Goal: Task Accomplishment & Management: Manage account settings

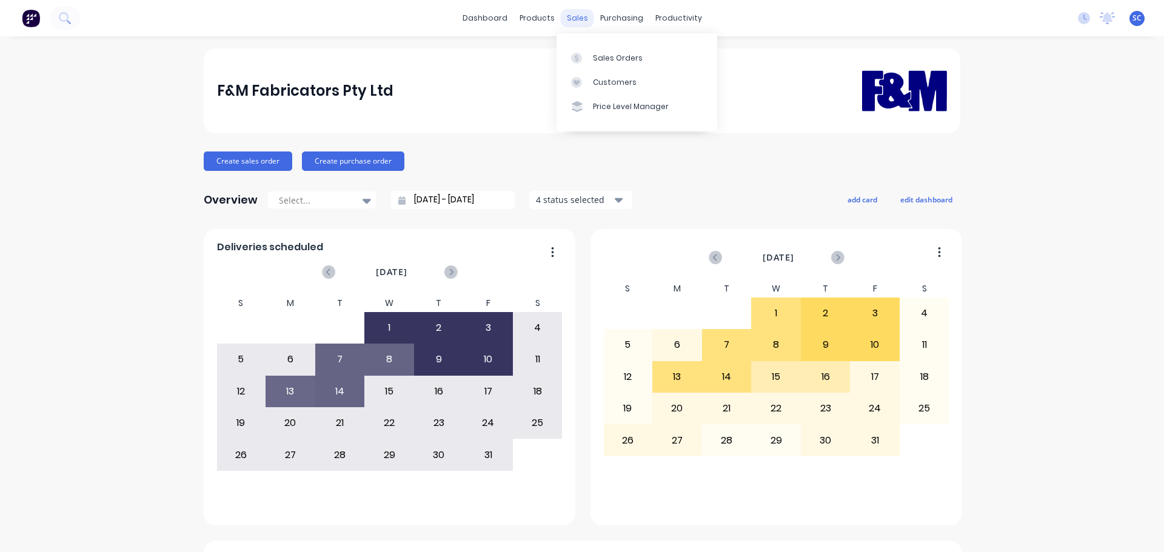
click at [578, 13] on div "sales" at bounding box center [577, 18] width 33 height 18
click at [624, 89] on link "Suppliers" at bounding box center [667, 82] width 161 height 24
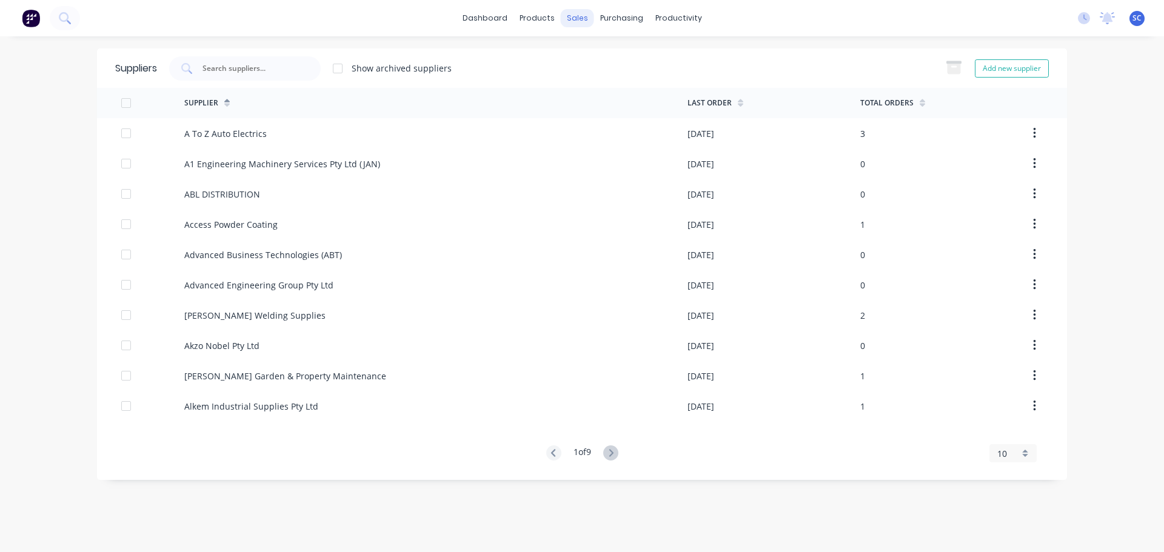
click at [577, 17] on div "sales" at bounding box center [577, 18] width 33 height 18
click at [606, 82] on div "Customers" at bounding box center [619, 82] width 44 height 11
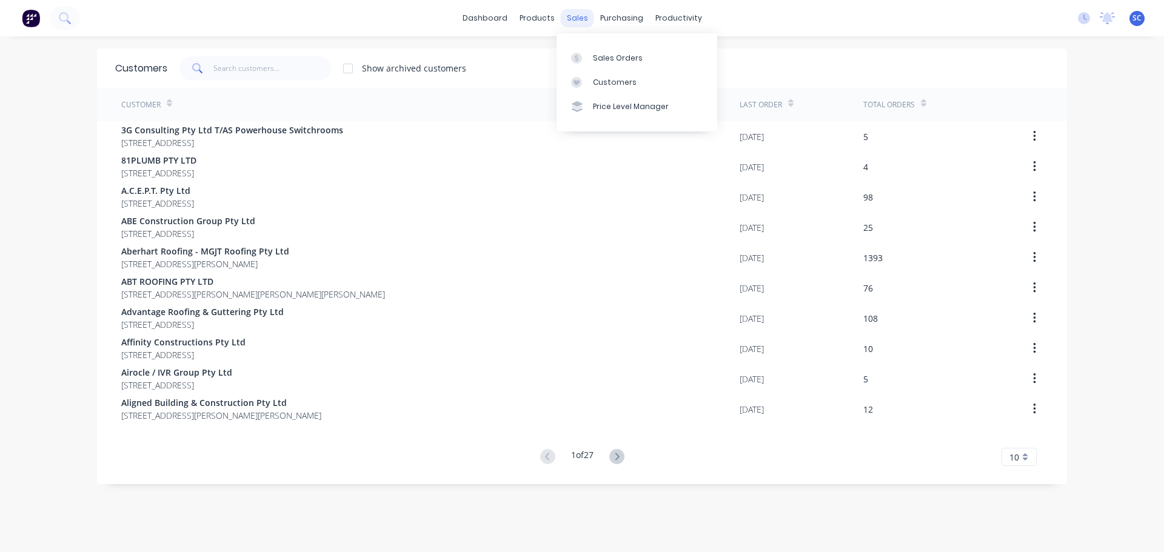
click at [567, 16] on div "sales" at bounding box center [577, 18] width 33 height 18
click at [618, 75] on link "Customers" at bounding box center [636, 82] width 161 height 24
click at [624, 87] on div "Customers" at bounding box center [615, 82] width 44 height 11
click at [231, 69] on input "text" at bounding box center [272, 68] width 118 height 24
type input "IR"
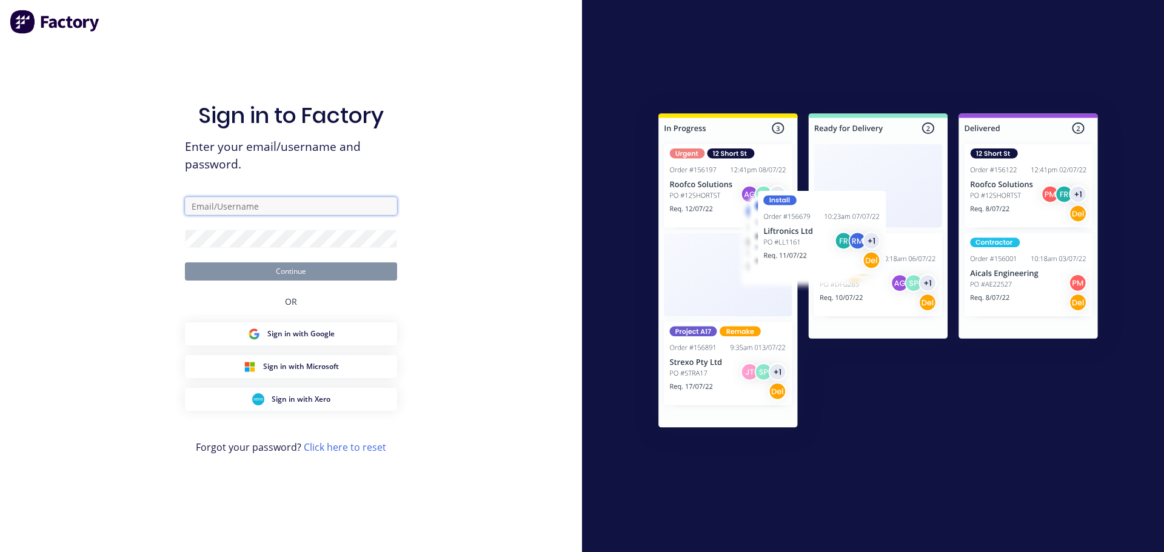
click at [212, 202] on input "text" at bounding box center [291, 206] width 212 height 18
type input "Stephen_Craven@fmfabricators.com.au"
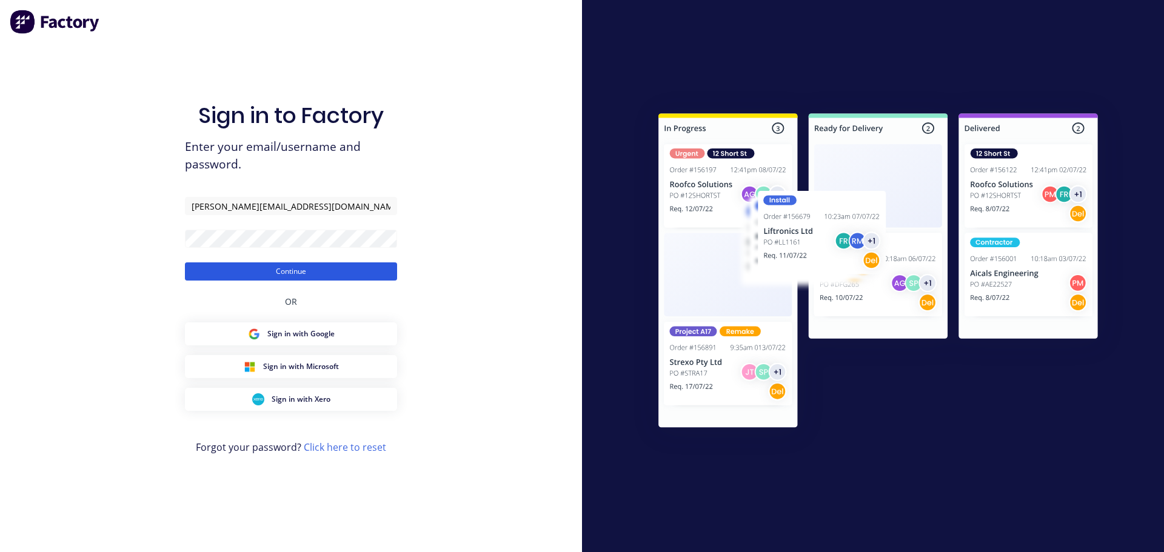
click at [272, 275] on button "Continue" at bounding box center [291, 271] width 212 height 18
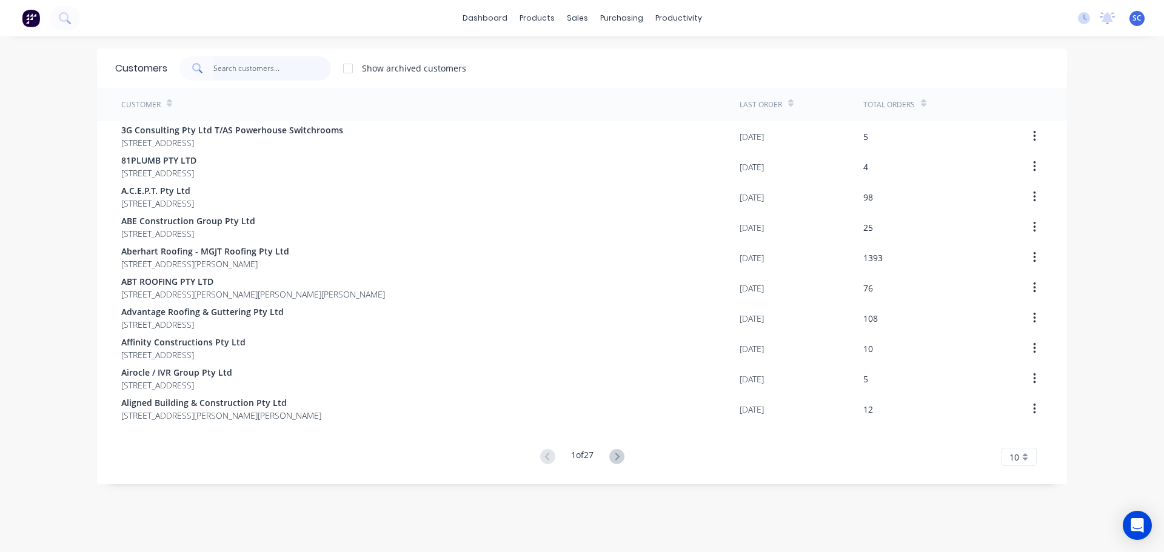
click at [230, 69] on input "text" at bounding box center [272, 68] width 118 height 24
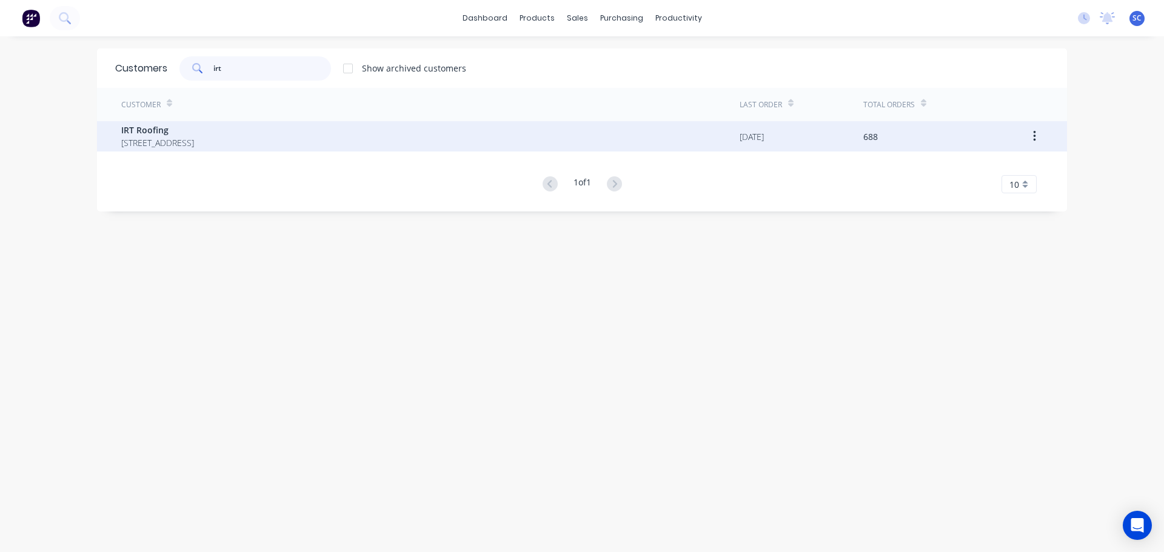
type input "irt"
click at [209, 149] on div "IRT Roofing PO Box 189 Cleveland Queensland Australia 4163" at bounding box center [430, 136] width 618 height 30
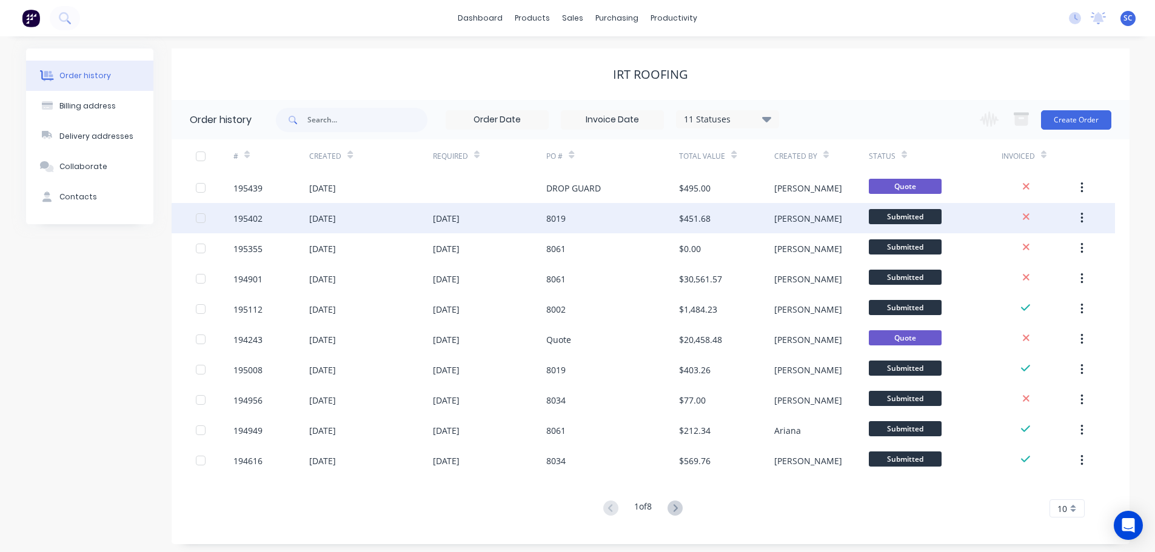
click at [336, 216] on div "13 Oct 2025" at bounding box center [322, 218] width 27 height 13
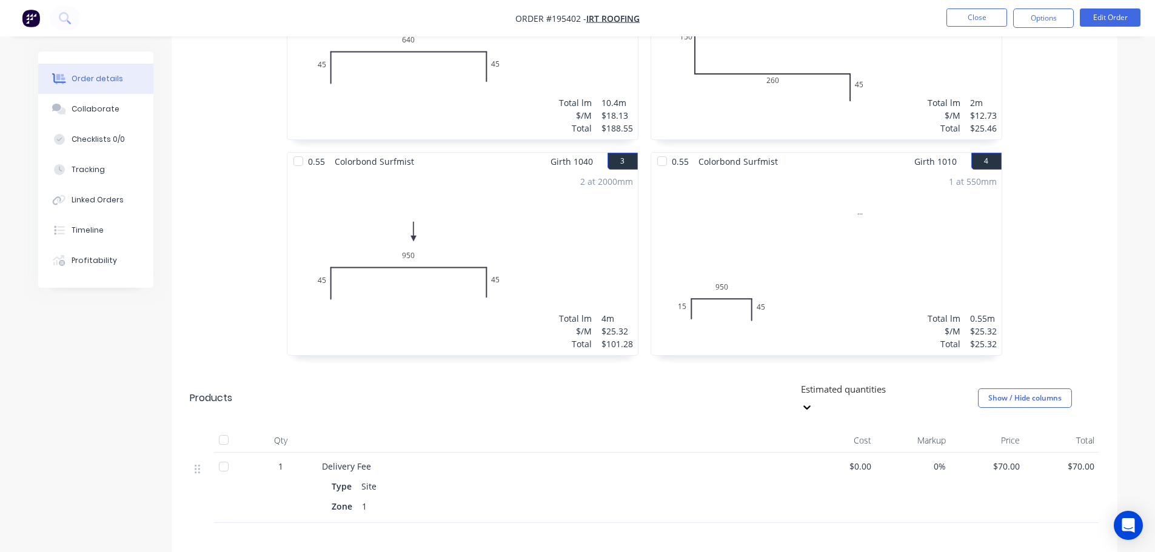
scroll to position [303, 0]
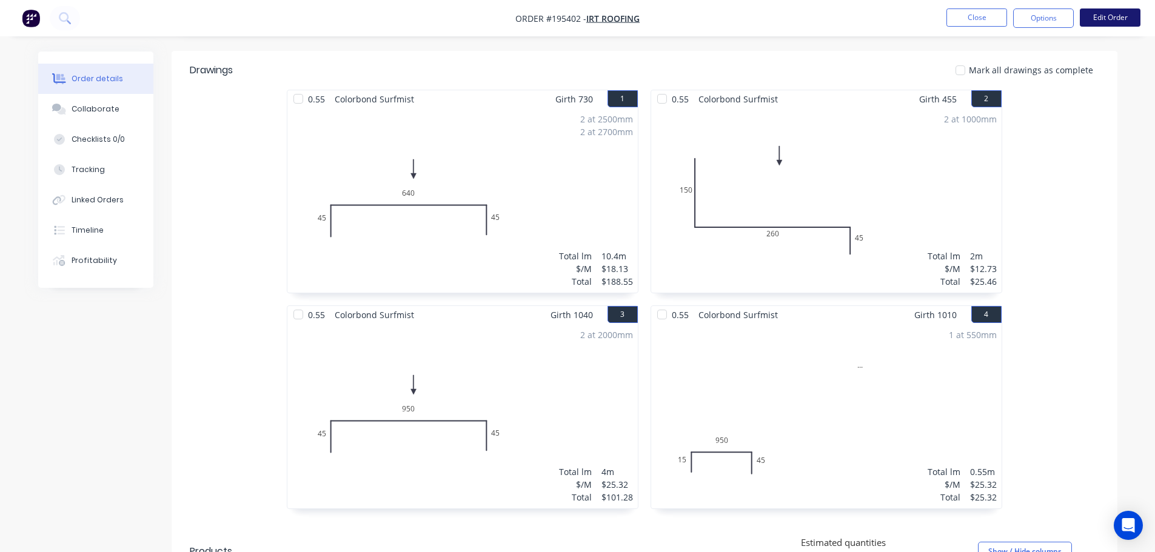
click at [1121, 15] on button "Edit Order" at bounding box center [1110, 17] width 61 height 18
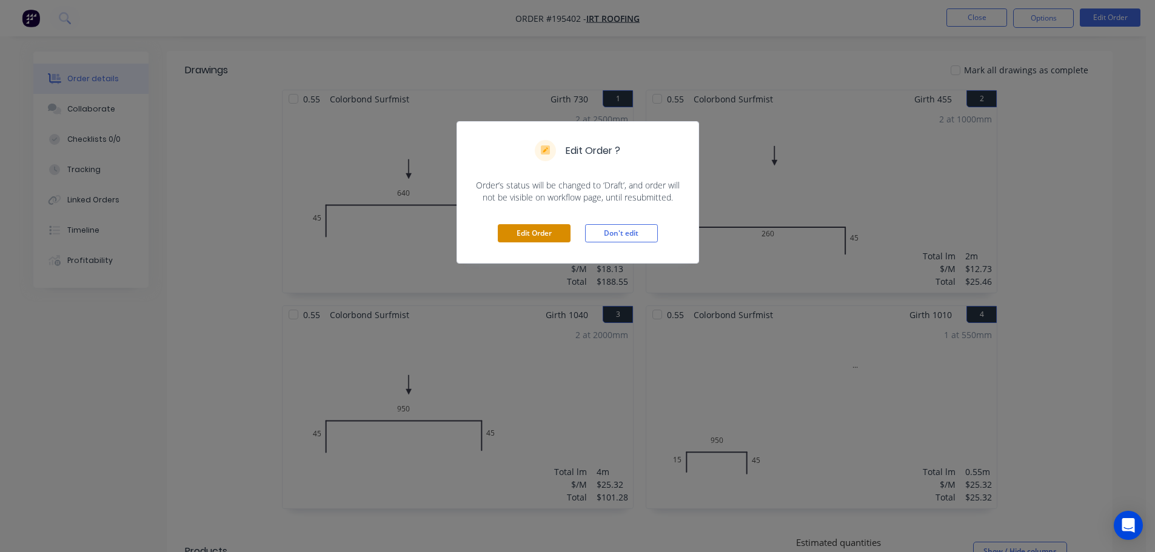
click at [522, 230] on button "Edit Order" at bounding box center [534, 233] width 73 height 18
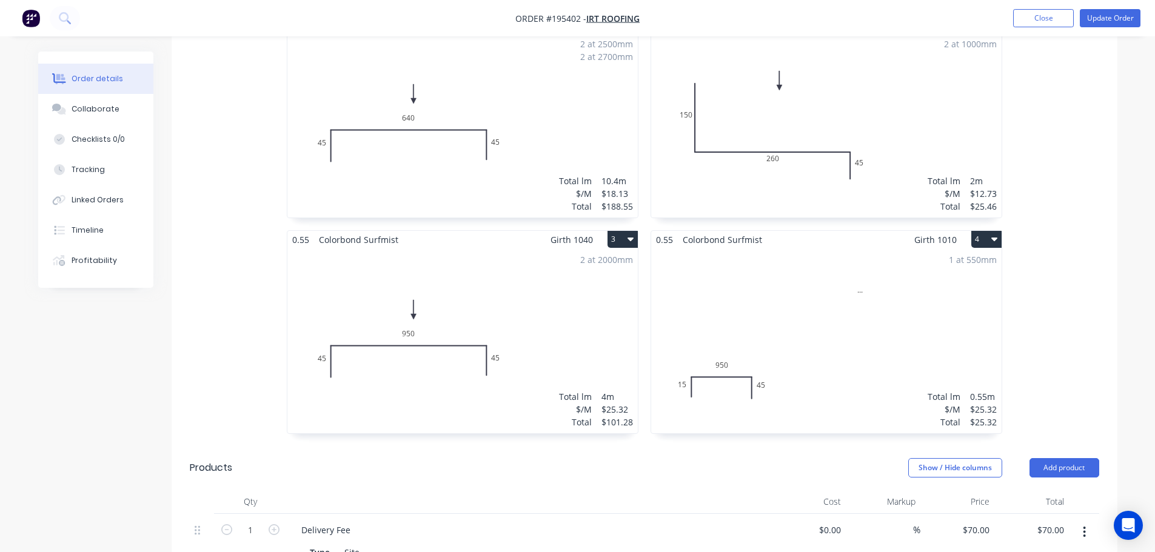
scroll to position [546, 0]
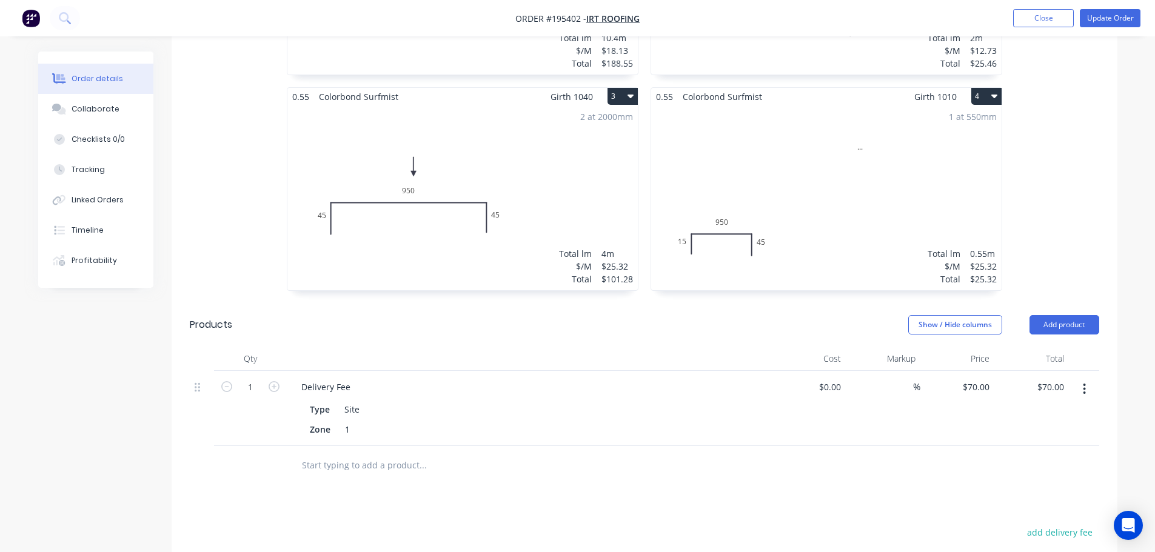
click at [678, 210] on div "1 at 550mm Total lm $/M Total 0.55m $25.32 $25.32" at bounding box center [826, 197] width 350 height 185
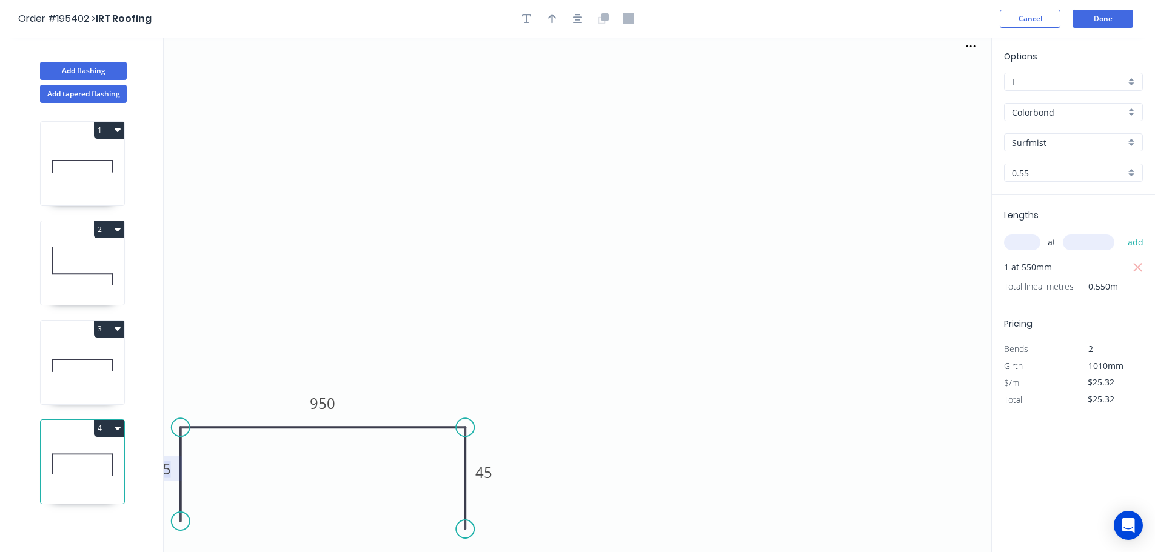
click at [172, 472] on rect at bounding box center [162, 469] width 24 height 17
click at [640, 302] on icon "... 45 950 45" at bounding box center [577, 295] width 827 height 515
click at [1110, 16] on button "Done" at bounding box center [1102, 19] width 61 height 18
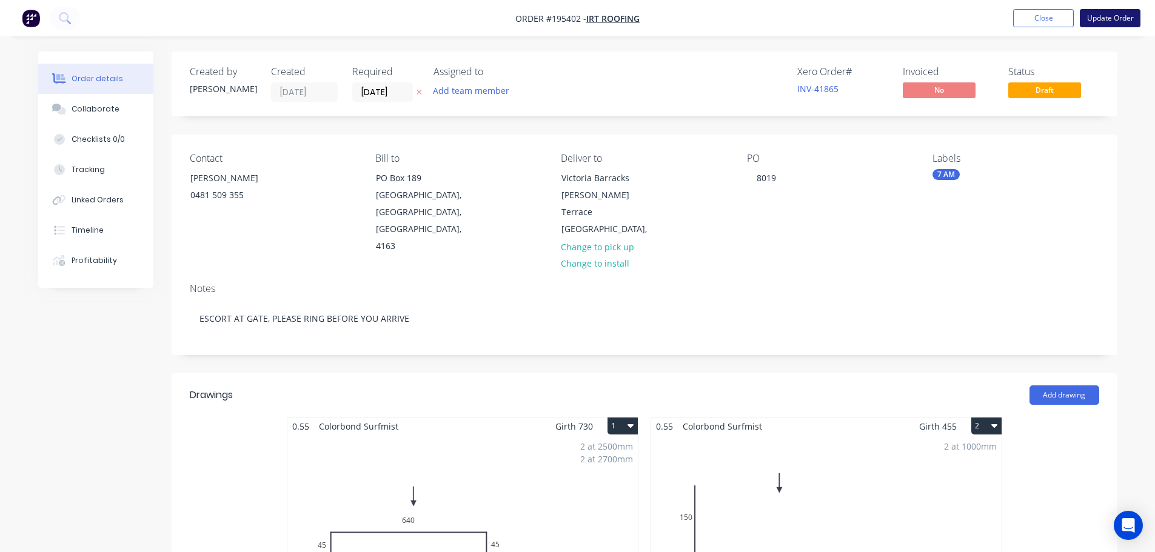
click at [1109, 18] on button "Update Order" at bounding box center [1110, 18] width 61 height 18
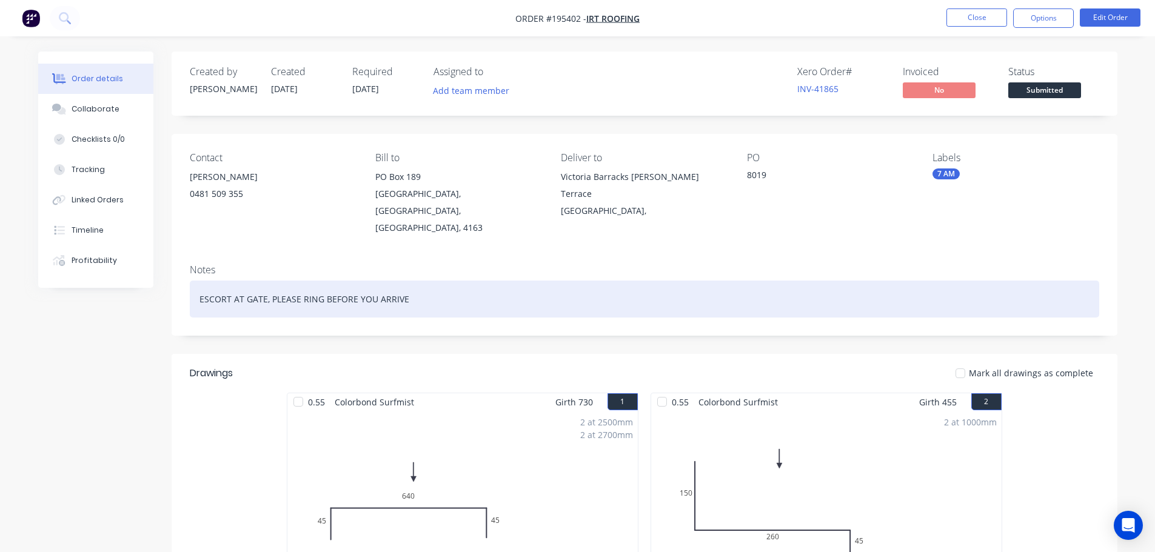
click at [541, 281] on div "ESCORT AT GATE, PLEASE RING BEFORE YOU ARRIVE" at bounding box center [644, 299] width 909 height 37
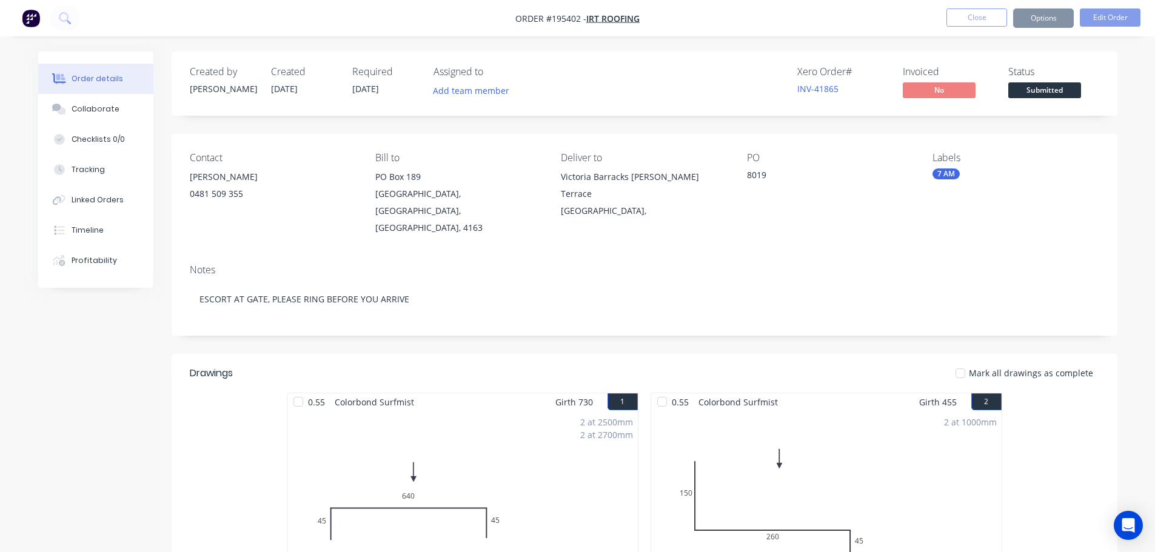
click at [970, 5] on nav "Order #195402 - IRT Roofing Close Options Edit Order" at bounding box center [577, 18] width 1155 height 36
click at [972, 19] on button "Close" at bounding box center [976, 17] width 61 height 18
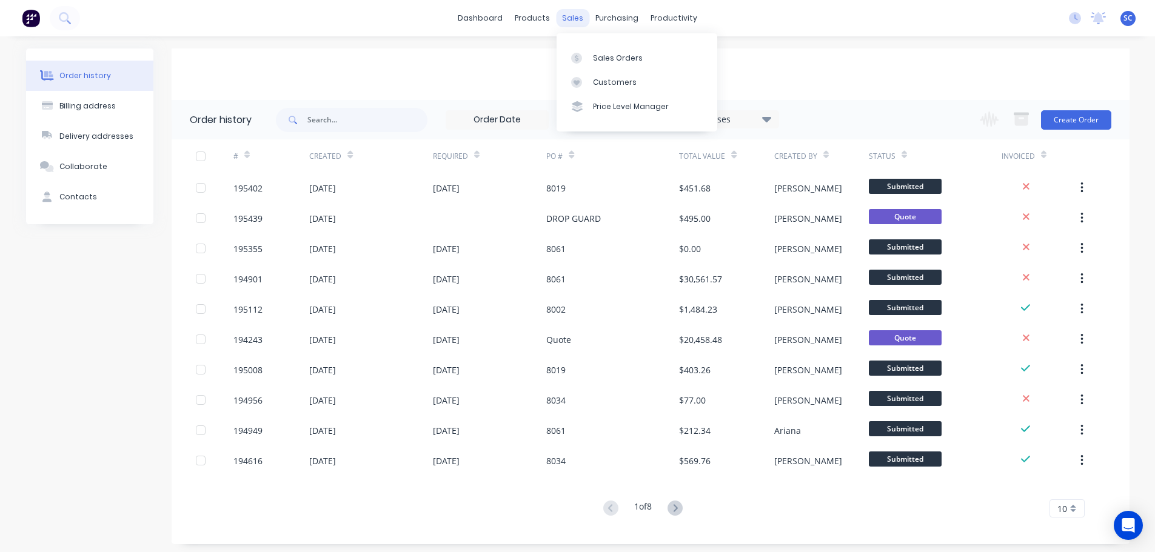
click at [578, 17] on div "sales" at bounding box center [572, 18] width 33 height 18
click at [598, 74] on link "Customers" at bounding box center [636, 82] width 161 height 24
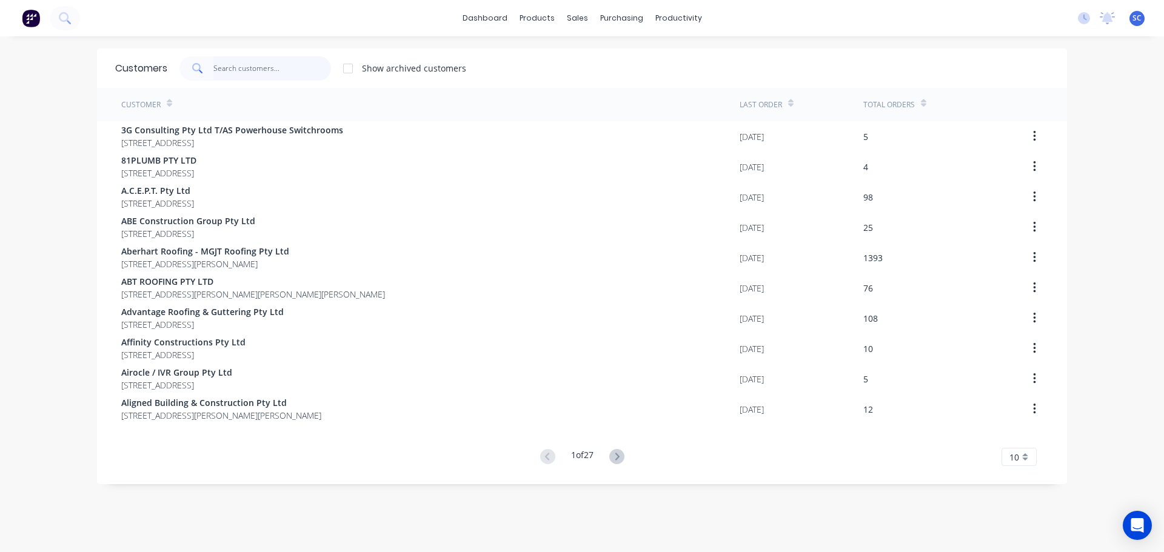
click at [236, 73] on input "text" at bounding box center [272, 68] width 118 height 24
click at [233, 72] on input "text" at bounding box center [272, 68] width 118 height 24
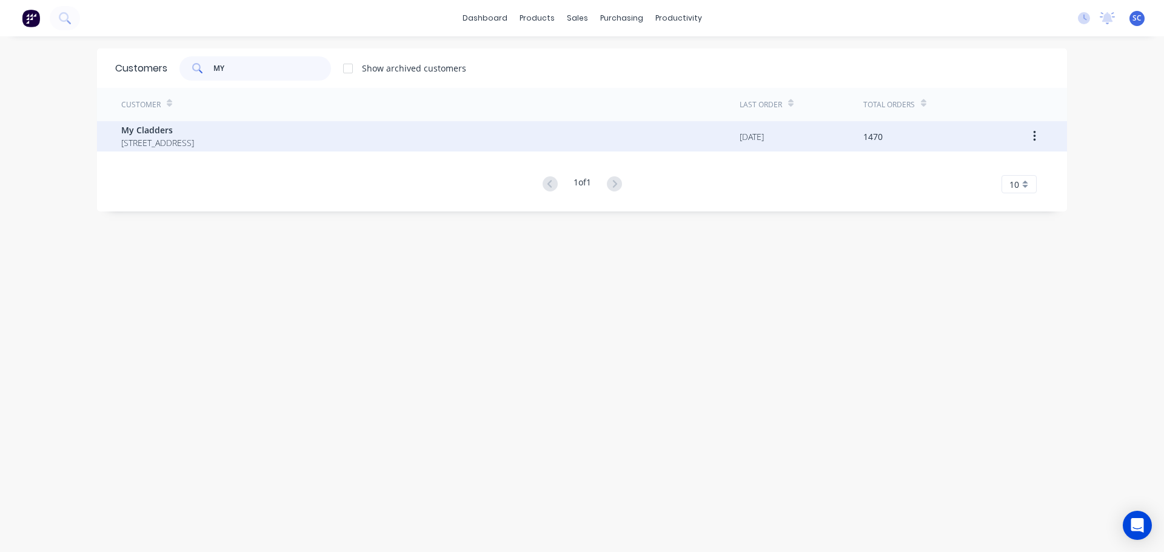
type input "MY"
click at [194, 136] on span "My Cladders" at bounding box center [157, 130] width 73 height 13
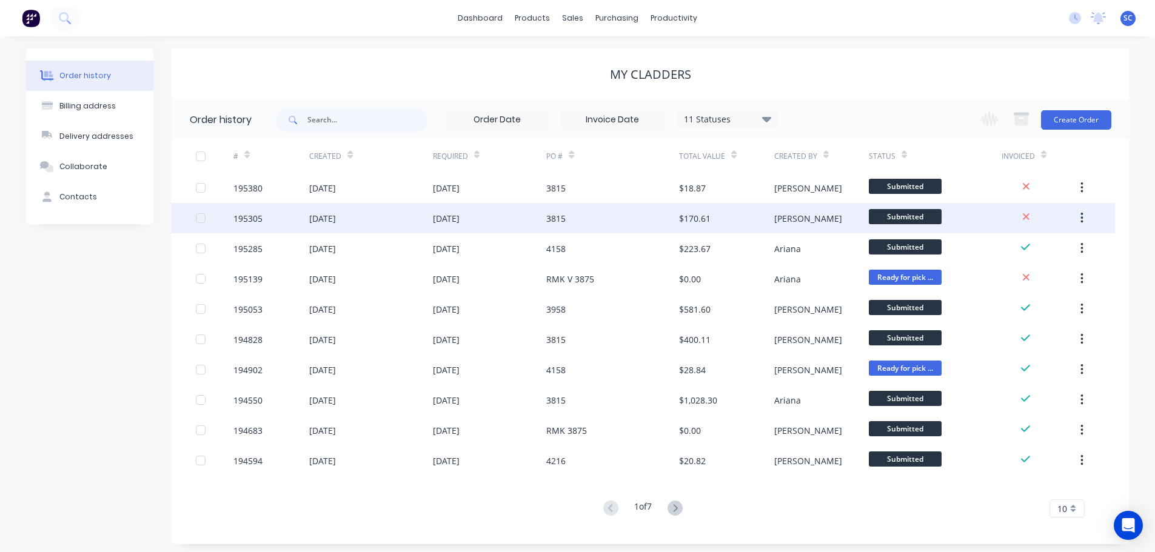
click at [302, 217] on div "195305" at bounding box center [271, 218] width 76 height 30
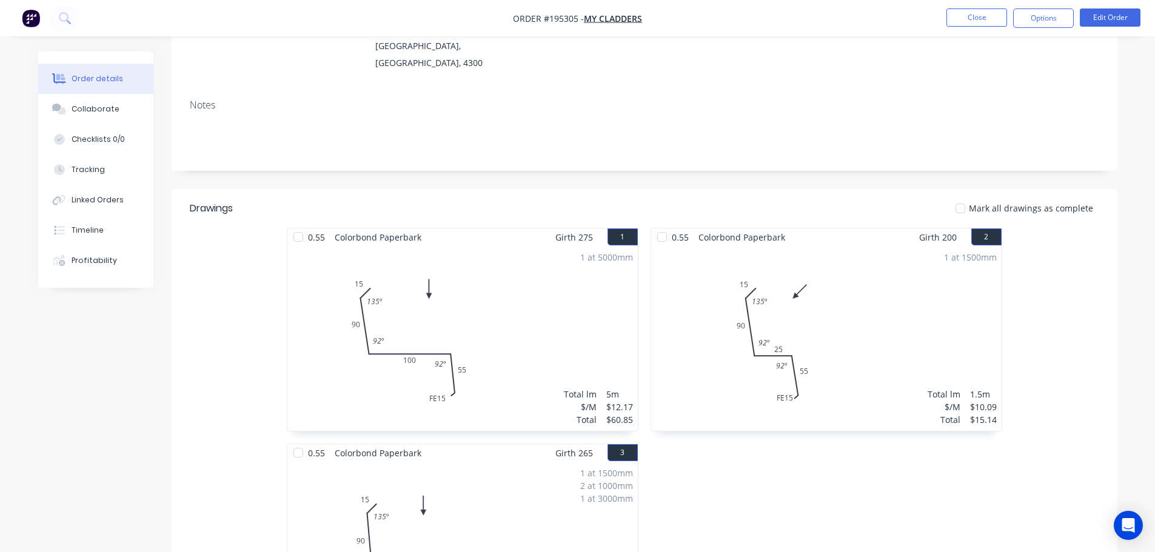
scroll to position [182, 0]
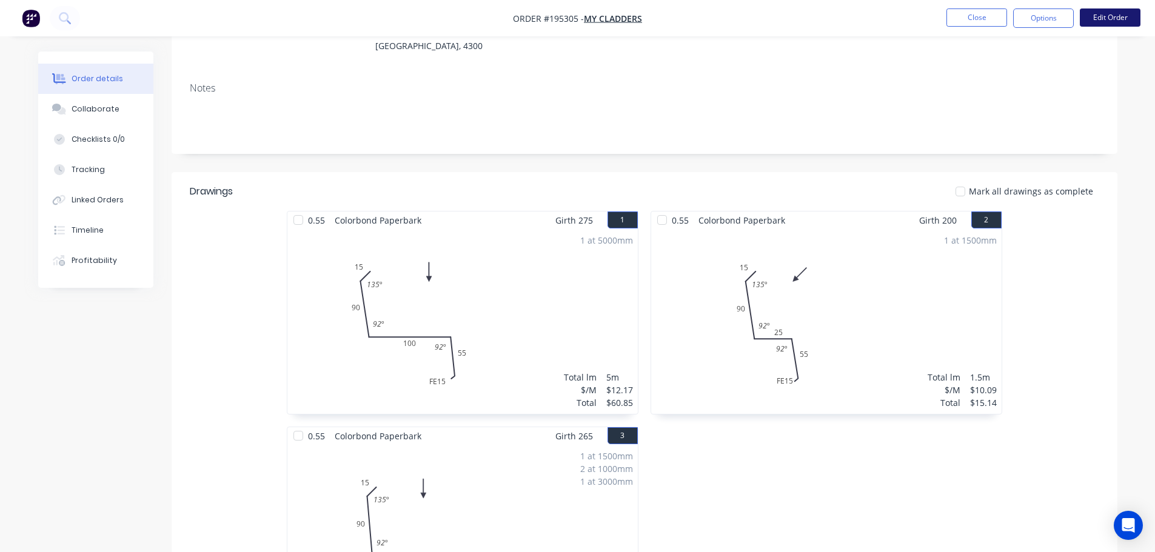
click at [1117, 13] on button "Edit Order" at bounding box center [1110, 17] width 61 height 18
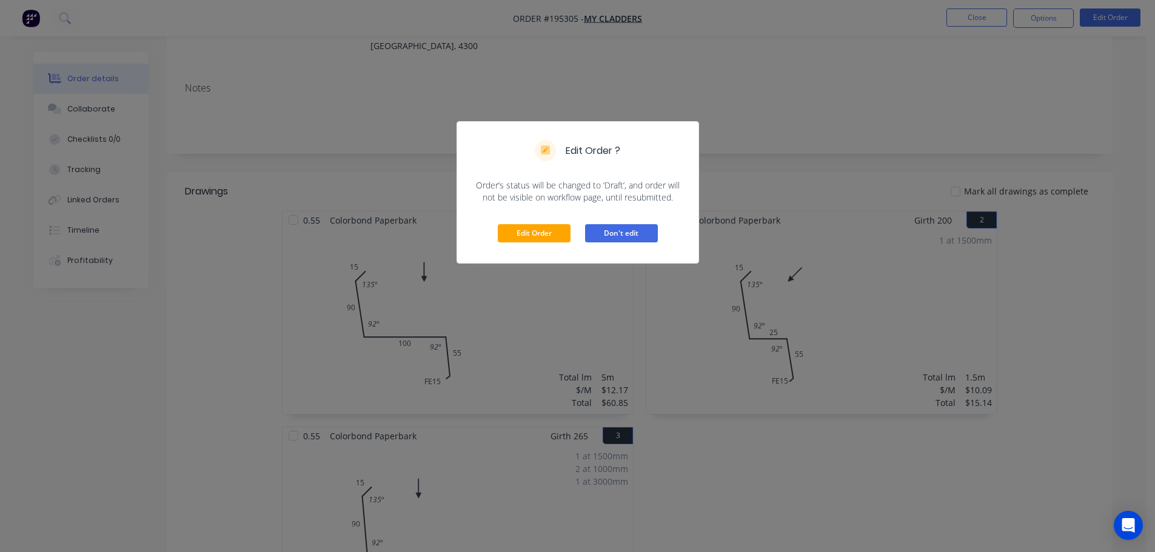
click at [615, 235] on button "Don't edit" at bounding box center [621, 233] width 73 height 18
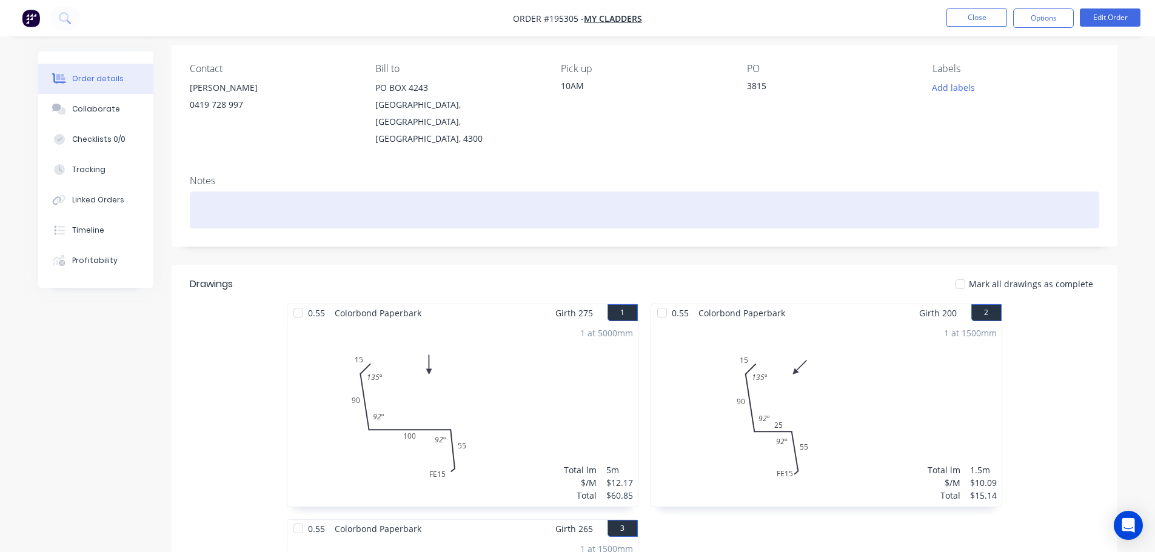
scroll to position [0, 0]
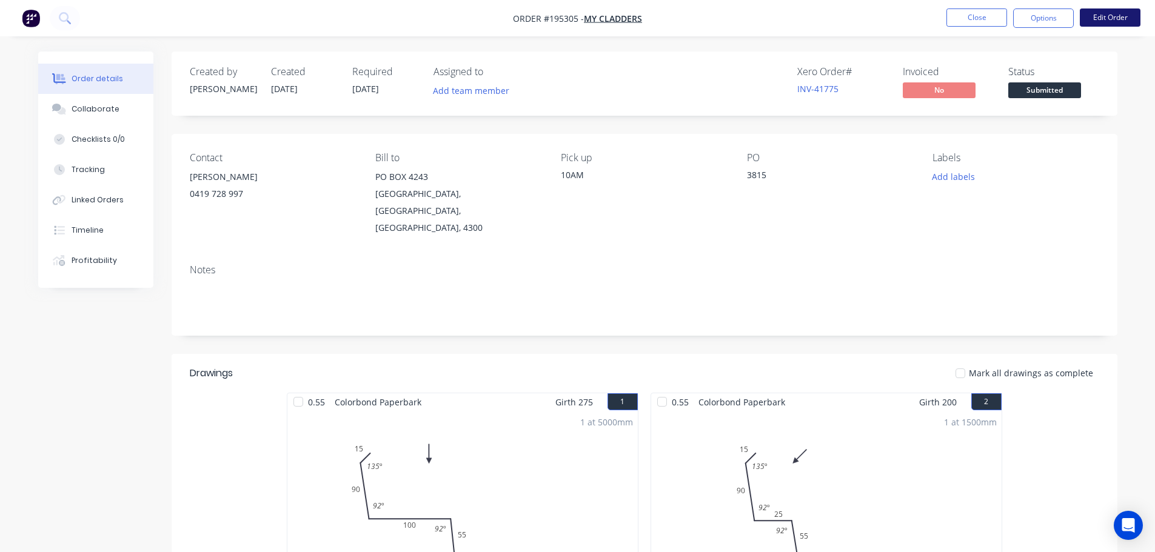
click at [1106, 16] on button "Edit Order" at bounding box center [1110, 17] width 61 height 18
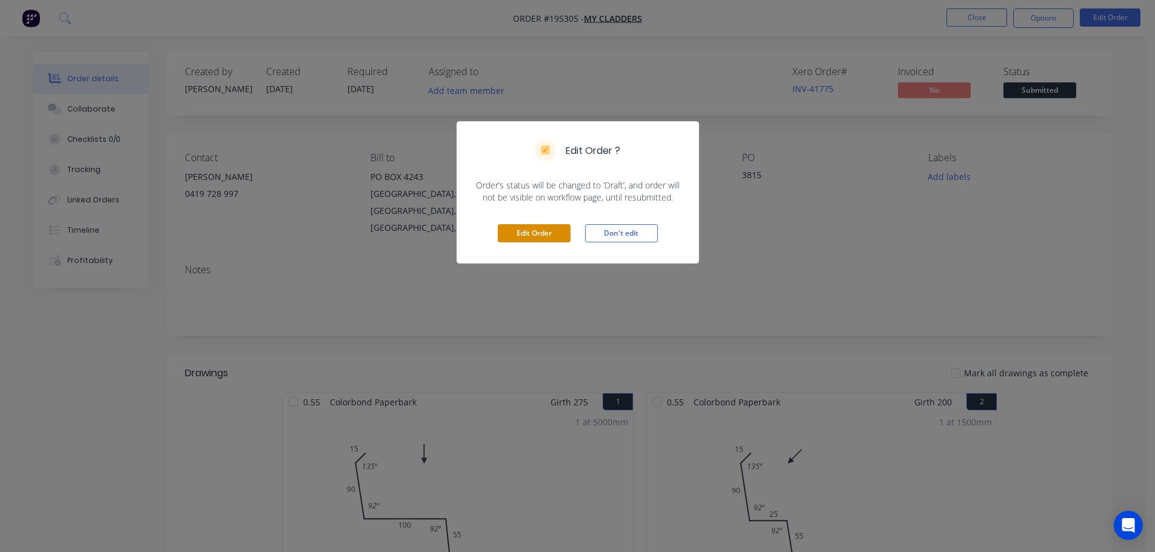
click at [536, 233] on button "Edit Order" at bounding box center [534, 233] width 73 height 18
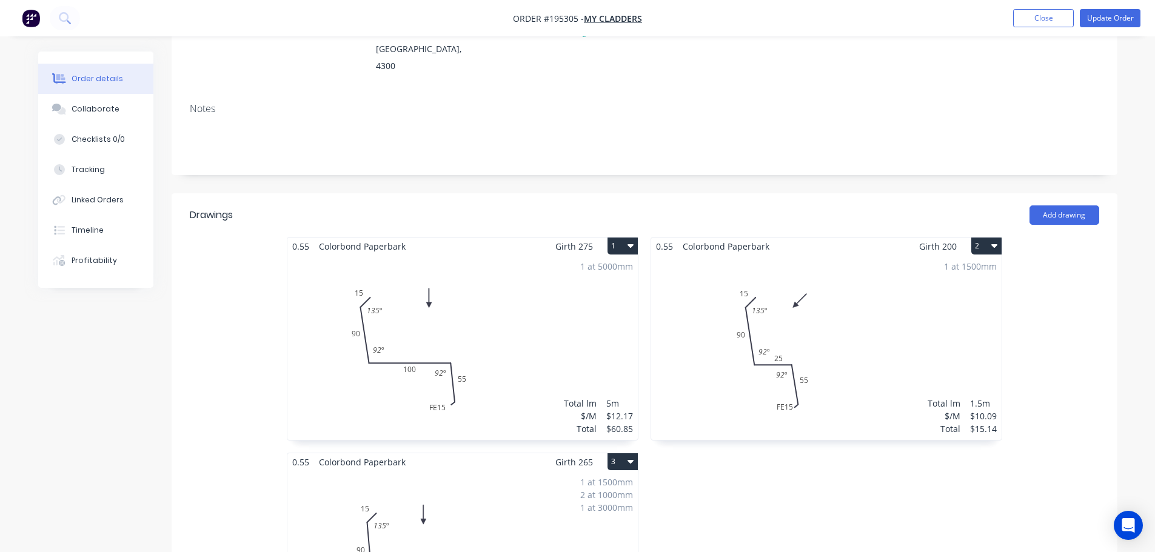
scroll to position [182, 0]
click at [943, 264] on div "1 at 1500mm Total lm $/M Total 1.5m $10.09 $15.14" at bounding box center [826, 345] width 350 height 185
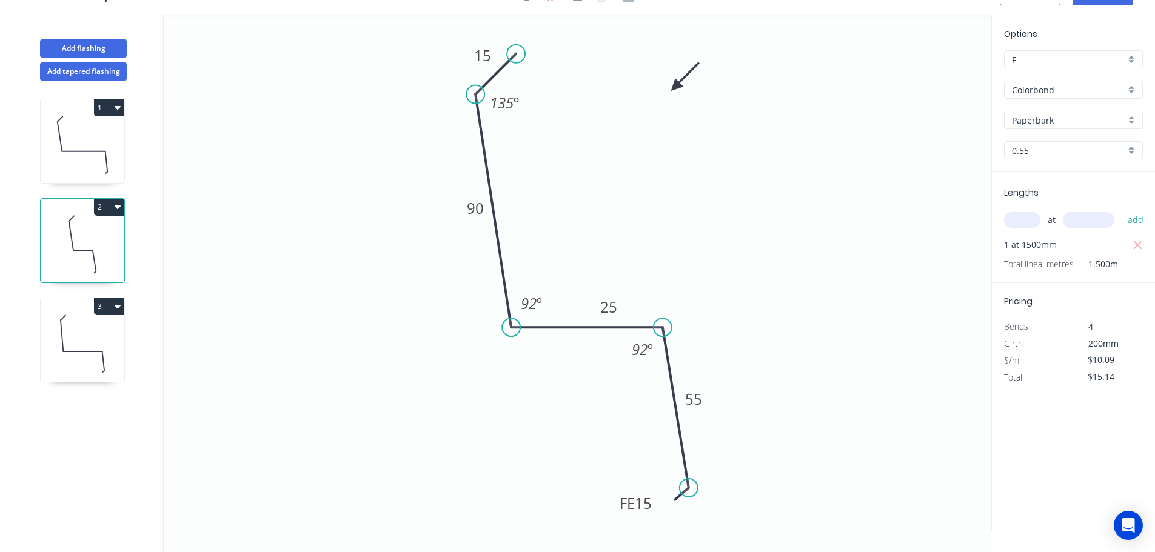
click at [1135, 242] on icon "button" at bounding box center [1137, 245] width 9 height 9
type input "$0.00"
click at [1030, 221] on input "text" at bounding box center [1022, 220] width 36 height 16
type input "1"
type input "1700"
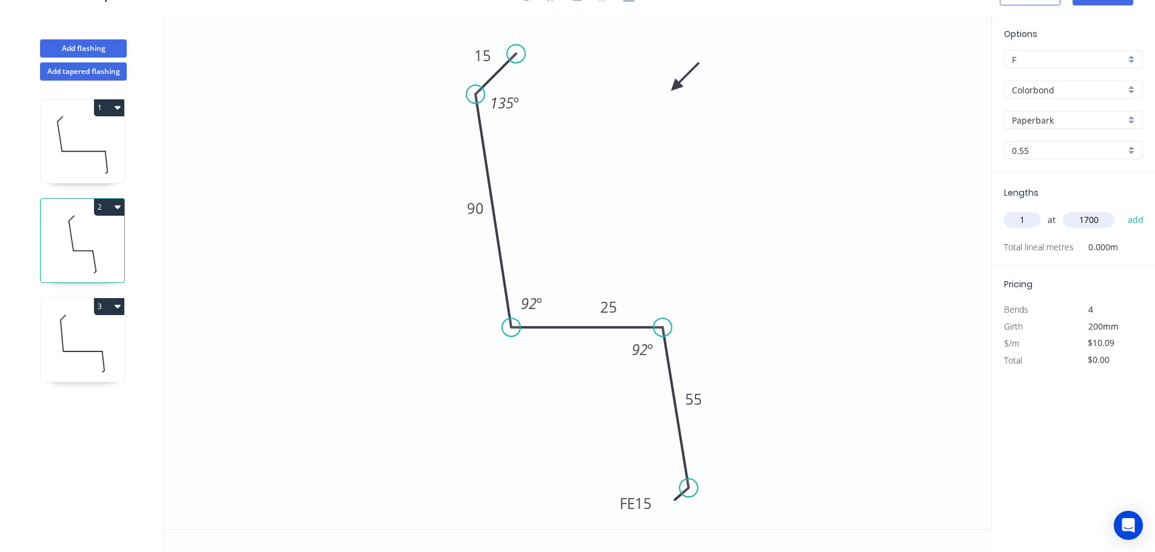
click at [1121, 210] on button "add" at bounding box center [1135, 220] width 28 height 21
type input "$17.15"
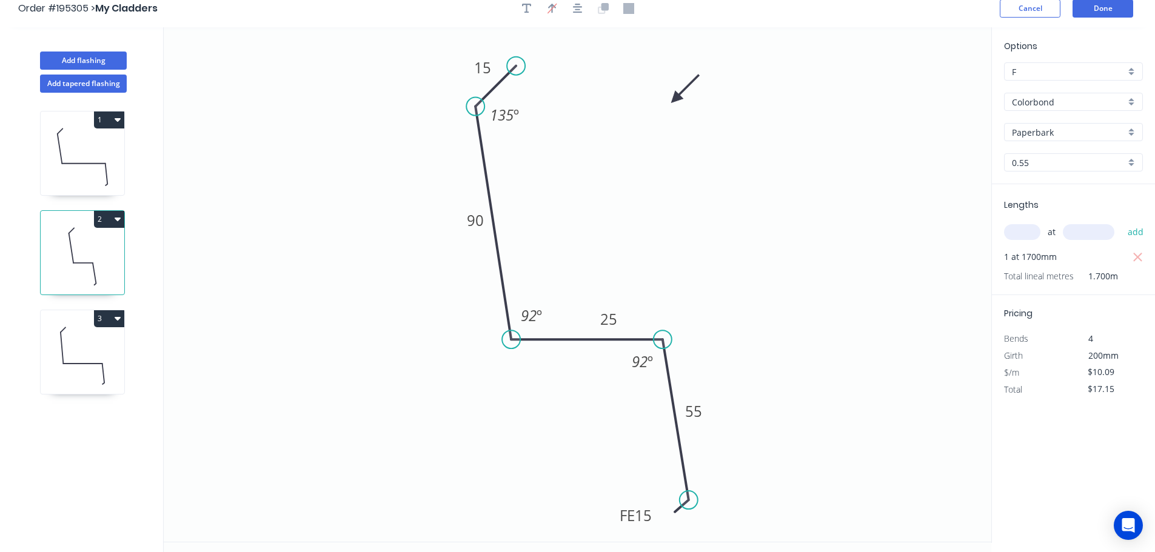
scroll to position [0, 0]
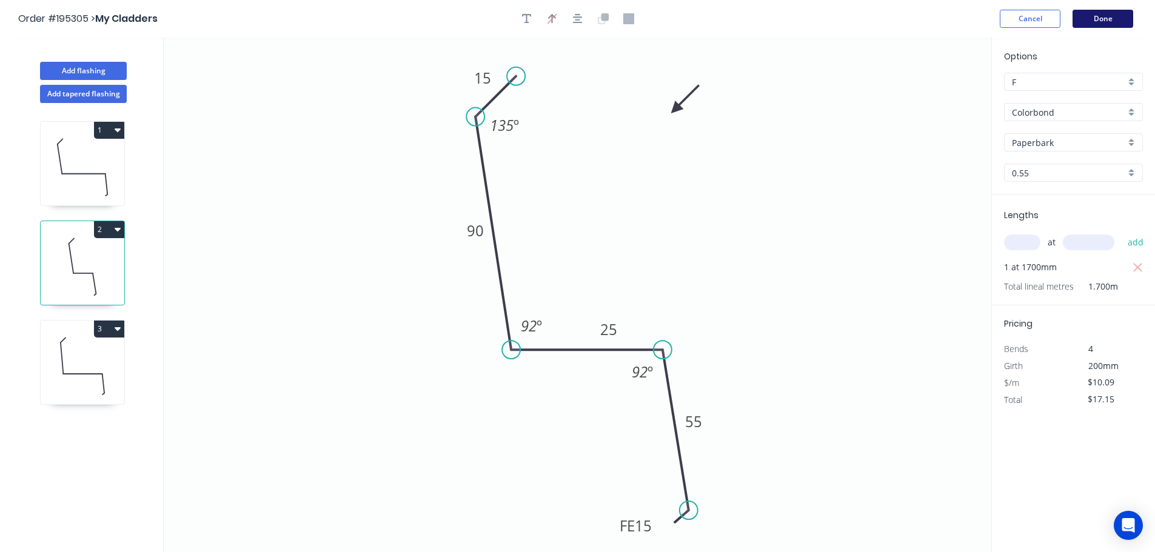
click at [1095, 15] on button "Done" at bounding box center [1102, 19] width 61 height 18
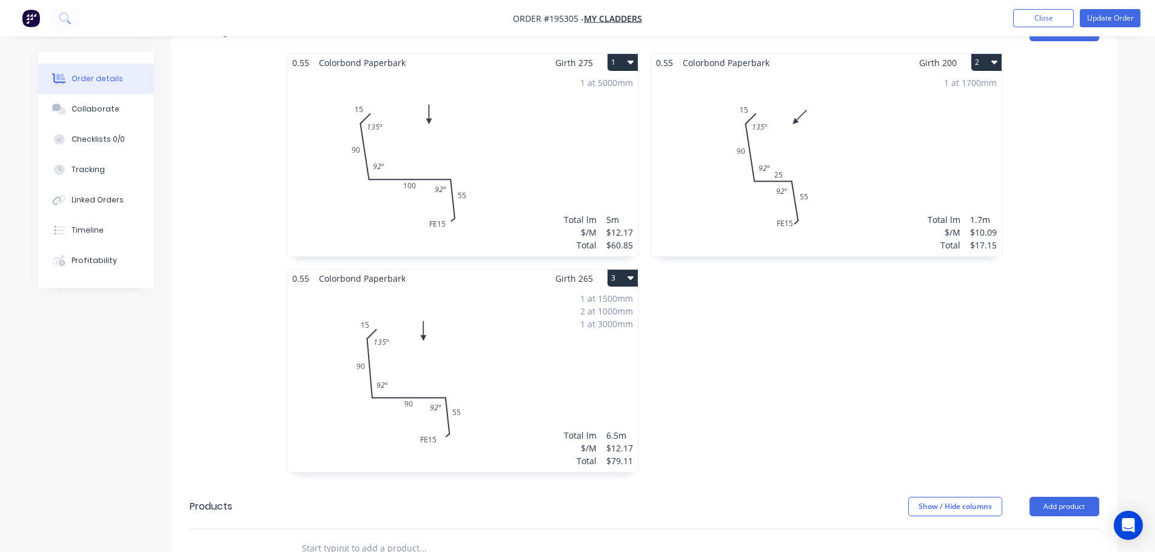
click at [513, 323] on div "1 at 1500mm 2 at 1000mm 1 at 3000mm Total lm $/M Total 6.5m $12.17 $79.11" at bounding box center [462, 379] width 350 height 185
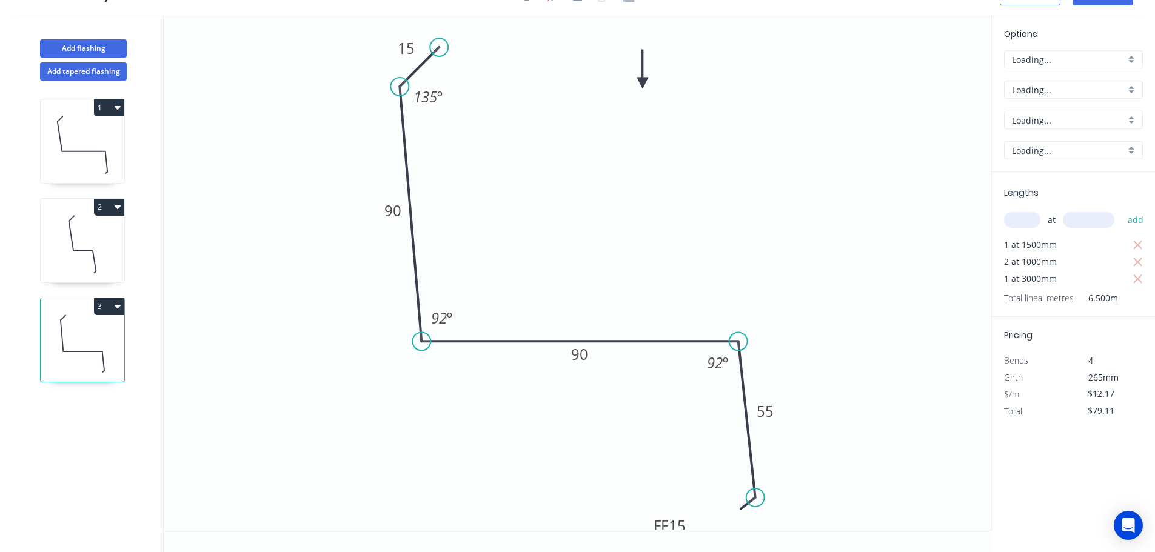
scroll to position [22, 0]
click at [1138, 258] on icon "button" at bounding box center [1137, 262] width 11 height 15
type input "$54.77"
click at [1028, 226] on input "text" at bounding box center [1022, 220] width 36 height 16
type input "2"
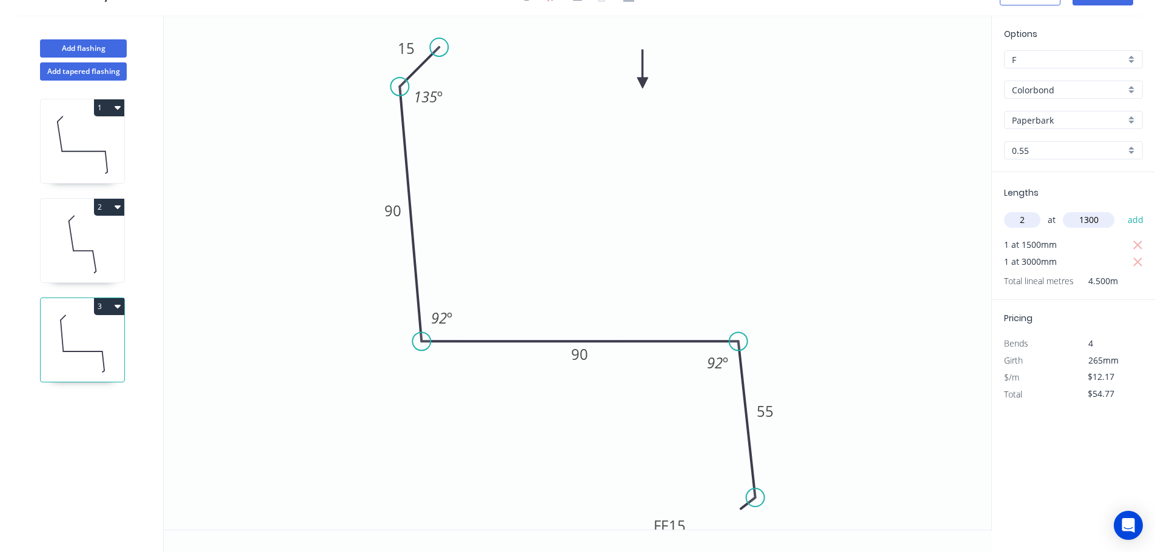
type input "1300"
click at [1121, 210] on button "add" at bounding box center [1135, 220] width 28 height 21
type input "$86.41"
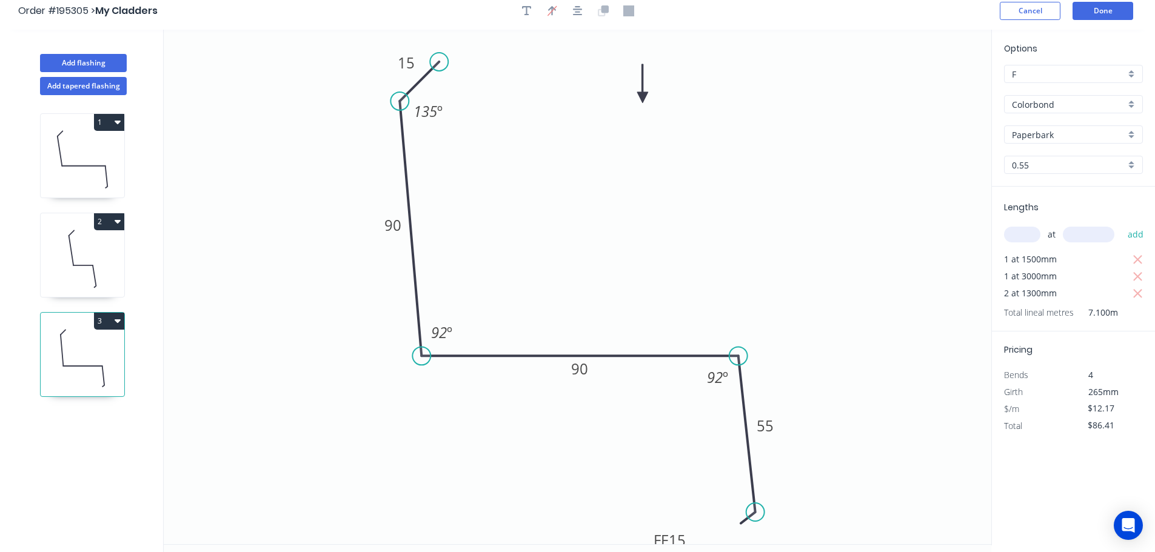
scroll to position [0, 0]
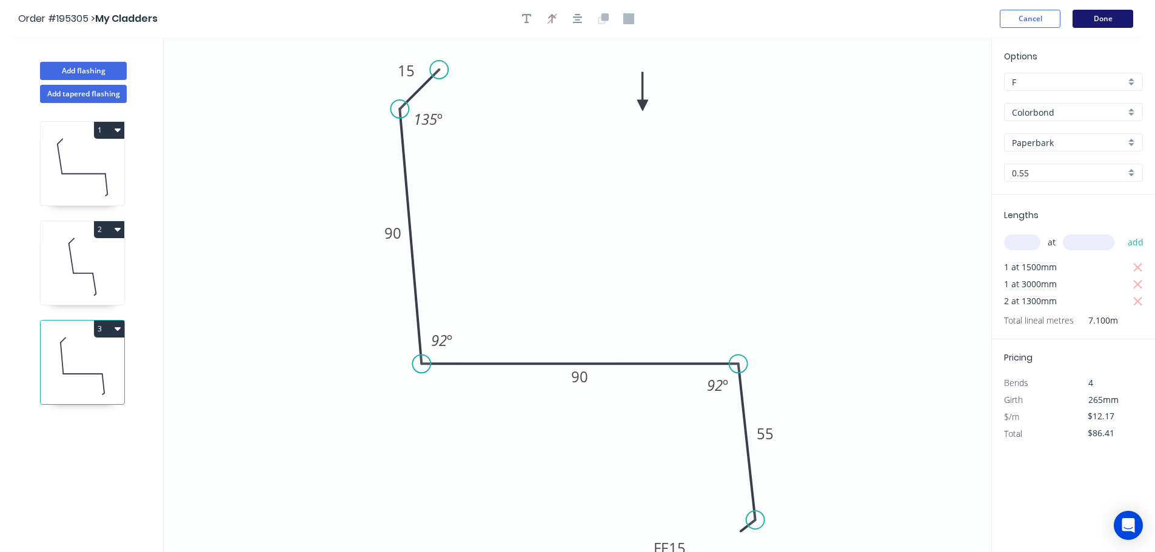
click at [1092, 15] on button "Done" at bounding box center [1102, 19] width 61 height 18
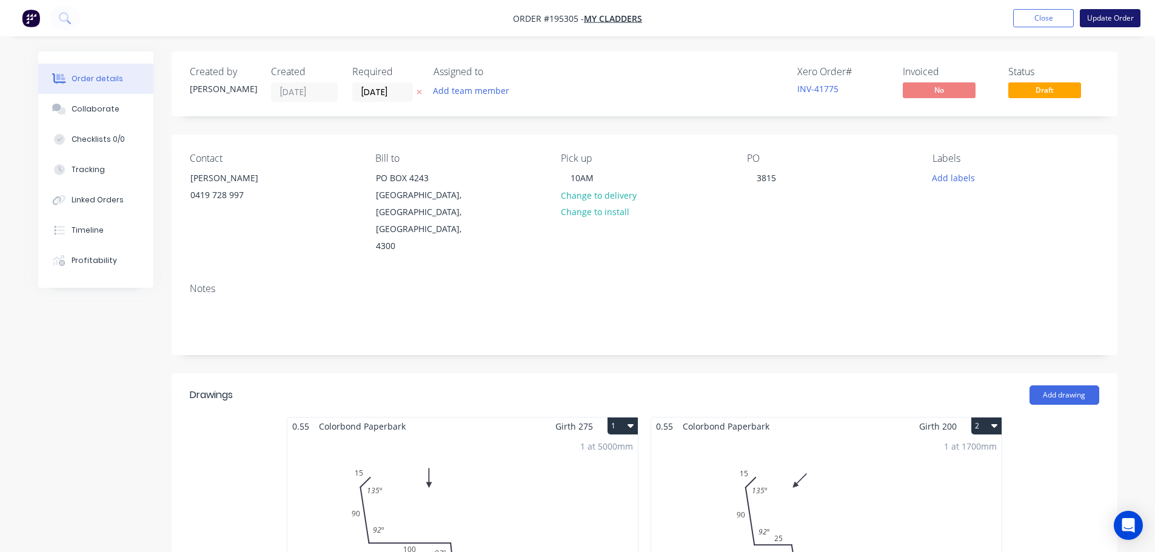
click at [1095, 18] on button "Update Order" at bounding box center [1110, 18] width 61 height 18
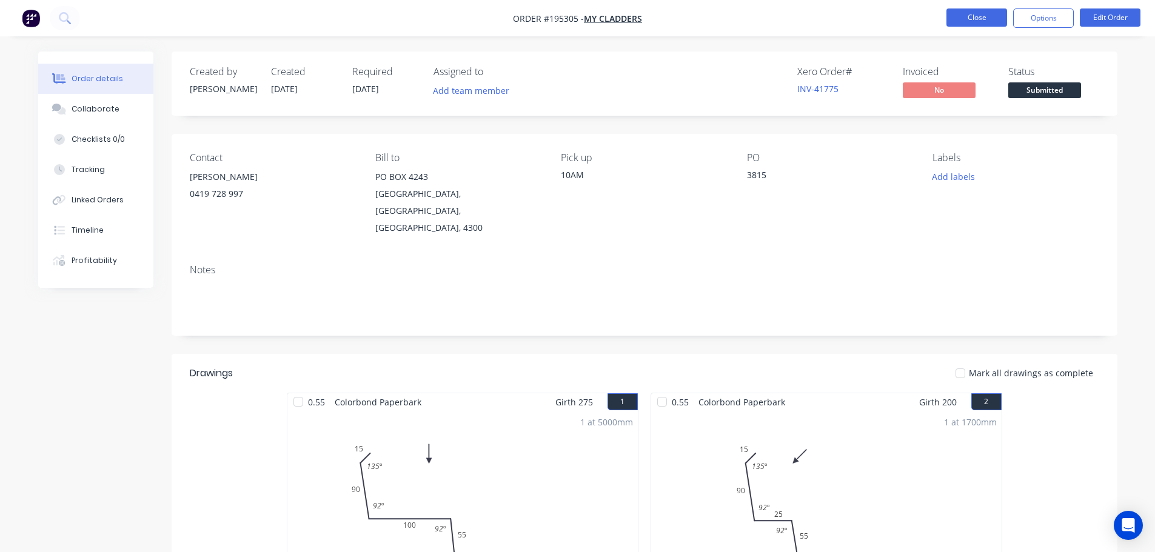
click at [968, 17] on button "Close" at bounding box center [976, 17] width 61 height 18
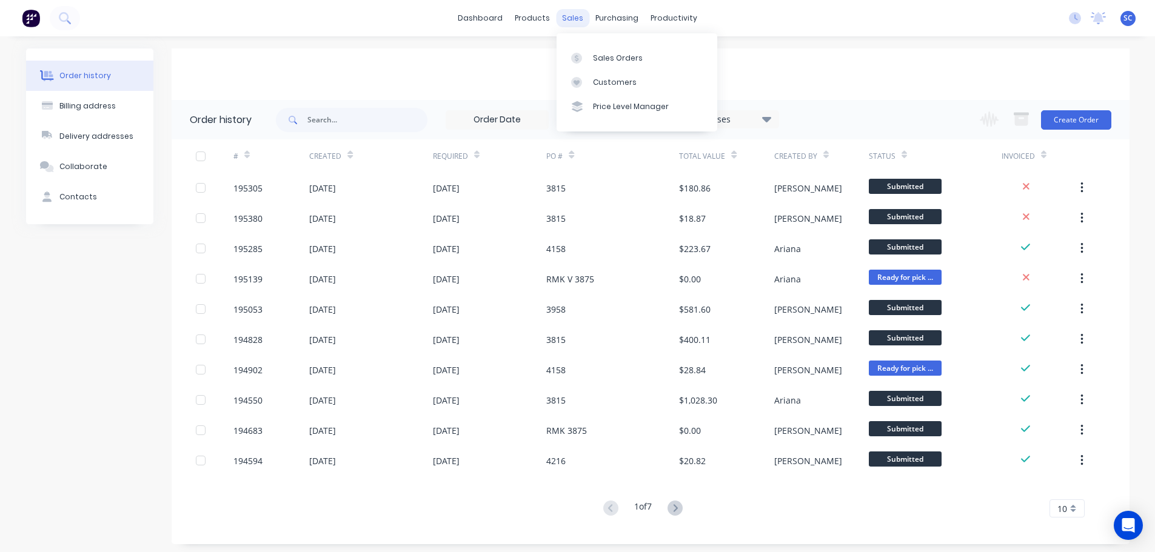
click at [571, 16] on div "sales" at bounding box center [572, 18] width 33 height 18
click at [609, 78] on div "Customers" at bounding box center [615, 82] width 44 height 11
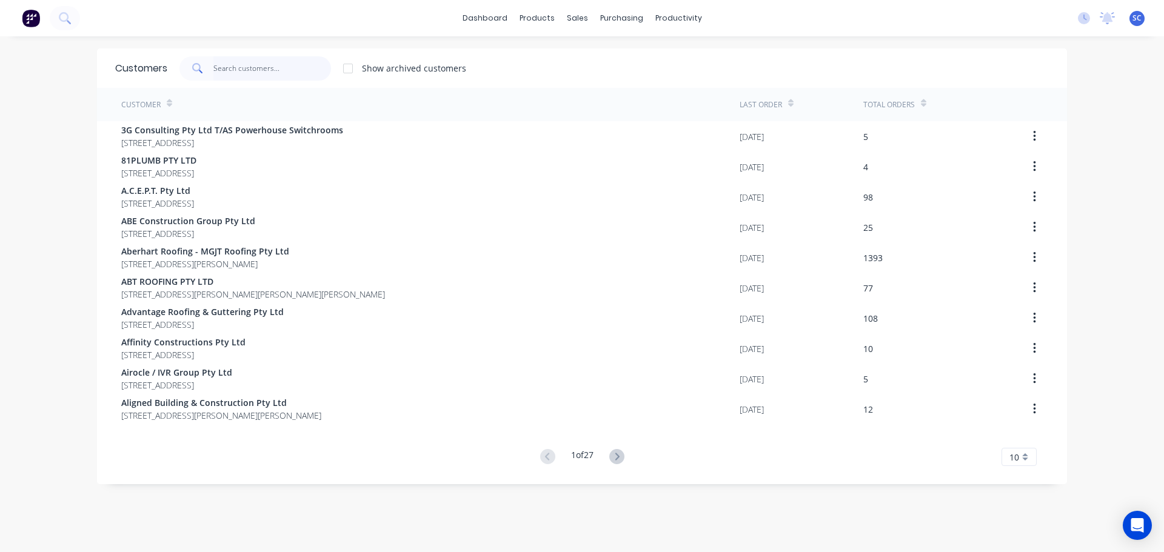
click at [241, 69] on input "text" at bounding box center [272, 68] width 118 height 24
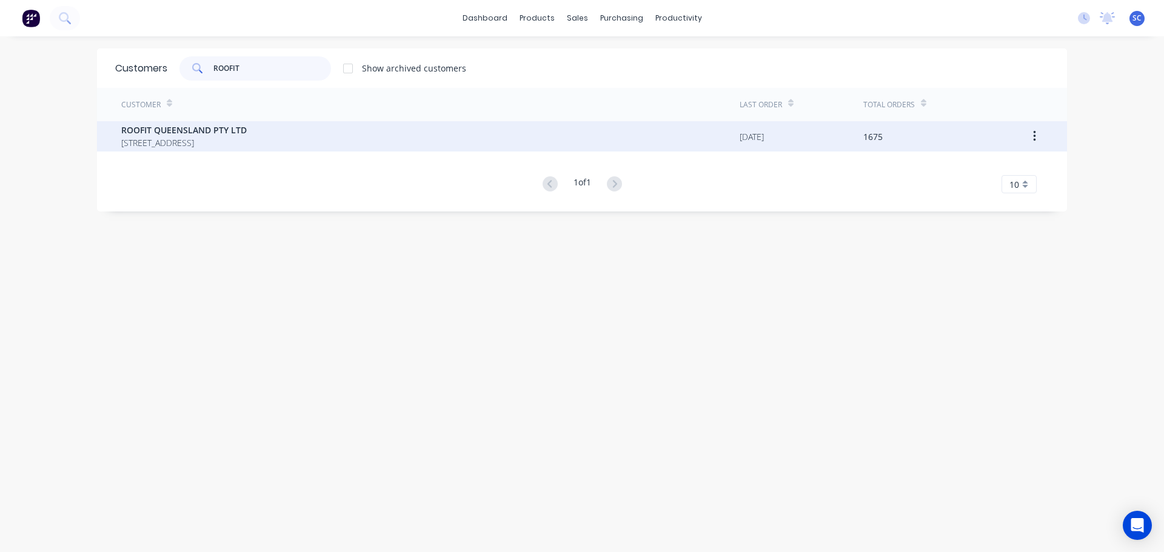
type input "ROOFIT"
click at [197, 134] on span "ROOFIT QUEENSLAND PTY LTD" at bounding box center [183, 130] width 125 height 13
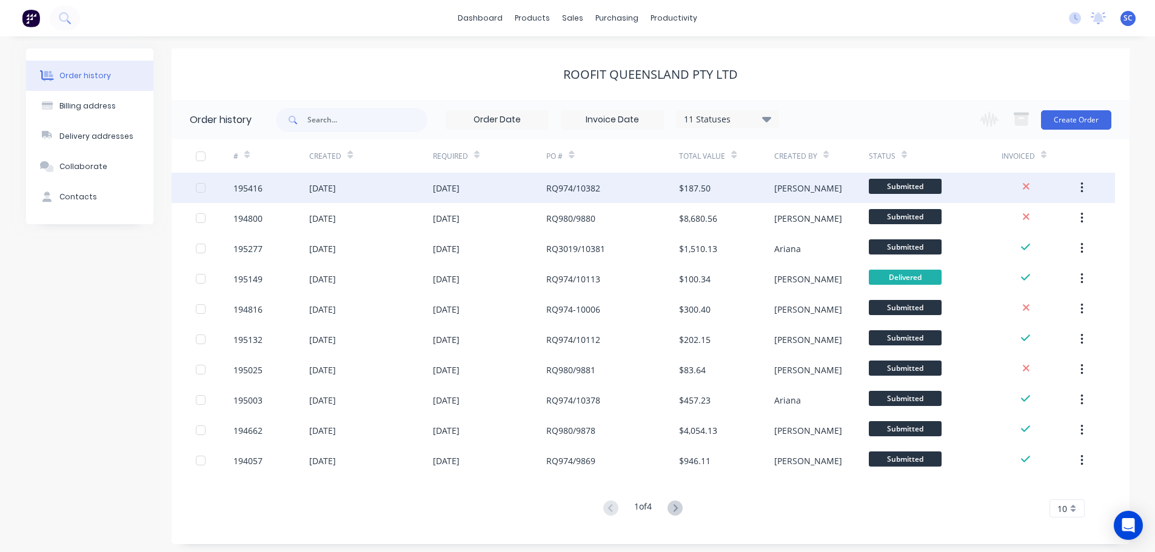
click at [452, 189] on div "14 Oct 2025" at bounding box center [446, 188] width 27 height 13
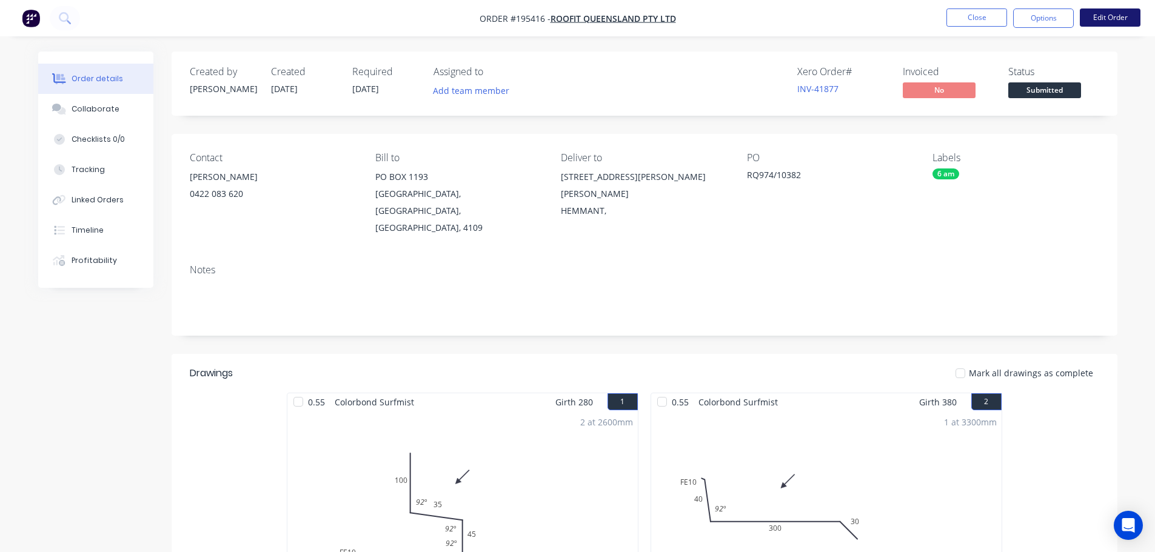
click at [1105, 13] on button "Edit Order" at bounding box center [1110, 17] width 61 height 18
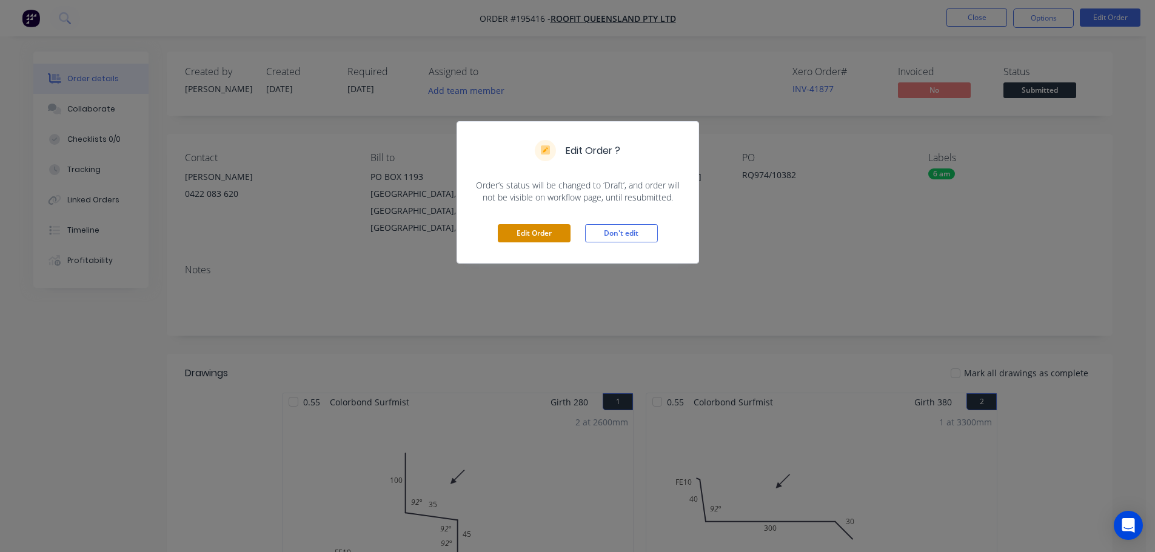
click at [529, 234] on button "Edit Order" at bounding box center [534, 233] width 73 height 18
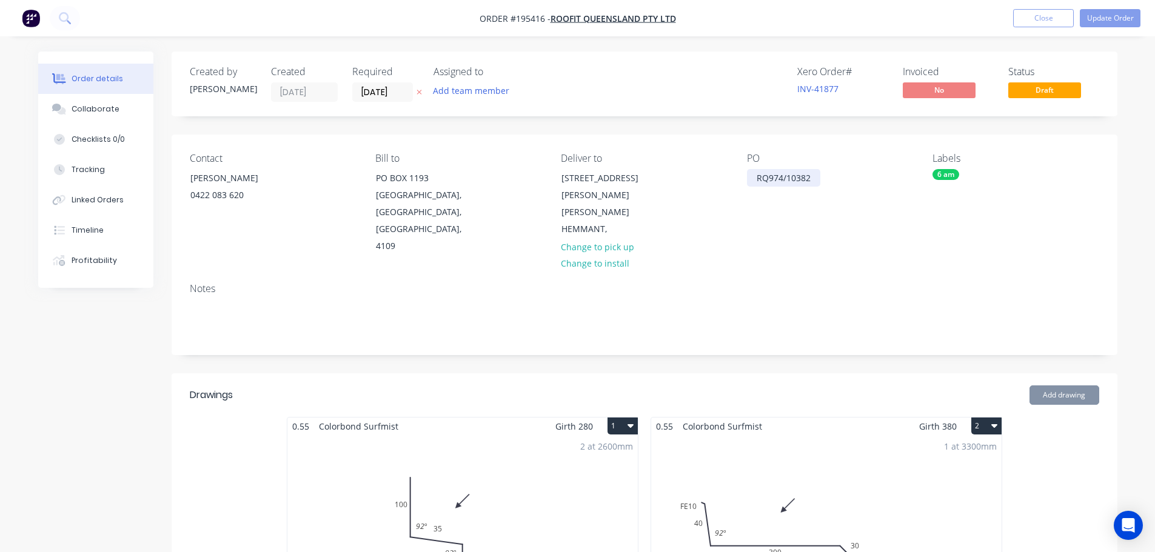
click at [783, 177] on div "RQ974/10382" at bounding box center [783, 178] width 73 height 18
click at [1103, 14] on button "Update Order" at bounding box center [1110, 18] width 61 height 18
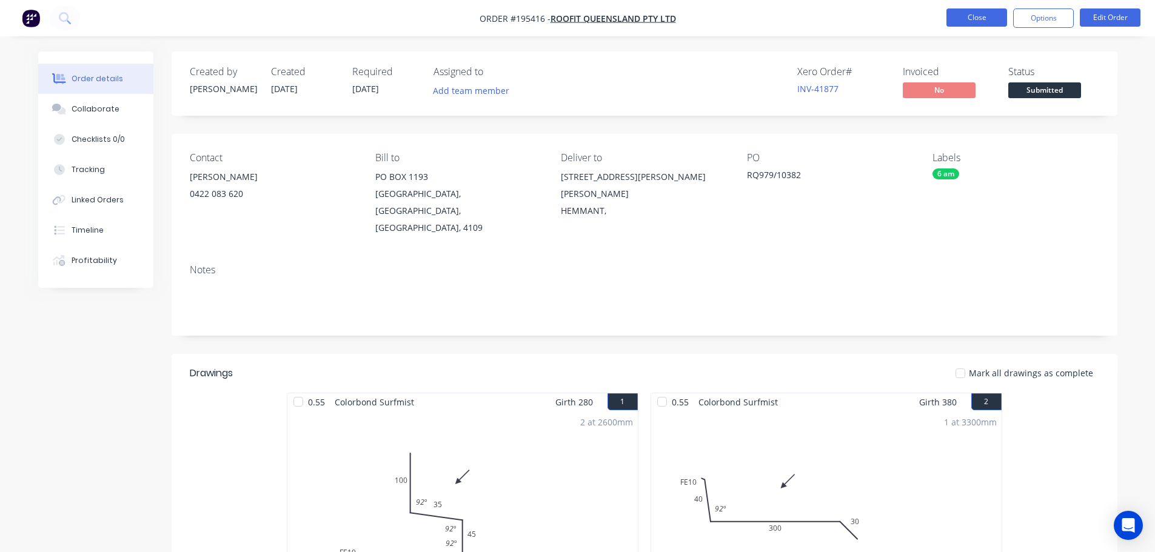
click at [980, 17] on button "Close" at bounding box center [976, 17] width 61 height 18
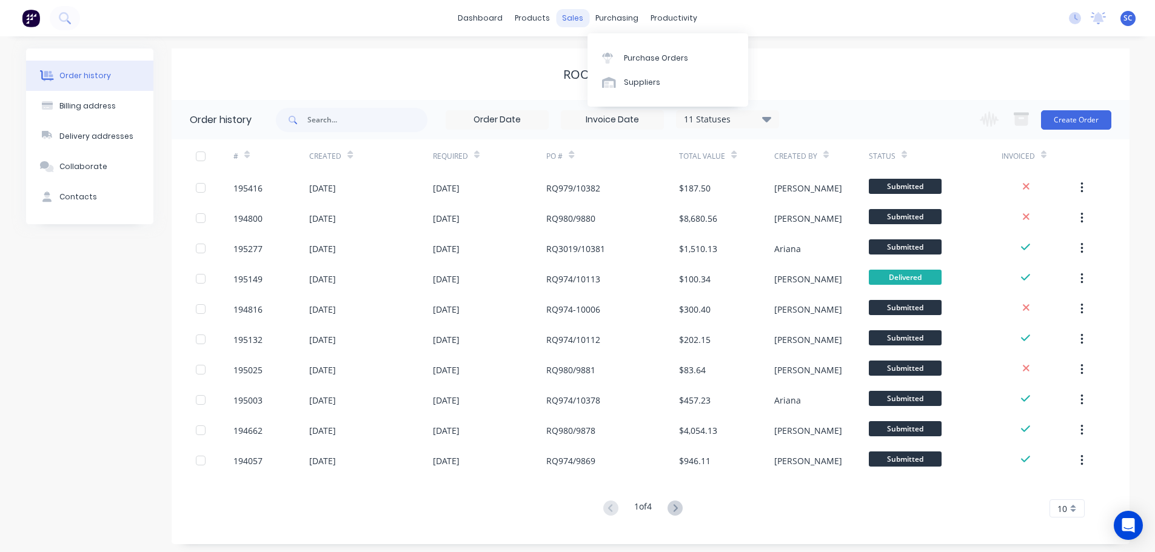
click at [579, 16] on div "sales" at bounding box center [572, 18] width 33 height 18
click at [609, 82] on div "Customers" at bounding box center [615, 82] width 44 height 11
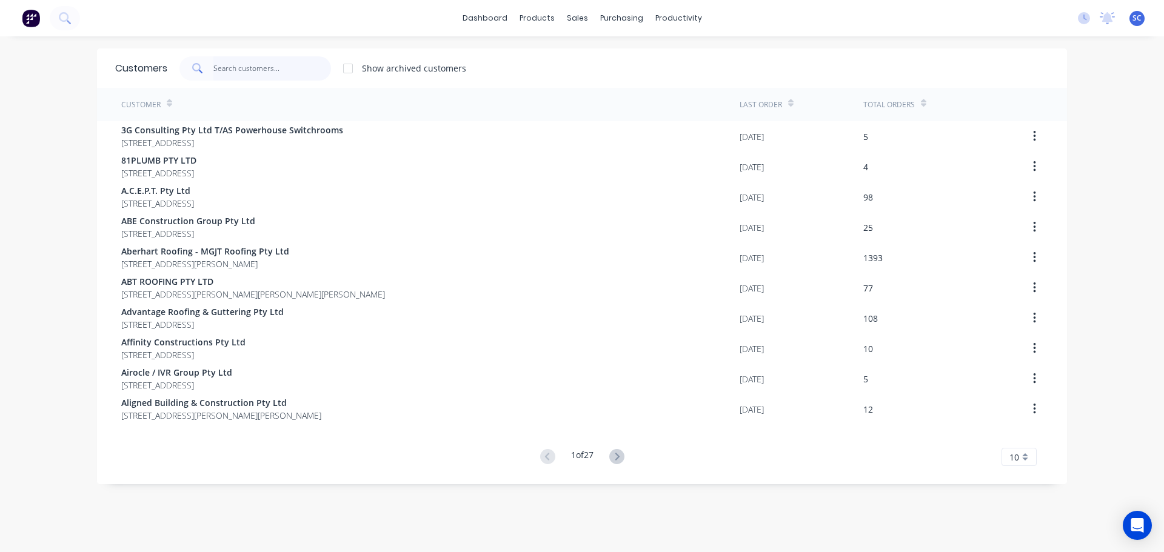
click at [232, 68] on input "text" at bounding box center [272, 68] width 118 height 24
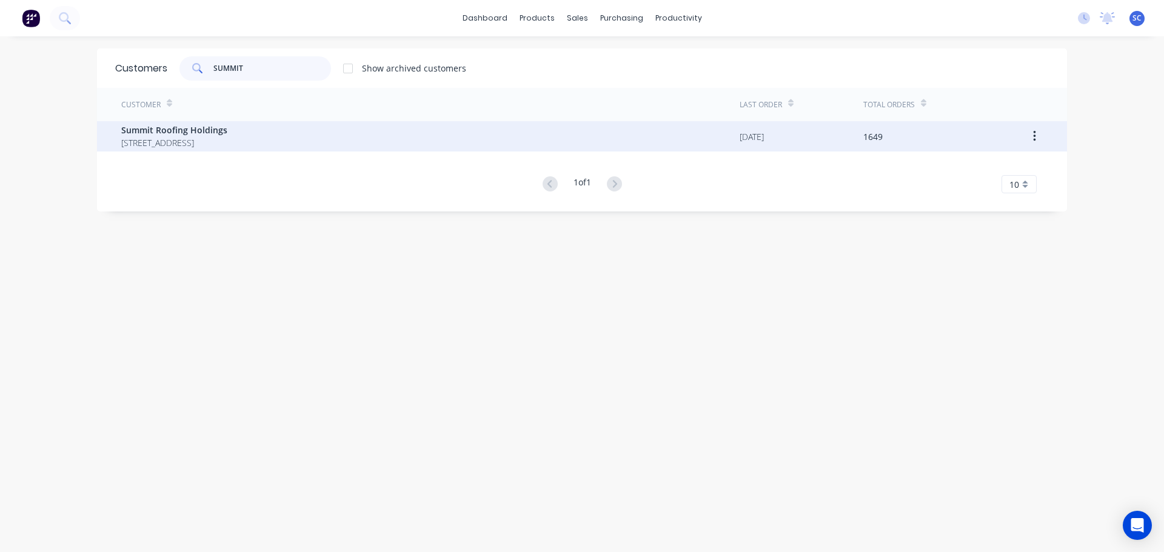
type input "SUMMIT"
click at [173, 134] on span "Summit Roofing Holdings" at bounding box center [174, 130] width 106 height 13
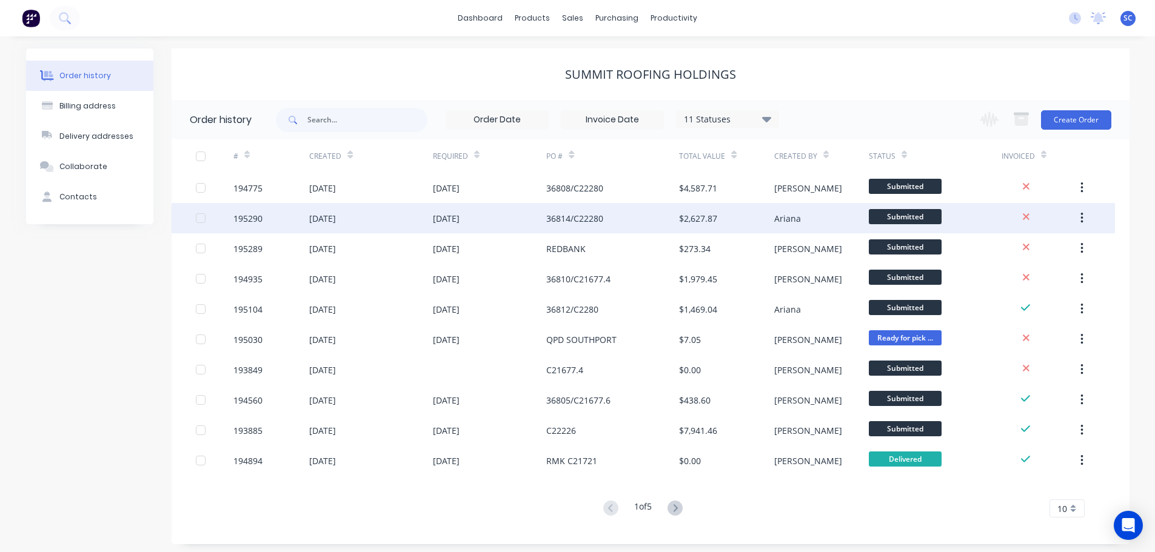
click at [455, 221] on div "14 Oct 2025" at bounding box center [446, 218] width 27 height 13
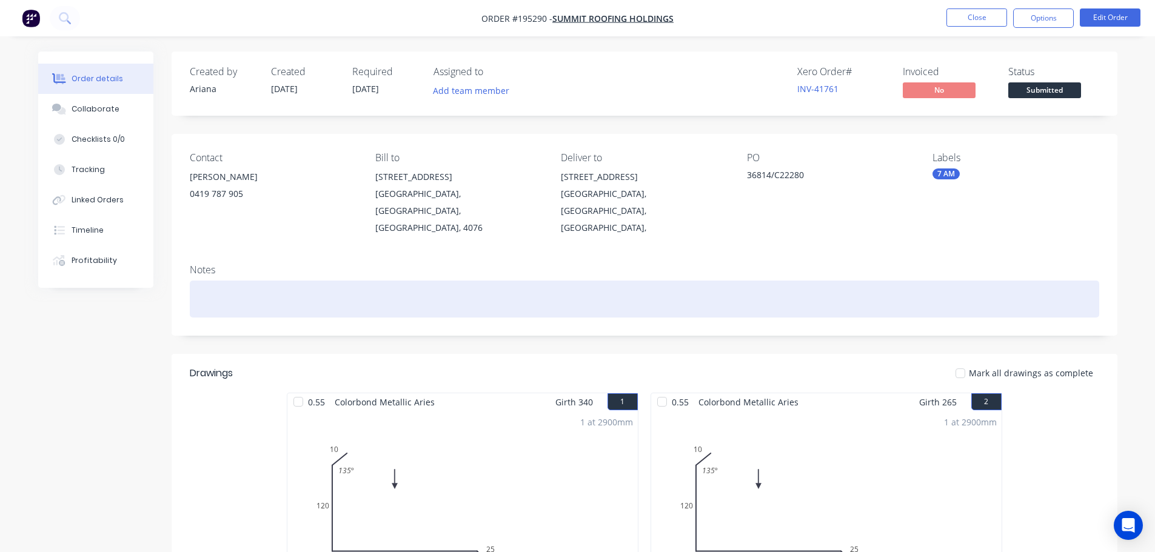
click at [469, 281] on div at bounding box center [644, 299] width 909 height 37
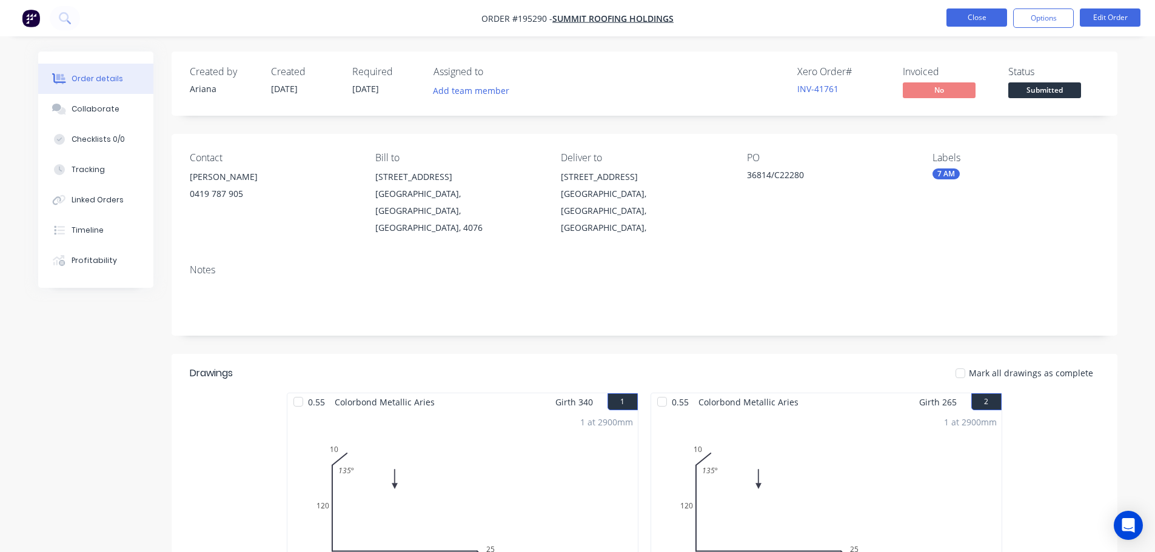
click at [980, 19] on button "Close" at bounding box center [976, 17] width 61 height 18
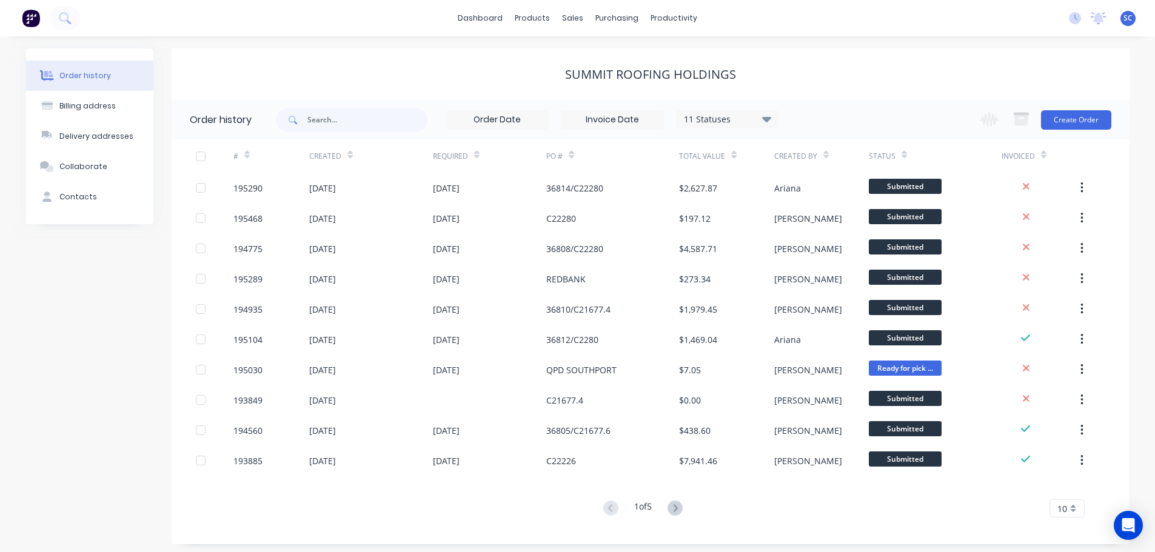
click at [371, 62] on div "Summit Roofing Holdings" at bounding box center [651, 74] width 958 height 52
click at [579, 18] on div "sales" at bounding box center [572, 18] width 33 height 18
click at [618, 84] on div "Customers" at bounding box center [615, 82] width 44 height 11
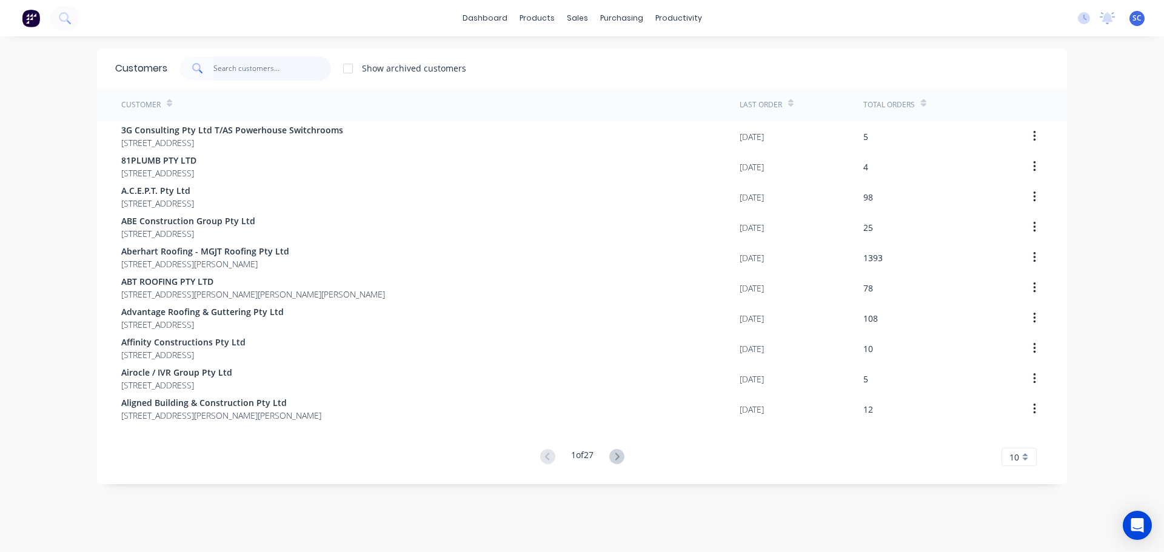
click at [213, 78] on input "text" at bounding box center [272, 68] width 118 height 24
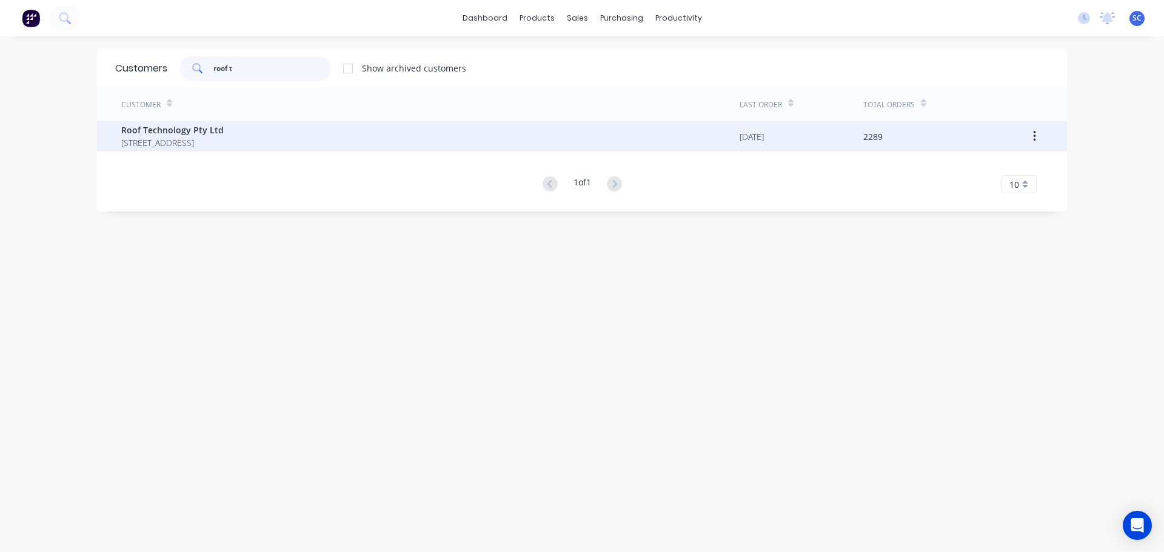
type input "roof t"
click at [145, 136] on span "2 LOCHLARNEY STREET BEENLEIGH Queensland Australia 4207" at bounding box center [172, 142] width 102 height 13
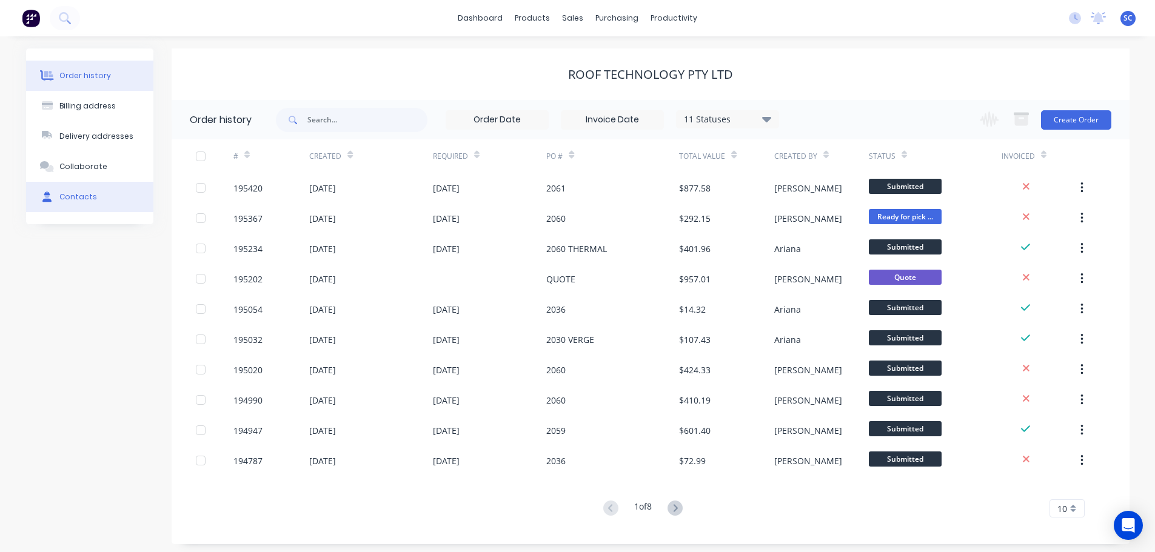
click at [73, 193] on div "Contacts" at bounding box center [78, 197] width 38 height 11
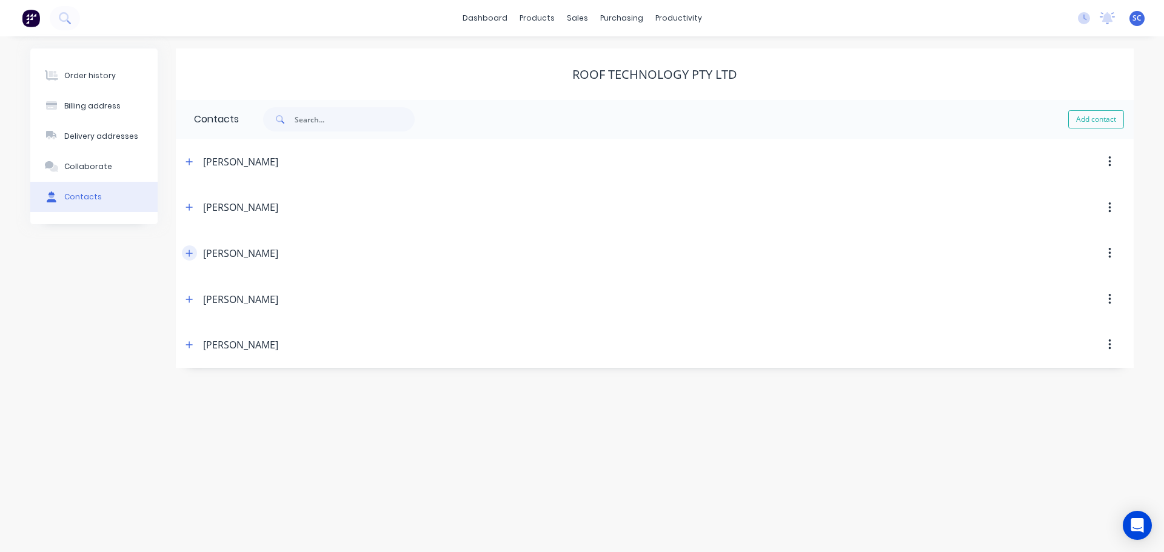
click at [194, 249] on button "button" at bounding box center [189, 253] width 15 height 15
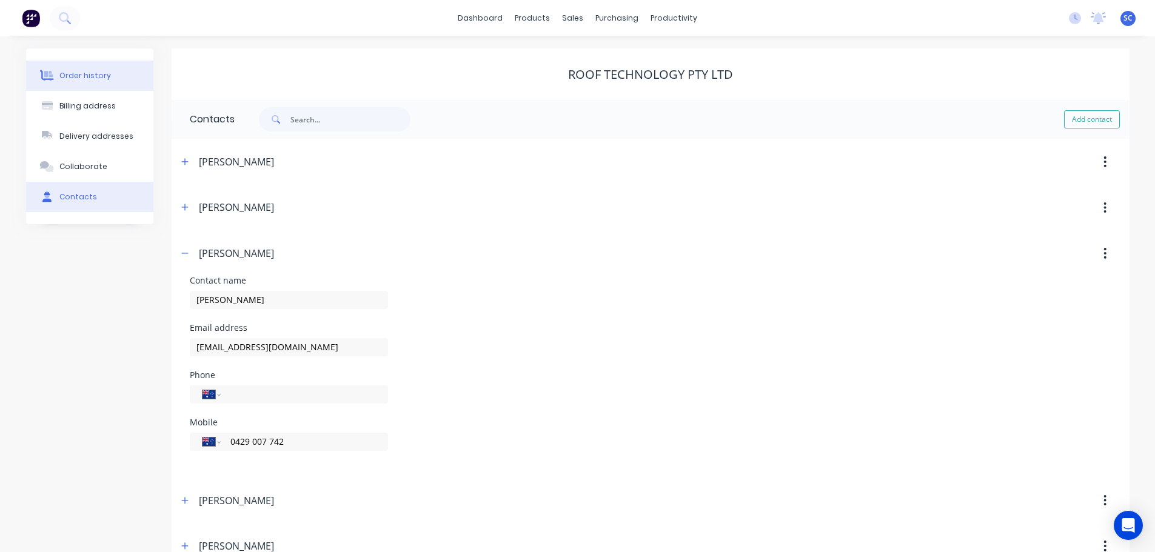
click at [78, 77] on div "Order history" at bounding box center [85, 75] width 52 height 11
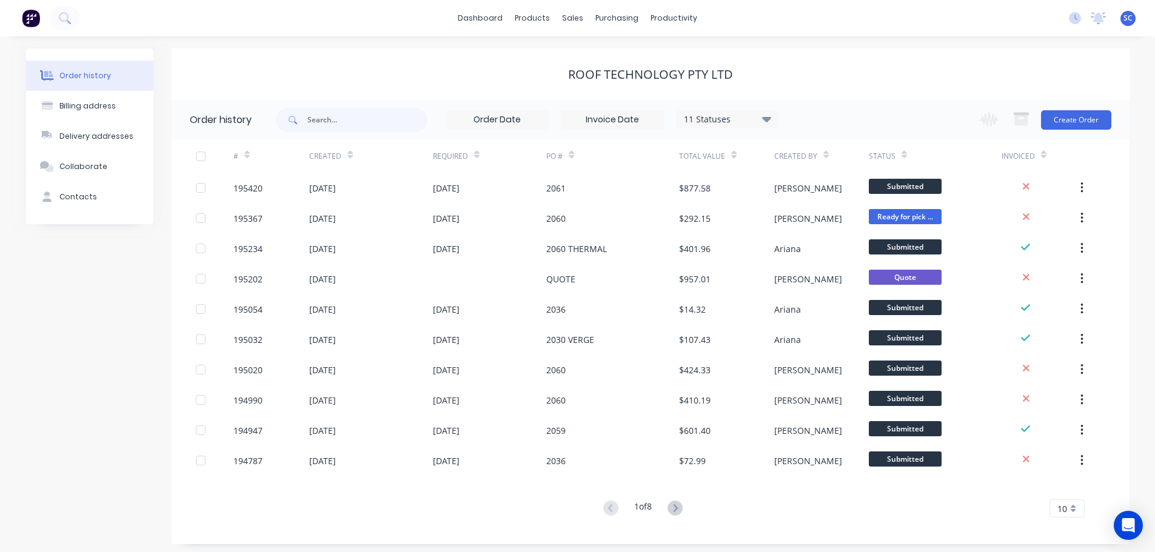
scroll to position [4, 0]
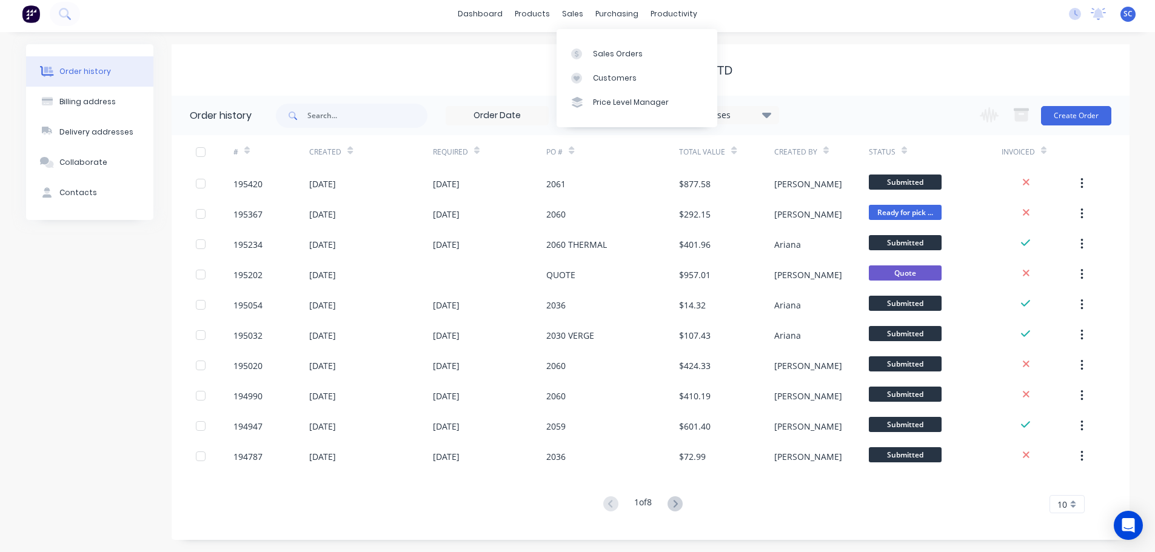
drag, startPoint x: 573, startPoint y: 10, endPoint x: 582, endPoint y: 30, distance: 21.2
click at [573, 12] on div "sales" at bounding box center [572, 14] width 33 height 18
click at [620, 75] on div "Customers" at bounding box center [615, 78] width 44 height 11
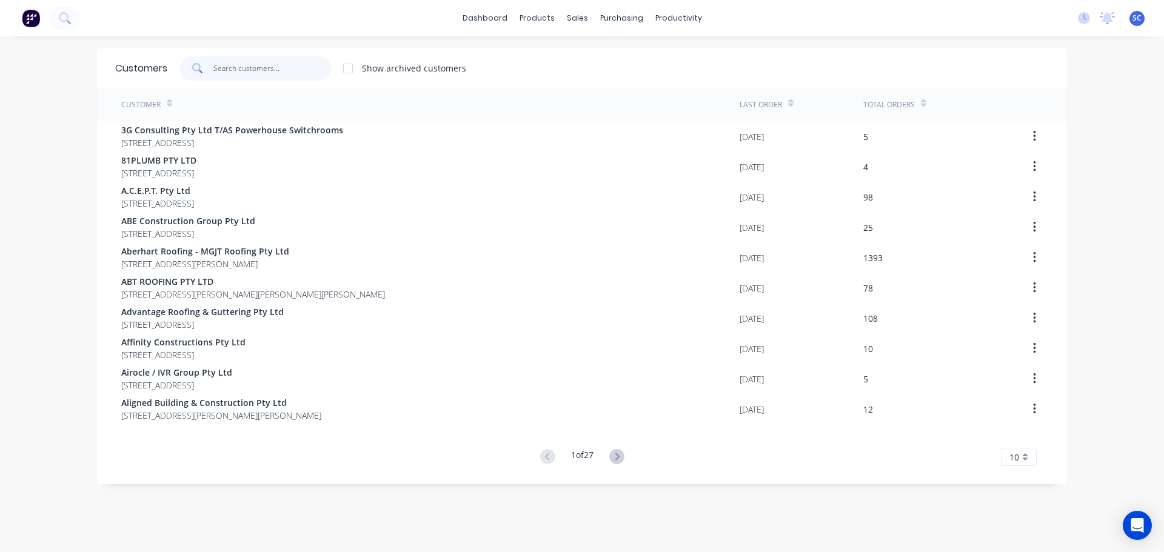
click at [242, 68] on input "text" at bounding box center [272, 68] width 118 height 24
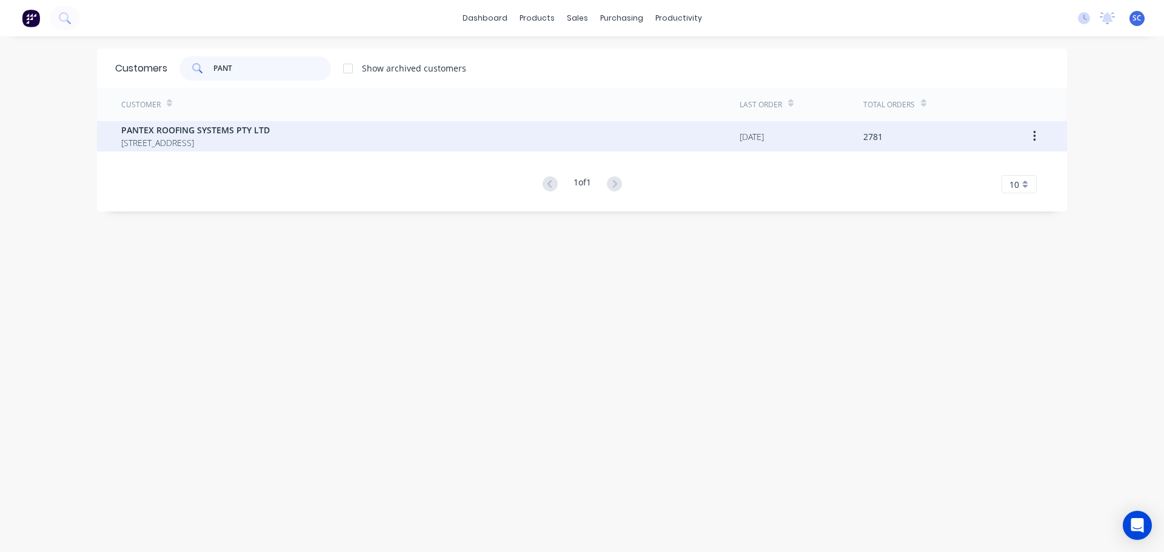
type input "PANT"
click at [193, 132] on span "PANTEX ROOFING SYSTEMS PTY LTD" at bounding box center [195, 130] width 149 height 13
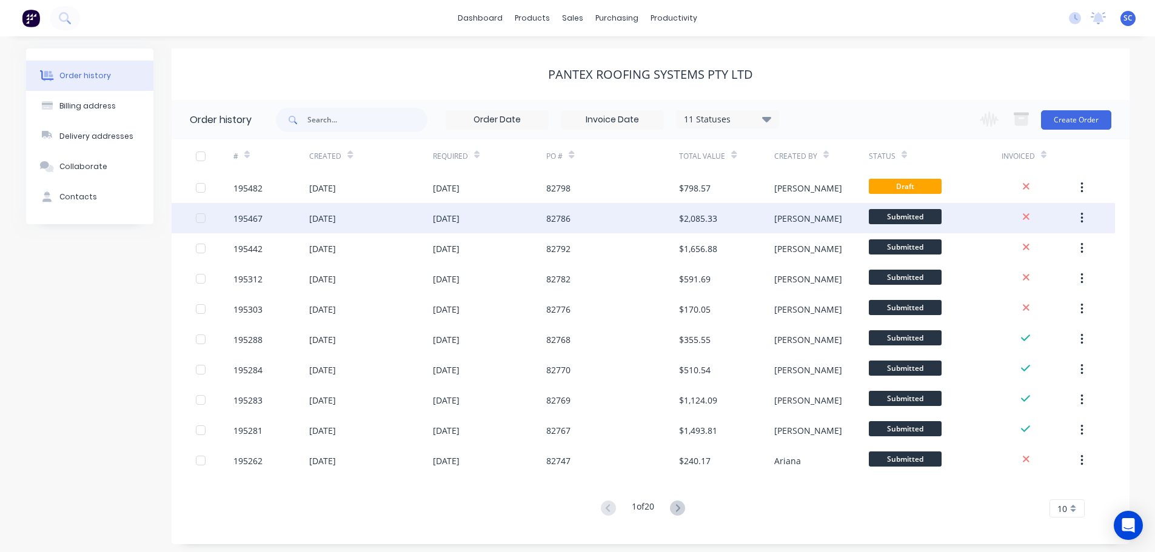
click at [409, 222] on div "14 Oct 2025" at bounding box center [370, 218] width 123 height 30
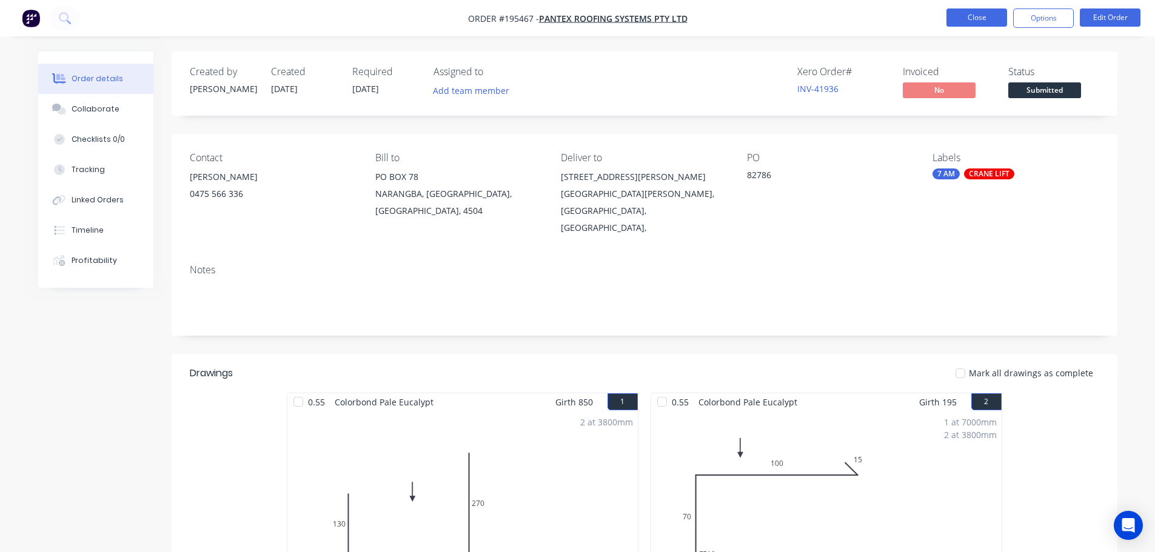
click at [957, 19] on button "Close" at bounding box center [976, 17] width 61 height 18
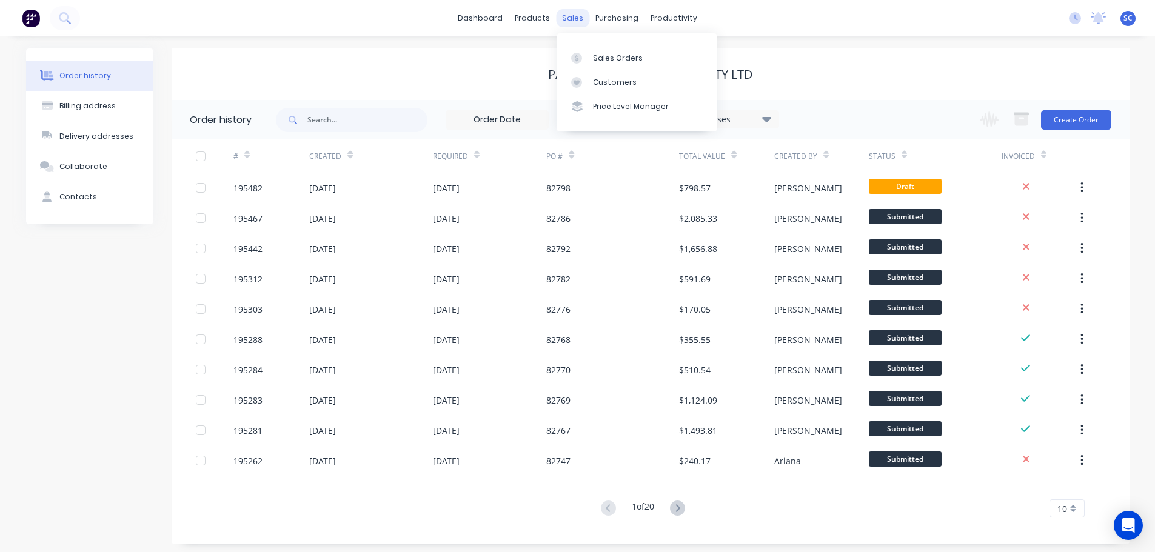
click at [569, 18] on div "sales" at bounding box center [572, 18] width 33 height 18
click at [622, 72] on link "Customers" at bounding box center [636, 82] width 161 height 24
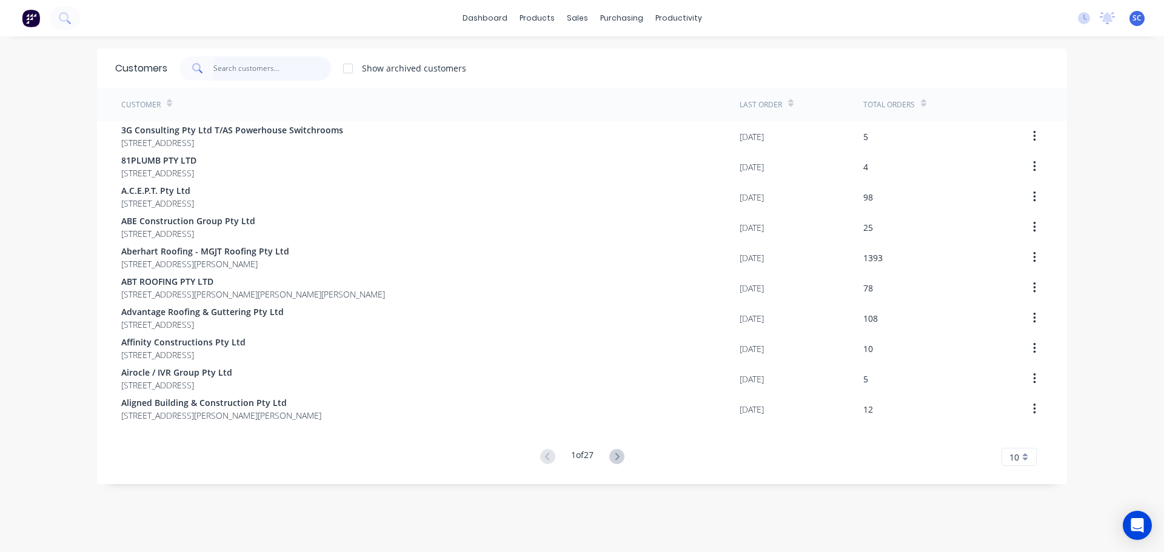
click at [242, 75] on input "text" at bounding box center [272, 68] width 118 height 24
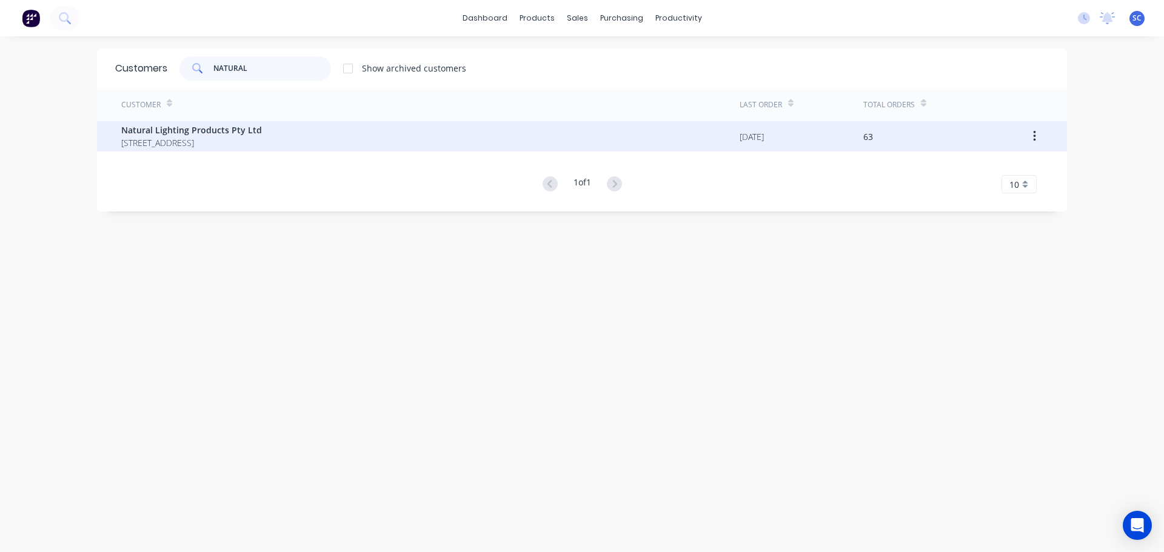
type input "NATURAL"
click at [162, 141] on span "2-8 South Street Unit 15 RYDALMERE New South Wales Australia 2116" at bounding box center [191, 142] width 141 height 13
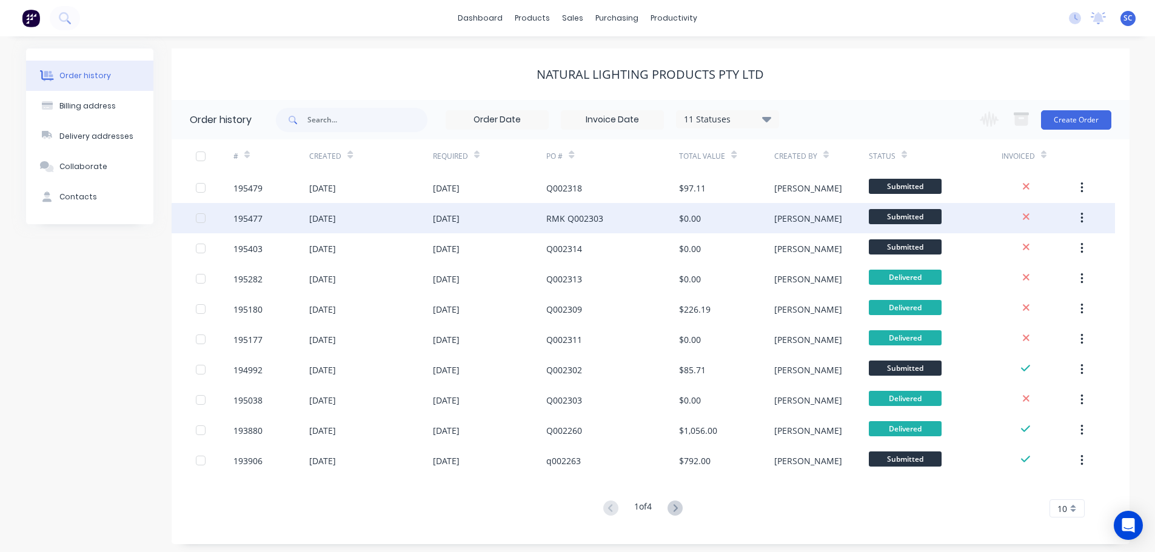
click at [571, 216] on div "RMK Q002303" at bounding box center [574, 218] width 57 height 13
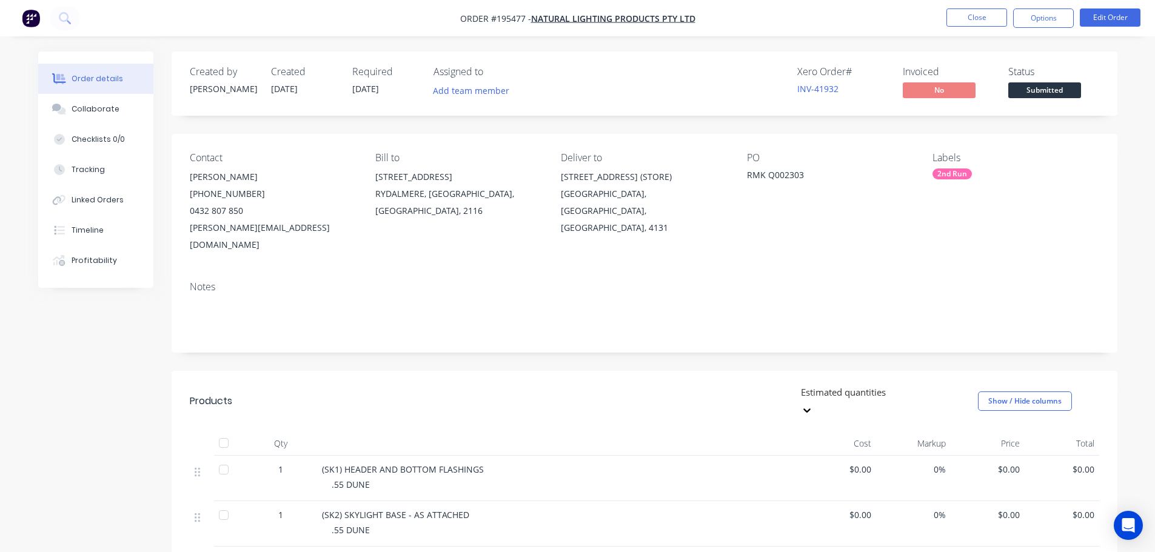
click at [951, 170] on div "2nd Run" at bounding box center [951, 174] width 39 height 11
click at [960, 277] on div at bounding box center [954, 279] width 24 height 24
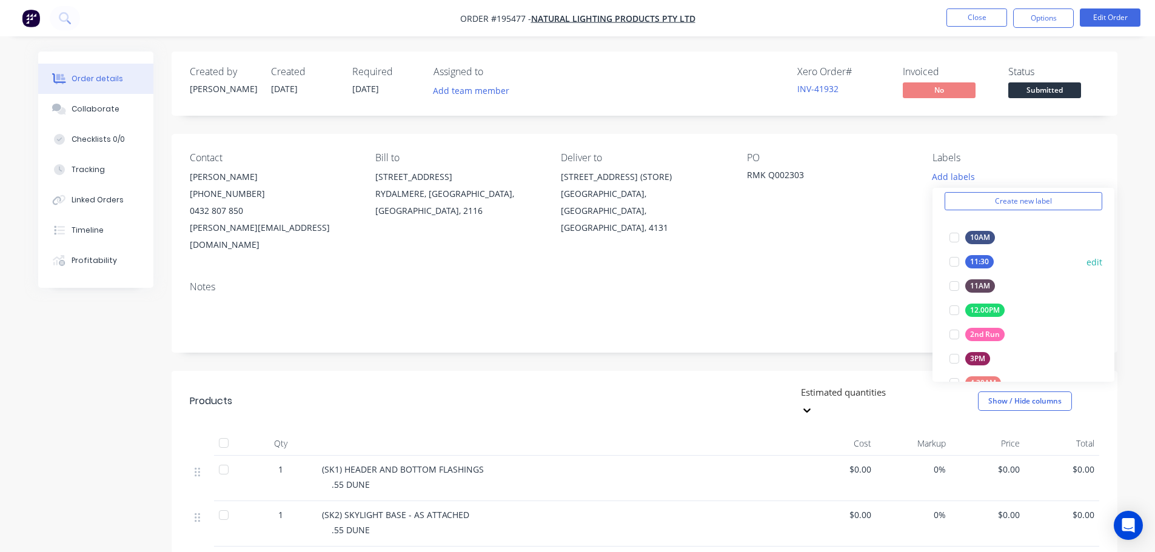
scroll to position [182, 0]
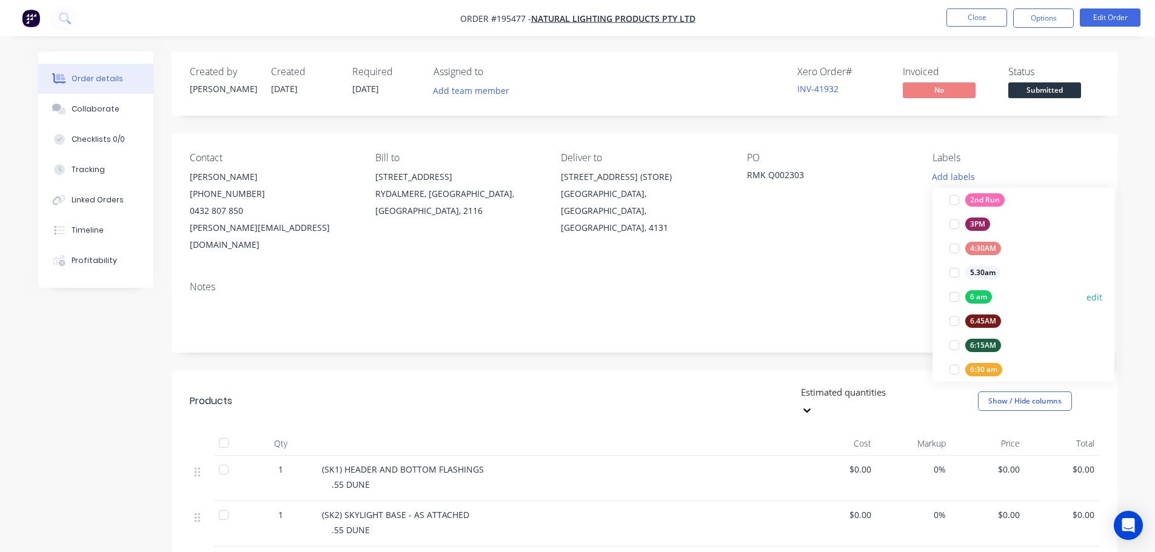
click at [955, 298] on div at bounding box center [954, 297] width 24 height 24
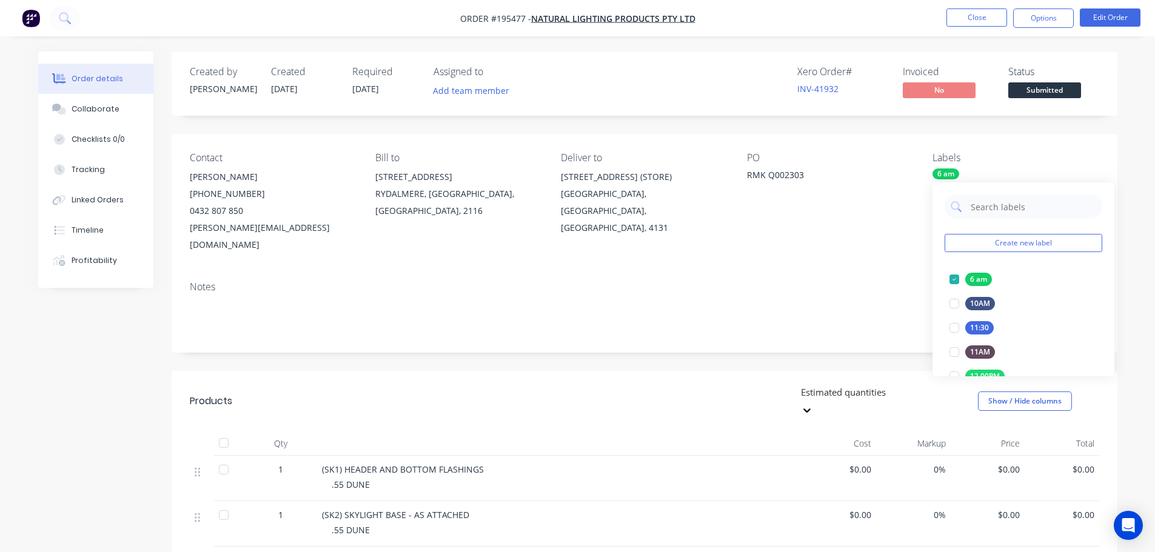
click at [805, 281] on div "Notes" at bounding box center [644, 287] width 909 height 12
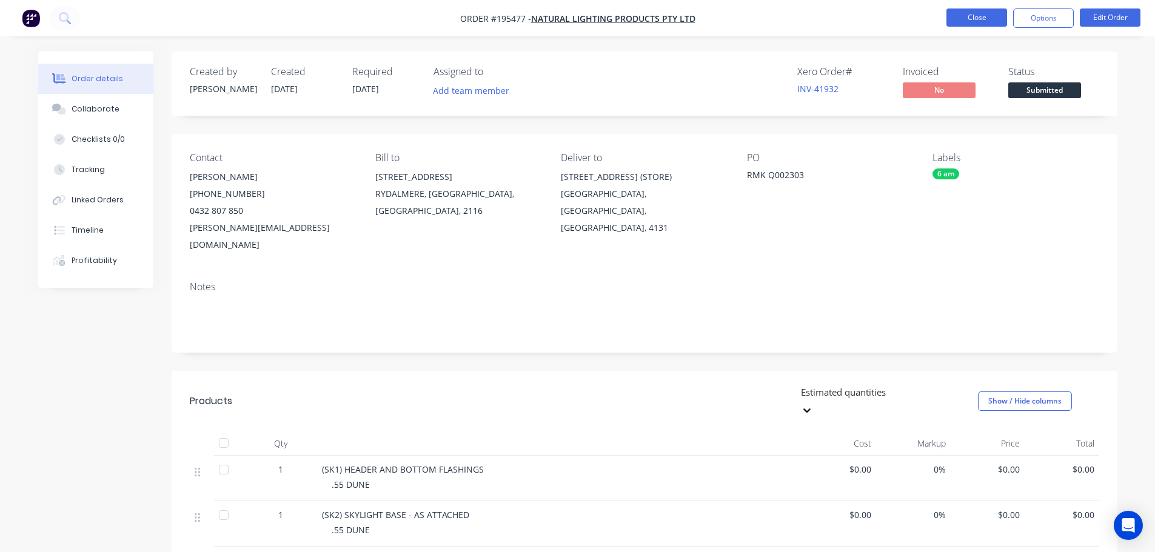
click at [977, 18] on button "Close" at bounding box center [976, 17] width 61 height 18
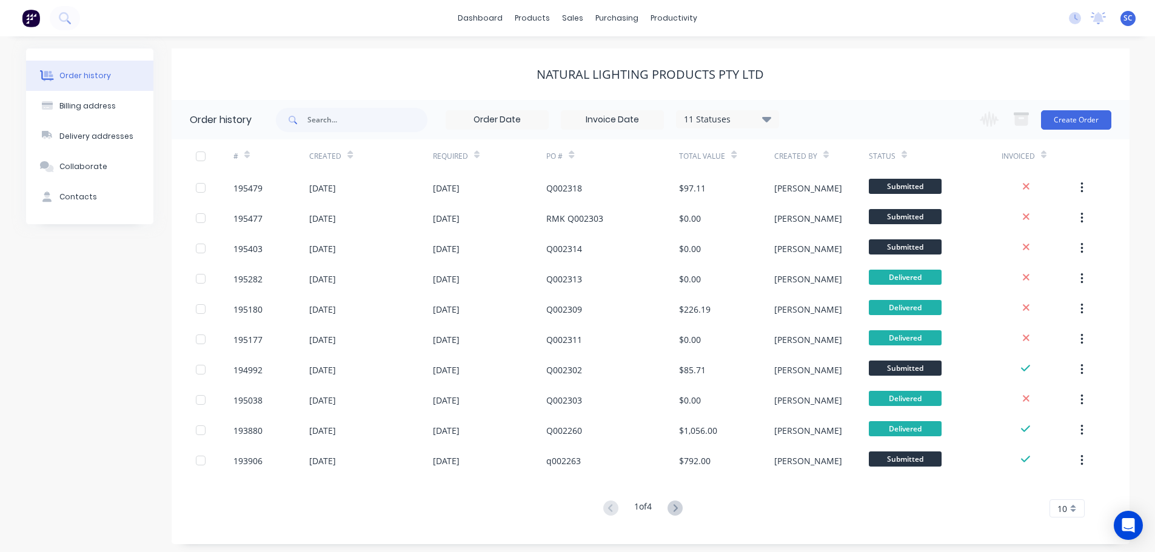
click at [399, 18] on div "dashboard products sales purchasing productivity dashboard products Product Cat…" at bounding box center [577, 18] width 1155 height 36
click at [771, 15] on div "dashboard products sales purchasing productivity dashboard products Product Cat…" at bounding box center [577, 18] width 1155 height 36
click at [609, 78] on div "Customers" at bounding box center [615, 82] width 44 height 11
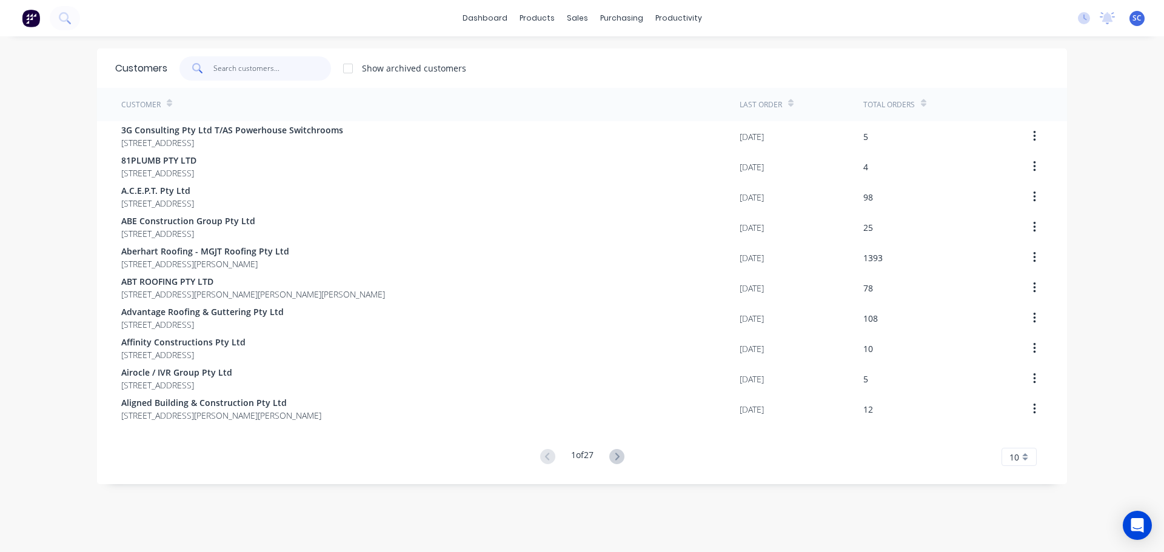
click at [241, 62] on input "text" at bounding box center [272, 68] width 118 height 24
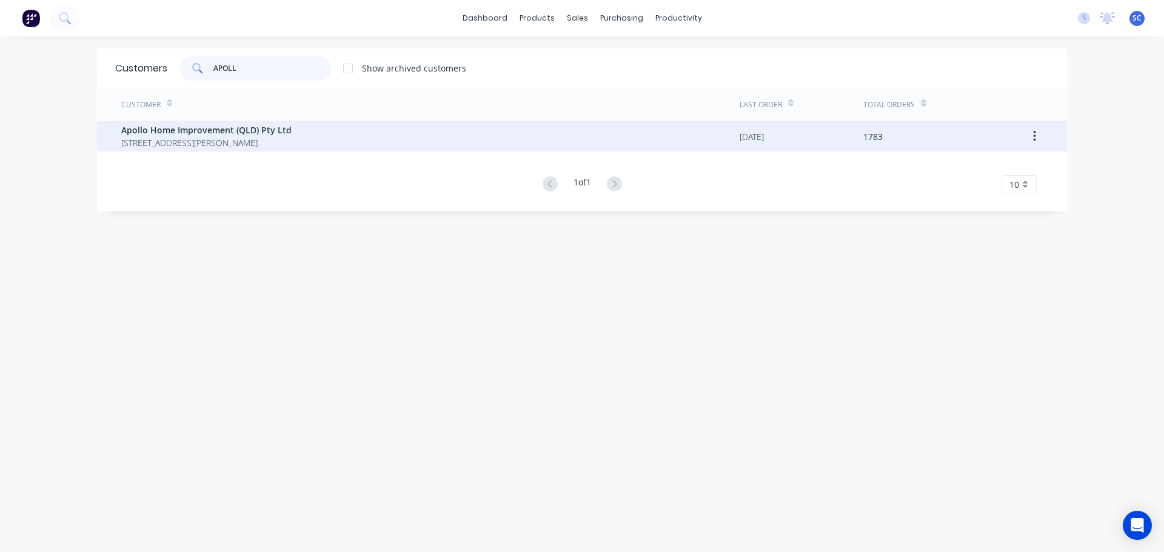
type input "APOLL"
click at [229, 141] on span "29 Corymbia Place Parkinson Australia 4115" at bounding box center [206, 142] width 170 height 13
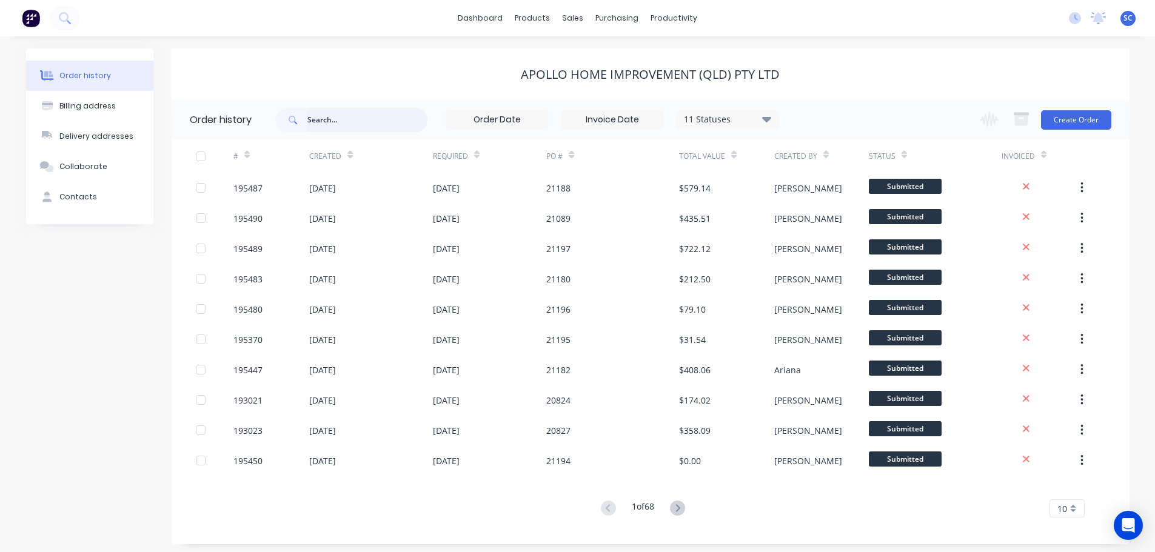
click at [359, 121] on input "text" at bounding box center [367, 120] width 120 height 24
type input "20770"
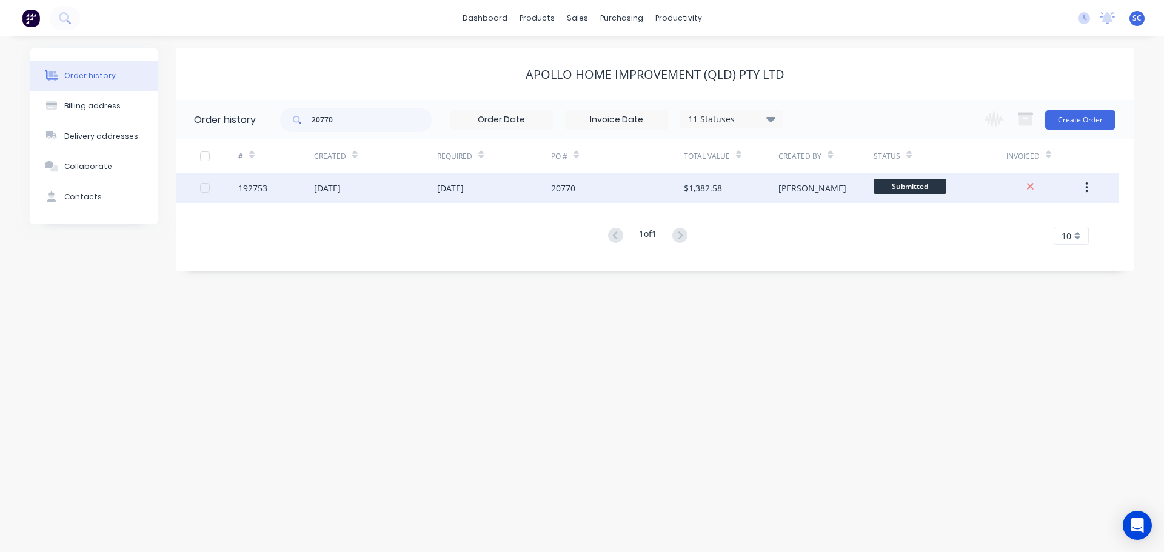
click at [464, 187] on div "24 Oct 2025" at bounding box center [450, 188] width 27 height 13
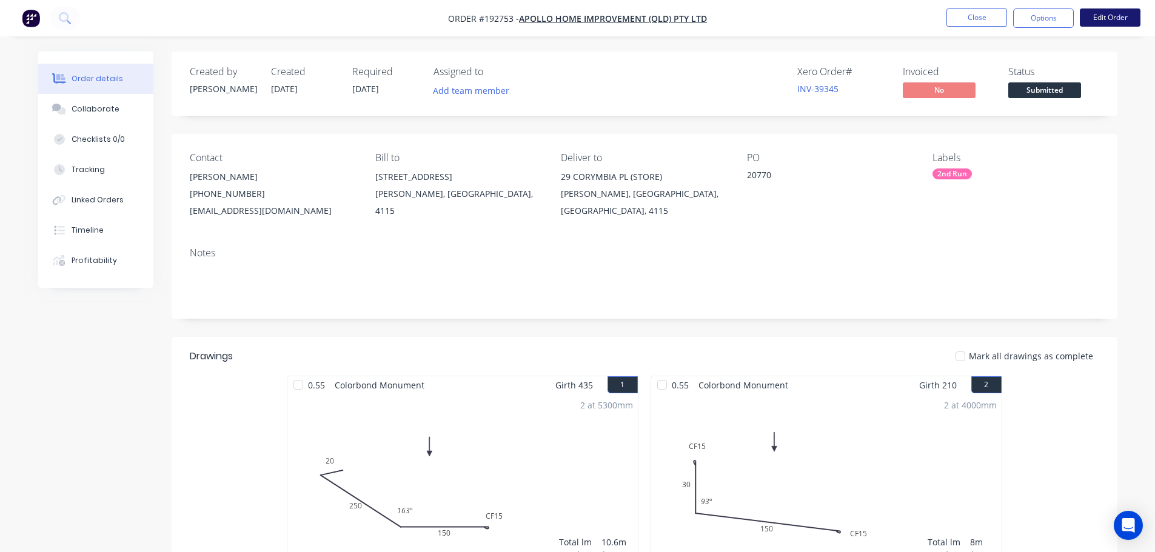
click at [1112, 19] on button "Edit Order" at bounding box center [1110, 17] width 61 height 18
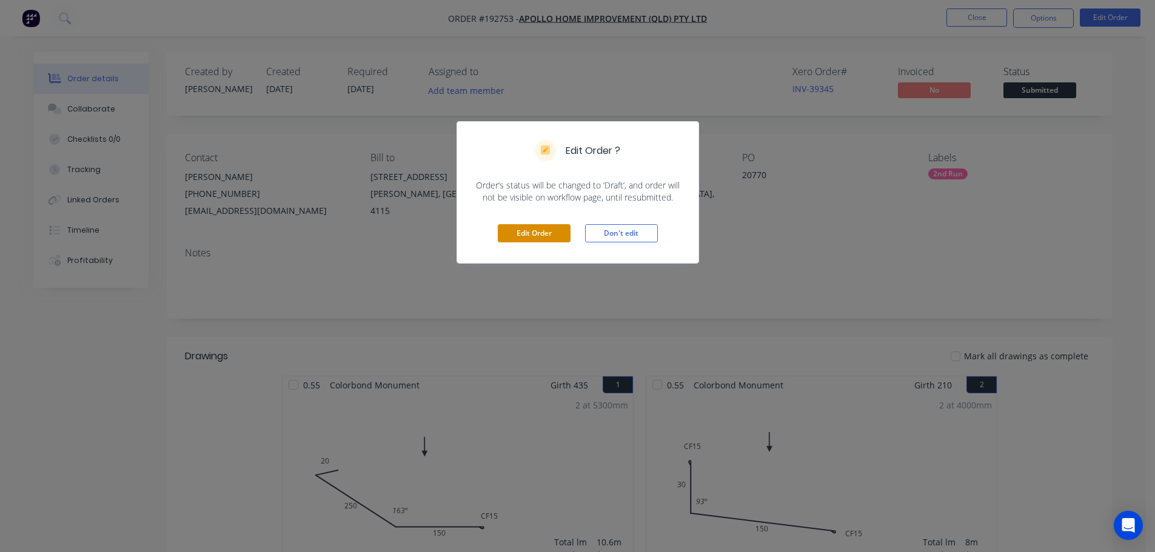
click at [532, 229] on button "Edit Order" at bounding box center [534, 233] width 73 height 18
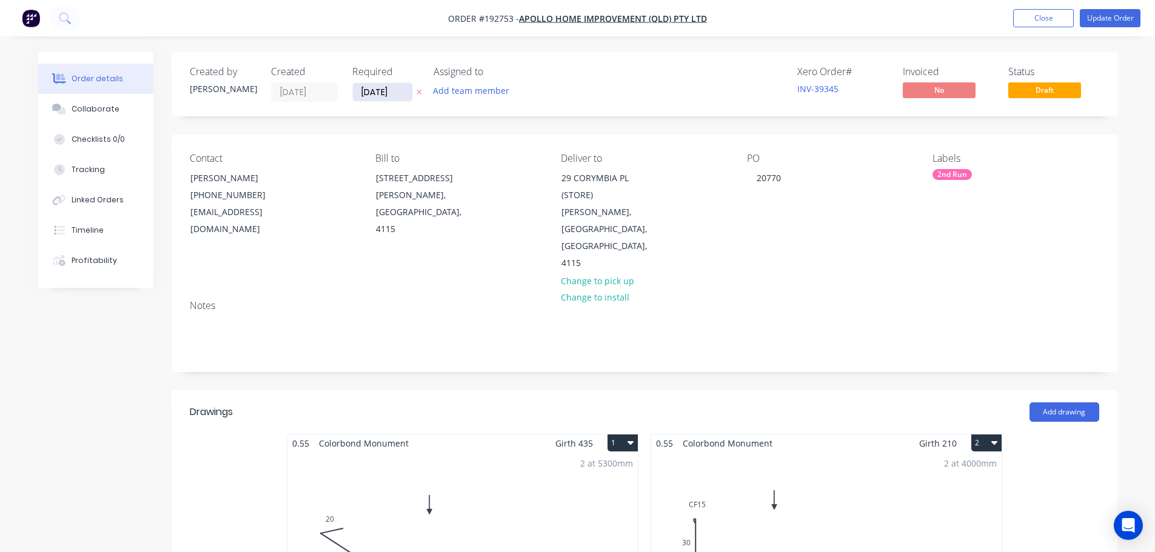
click at [378, 89] on input "24/10/25" at bounding box center [382, 92] width 59 height 18
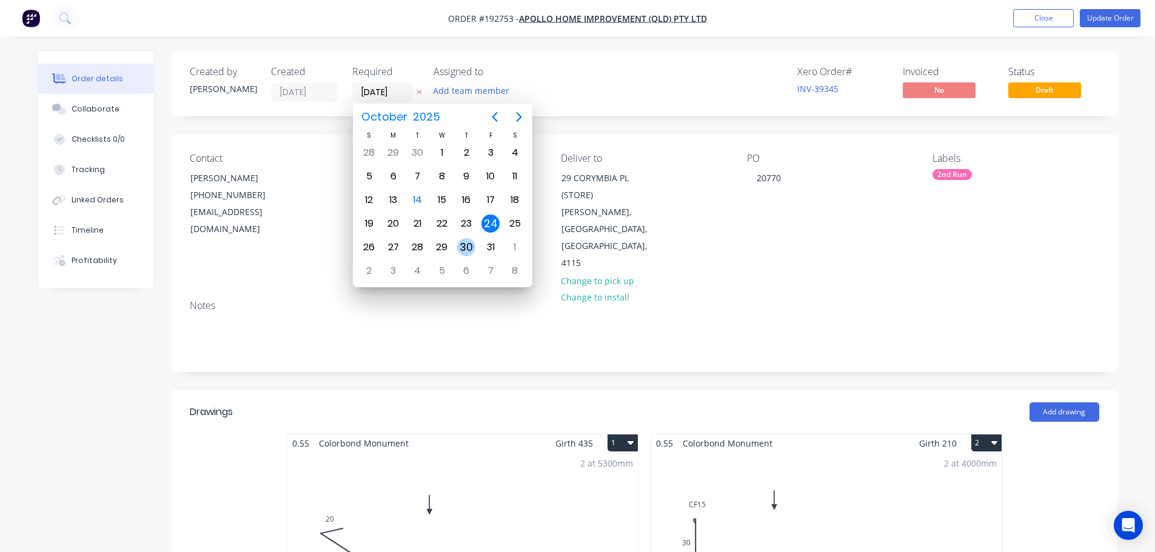
click at [465, 247] on div "30" at bounding box center [466, 247] width 18 height 18
type input "30/10/25"
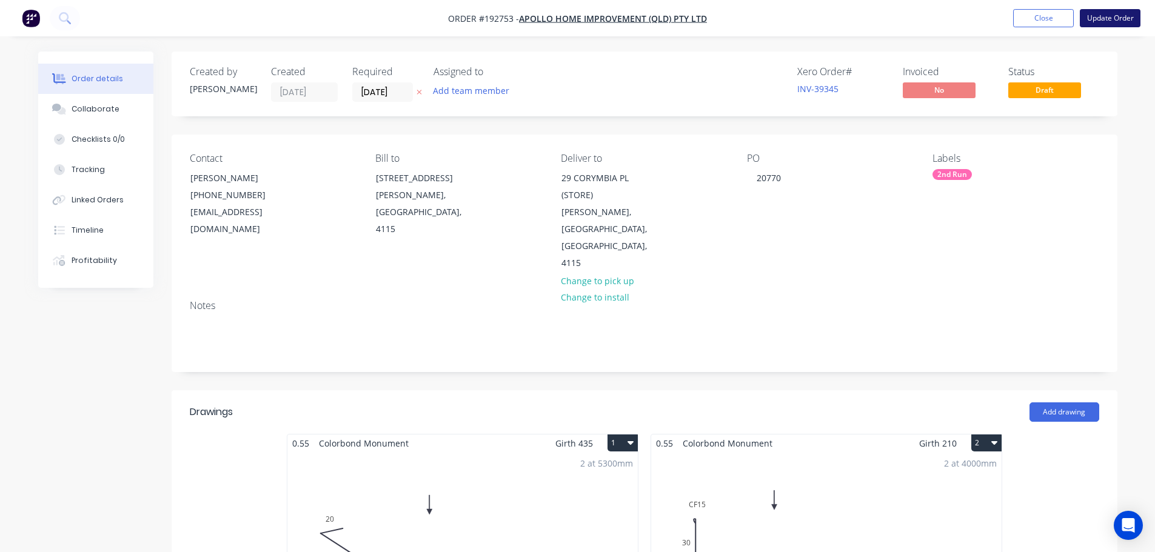
click at [1109, 15] on button "Update Order" at bounding box center [1110, 18] width 61 height 18
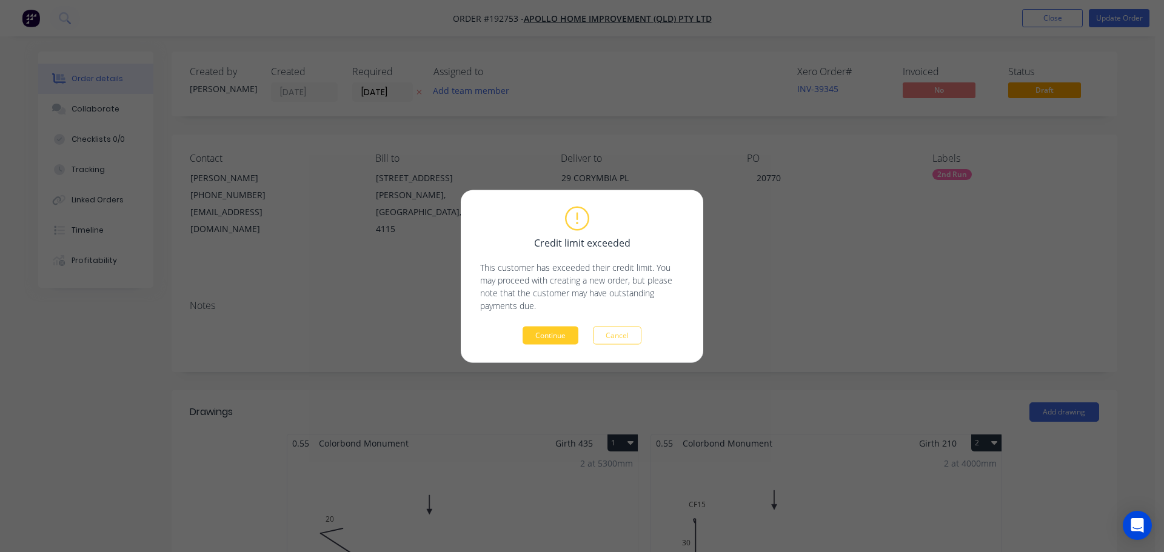
click at [552, 336] on button "Continue" at bounding box center [551, 335] width 56 height 18
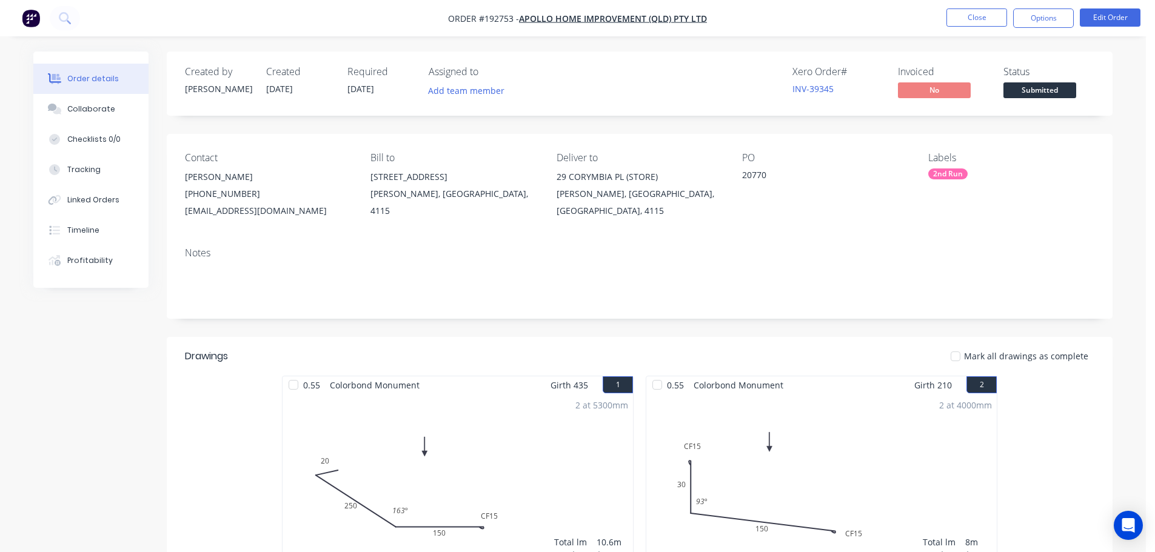
click at [473, 227] on div "Contact Marie Defty (07) 3086 6060 maried@apollopatios.com.au Bill to 29 Corymb…" at bounding box center [640, 186] width 946 height 104
click at [690, 79] on div "Xero Order # INV-39345 Invoiced No Status Submitted" at bounding box center [822, 83] width 544 height 35
click at [967, 15] on button "Close" at bounding box center [976, 17] width 61 height 18
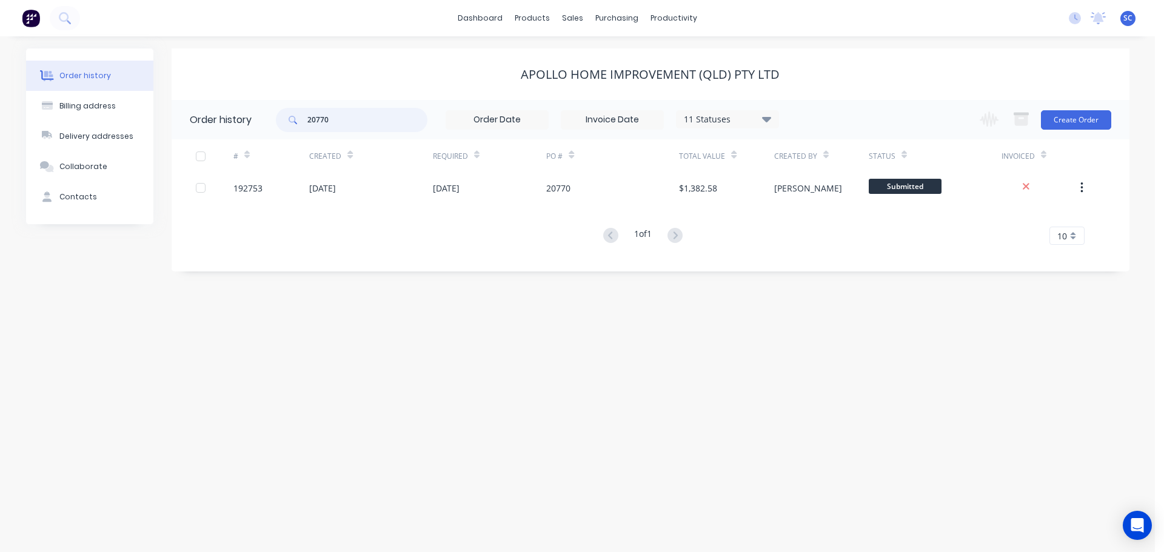
drag, startPoint x: 337, startPoint y: 118, endPoint x: 294, endPoint y: 126, distance: 43.8
click at [294, 126] on div "20770" at bounding box center [352, 120] width 152 height 24
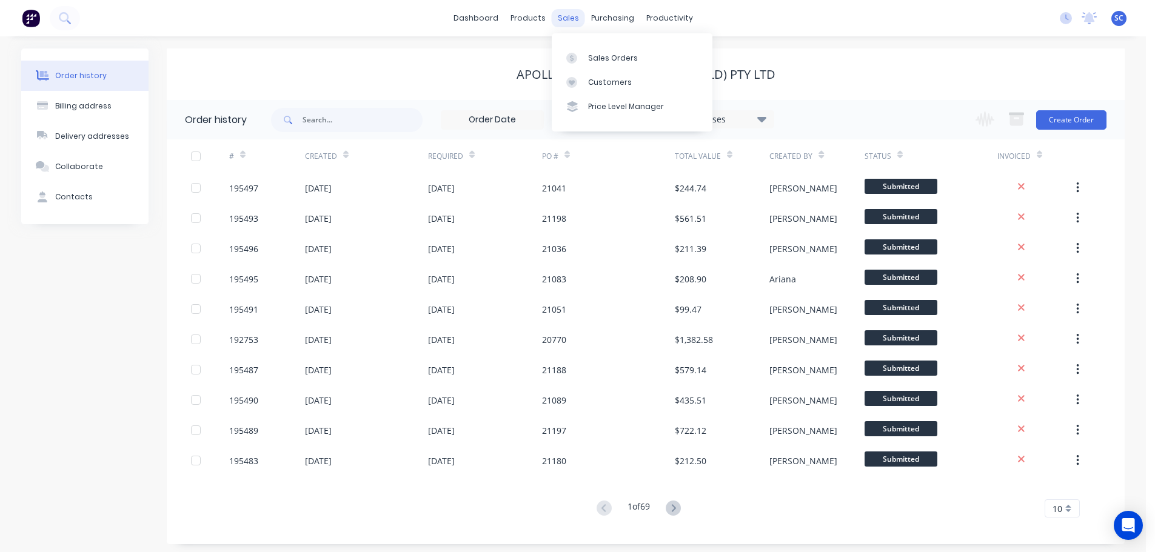
click at [570, 16] on div "sales" at bounding box center [568, 18] width 33 height 18
click at [603, 78] on div "Customers" at bounding box center [610, 82] width 44 height 11
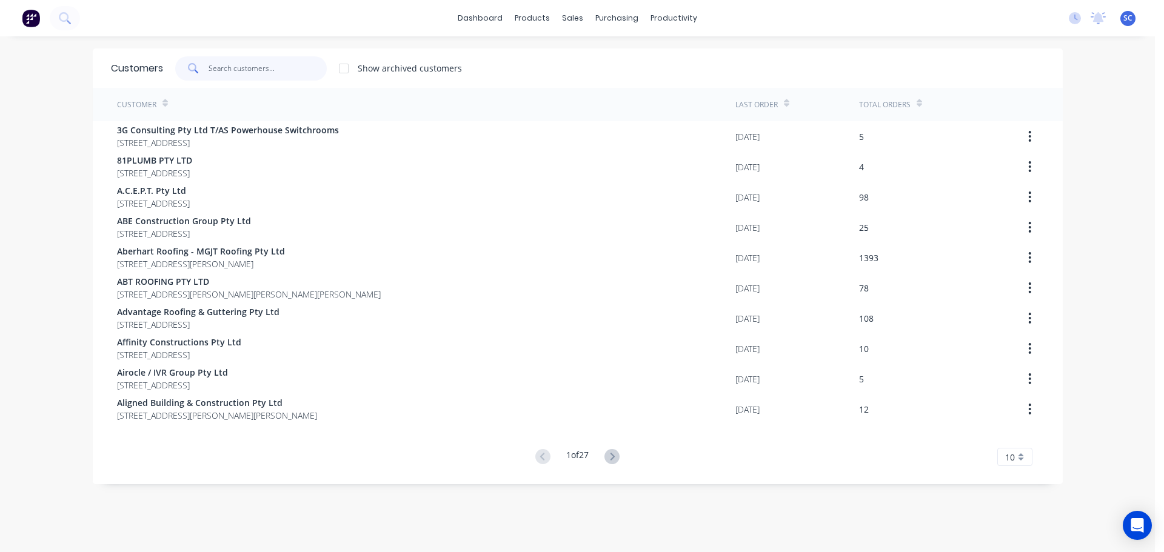
click at [225, 75] on input "text" at bounding box center [268, 68] width 118 height 24
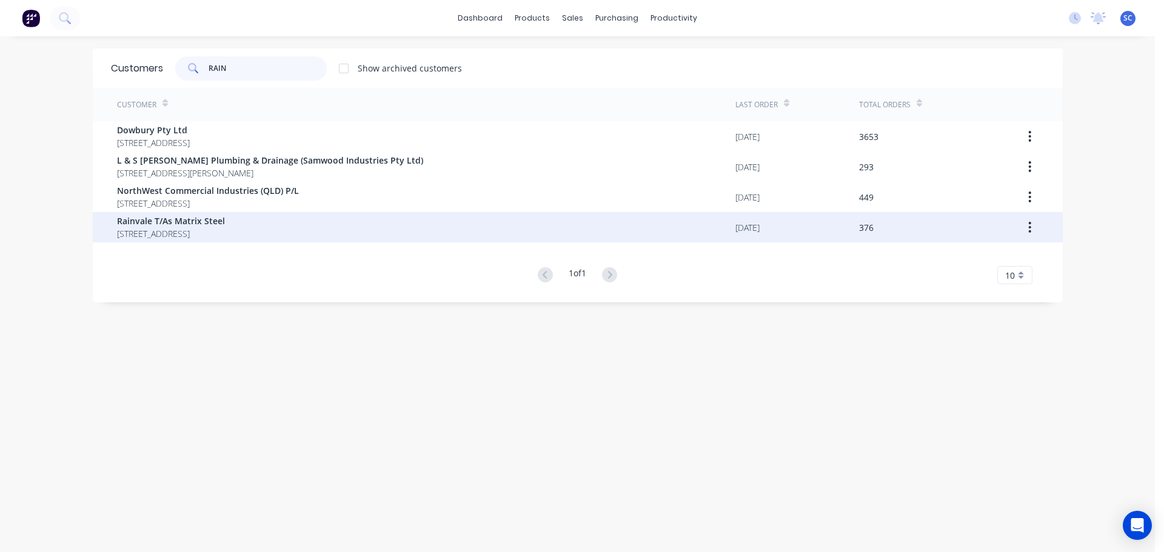
type input "RAIN"
click at [164, 222] on span "Rainvale T/As Matrix Steel" at bounding box center [171, 221] width 108 height 13
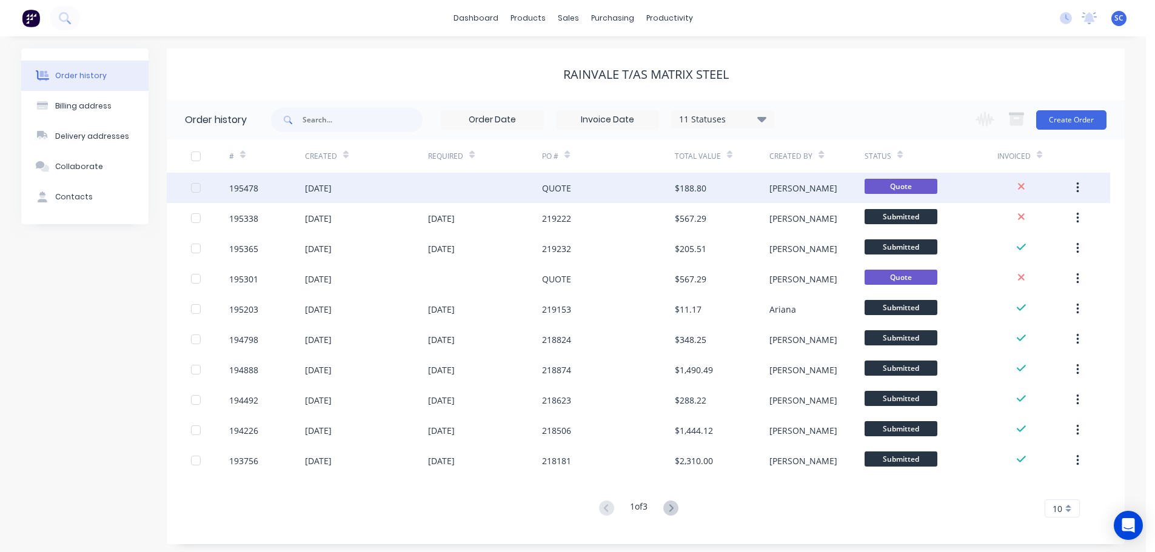
click at [273, 187] on div "195478" at bounding box center [267, 188] width 76 height 30
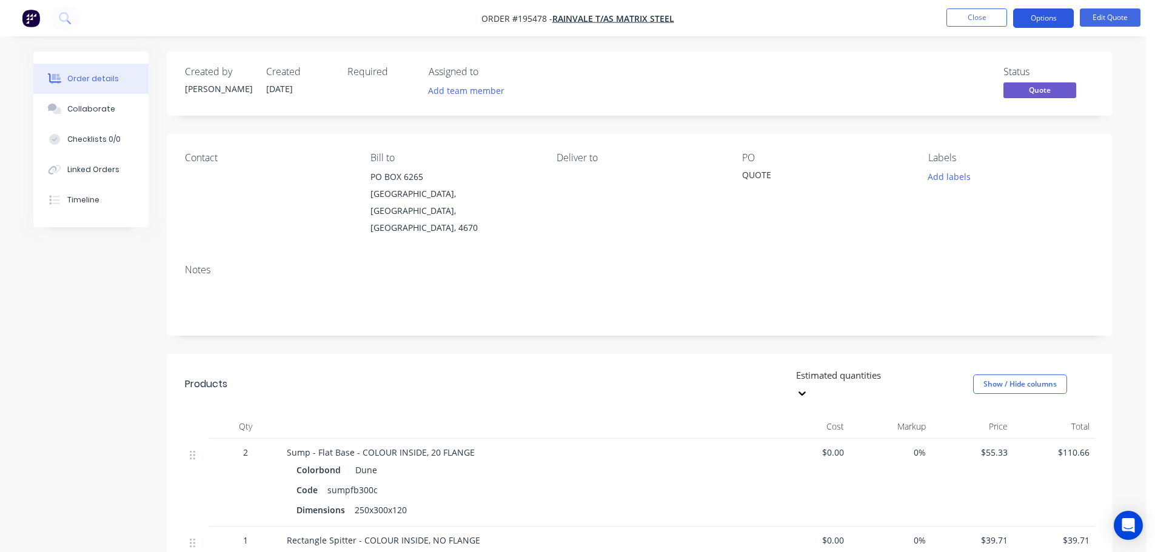
click at [1048, 18] on button "Options" at bounding box center [1043, 17] width 61 height 19
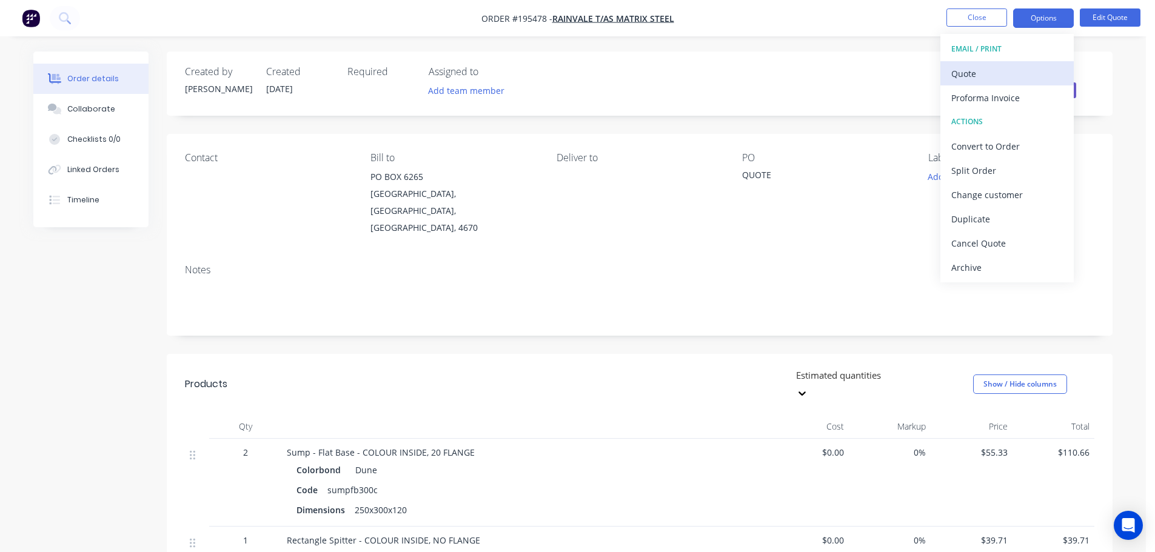
click at [981, 72] on div "Quote" at bounding box center [1007, 74] width 112 height 18
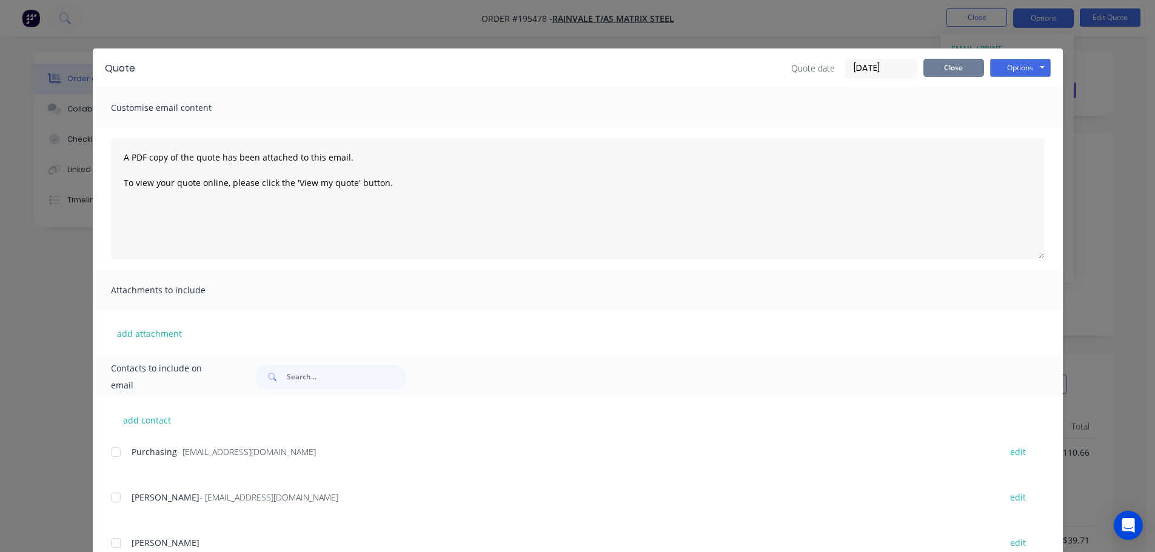
click at [955, 66] on button "Close" at bounding box center [953, 68] width 61 height 18
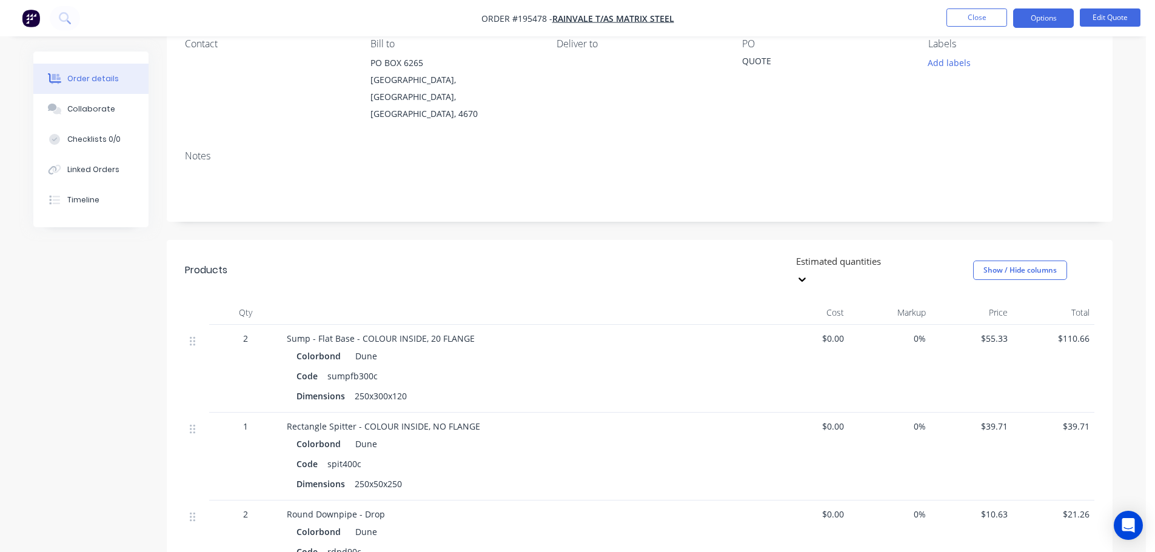
scroll to position [121, 0]
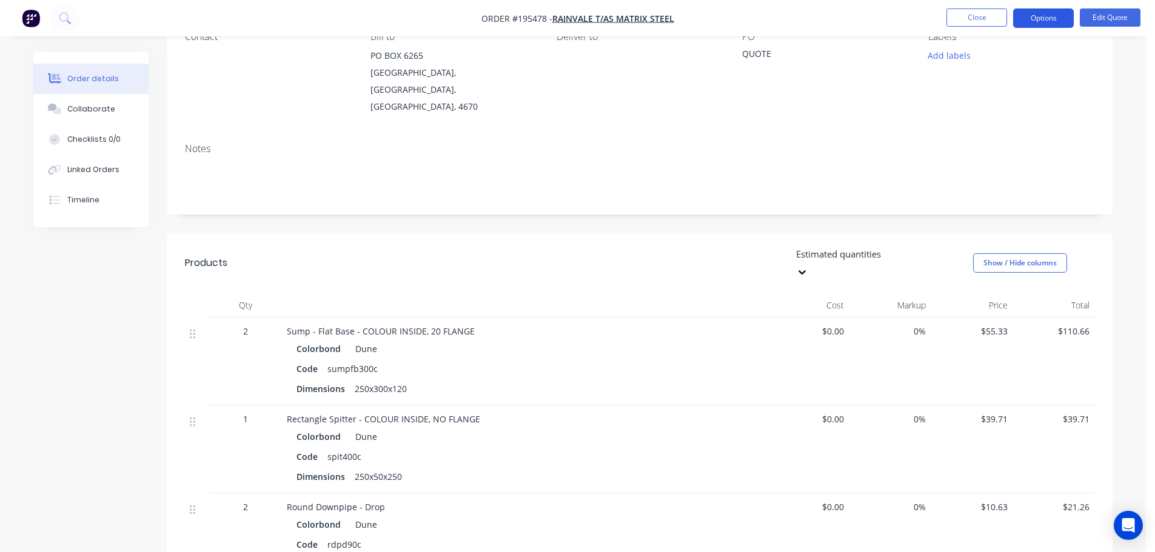
click at [1041, 19] on button "Options" at bounding box center [1043, 17] width 61 height 19
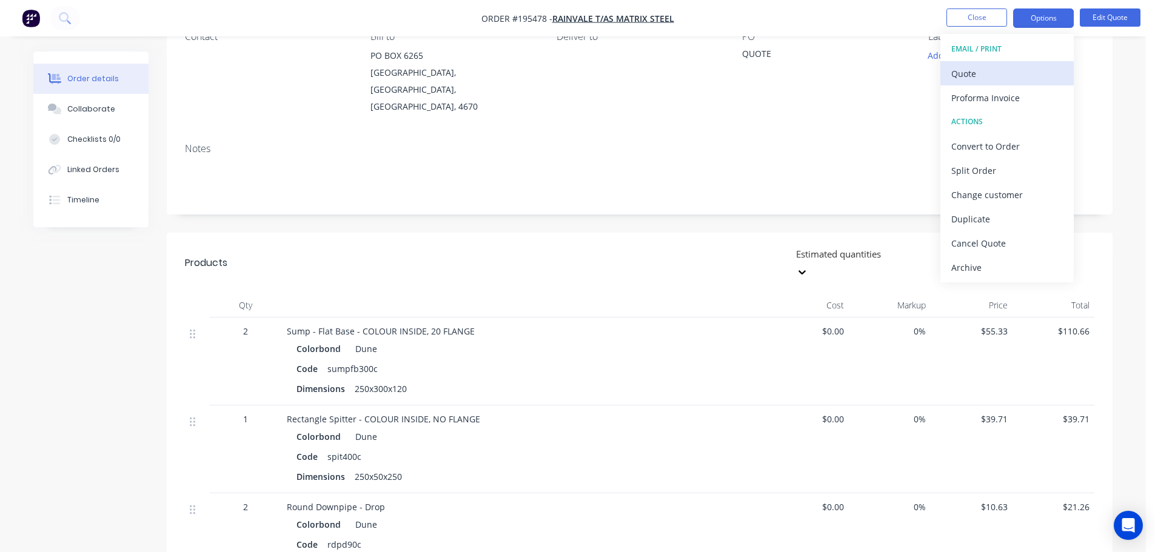
click at [966, 73] on div "Quote" at bounding box center [1007, 74] width 112 height 18
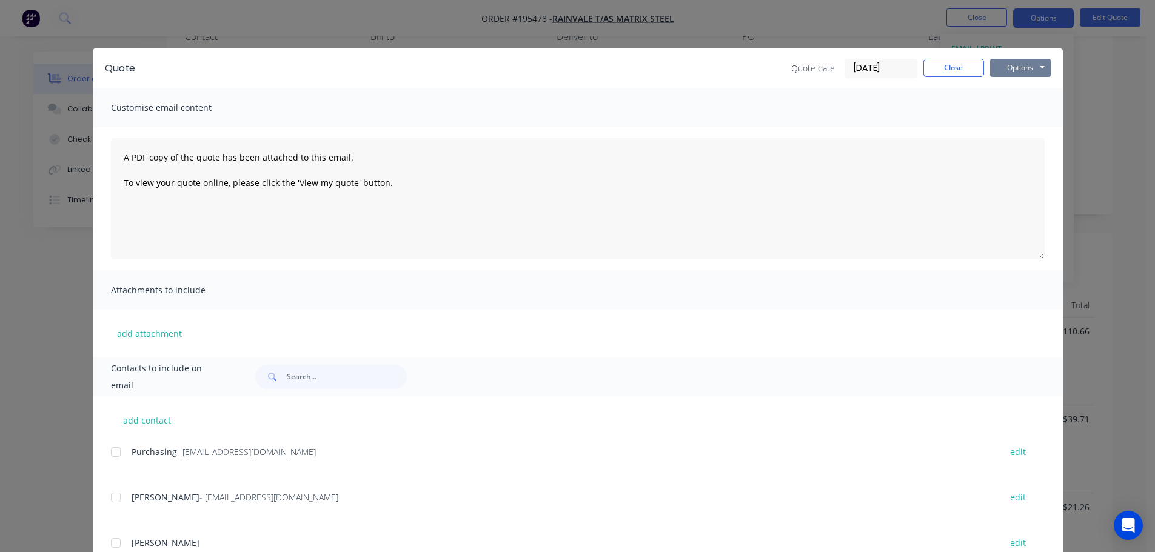
click at [1003, 64] on button "Options" at bounding box center [1020, 68] width 61 height 18
click at [1016, 107] on button "Print" at bounding box center [1029, 109] width 78 height 20
click at [944, 67] on button "Close" at bounding box center [953, 68] width 61 height 18
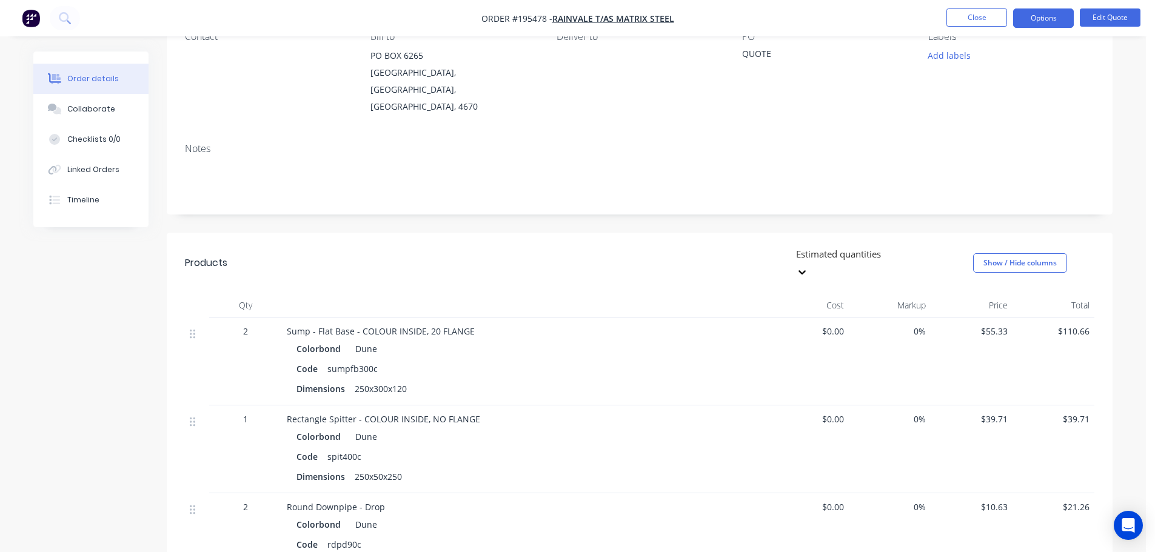
click at [361, 133] on div "Notes" at bounding box center [640, 173] width 946 height 81
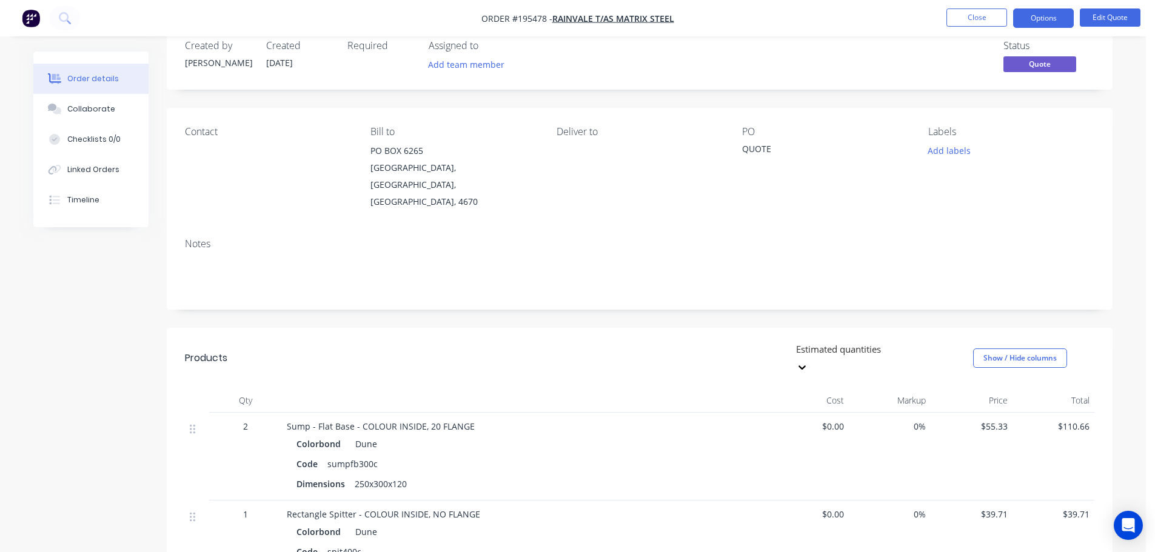
scroll to position [0, 0]
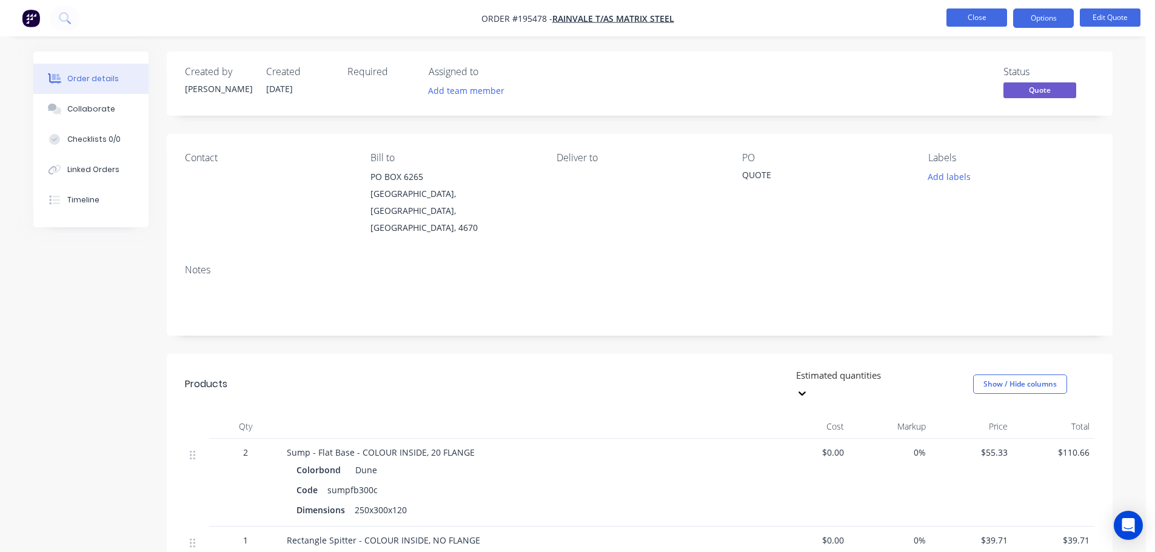
click at [979, 17] on button "Close" at bounding box center [976, 17] width 61 height 18
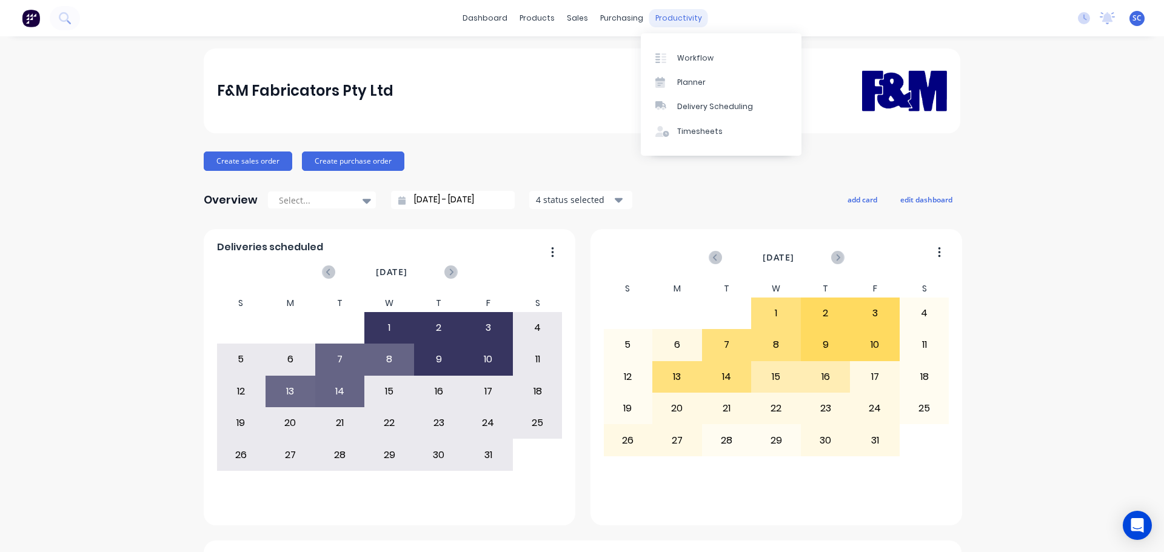
click at [668, 16] on div "productivity" at bounding box center [678, 18] width 59 height 18
click at [710, 109] on div "Delivery Scheduling" at bounding box center [715, 106] width 76 height 11
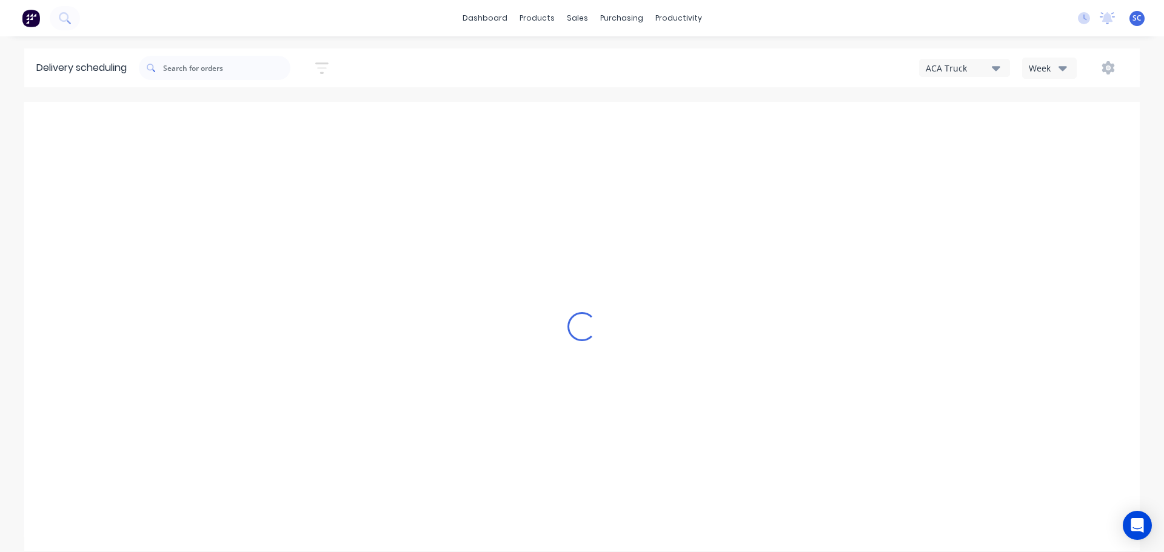
click at [1059, 68] on icon "button" at bounding box center [1062, 67] width 8 height 13
click at [1060, 127] on div "Vehicle" at bounding box center [1083, 124] width 120 height 24
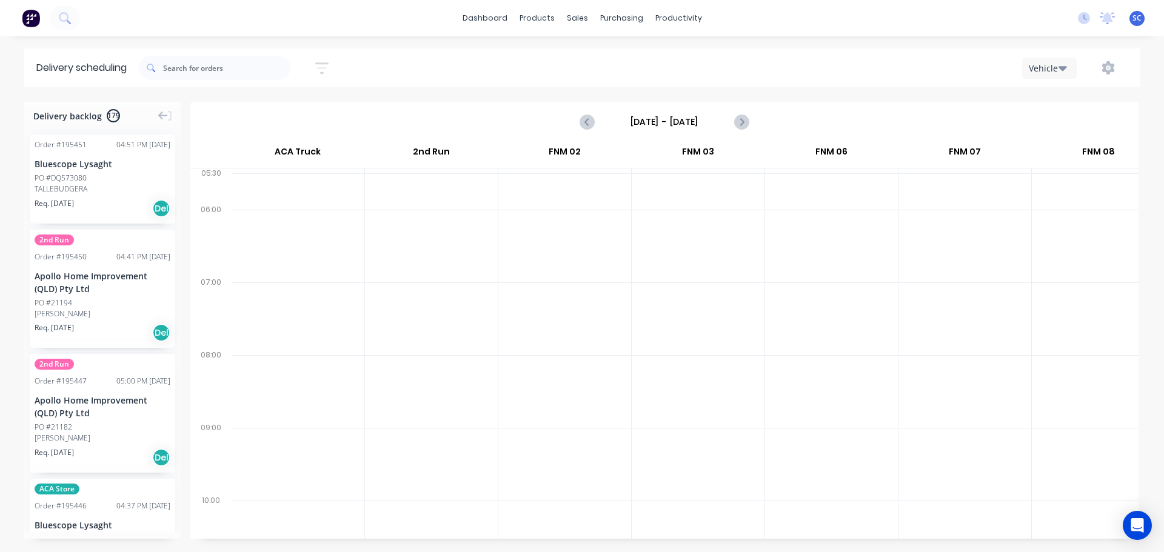
click at [642, 125] on input "Sunday - 12/10/25" at bounding box center [664, 122] width 120 height 18
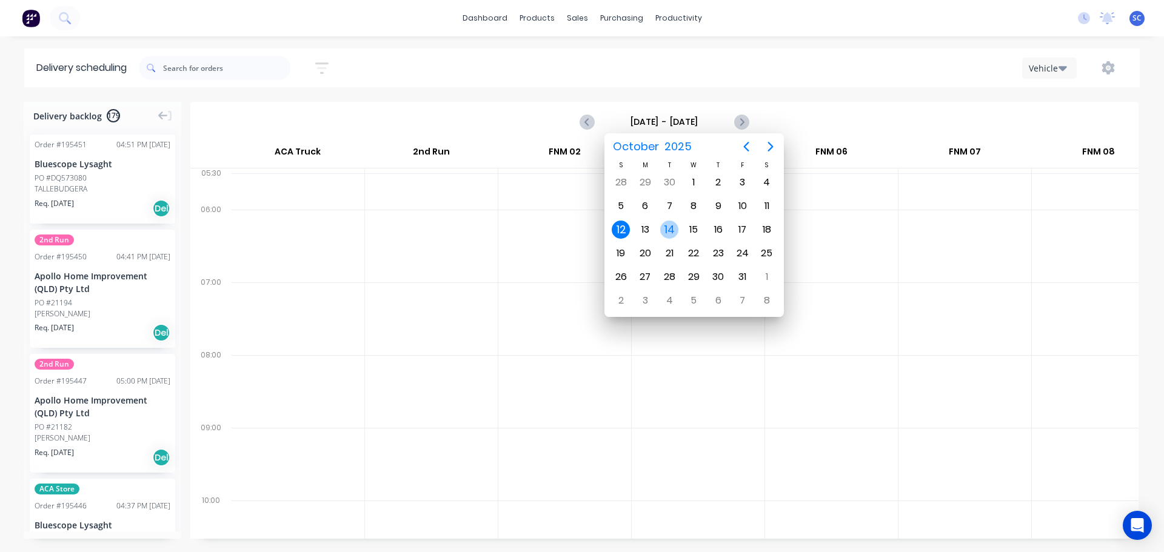
click at [675, 229] on div "14" at bounding box center [669, 230] width 18 height 18
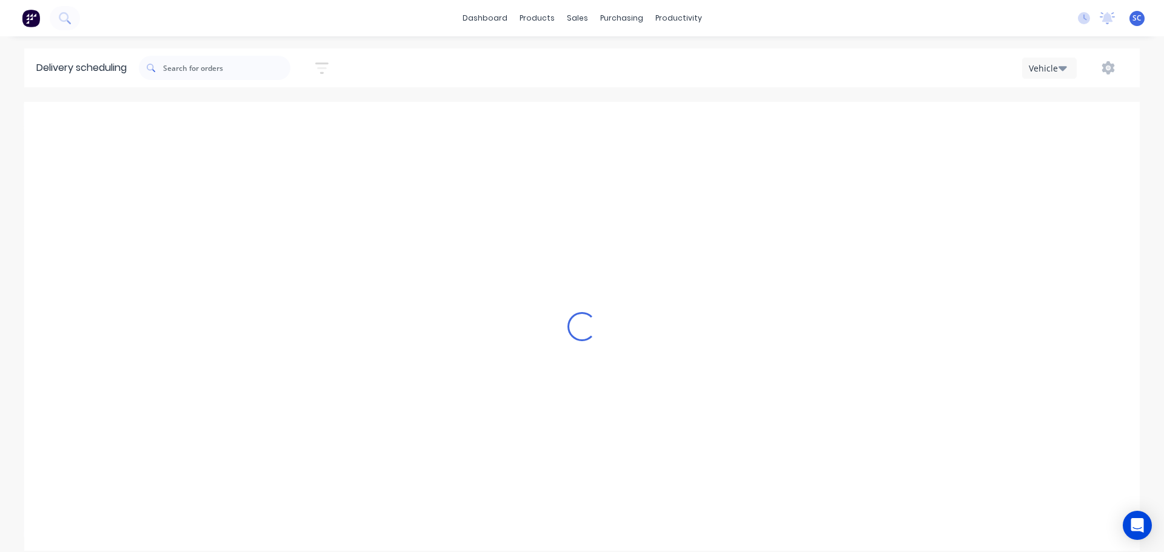
type input "Tuesday - 14/10/25"
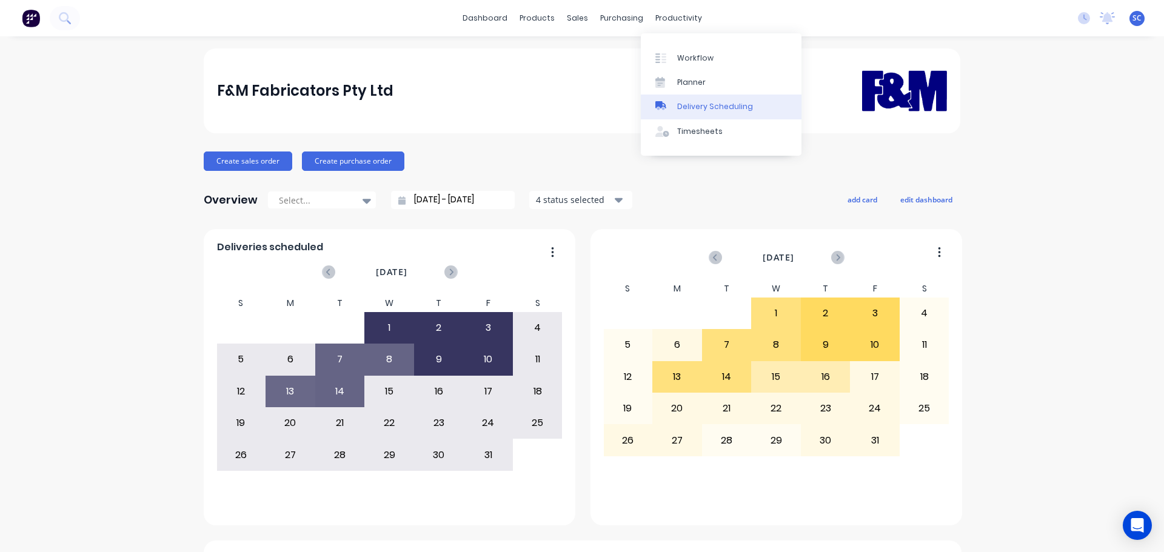
click at [726, 113] on link "Delivery Scheduling" at bounding box center [721, 107] width 161 height 24
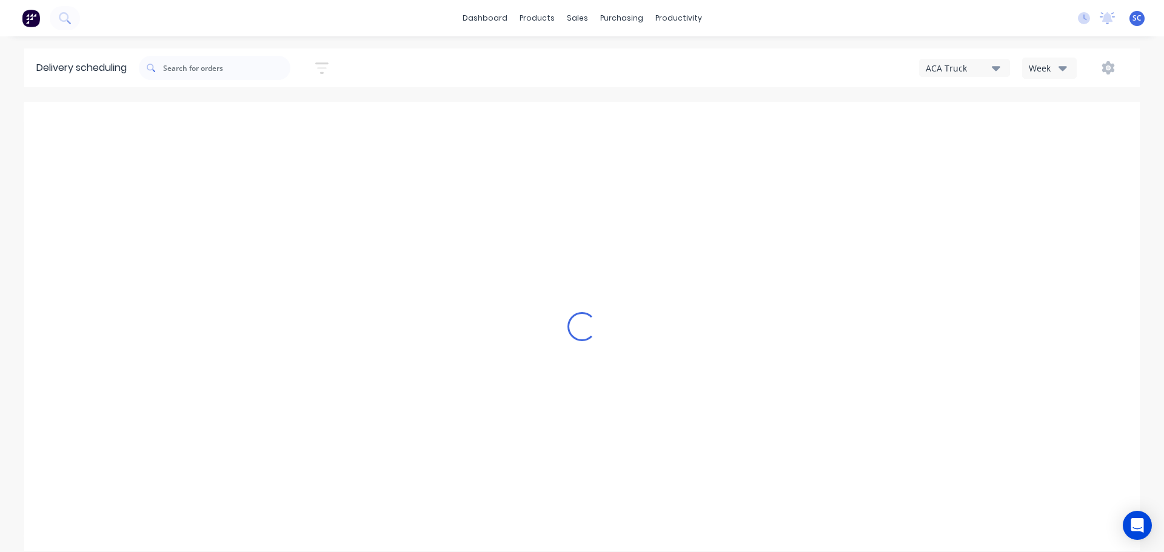
click at [975, 69] on div "ACA Truck" at bounding box center [959, 68] width 66 height 13
click at [952, 110] on div "FNM 09" at bounding box center [980, 111] width 120 height 24
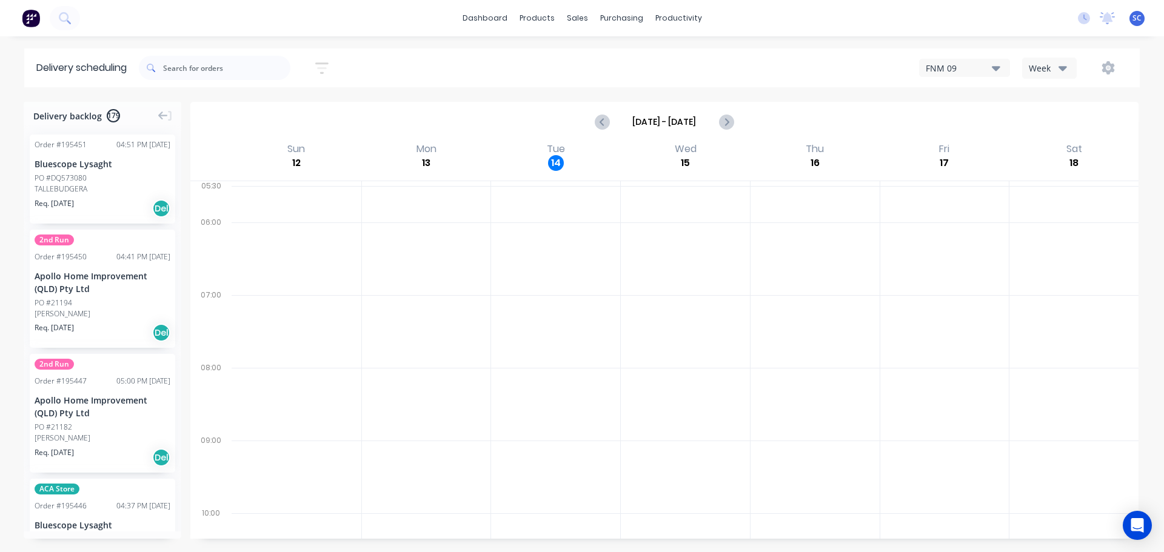
click at [335, 66] on button "button" at bounding box center [321, 68] width 39 height 24
click at [258, 110] on input at bounding box center [266, 114] width 113 height 18
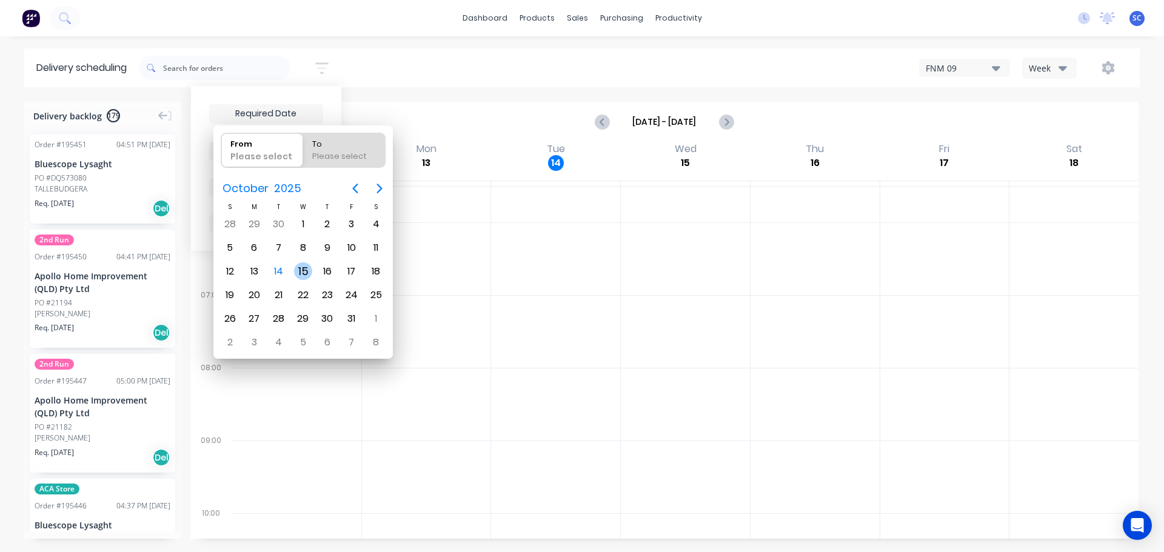
click at [304, 270] on div "15" at bounding box center [303, 271] width 18 height 18
type input "[DATE]"
radio input "false"
radio input "true"
click at [304, 272] on div "15" at bounding box center [303, 271] width 18 height 18
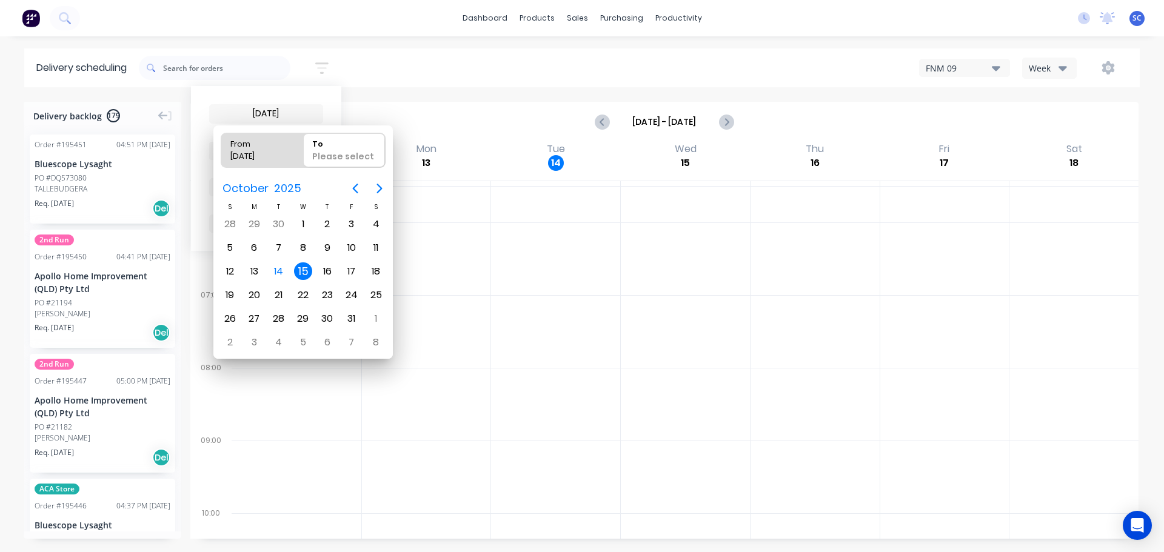
type input "14/10/25 - 15/10/25"
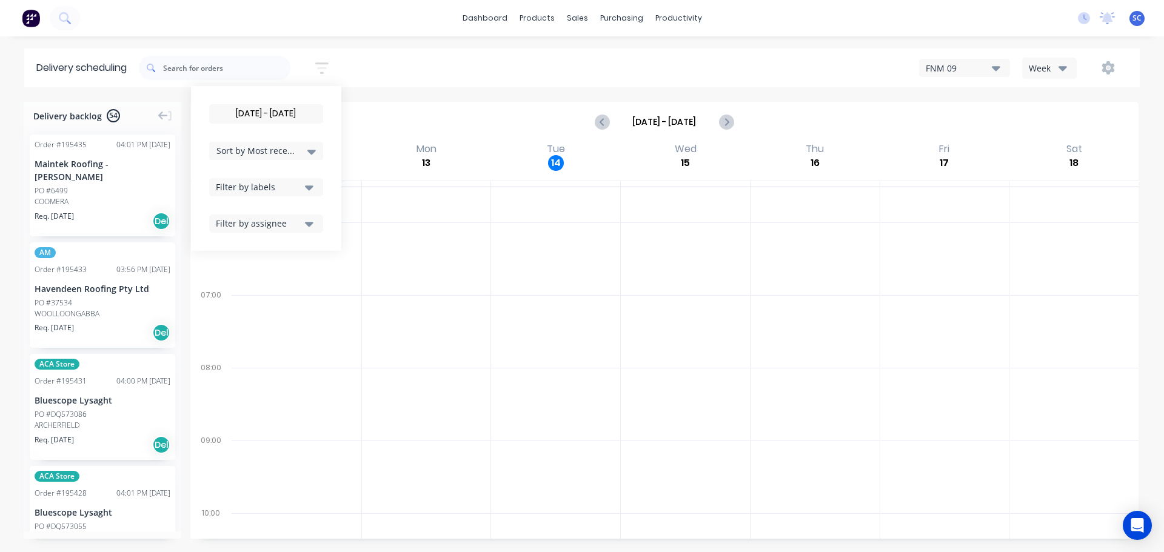
drag, startPoint x: 309, startPoint y: 152, endPoint x: 310, endPoint y: 159, distance: 7.5
click at [309, 152] on div "Sort by Most recent" at bounding box center [265, 151] width 99 height 15
click at [256, 286] on div "Suburb" at bounding box center [266, 286] width 114 height 22
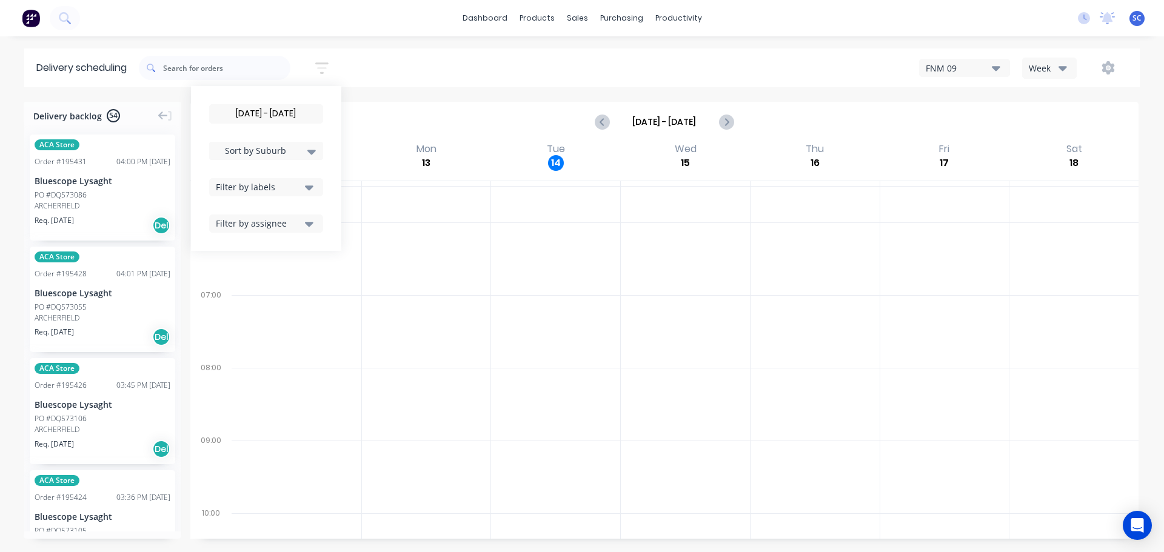
click at [406, 65] on div "14/10/25 - 15/10/25 Sort by Suburb Created date Required date Order number Cust…" at bounding box center [639, 68] width 1001 height 34
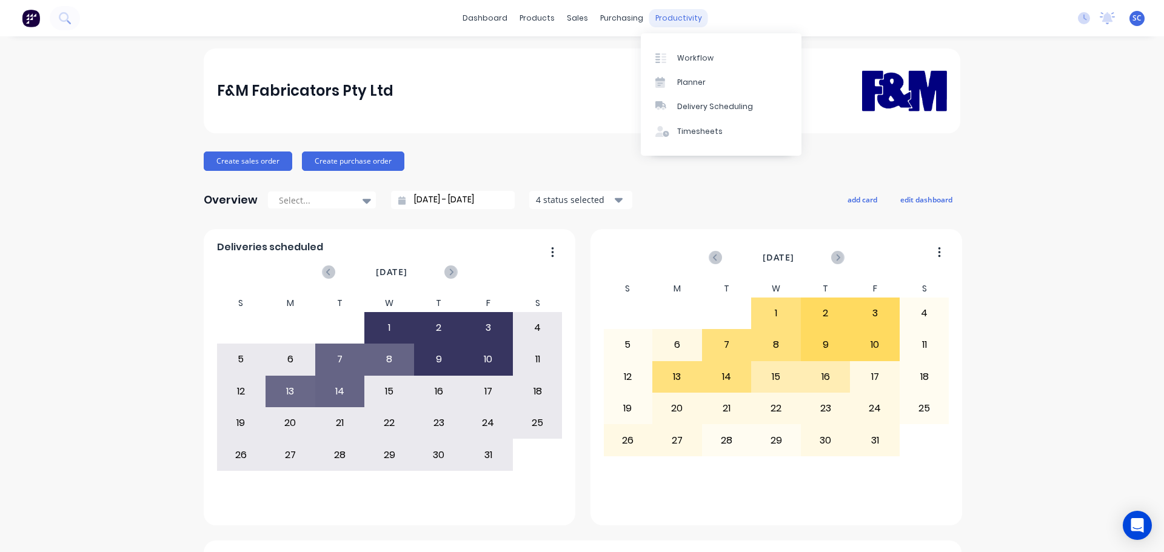
click at [661, 18] on div "productivity" at bounding box center [678, 18] width 59 height 18
click at [700, 99] on link "Delivery Scheduling" at bounding box center [721, 107] width 161 height 24
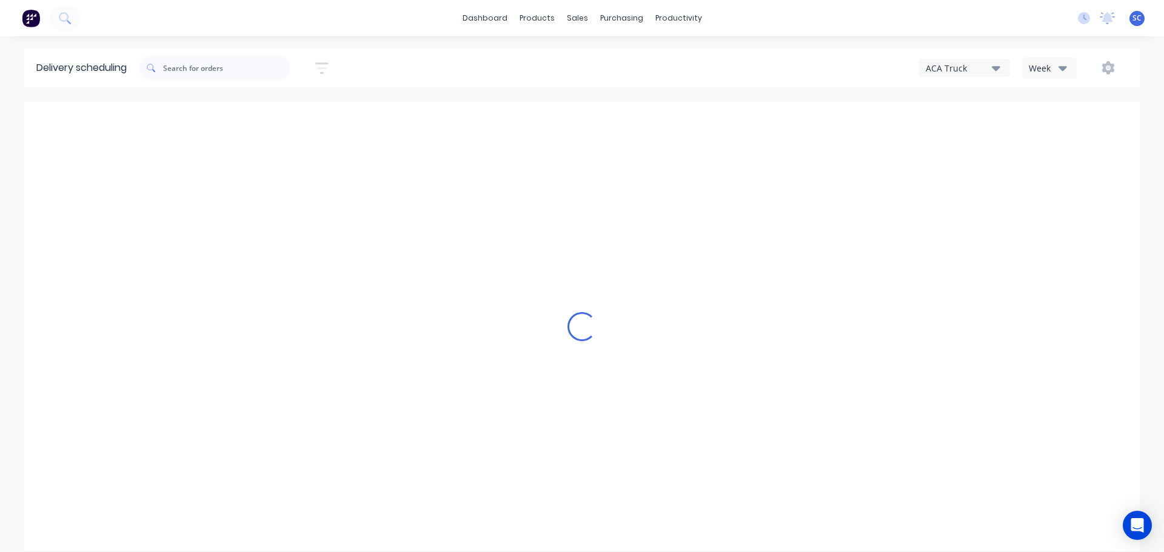
type input "Oct 12 - Oct 18"
click at [975, 61] on button "ACA Truck" at bounding box center [964, 68] width 91 height 18
click at [991, 115] on div "FNM 09" at bounding box center [980, 111] width 120 height 24
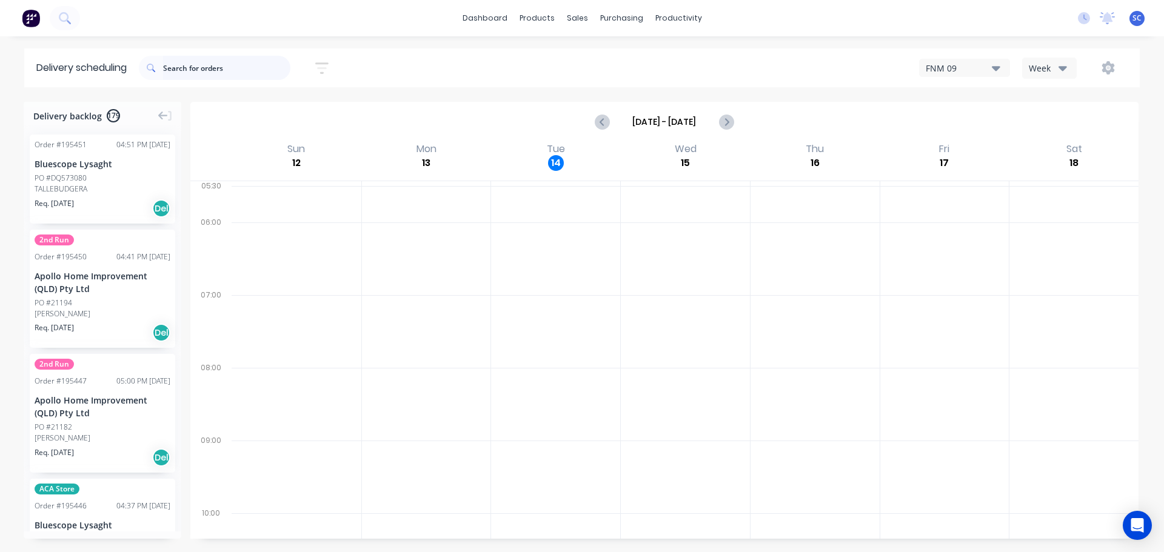
click at [192, 69] on input "text" at bounding box center [226, 68] width 127 height 24
click at [182, 68] on input "text" at bounding box center [226, 68] width 127 height 24
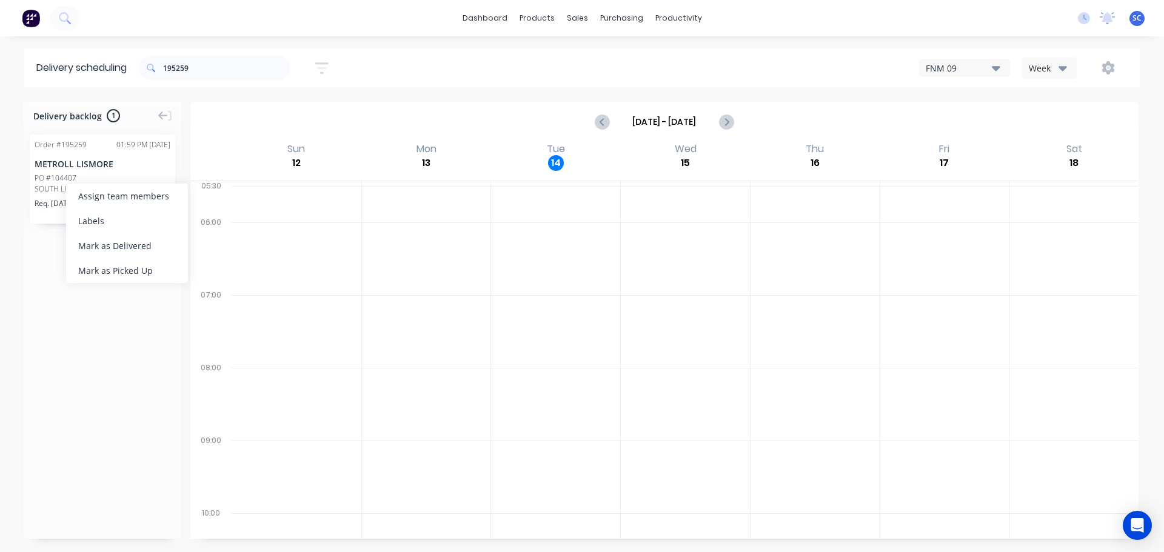
click at [99, 248] on div "Mark as Delivered" at bounding box center [127, 245] width 122 height 25
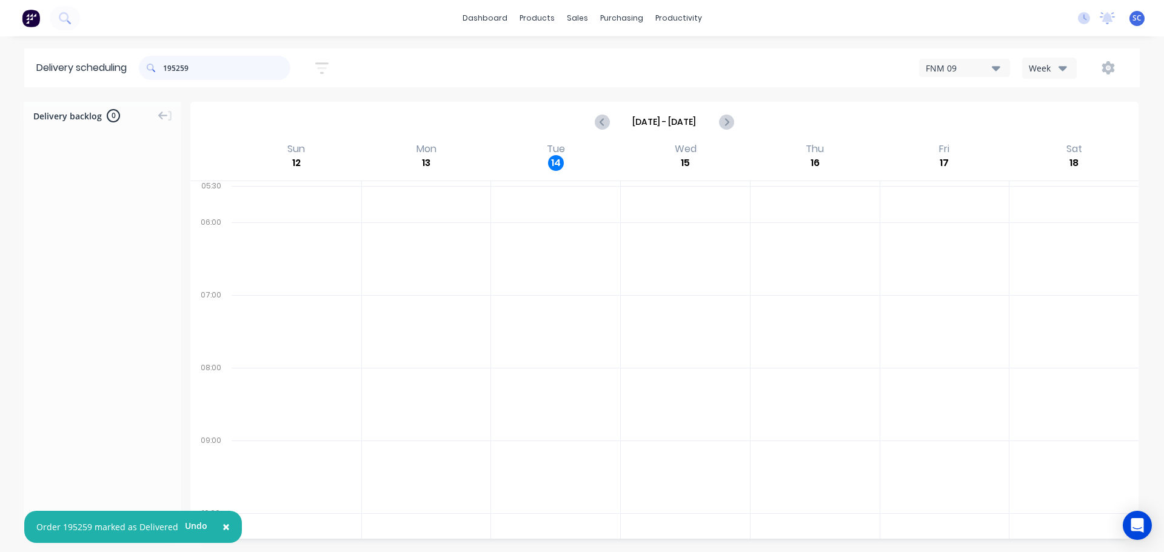
click at [202, 64] on input "195259" at bounding box center [226, 68] width 127 height 24
type input "195253"
click at [122, 250] on div "Mark as Delivered" at bounding box center [140, 251] width 122 height 25
drag, startPoint x: 199, startPoint y: 68, endPoint x: 167, endPoint y: 71, distance: 32.2
click at [167, 71] on input "195253" at bounding box center [226, 68] width 127 height 24
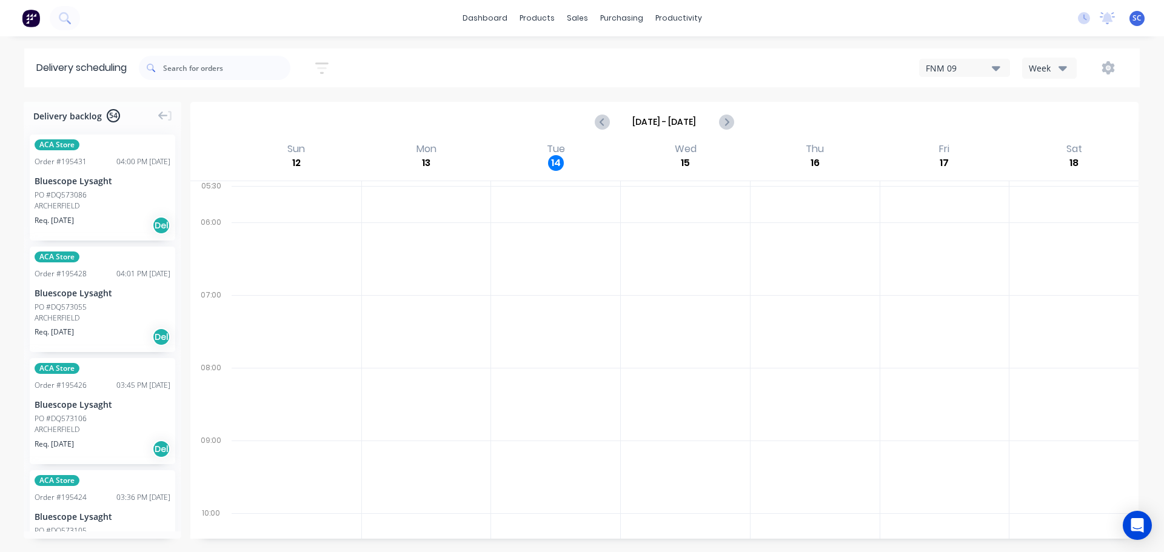
click at [455, 65] on div "[DATE] - [DATE] Sort by Suburb Created date Required date Order number Customer…" at bounding box center [639, 68] width 1001 height 34
click at [324, 65] on icon "button" at bounding box center [321, 68] width 13 height 15
click at [261, 118] on input "14/10/25 - 15/10/25" at bounding box center [266, 114] width 113 height 18
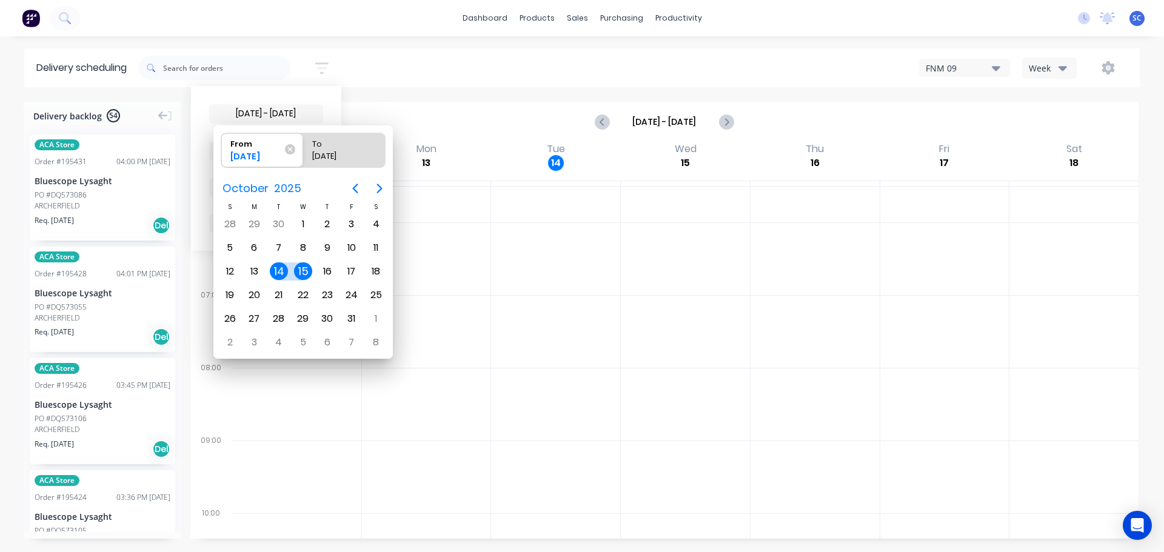
click at [305, 270] on div "15" at bounding box center [303, 271] width 18 height 18
type input "15/10/25 - 15/10/25"
radio input "false"
radio input "true"
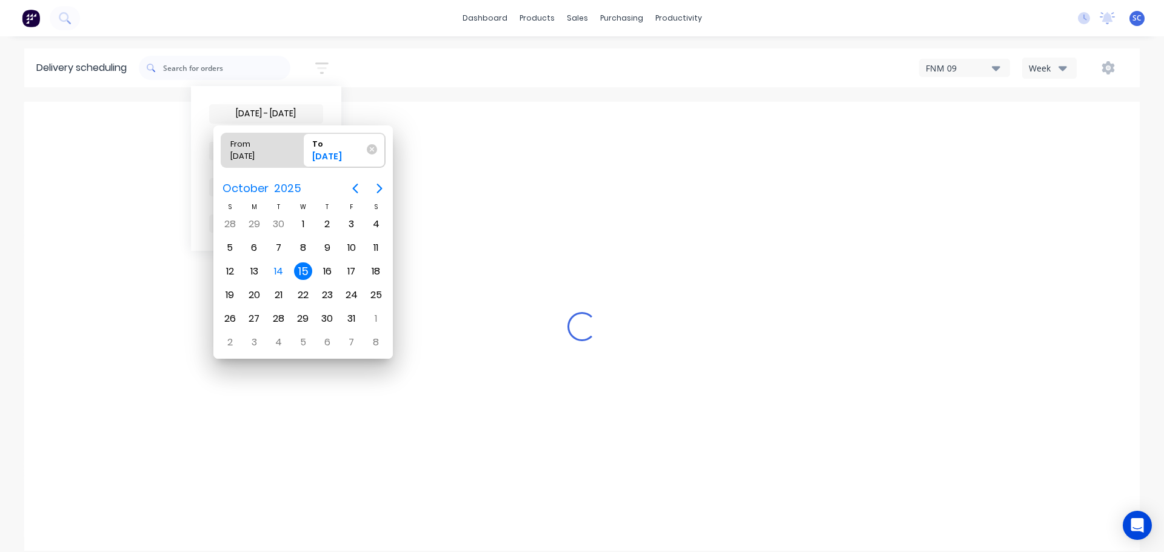
click at [305, 269] on div "15" at bounding box center [303, 271] width 18 height 18
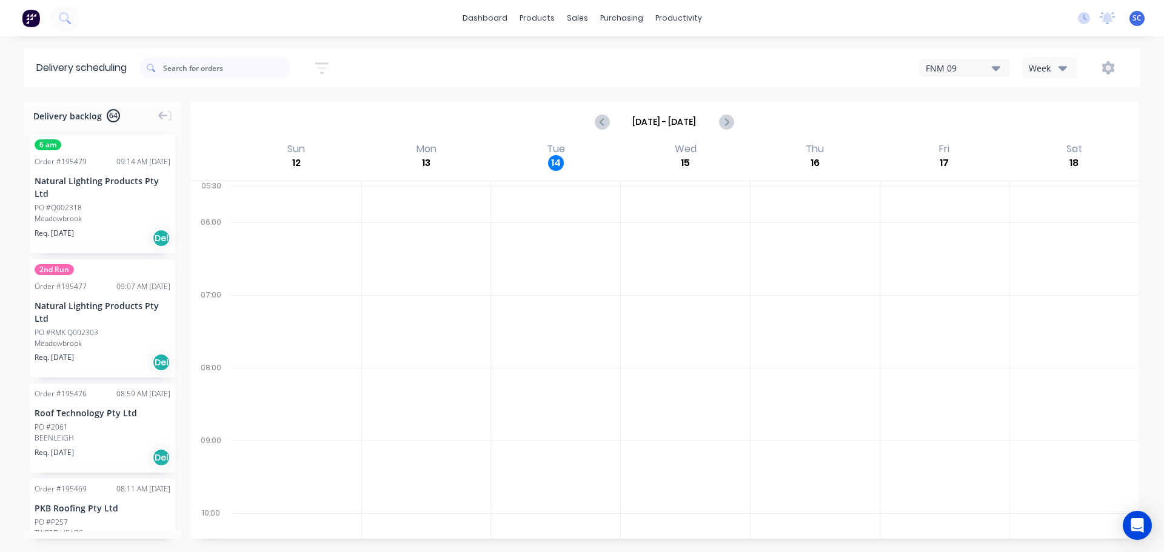
click at [323, 64] on icon "button" at bounding box center [321, 68] width 13 height 12
click at [301, 187] on div "Filter by labels" at bounding box center [258, 187] width 85 height 13
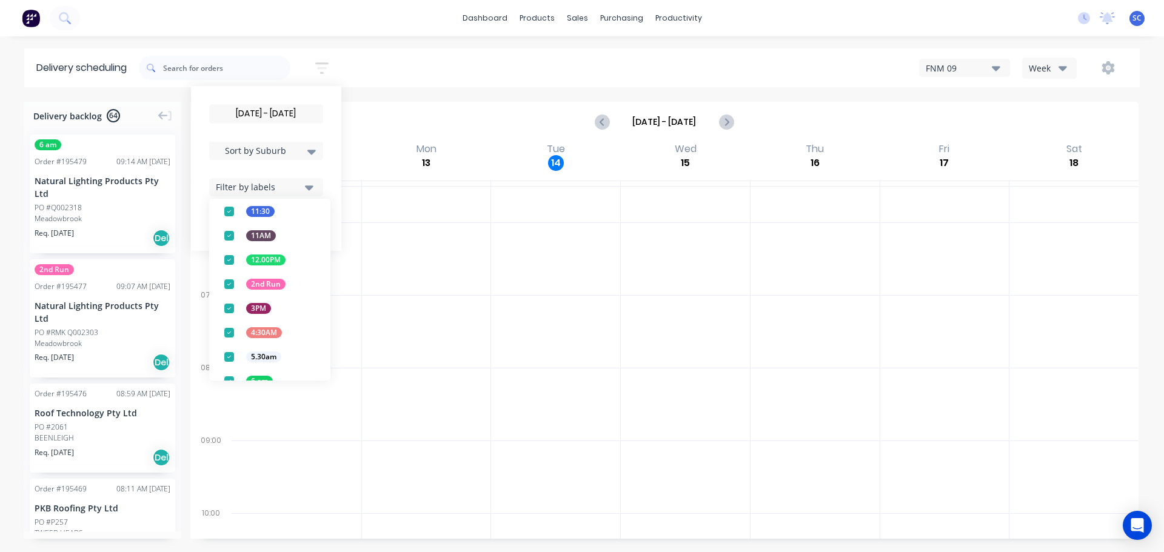
scroll to position [159, 0]
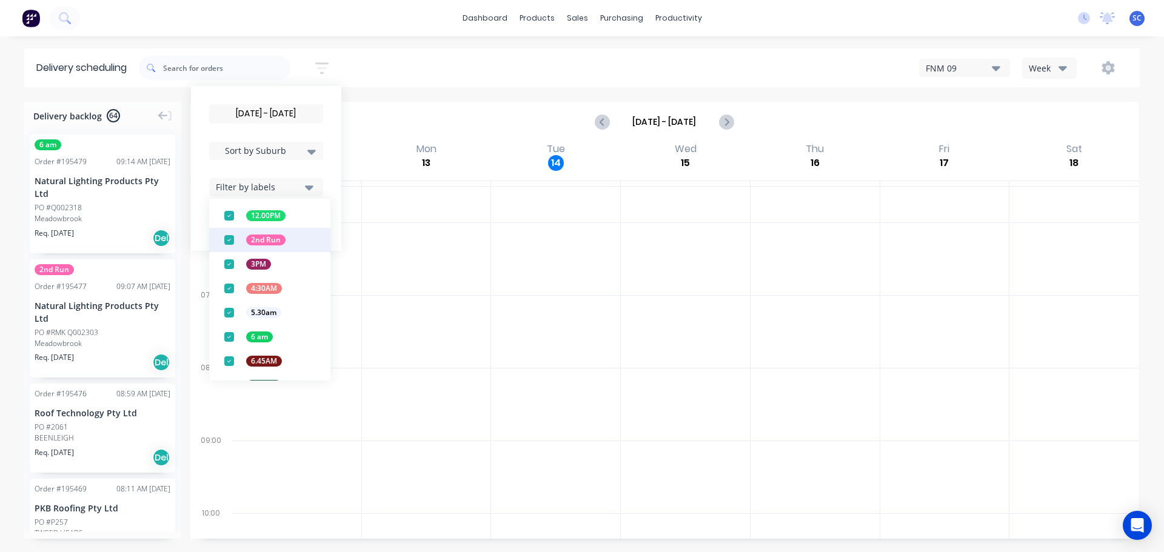
click at [232, 238] on div "button" at bounding box center [229, 240] width 24 height 24
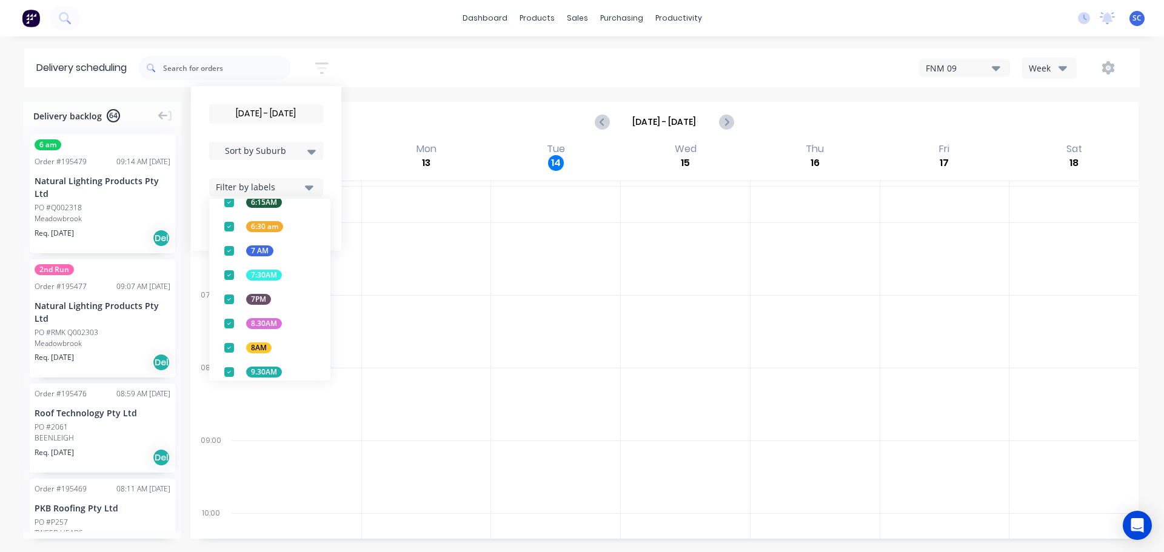
scroll to position [476, 0]
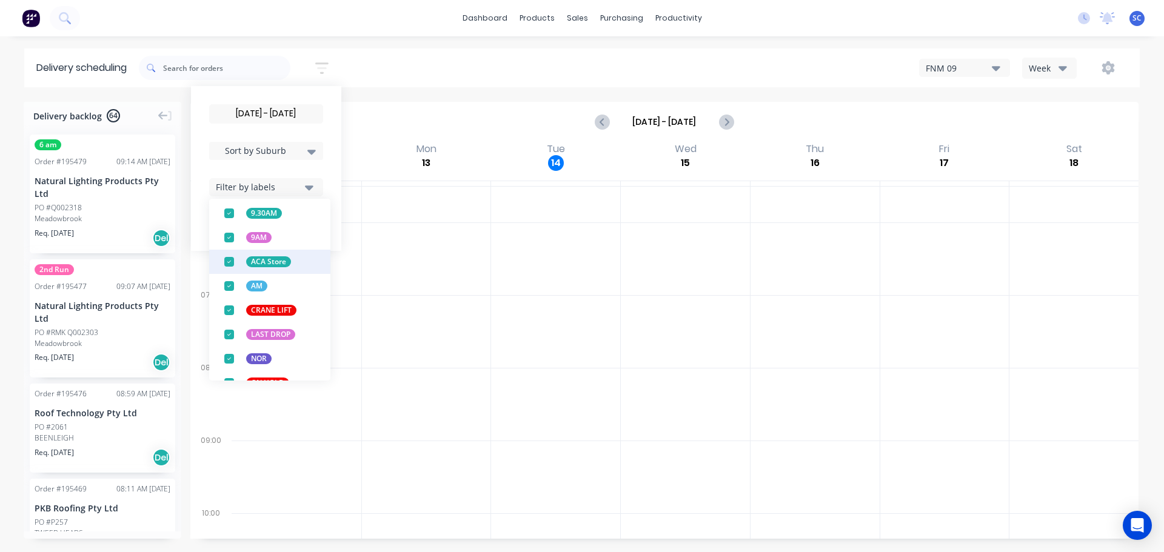
click at [230, 259] on div "button" at bounding box center [229, 262] width 24 height 24
click at [378, 62] on div "15/10/25 - 15/10/25 Sort by Suburb Created date Required date Order number Cust…" at bounding box center [639, 68] width 1001 height 34
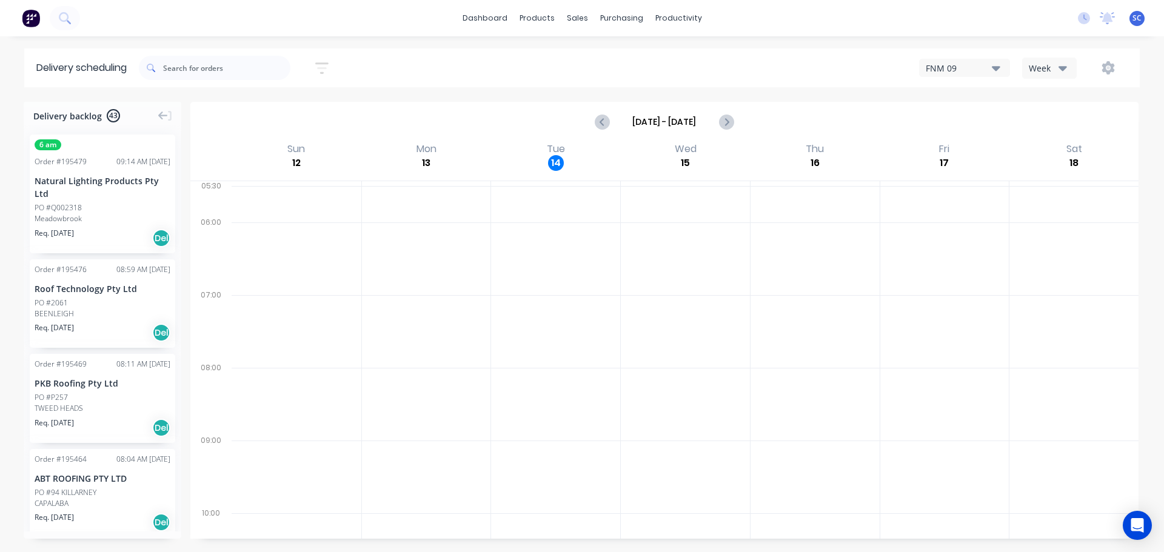
click at [322, 64] on icon "button" at bounding box center [321, 68] width 13 height 15
click at [308, 185] on button "Filter by labels" at bounding box center [266, 187] width 114 height 18
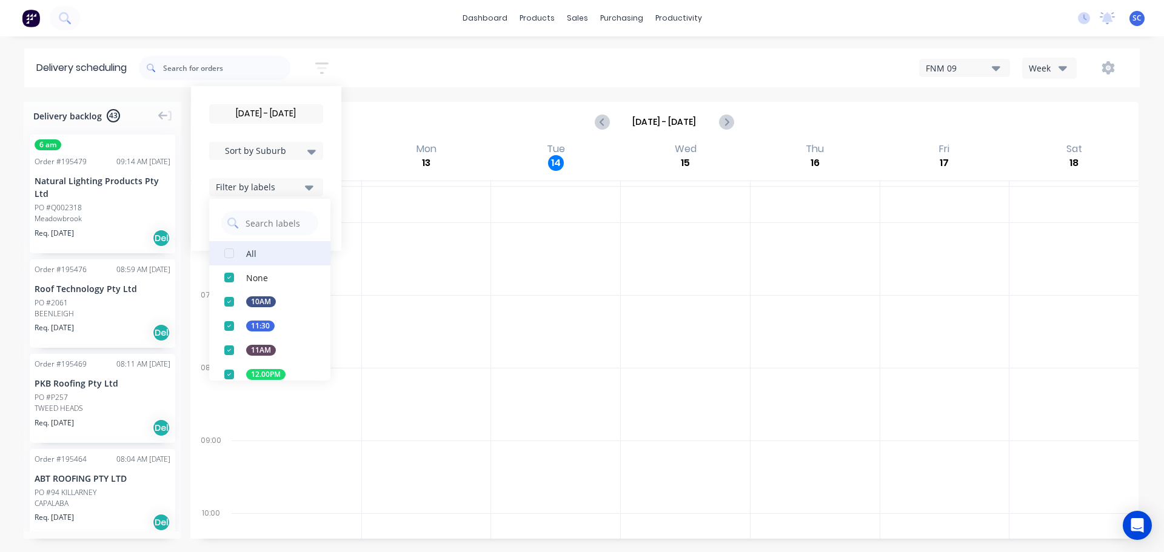
click at [234, 255] on div "button" at bounding box center [229, 253] width 24 height 24
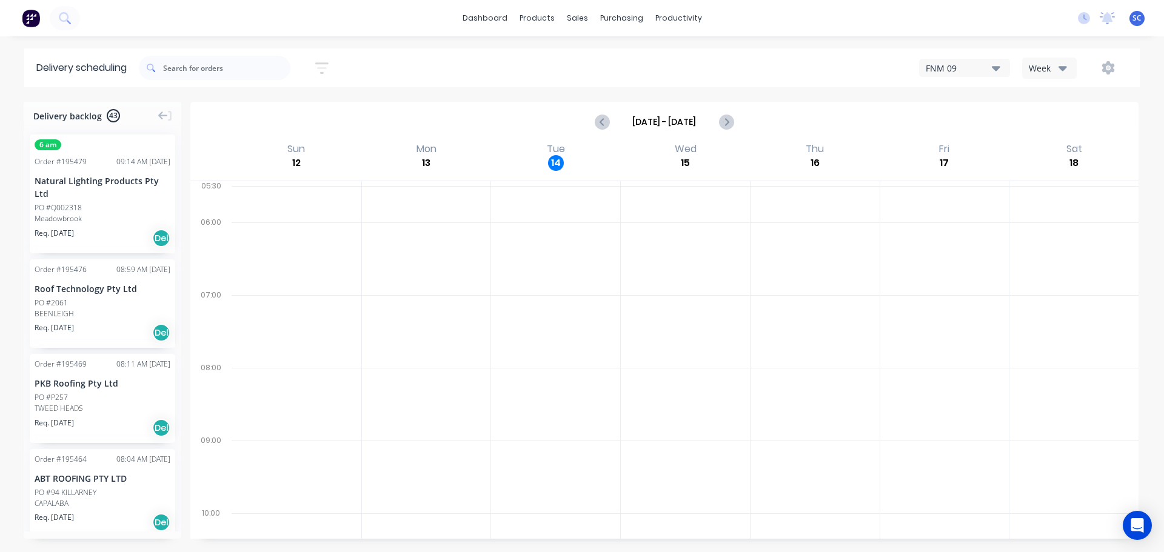
click at [379, 63] on div "15/10/25 - 15/10/25 Sort by Suburb Created date Required date Order number Cust…" at bounding box center [639, 68] width 1001 height 34
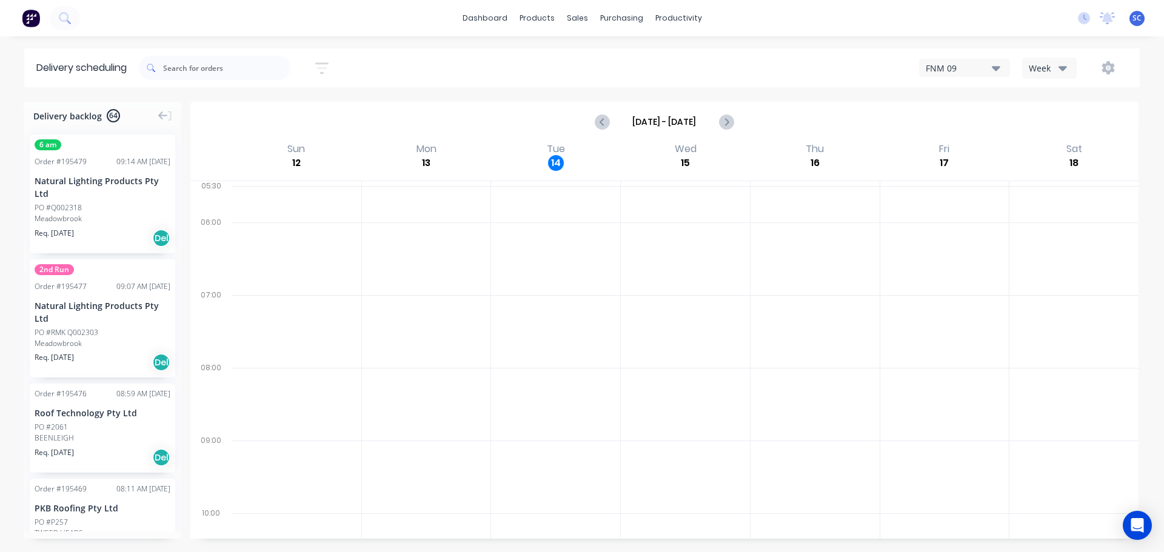
click at [327, 61] on icon "button" at bounding box center [321, 68] width 13 height 15
click at [302, 152] on div "Sort by Suburb" at bounding box center [265, 151] width 99 height 15
click at [259, 291] on div "Suburb" at bounding box center [266, 286] width 114 height 22
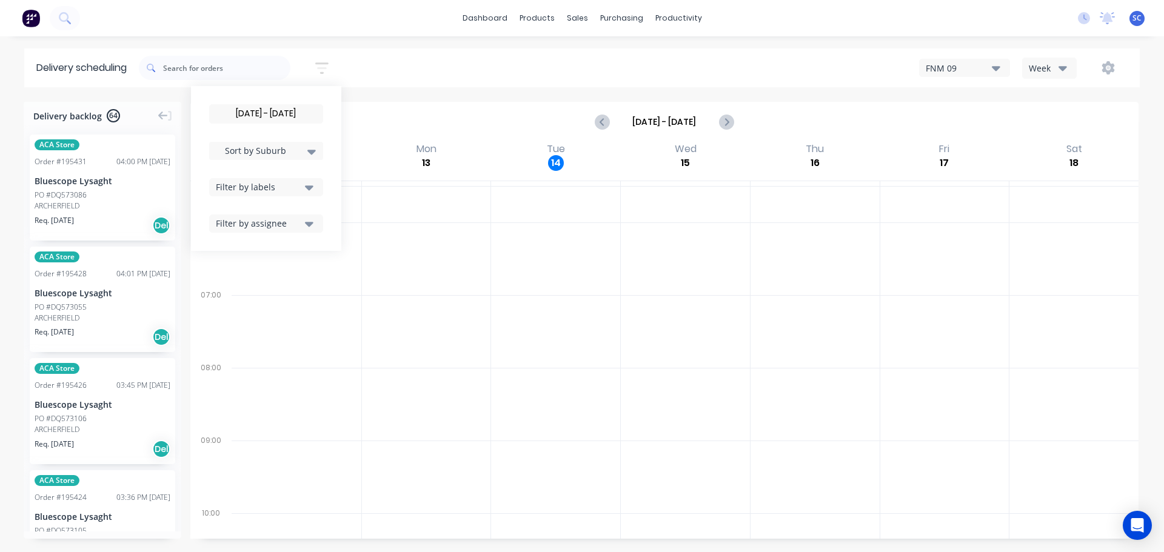
click at [391, 70] on div "15/10/25 - 15/10/25 Sort by Suburb Created date Required date Order number Cust…" at bounding box center [639, 68] width 1001 height 34
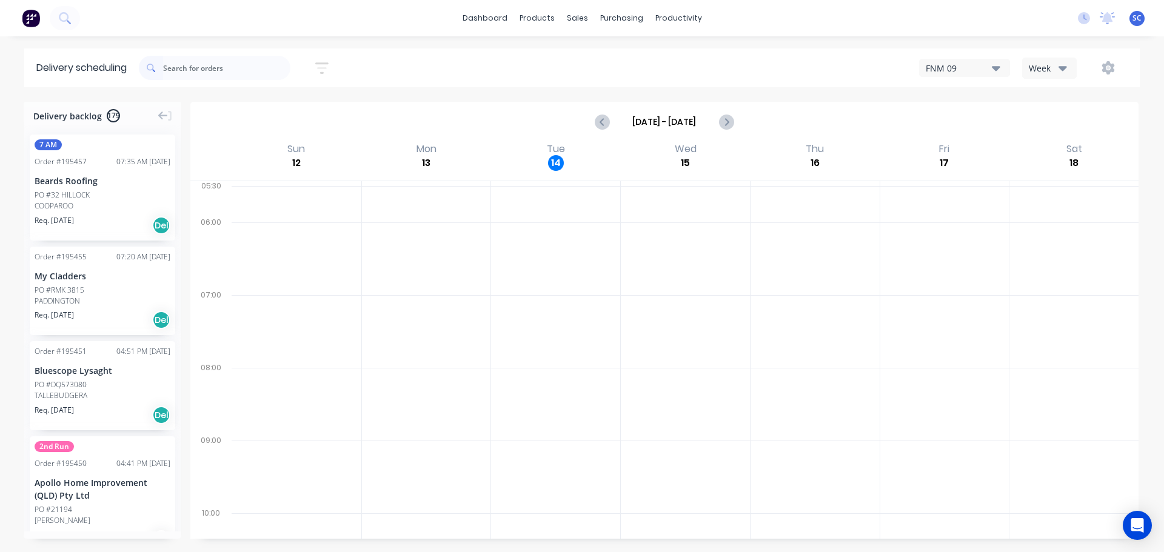
click at [233, 62] on input "text" at bounding box center [226, 68] width 127 height 24
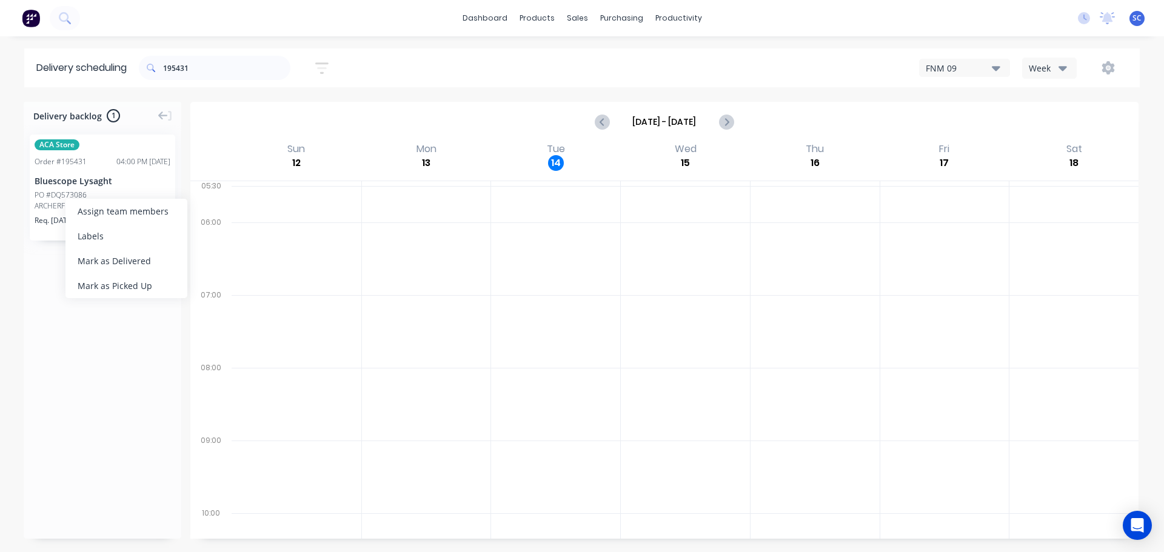
click at [107, 258] on div "Mark as Delivered" at bounding box center [126, 261] width 122 height 25
click at [197, 69] on input "195431" at bounding box center [226, 68] width 127 height 24
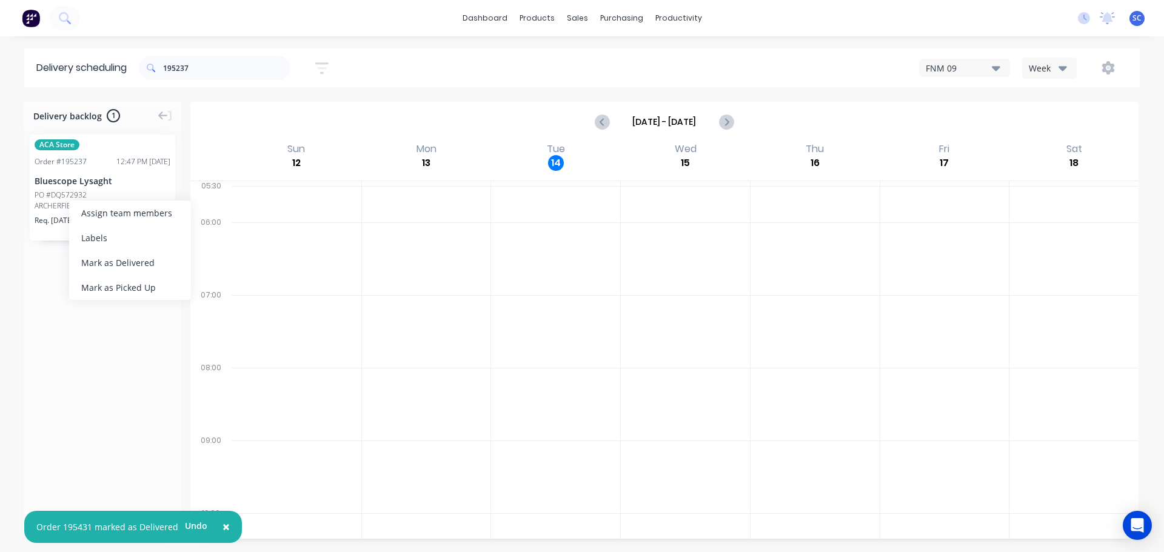
click at [120, 261] on div "Mark as Delivered" at bounding box center [130, 262] width 122 height 25
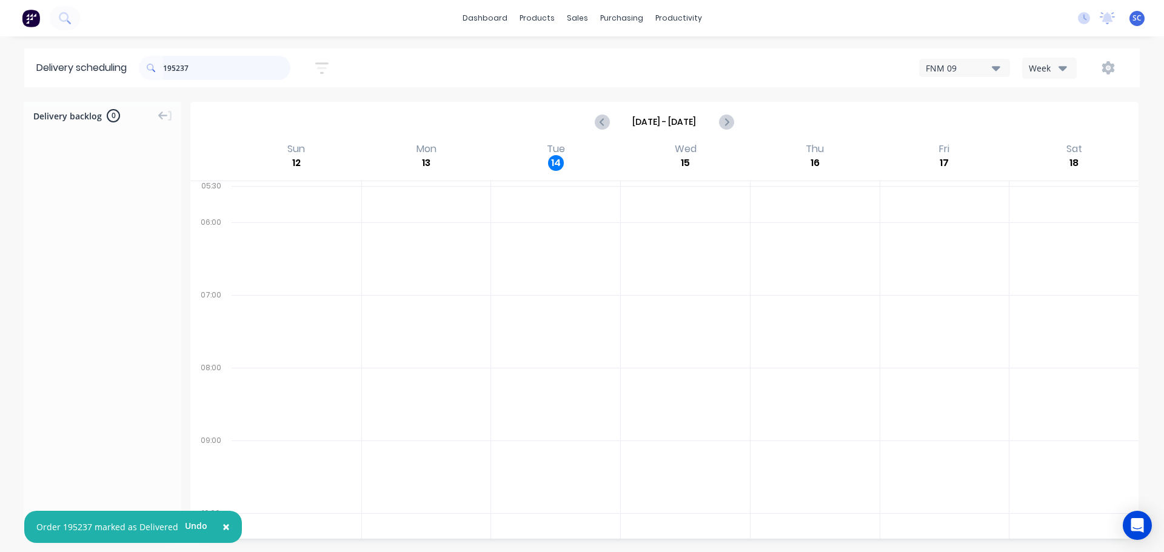
click at [196, 69] on input "195237" at bounding box center [226, 68] width 127 height 24
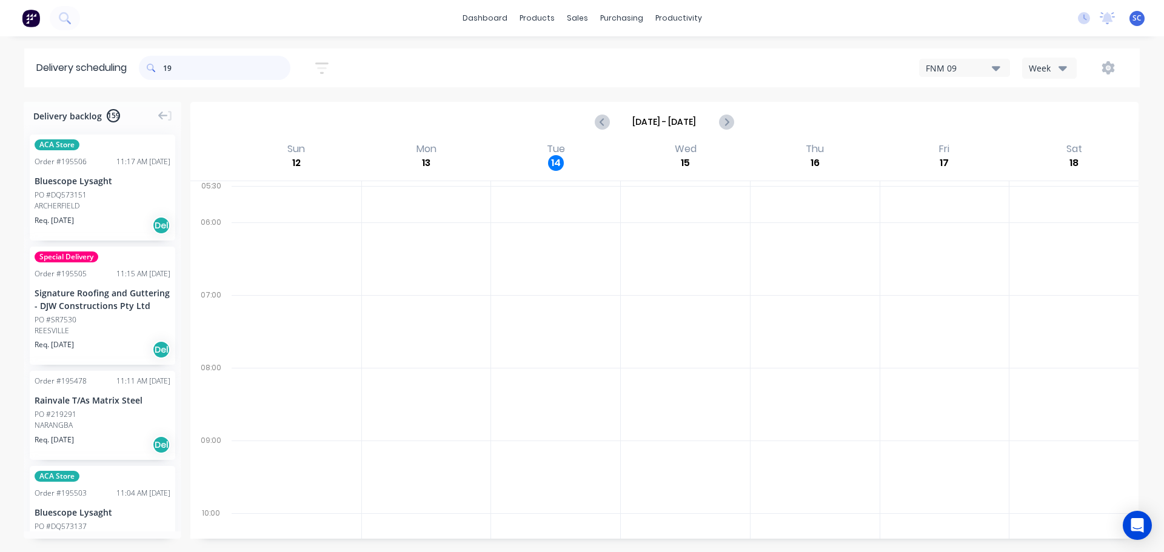
type input "1"
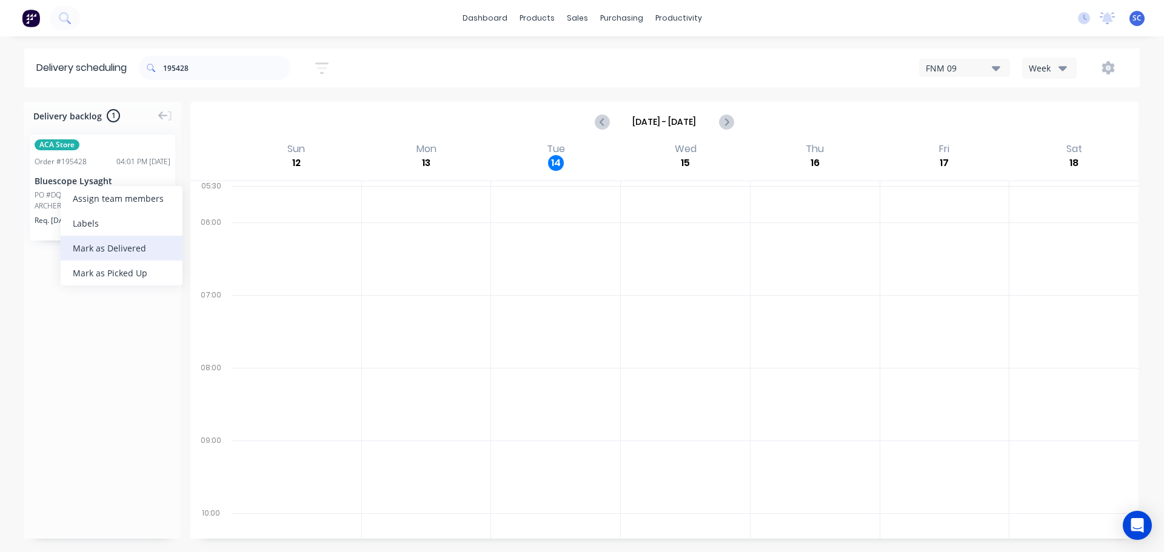
click at [113, 249] on div "Mark as Delivered" at bounding box center [122, 248] width 122 height 25
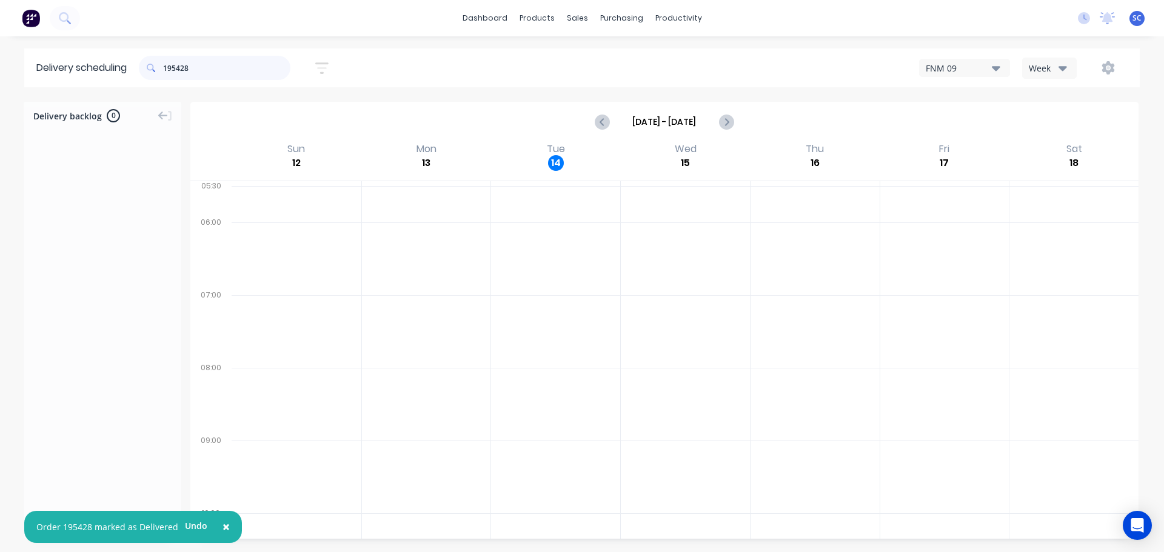
click at [212, 72] on input "195428" at bounding box center [226, 68] width 127 height 24
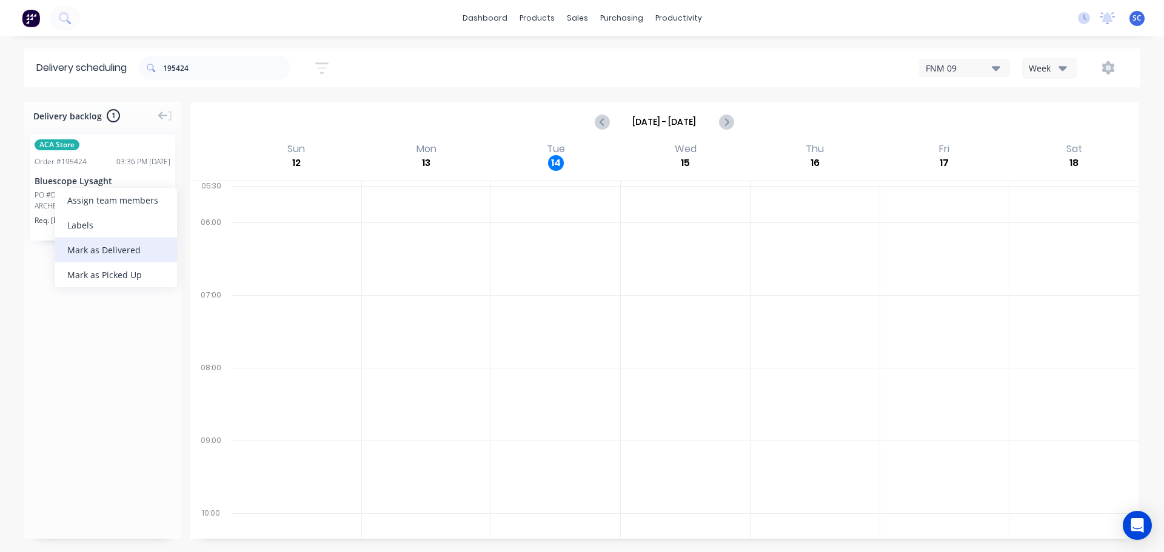
click at [99, 250] on div "Mark as Delivered" at bounding box center [116, 250] width 122 height 25
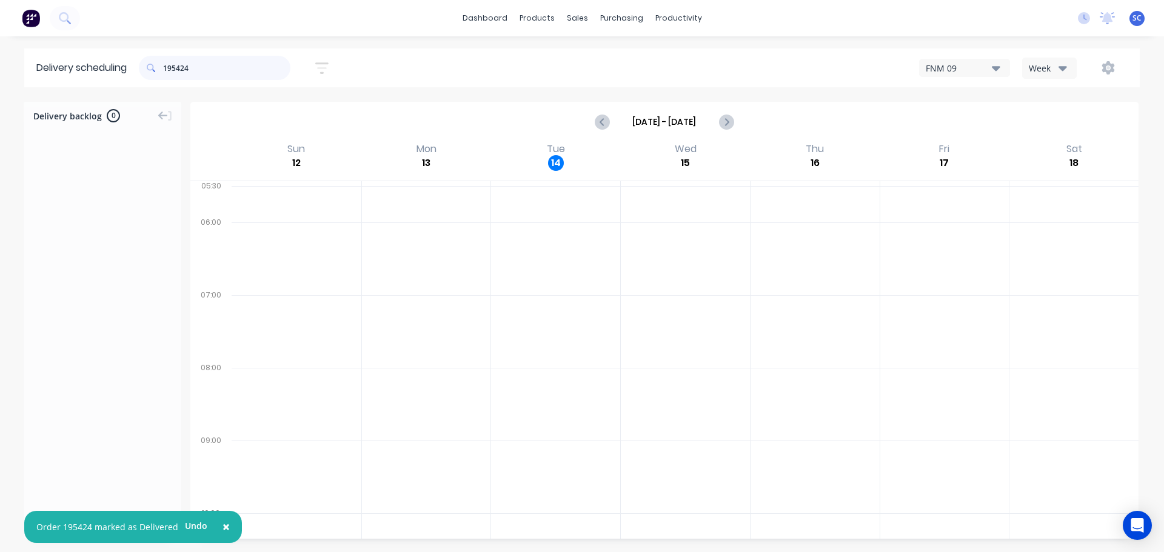
click at [201, 68] on input "195424" at bounding box center [226, 68] width 127 height 24
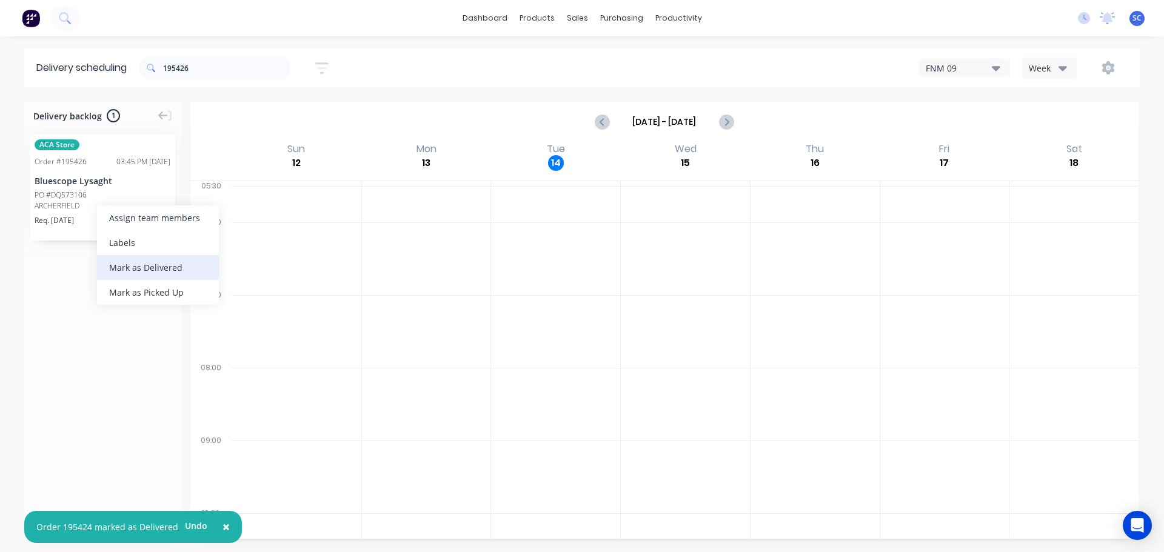
click at [152, 269] on div "Mark as Delivered" at bounding box center [158, 267] width 122 height 25
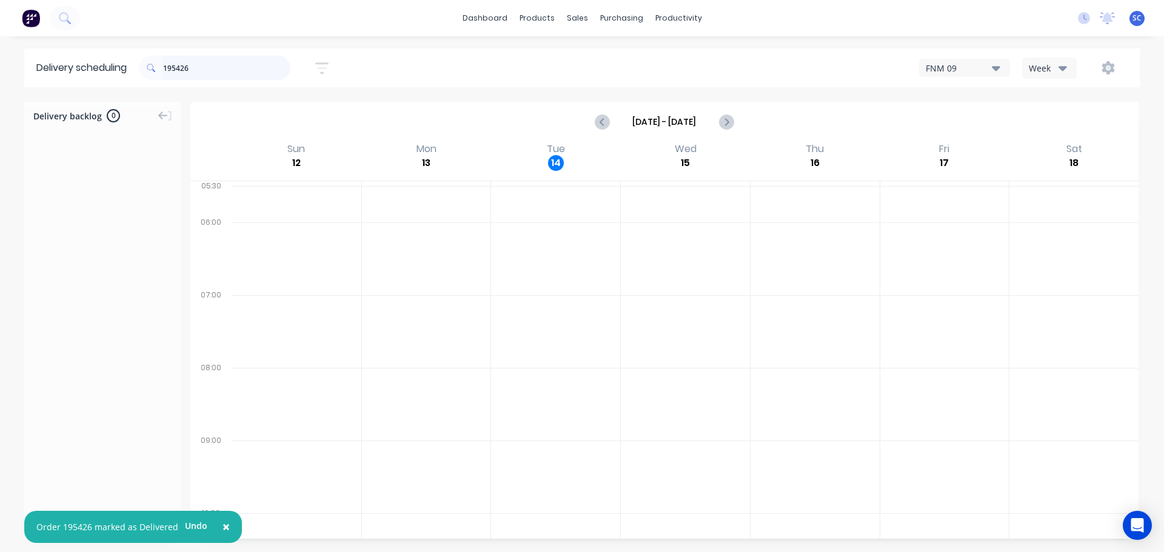
click at [209, 69] on input "195426" at bounding box center [226, 68] width 127 height 24
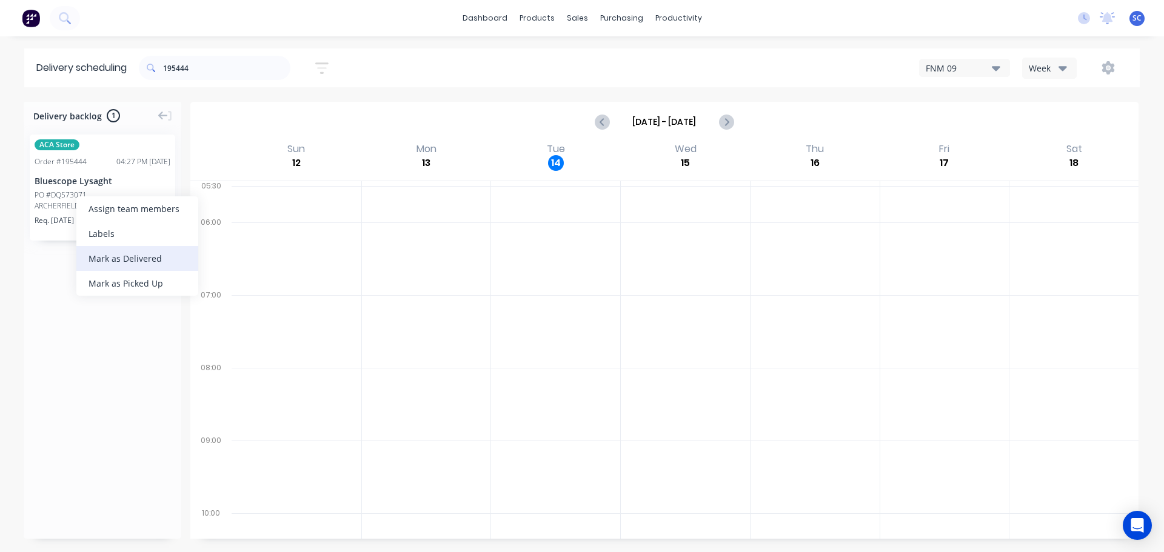
click at [121, 261] on div "Mark as Delivered" at bounding box center [137, 258] width 122 height 25
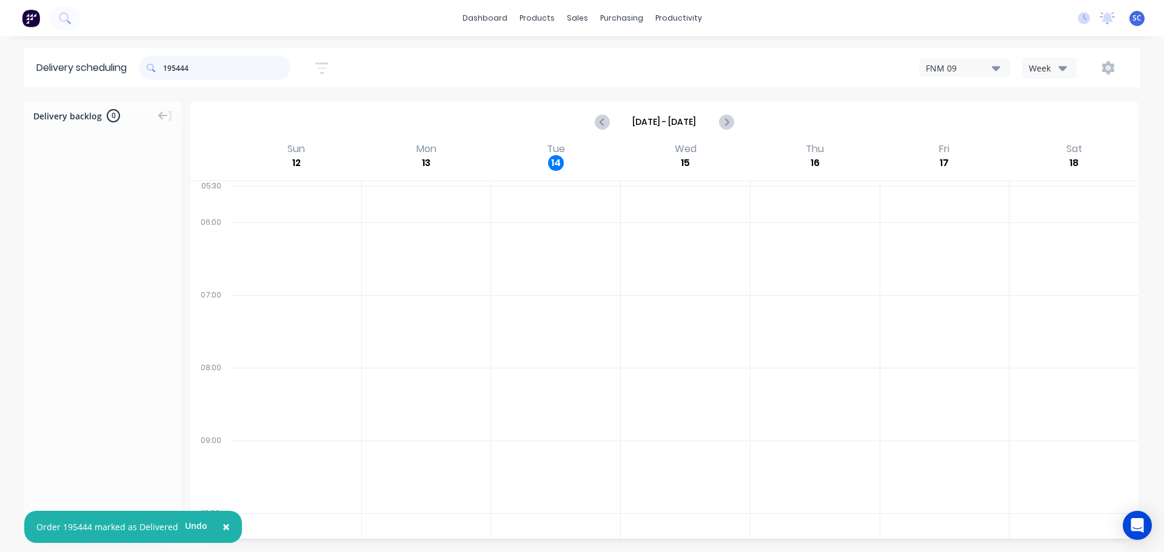
click at [202, 69] on input "195444" at bounding box center [226, 68] width 127 height 24
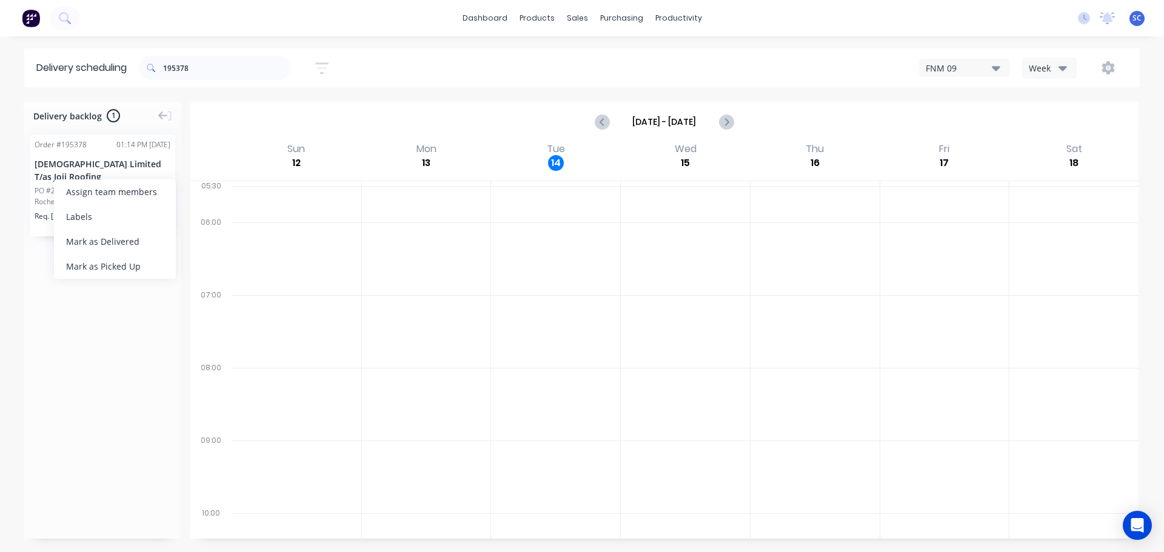
click at [116, 242] on div "Mark as Delivered" at bounding box center [115, 241] width 122 height 25
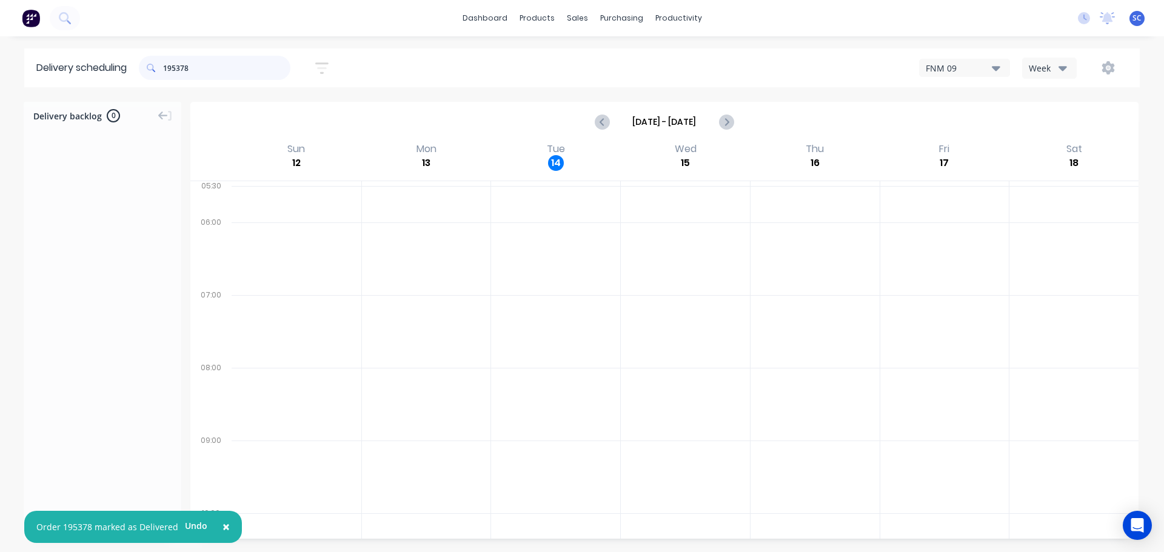
click at [197, 67] on input "195378" at bounding box center [226, 68] width 127 height 24
click at [116, 247] on div "Mark as Delivered" at bounding box center [134, 248] width 122 height 25
click at [198, 65] on input "195037" at bounding box center [226, 68] width 127 height 24
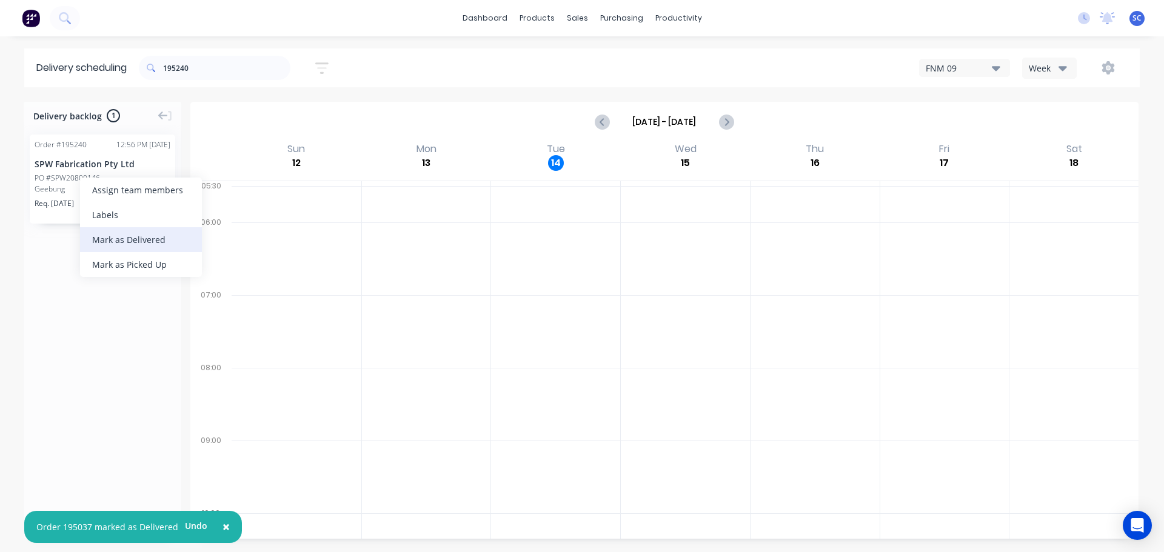
click at [125, 236] on div "Mark as Delivered" at bounding box center [141, 239] width 122 height 25
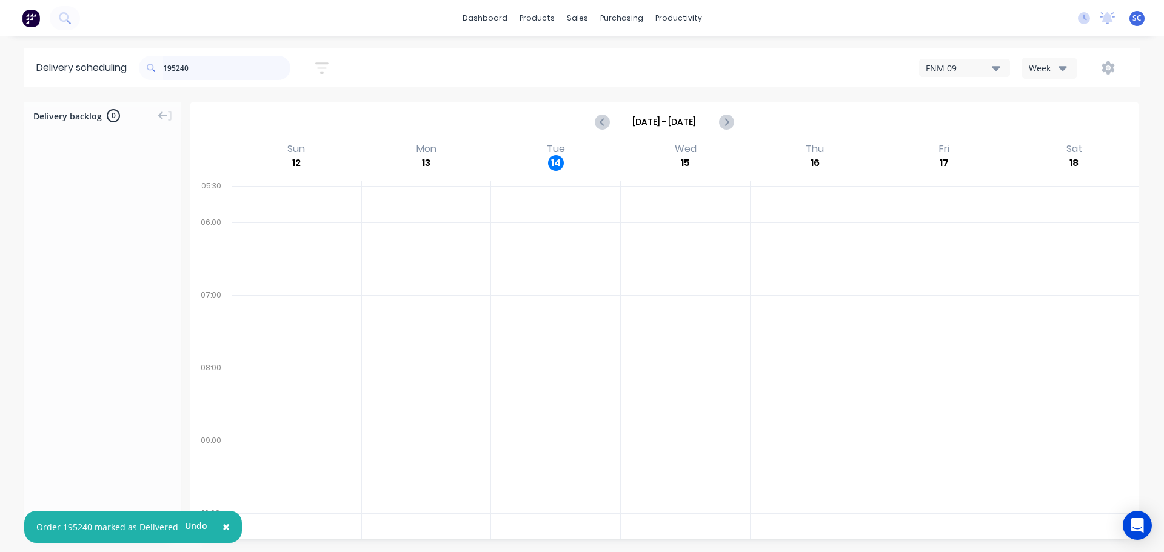
click at [200, 72] on input "195240" at bounding box center [226, 68] width 127 height 24
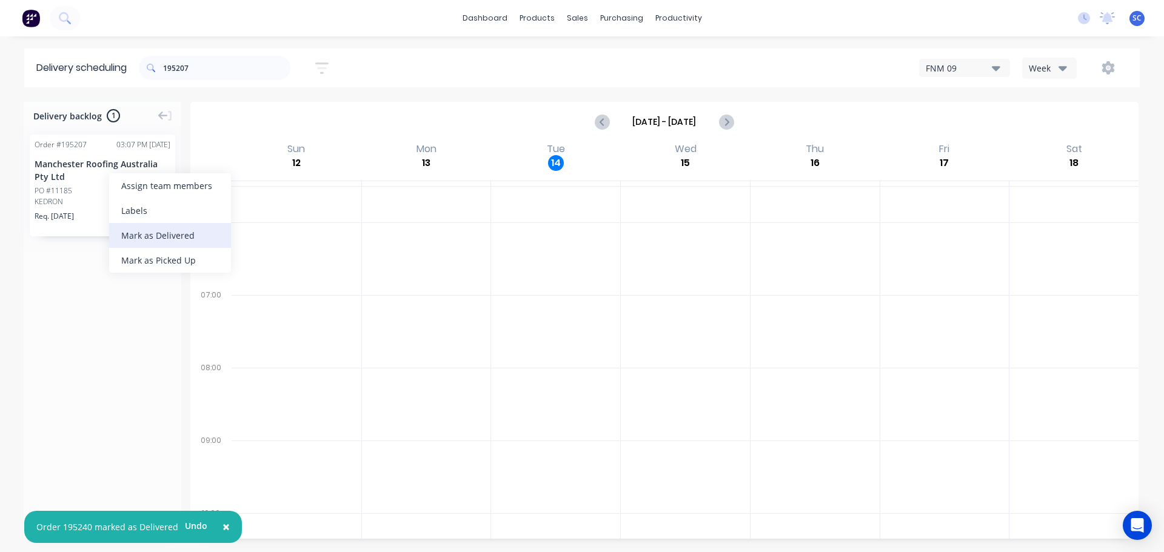
click at [160, 230] on div "Mark as Delivered" at bounding box center [170, 235] width 122 height 25
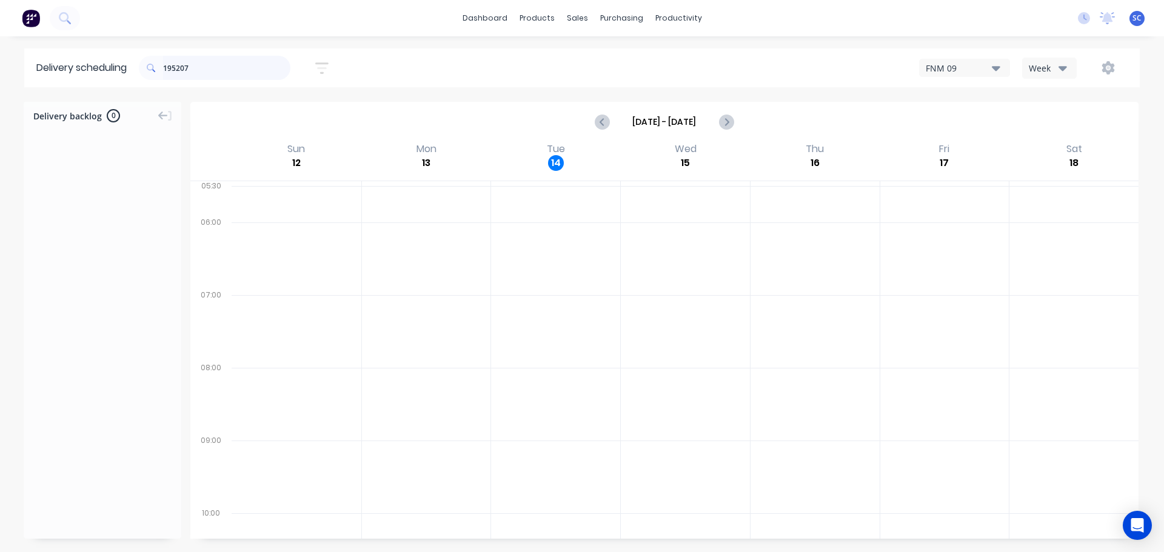
click at [224, 78] on input "195207" at bounding box center [226, 68] width 127 height 24
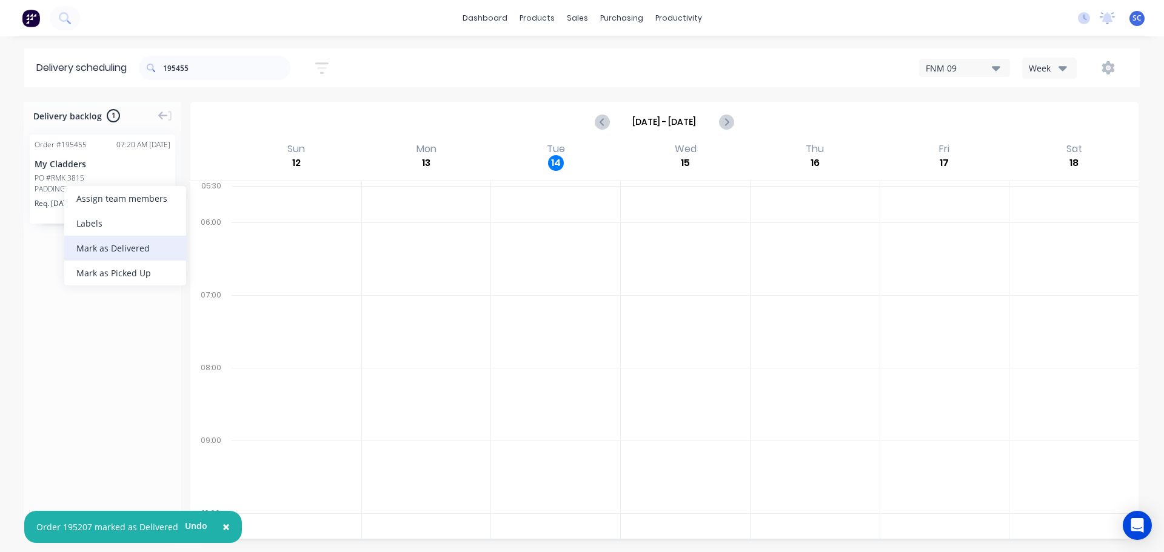
click at [109, 246] on div "Mark as Delivered" at bounding box center [125, 248] width 122 height 25
click at [204, 65] on input "195455" at bounding box center [226, 68] width 127 height 24
click at [127, 242] on div "Mark as Delivered" at bounding box center [130, 241] width 122 height 25
click at [193, 64] on input "195410" at bounding box center [226, 68] width 127 height 24
click at [118, 238] on div "Mark as Delivered" at bounding box center [122, 238] width 122 height 25
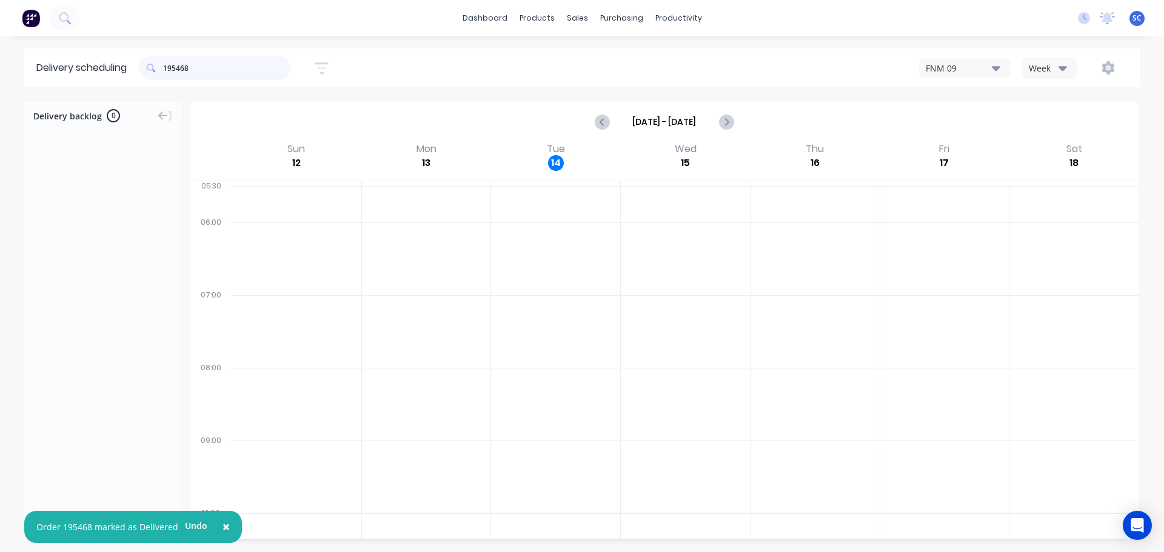
click at [215, 67] on input "195468" at bounding box center [226, 68] width 127 height 24
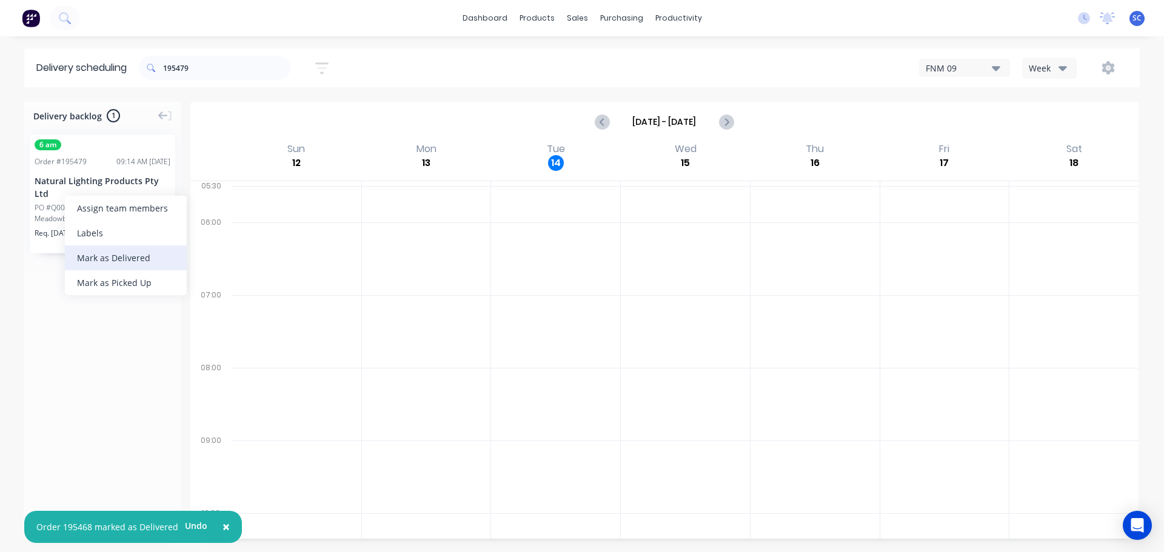
click at [110, 257] on div "Mark as Delivered" at bounding box center [126, 258] width 122 height 25
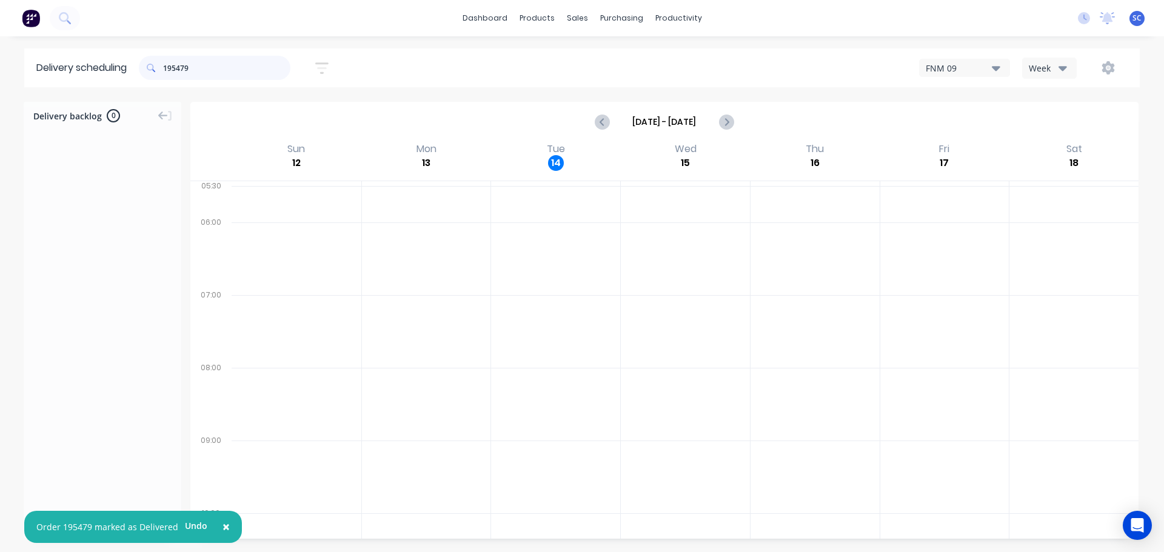
click at [207, 72] on input "195479" at bounding box center [226, 68] width 127 height 24
click at [118, 220] on div "Mark as Delivered" at bounding box center [113, 223] width 122 height 25
click at [209, 65] on input "195476" at bounding box center [226, 68] width 127 height 24
type input "195477"
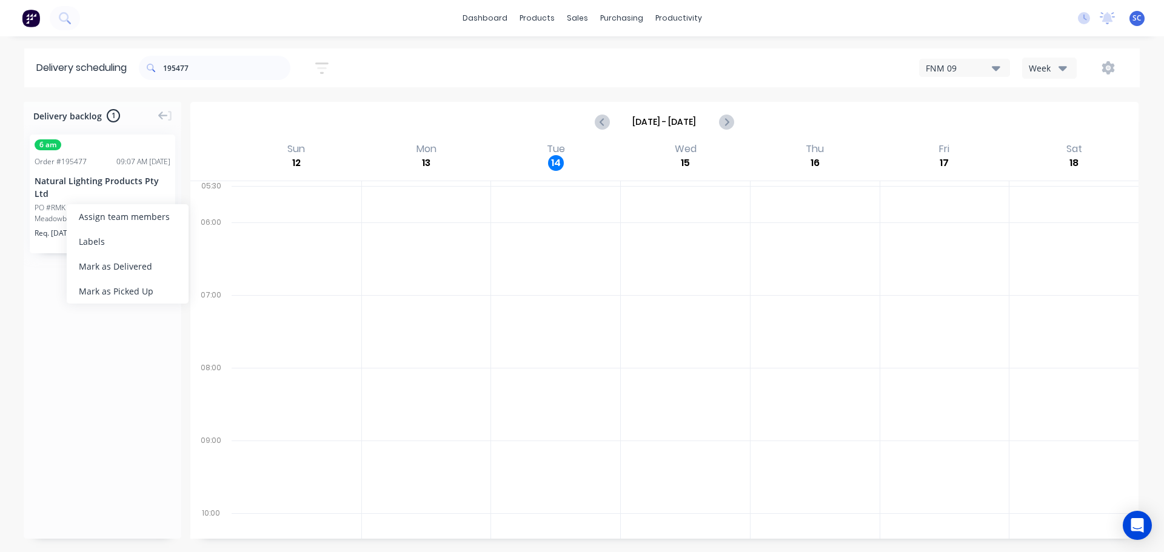
click at [98, 362] on div "6 am Order # 195477 09:07 AM [DATE] Natural Lighting Products Pty Ltd PO #RMK Q…" at bounding box center [103, 328] width 158 height 407
drag, startPoint x: 212, startPoint y: 68, endPoint x: 139, endPoint y: 61, distance: 73.1
click at [133, 60] on header "Delivery scheduling 195477 Sort by Most recent Created date Required date Order…" at bounding box center [581, 67] width 1115 height 39
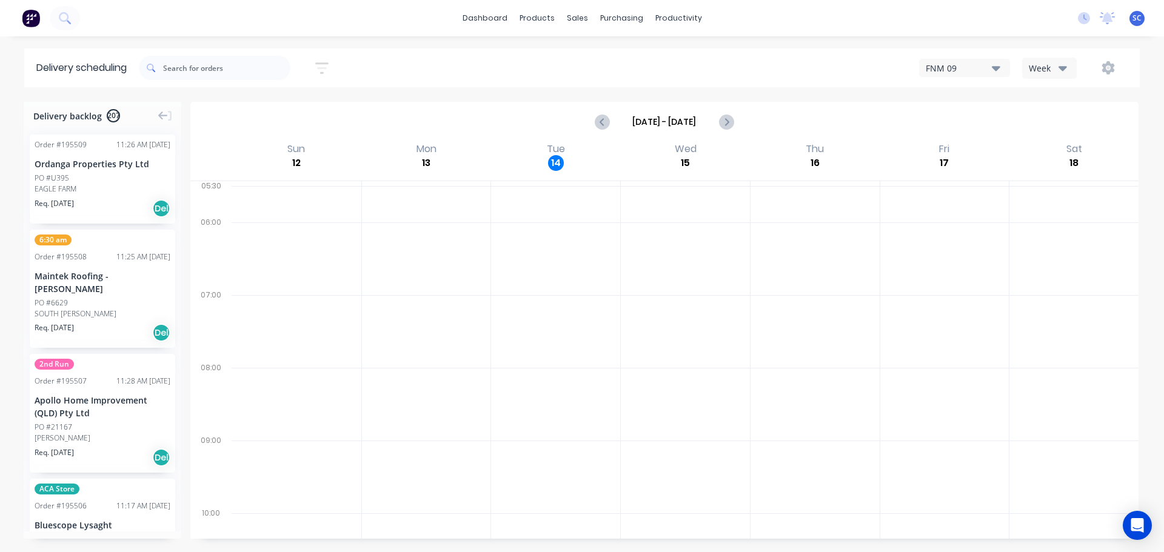
click at [516, 444] on div at bounding box center [555, 477] width 129 height 73
click at [200, 67] on input "text" at bounding box center [226, 68] width 127 height 24
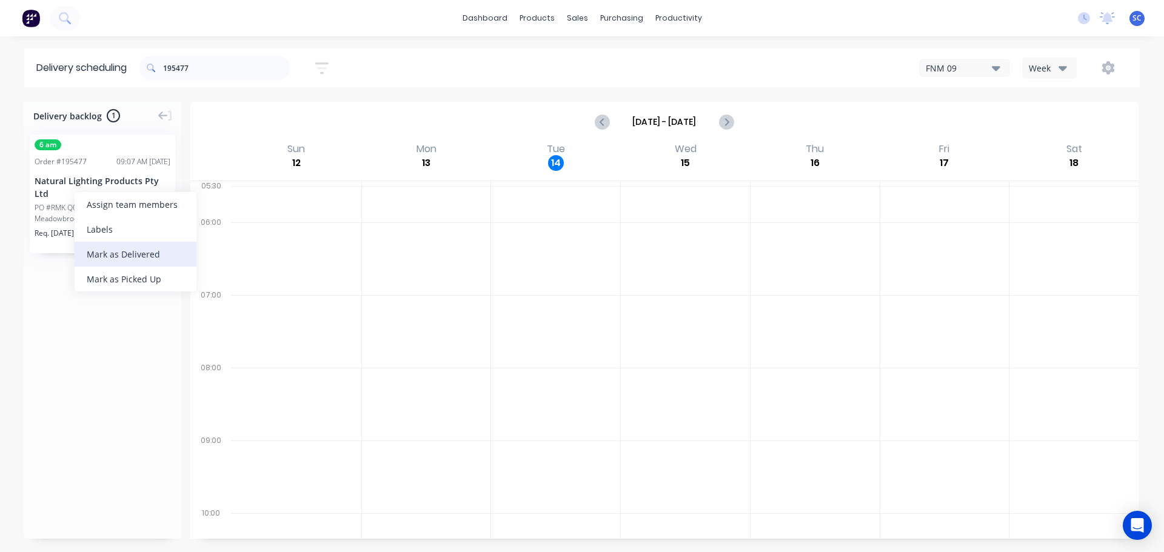
click at [121, 252] on div "Mark as Delivered" at bounding box center [136, 254] width 122 height 25
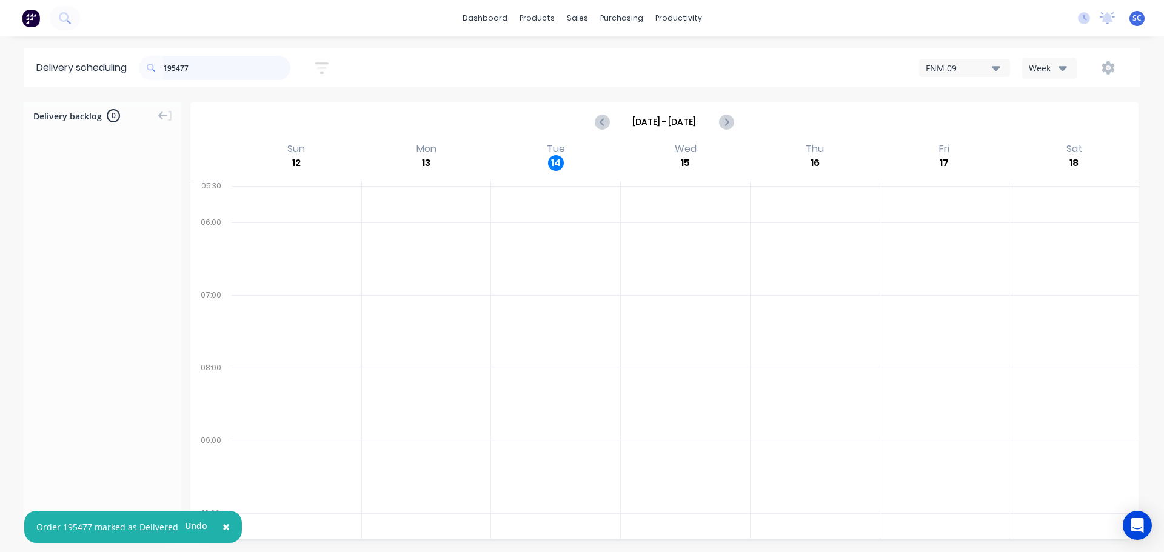
click at [192, 61] on input "195477" at bounding box center [226, 68] width 127 height 24
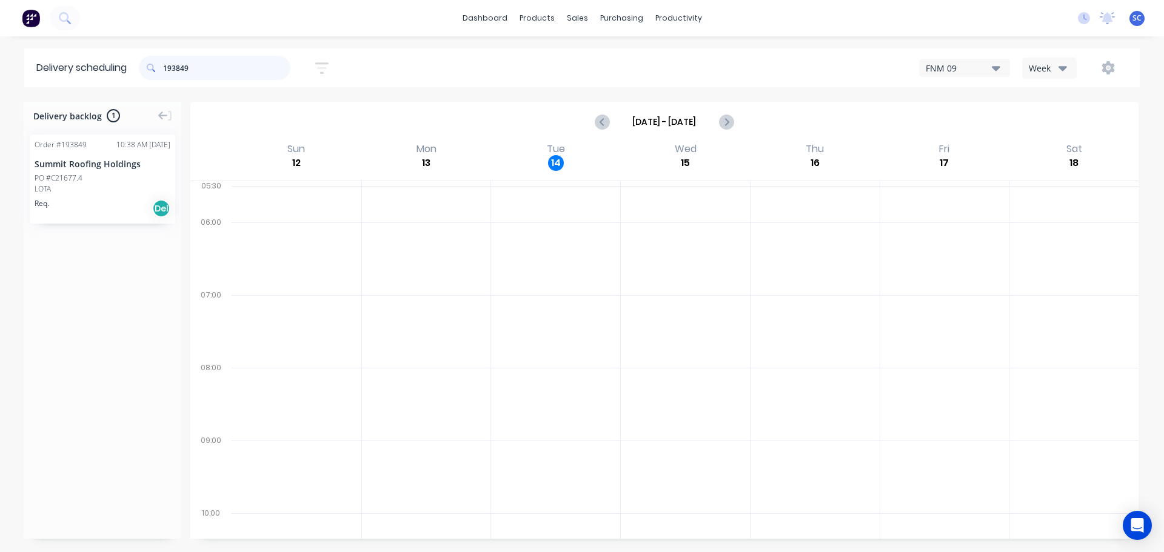
type input "193849"
click at [114, 233] on div "Mark as Delivered" at bounding box center [137, 233] width 122 height 25
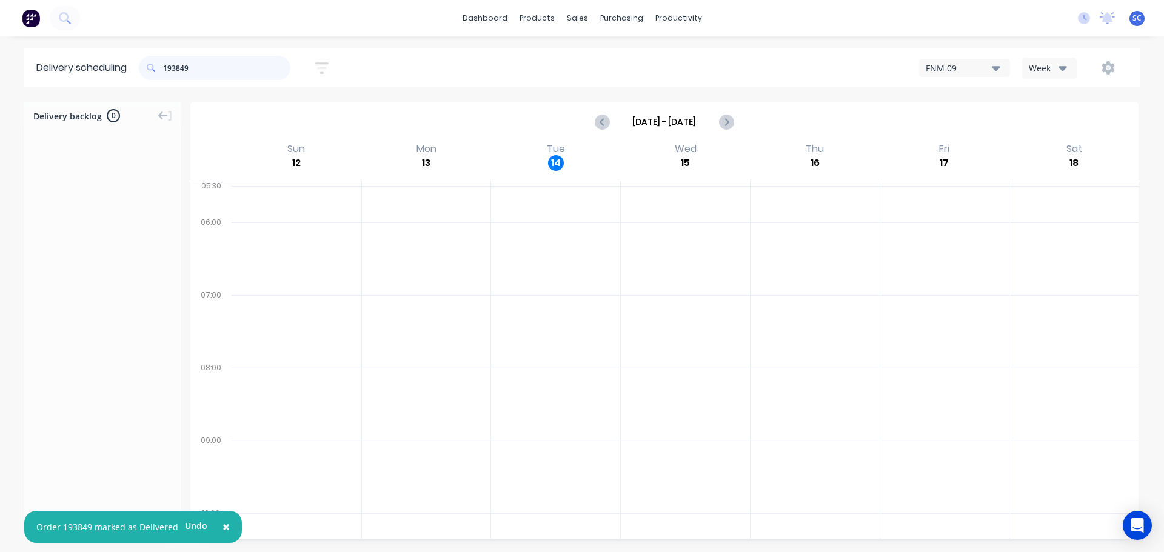
drag, startPoint x: 198, startPoint y: 65, endPoint x: 163, endPoint y: 71, distance: 35.7
click at [163, 70] on div "193849" at bounding box center [215, 68] width 152 height 24
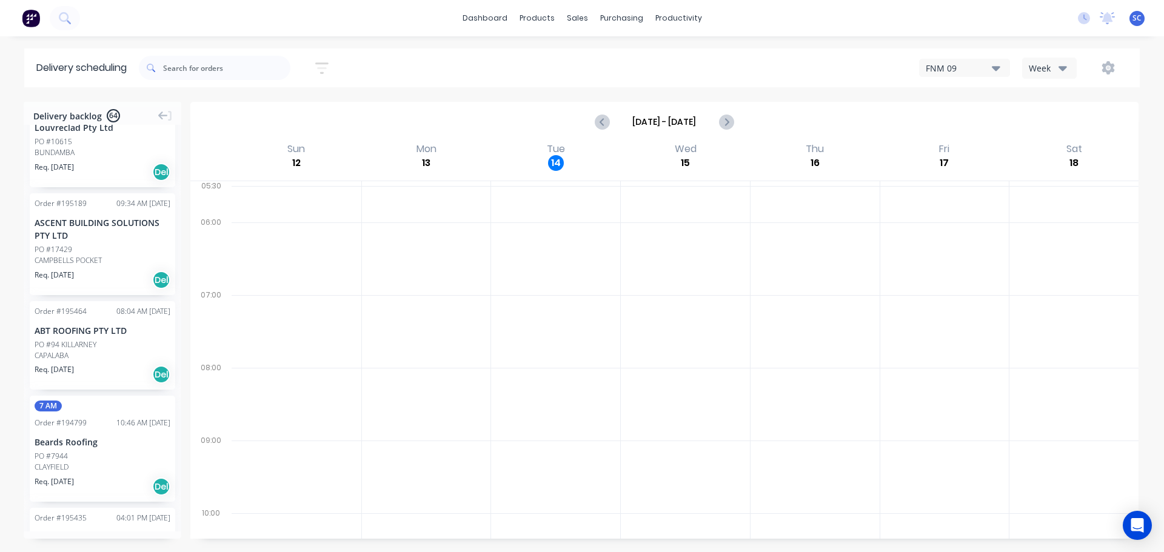
scroll to position [1667, 0]
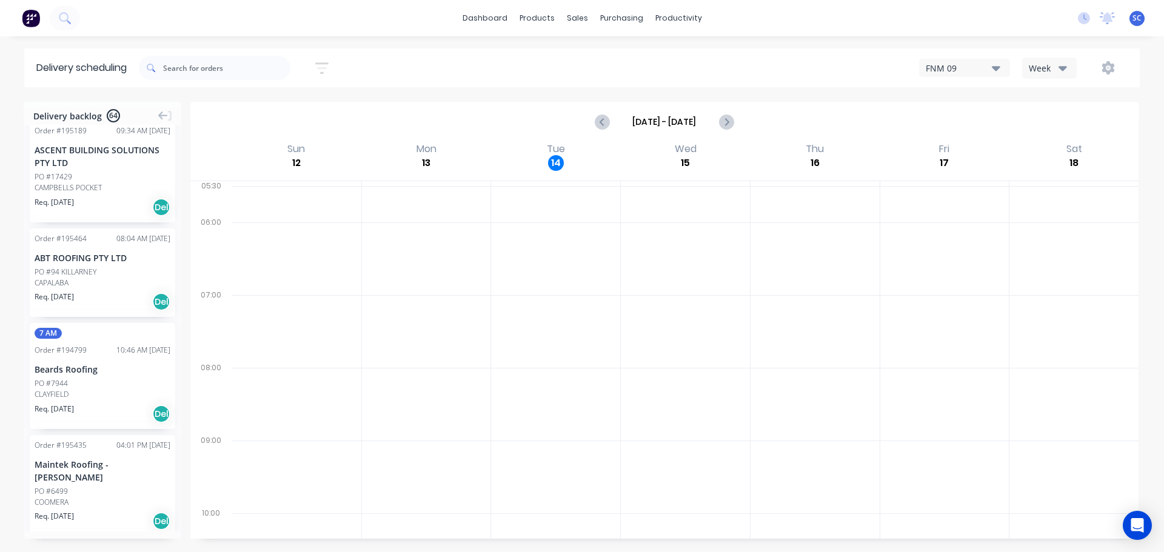
click at [329, 68] on icon "button" at bounding box center [321, 68] width 13 height 15
click at [255, 115] on input "15/10/25 - 15/10/25" at bounding box center [266, 114] width 113 height 18
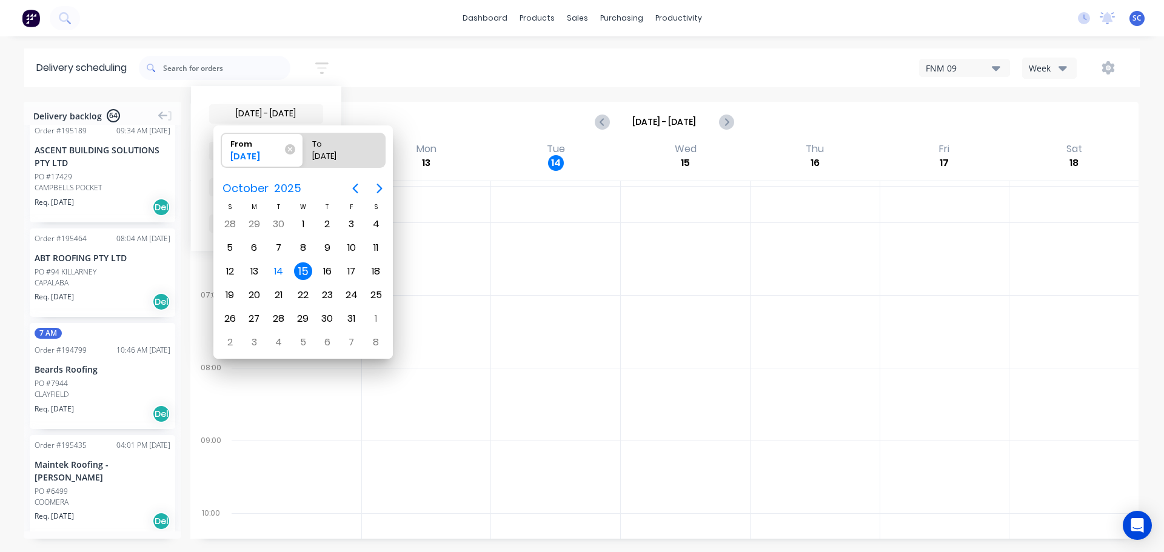
click at [304, 272] on div "15" at bounding box center [303, 271] width 18 height 18
radio input "false"
radio input "true"
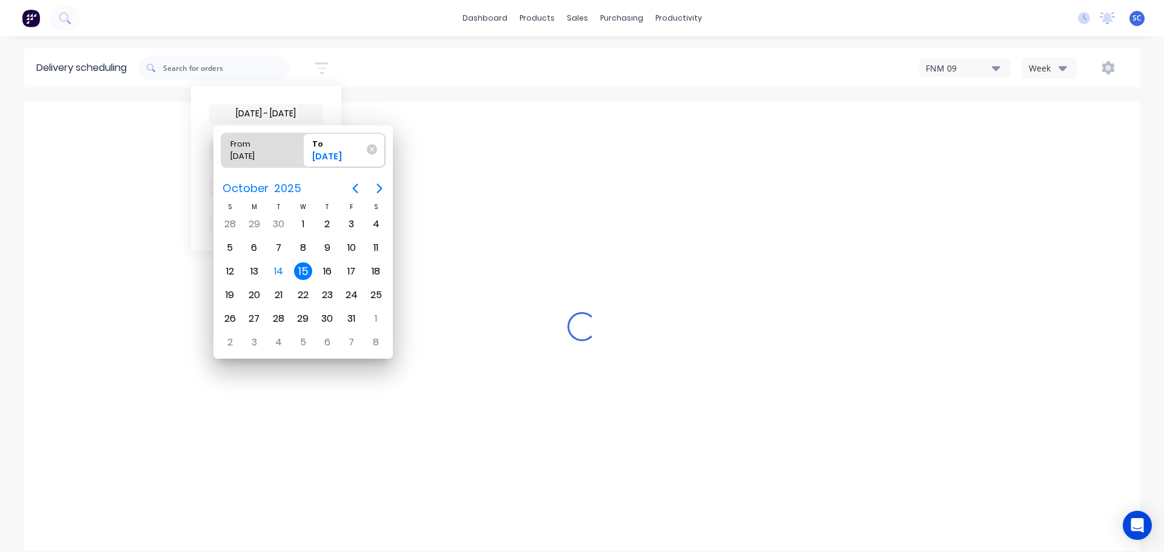
click at [302, 272] on div "15" at bounding box center [303, 271] width 18 height 18
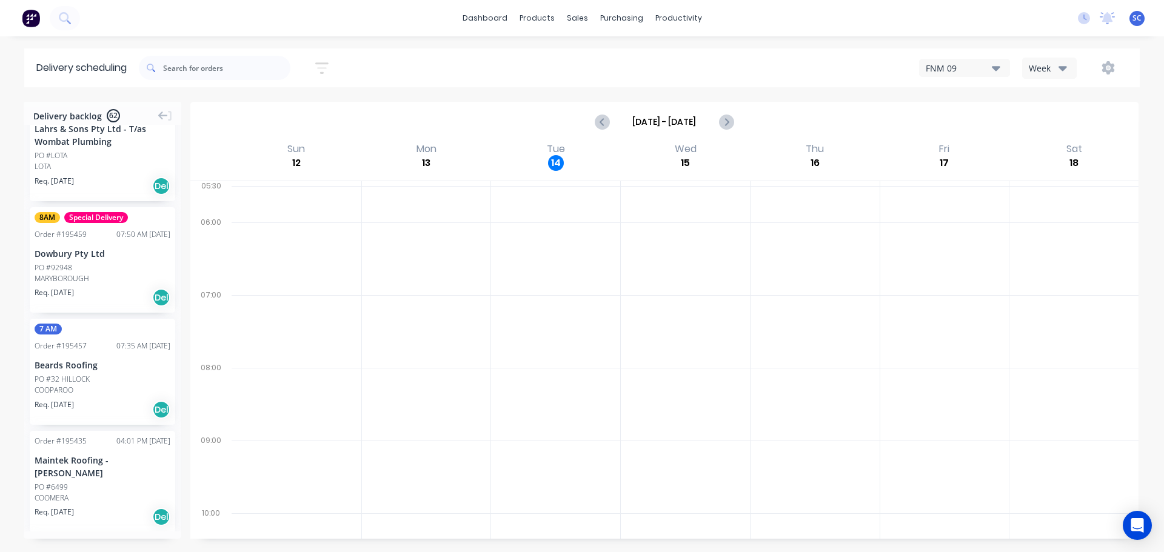
scroll to position [1637, 0]
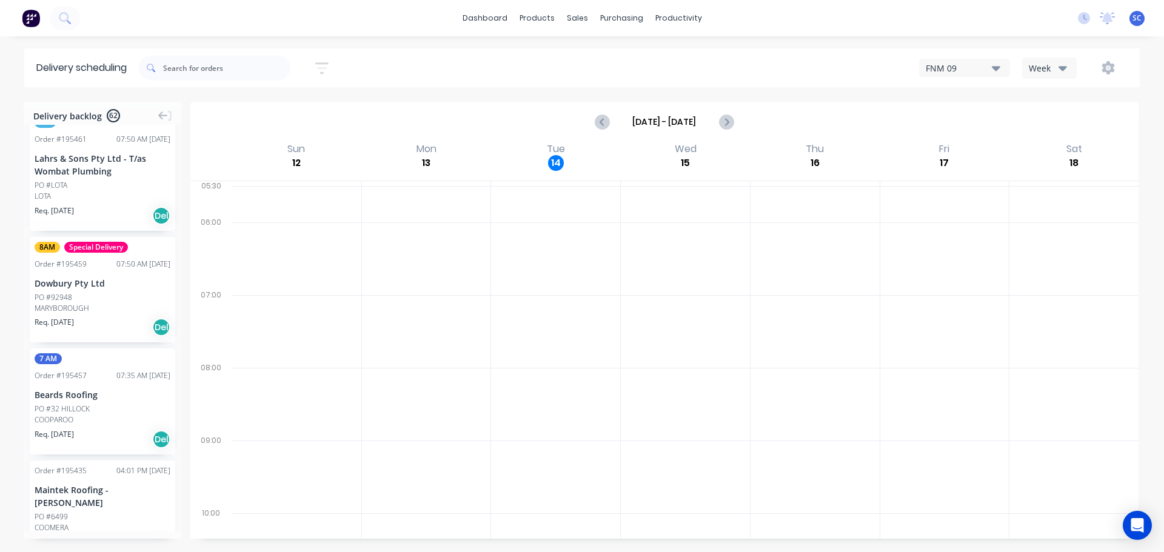
click at [327, 64] on icon "button" at bounding box center [321, 68] width 13 height 15
click at [301, 187] on div "Filter by labels" at bounding box center [258, 187] width 85 height 13
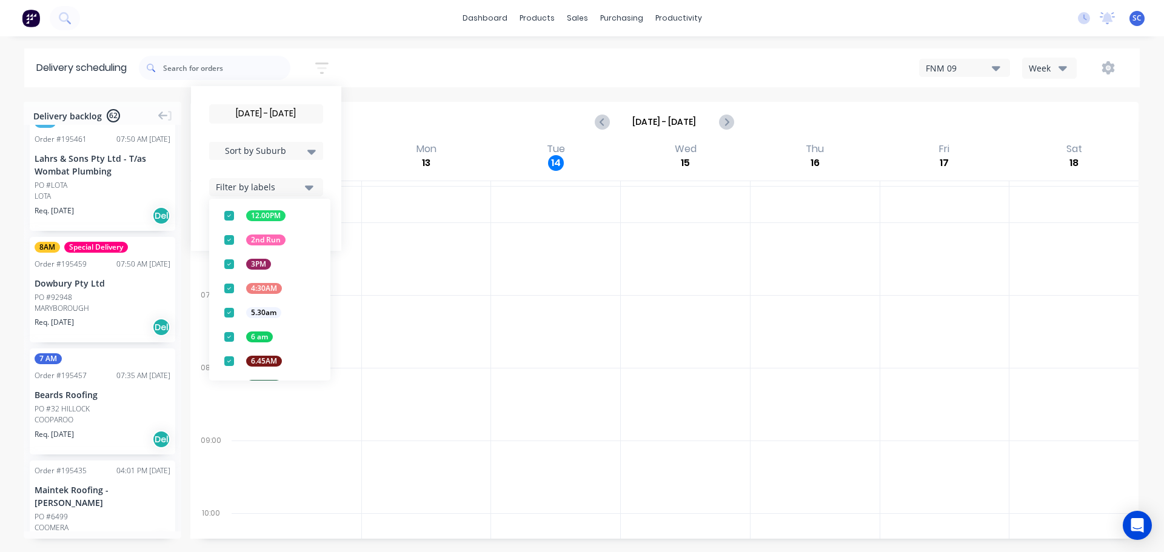
scroll to position [318, 0]
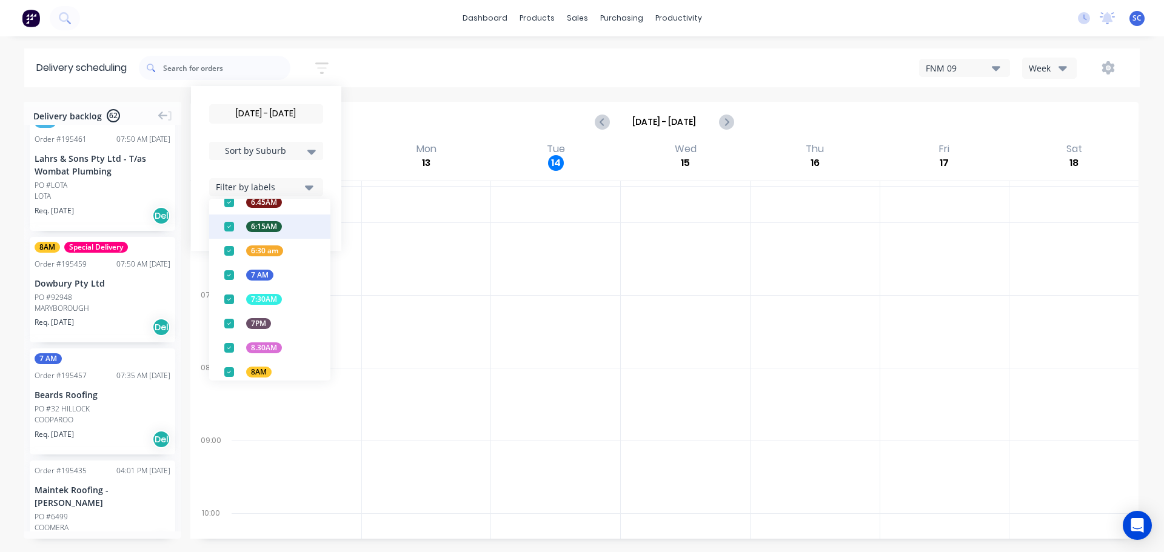
click at [318, 236] on button "6:15AM" at bounding box center [269, 227] width 121 height 24
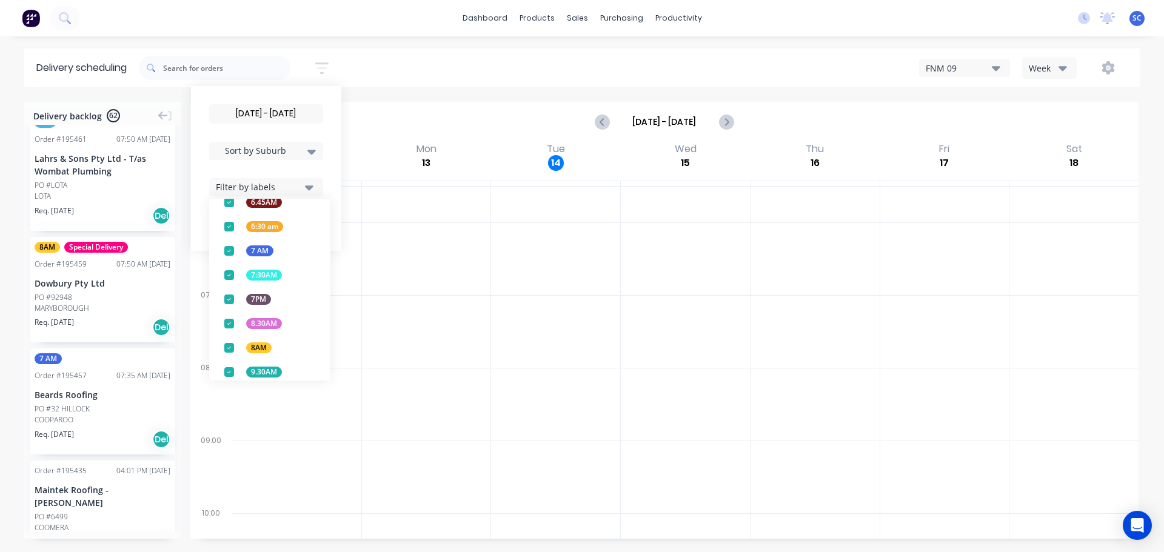
scroll to position [159, 0]
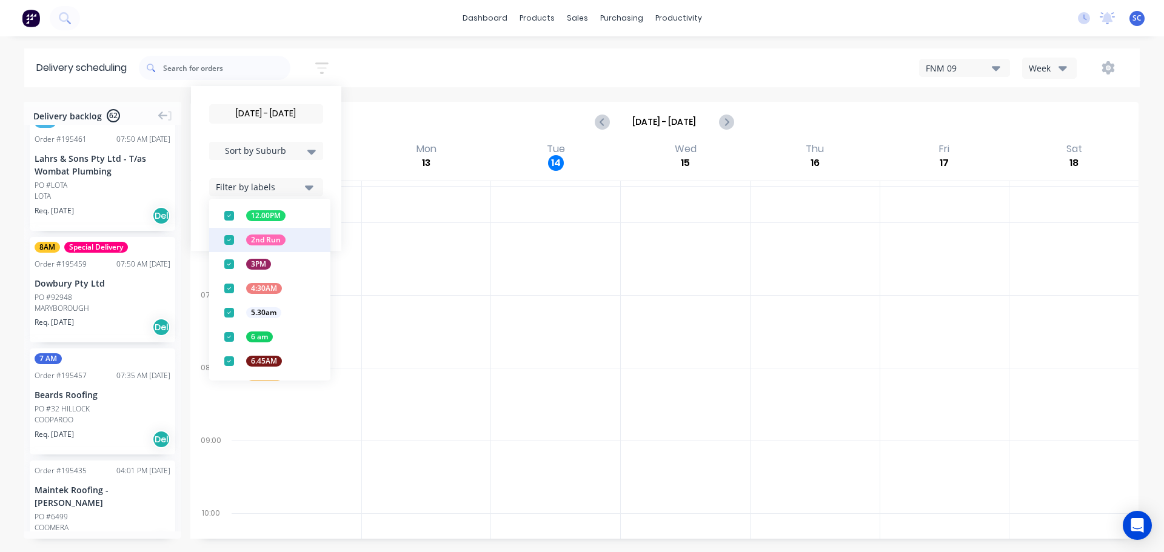
click at [231, 238] on div "button" at bounding box center [229, 240] width 24 height 24
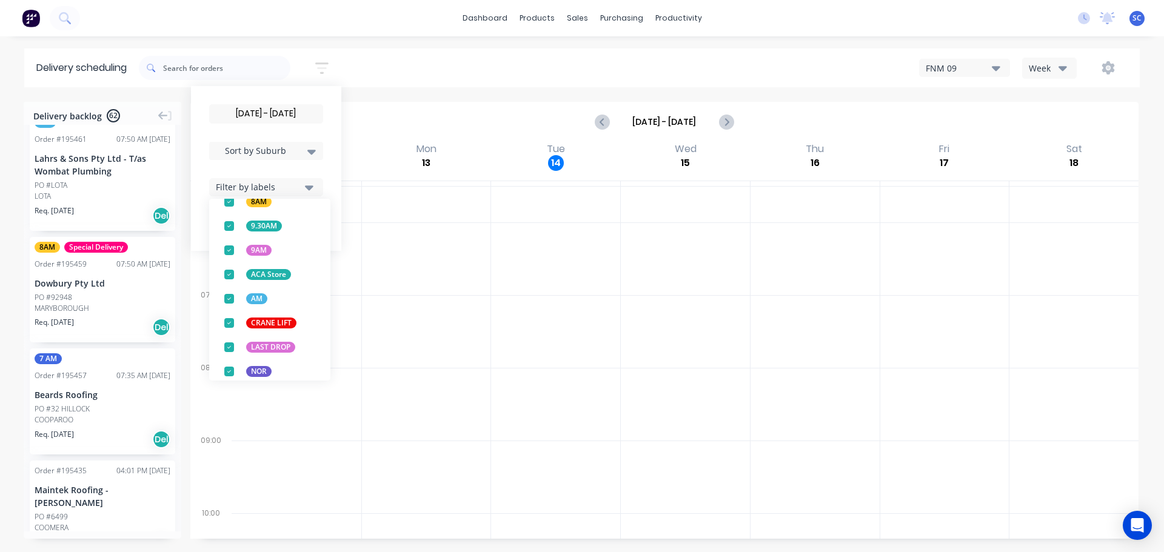
scroll to position [476, 0]
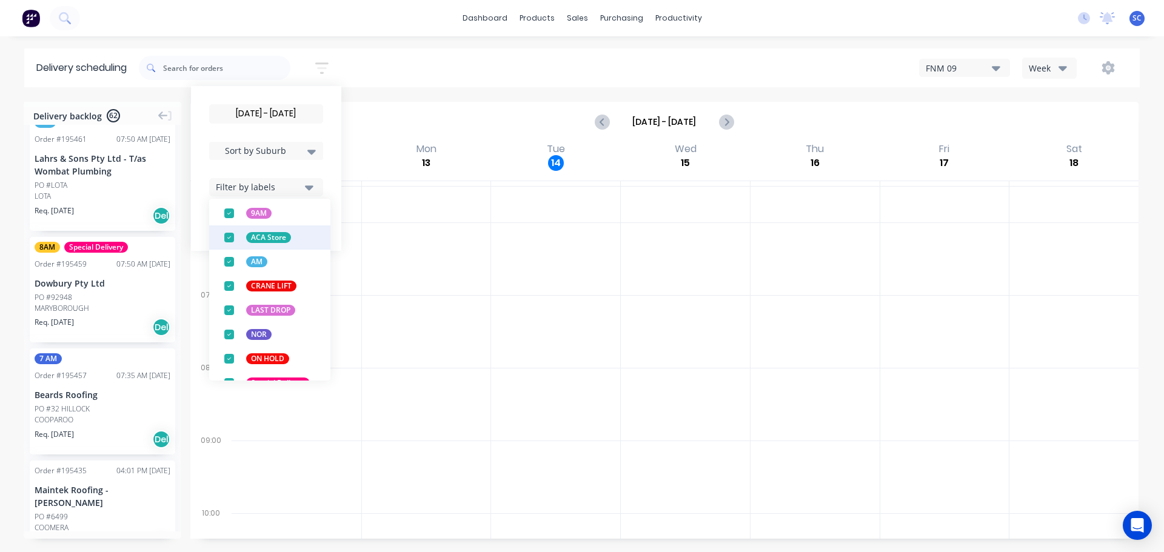
click at [229, 236] on div "button" at bounding box center [229, 238] width 24 height 24
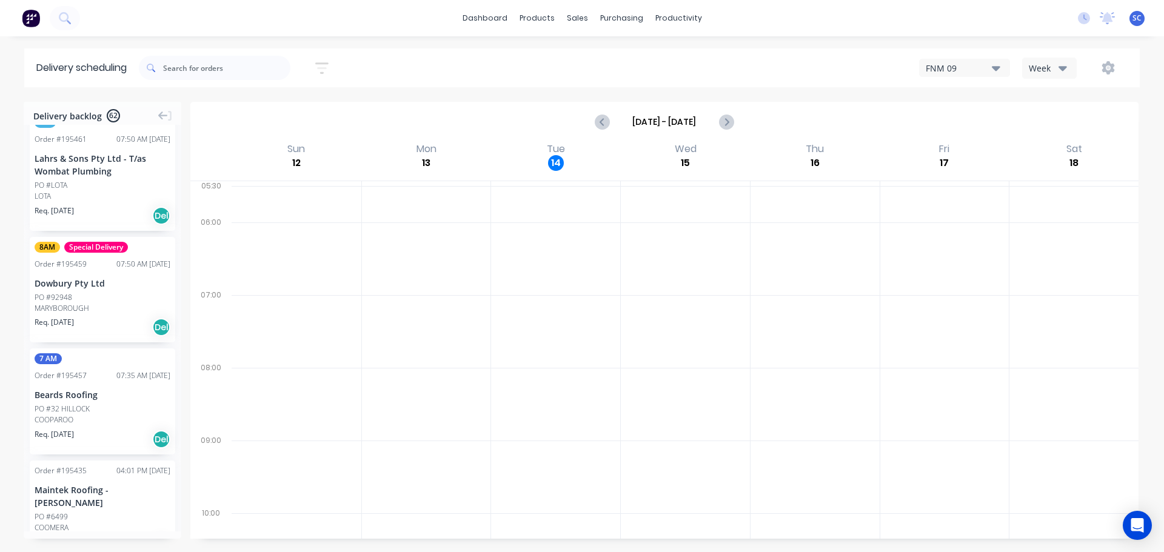
click at [400, 65] on div "15/10/25 - 15/10/25 Sort by Suburb Created date Required date Order number Cust…" at bounding box center [639, 68] width 1001 height 34
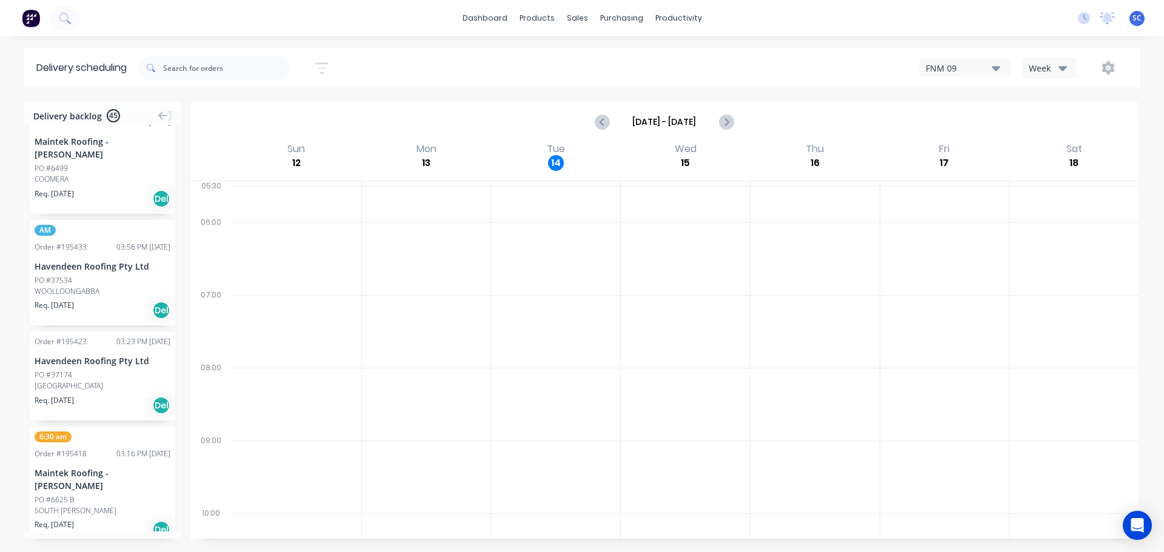
click at [322, 67] on icon "button" at bounding box center [321, 68] width 13 height 15
click at [322, 184] on button "Filter by labels" at bounding box center [266, 187] width 114 height 18
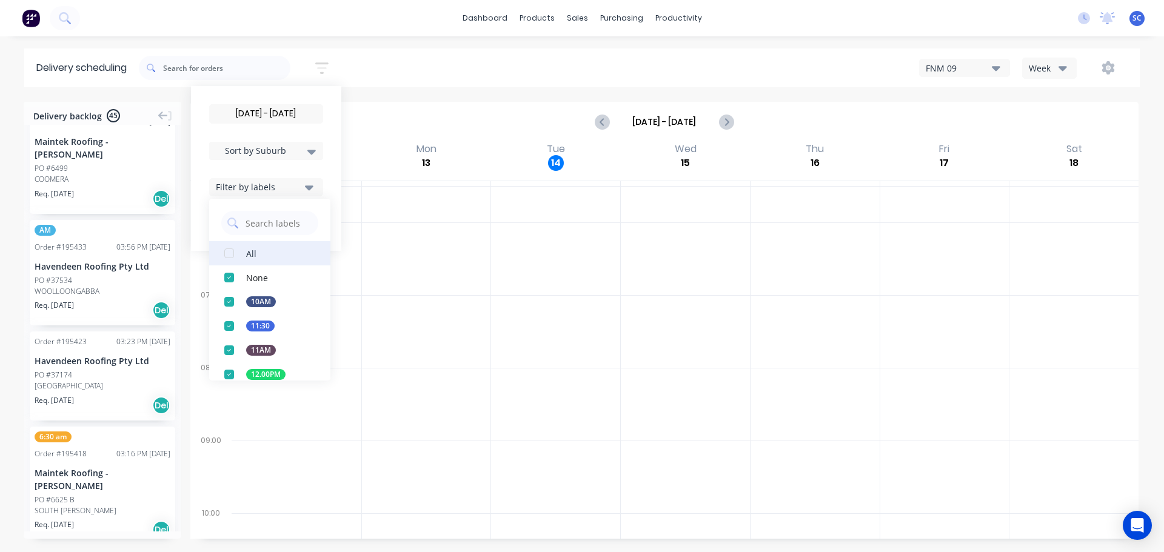
click at [234, 249] on div "button" at bounding box center [229, 253] width 24 height 24
click at [407, 62] on div "15/10/25 - 15/10/25 Sort by Suburb Created date Required date Order number Cust…" at bounding box center [639, 68] width 1001 height 34
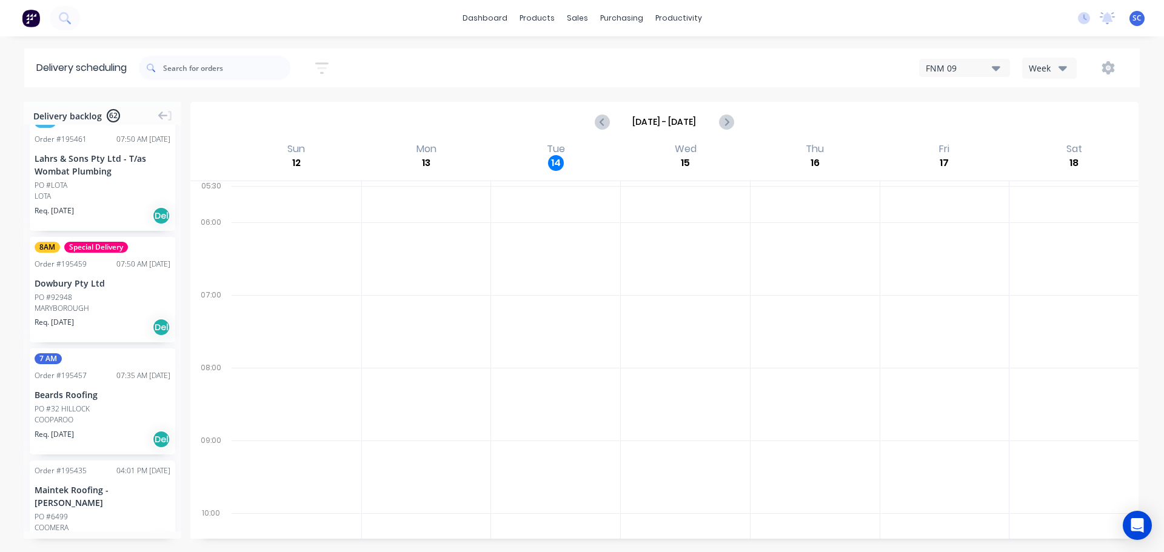
click at [328, 68] on icon "button" at bounding box center [321, 68] width 13 height 15
click at [309, 185] on icon "button" at bounding box center [309, 187] width 8 height 13
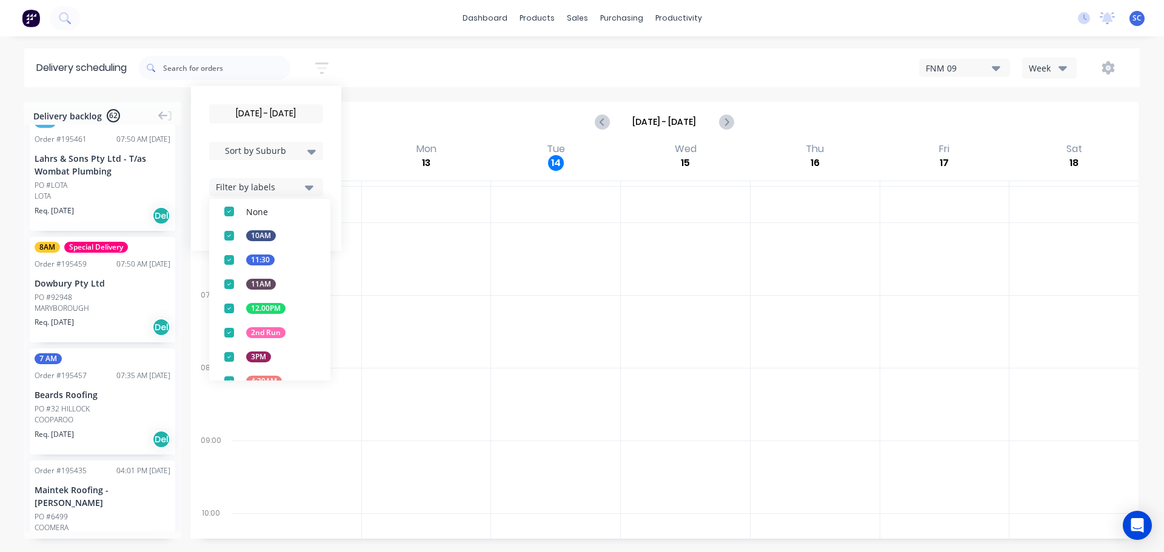
scroll to position [159, 0]
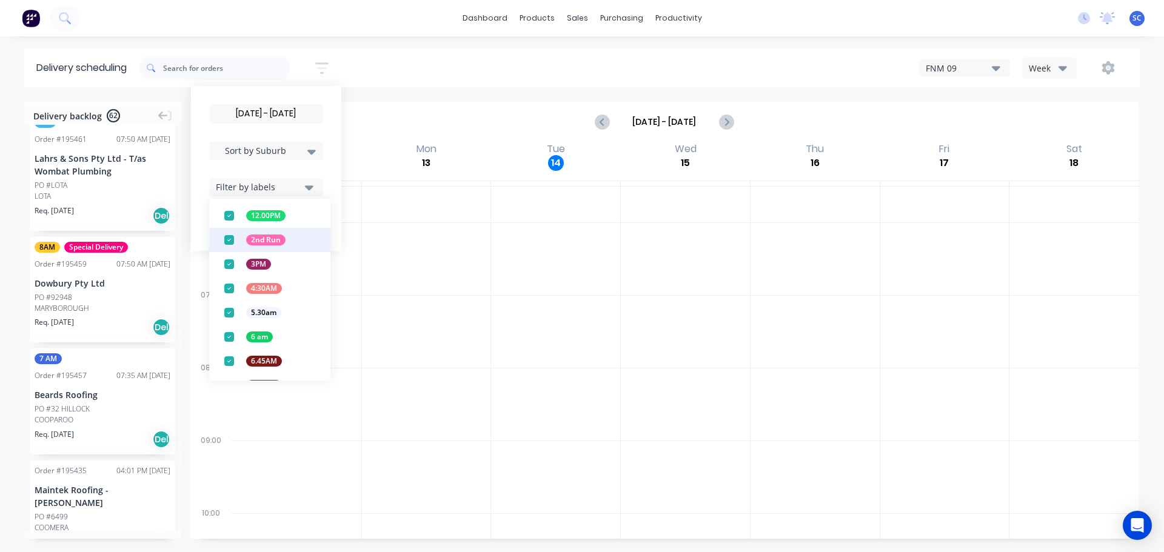
click at [233, 239] on div "button" at bounding box center [229, 240] width 24 height 24
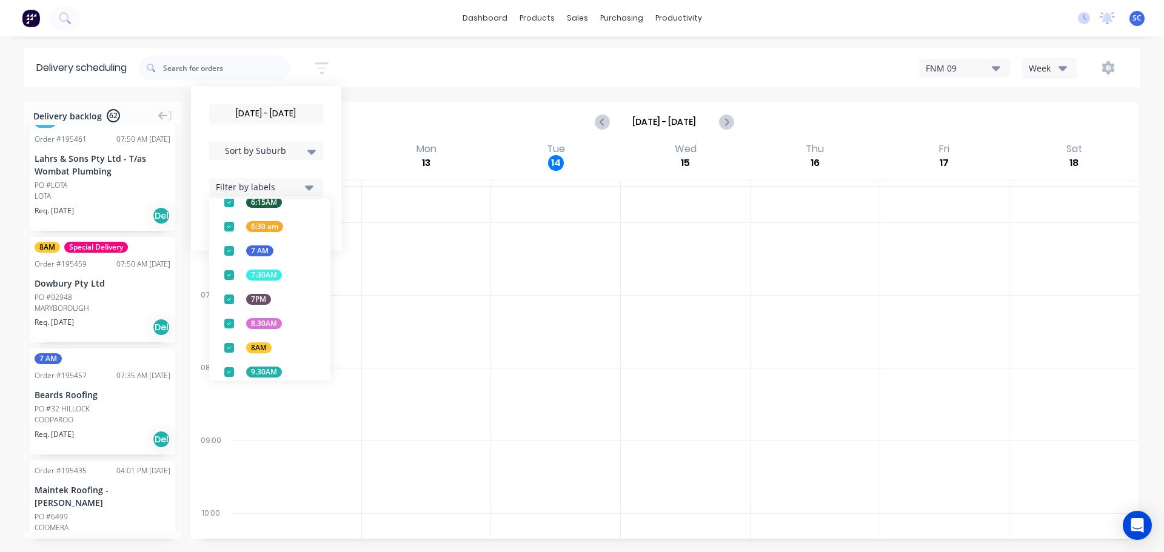
scroll to position [476, 0]
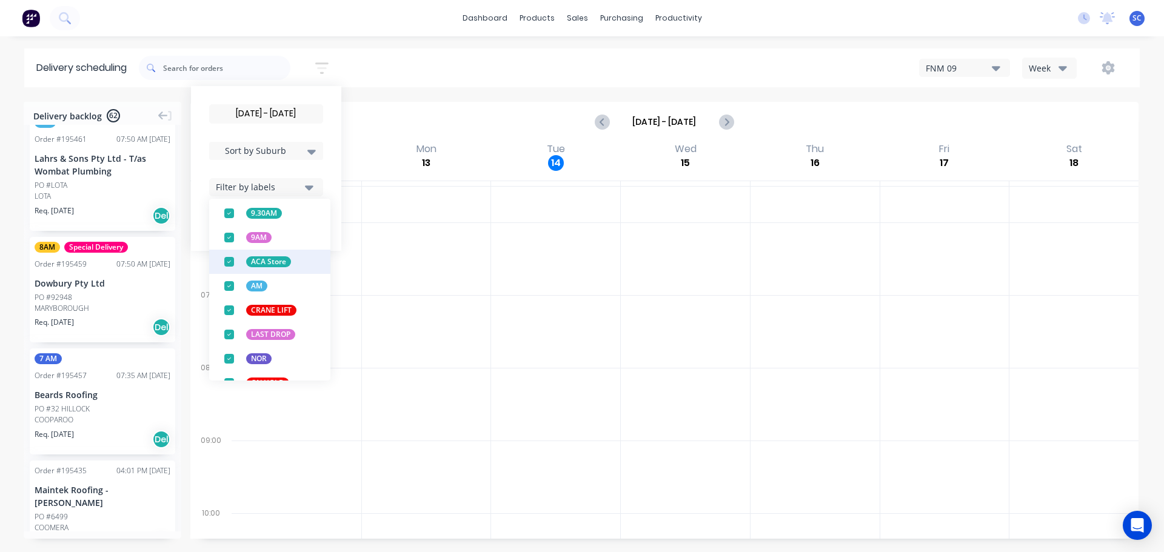
click at [233, 261] on div "button" at bounding box center [229, 262] width 24 height 24
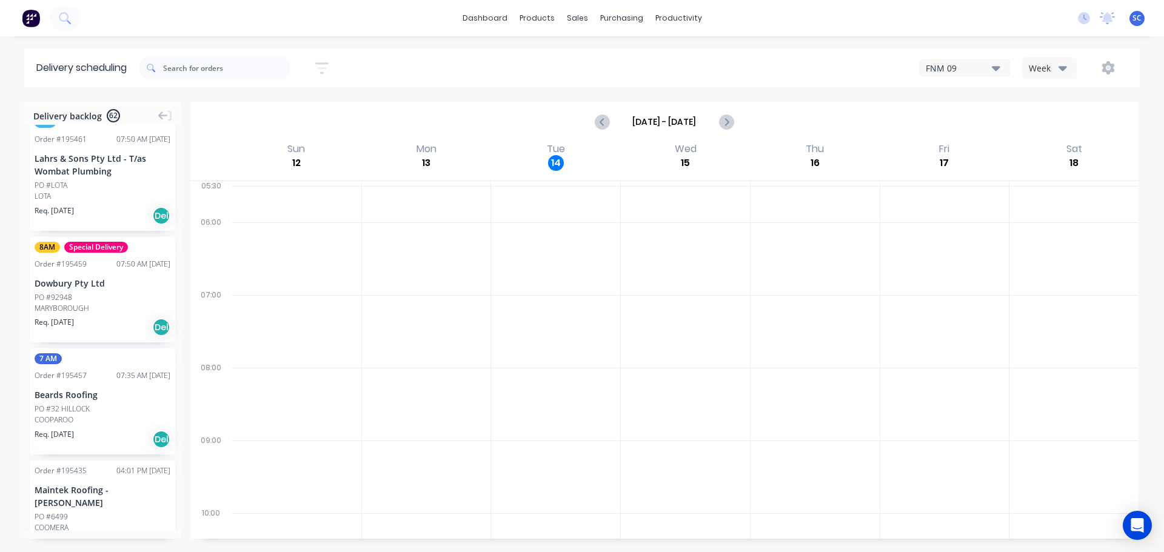
click at [389, 65] on div "15/10/25 - 15/10/25 Sort by Suburb Created date Required date Order number Cust…" at bounding box center [639, 68] width 1001 height 34
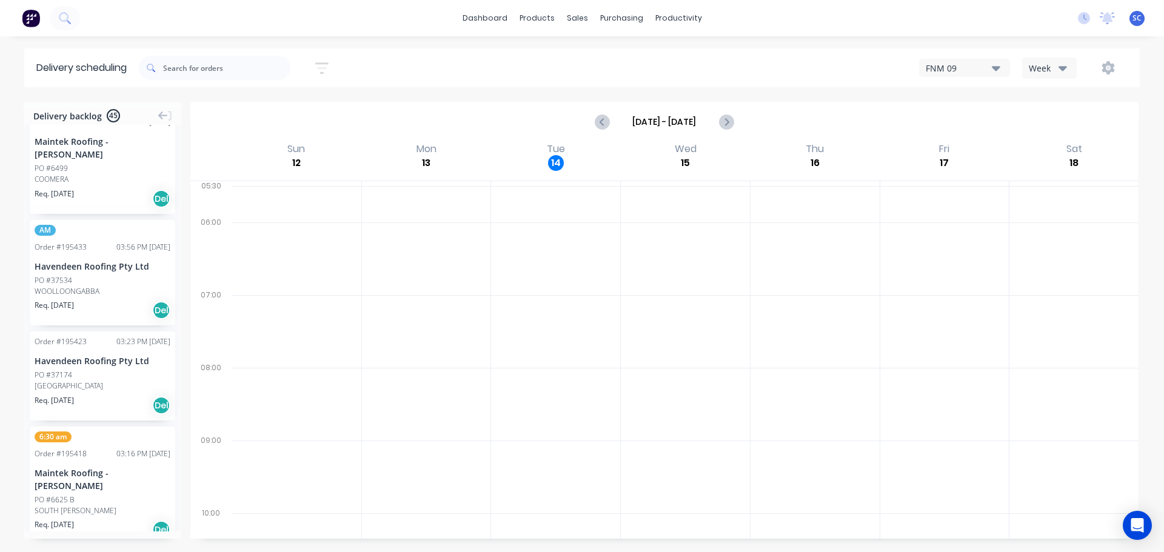
click at [324, 64] on icon "button" at bounding box center [321, 68] width 13 height 12
click at [313, 185] on icon "button" at bounding box center [309, 187] width 8 height 5
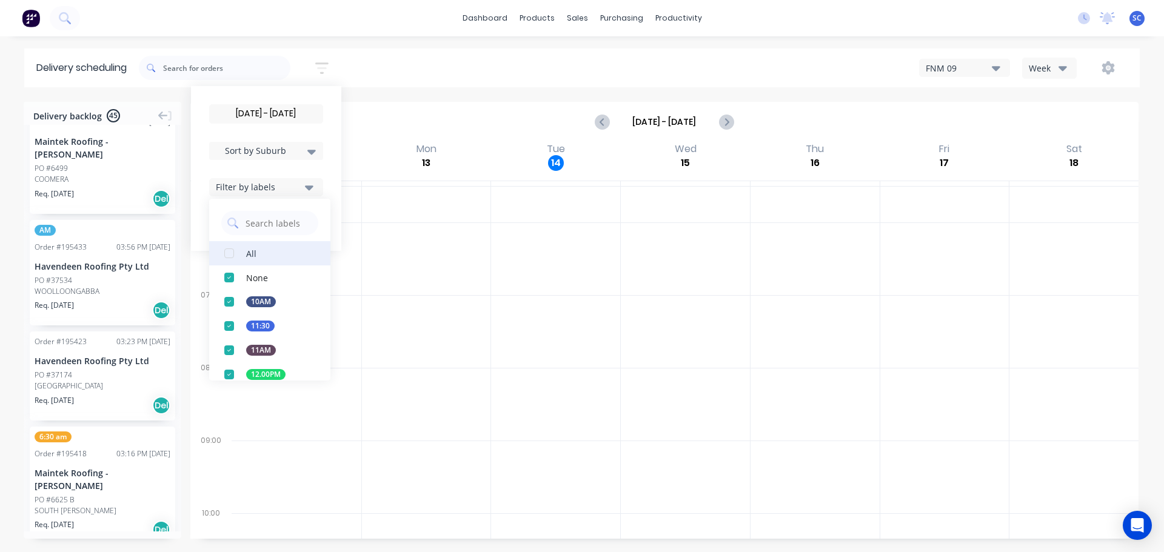
click at [231, 252] on div "button" at bounding box center [229, 253] width 24 height 24
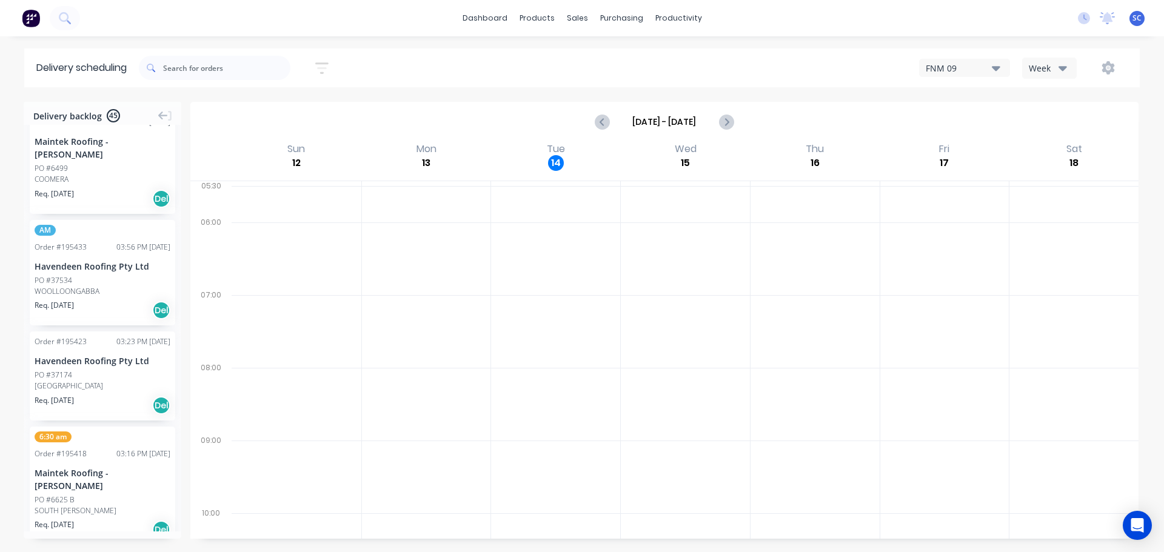
click at [379, 63] on div "15/10/25 - 15/10/25 Sort by Suburb Created date Required date Order number Cust…" at bounding box center [639, 68] width 1001 height 34
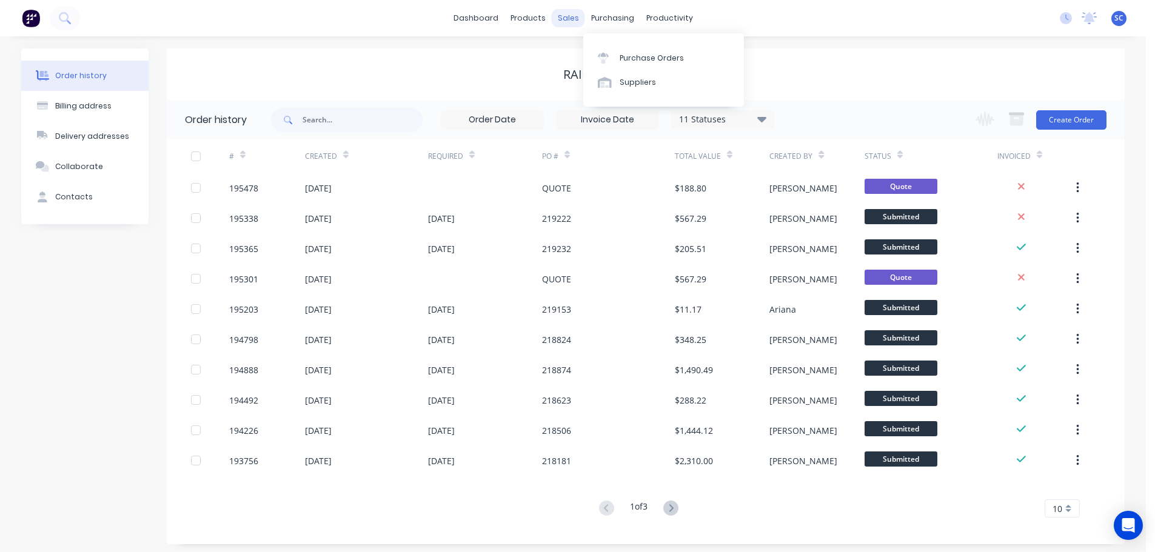
click at [572, 18] on div "sales" at bounding box center [568, 18] width 33 height 18
click at [612, 78] on div "Customers" at bounding box center [610, 82] width 44 height 11
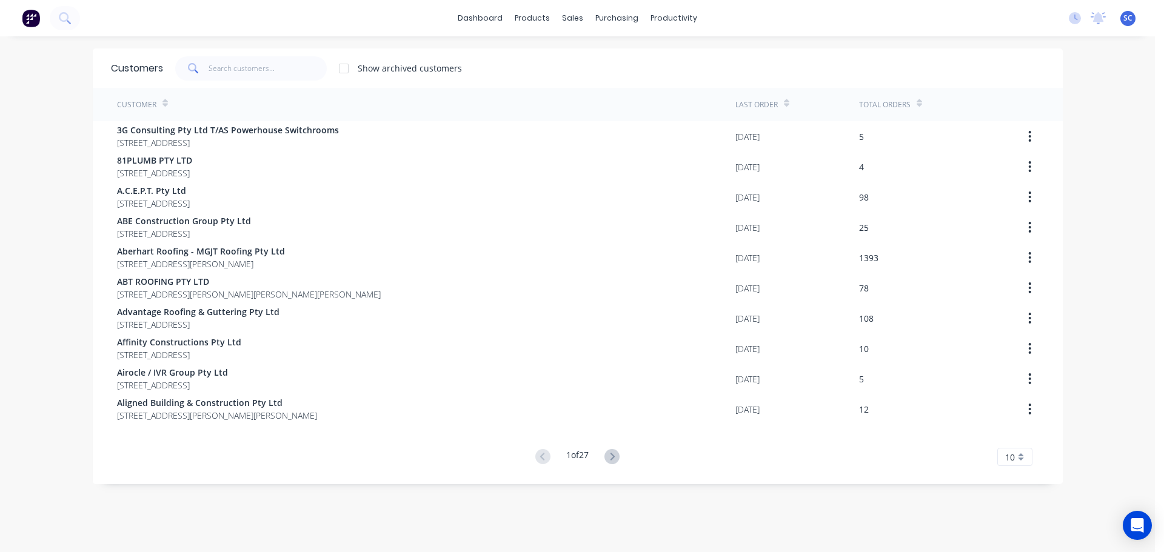
click at [413, 12] on div "dashboard products sales purchasing productivity dashboard products Product Cat…" at bounding box center [577, 18] width 1155 height 36
click at [210, 72] on input "text" at bounding box center [268, 68] width 118 height 24
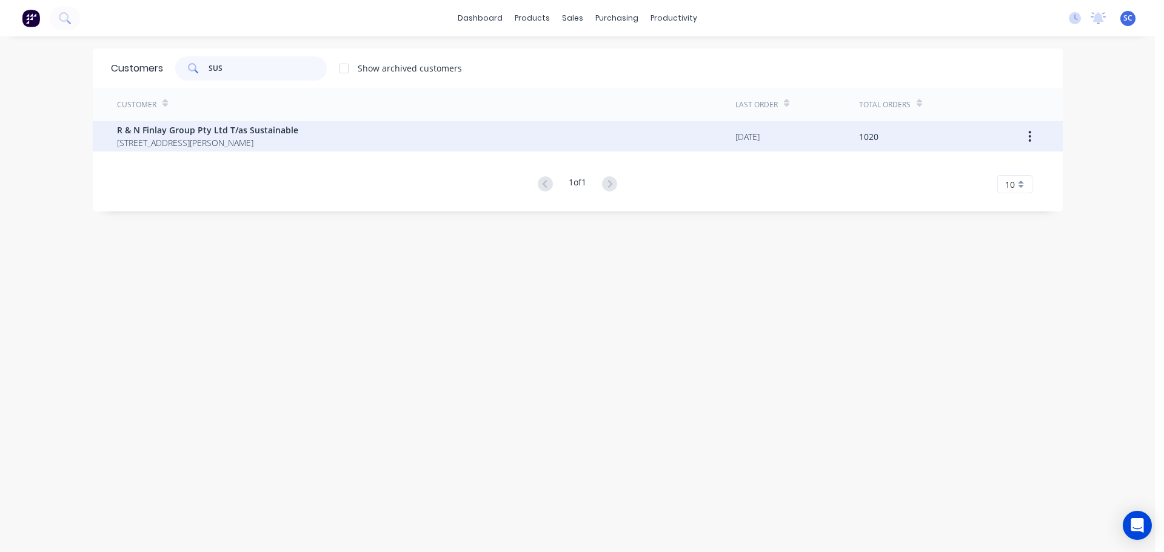
type input "SUS"
click at [202, 129] on span "R & N Finlay Group Pty Ltd T/as Sustainable" at bounding box center [207, 130] width 181 height 13
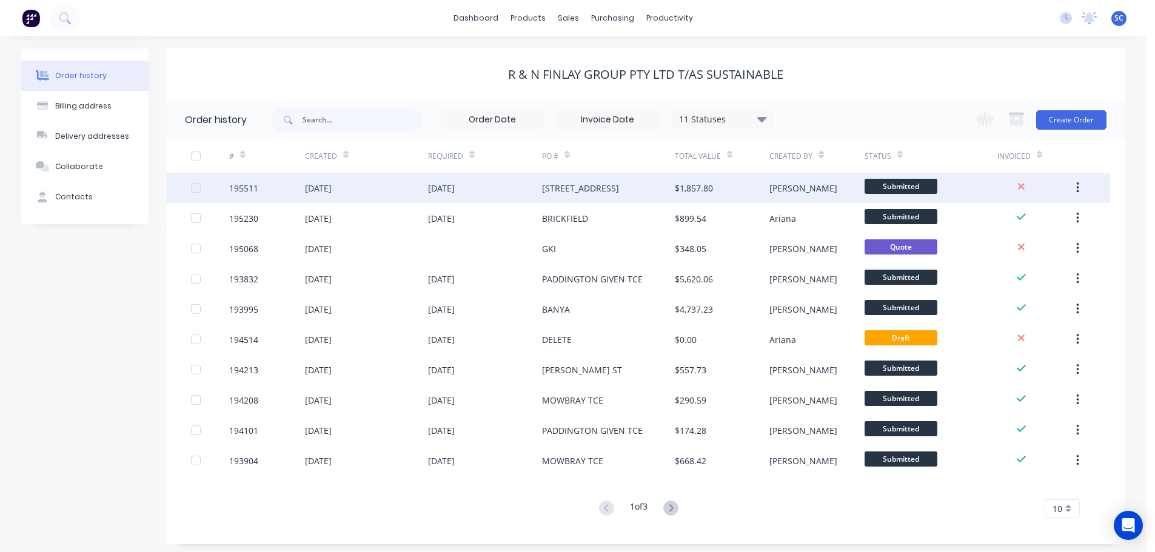
click at [407, 192] on div "[DATE]" at bounding box center [366, 188] width 123 height 30
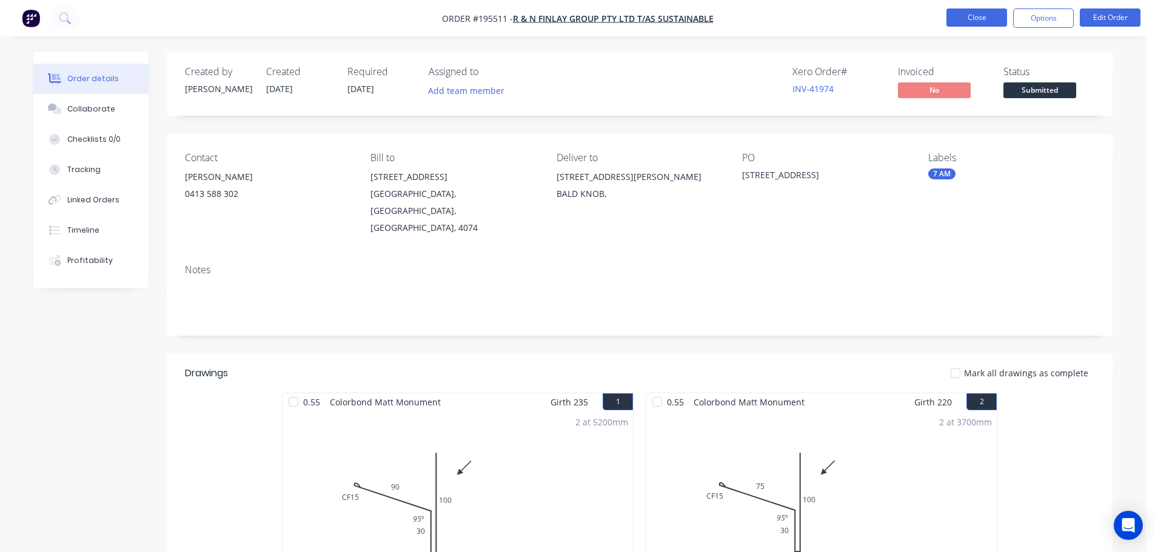
click at [989, 18] on button "Close" at bounding box center [976, 17] width 61 height 18
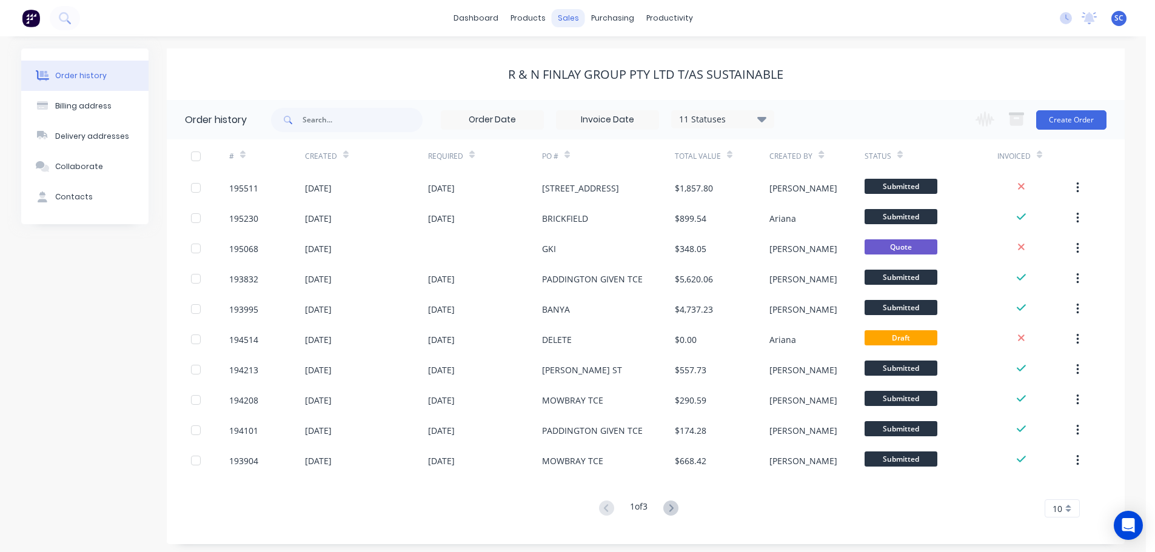
click at [559, 11] on div "sales" at bounding box center [568, 18] width 33 height 18
click at [603, 84] on div "Customers" at bounding box center [610, 82] width 44 height 11
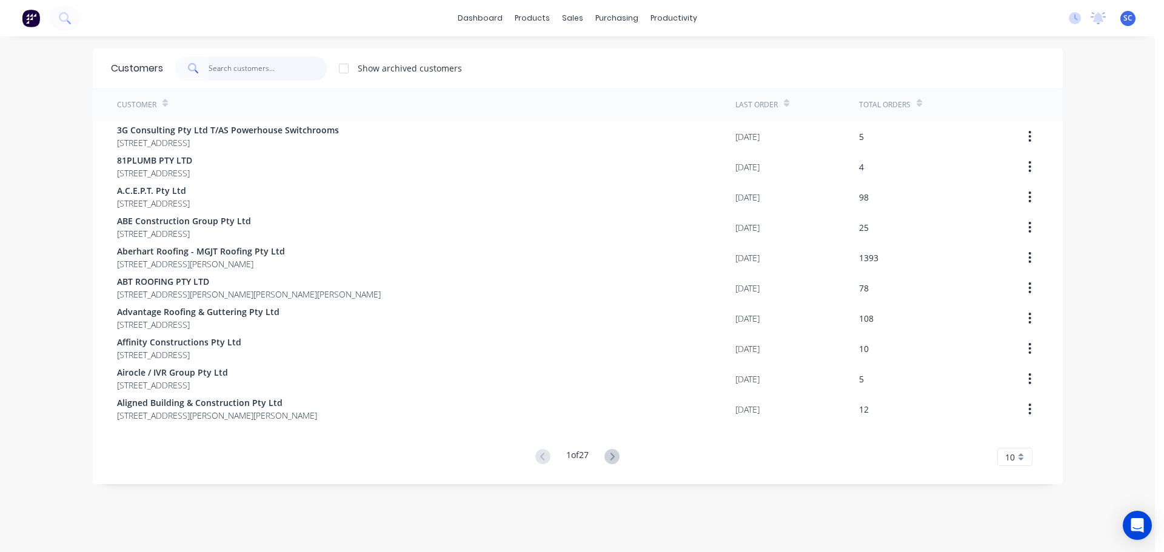
click at [233, 70] on input "text" at bounding box center [268, 68] width 118 height 24
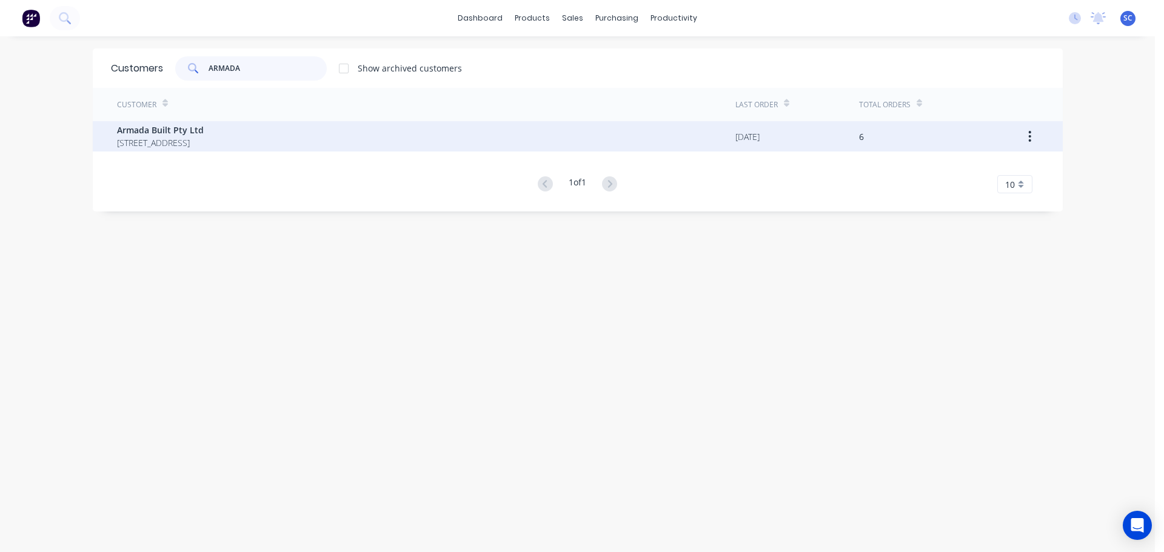
type input "ARMADA"
click at [187, 143] on span "39 Dunhill Crescent Morningside Queensland Australia 4170" at bounding box center [160, 142] width 87 height 13
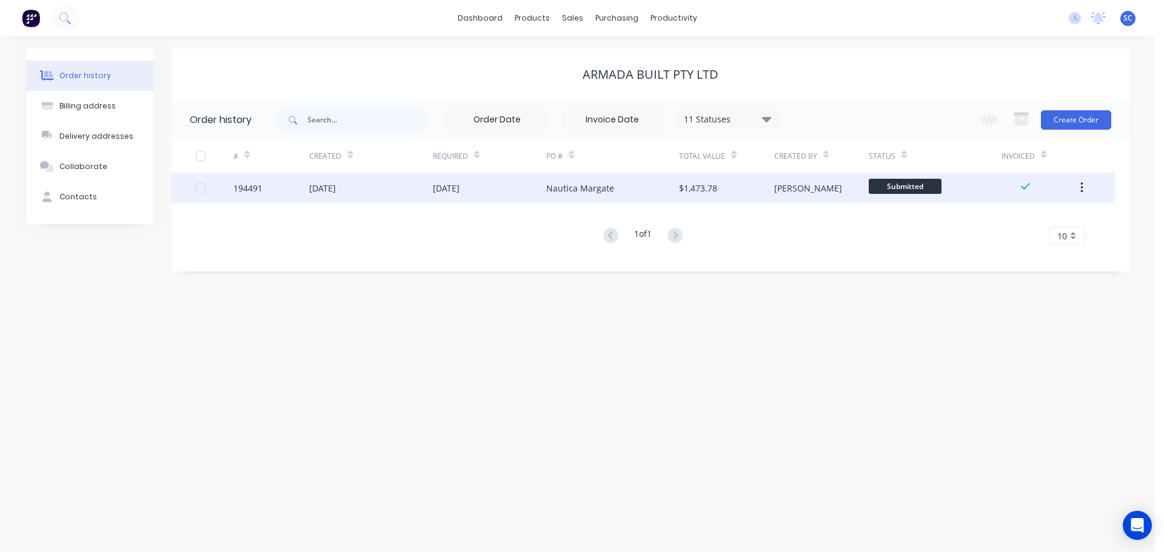
click at [336, 193] on div "02 Oct 2025" at bounding box center [322, 188] width 27 height 13
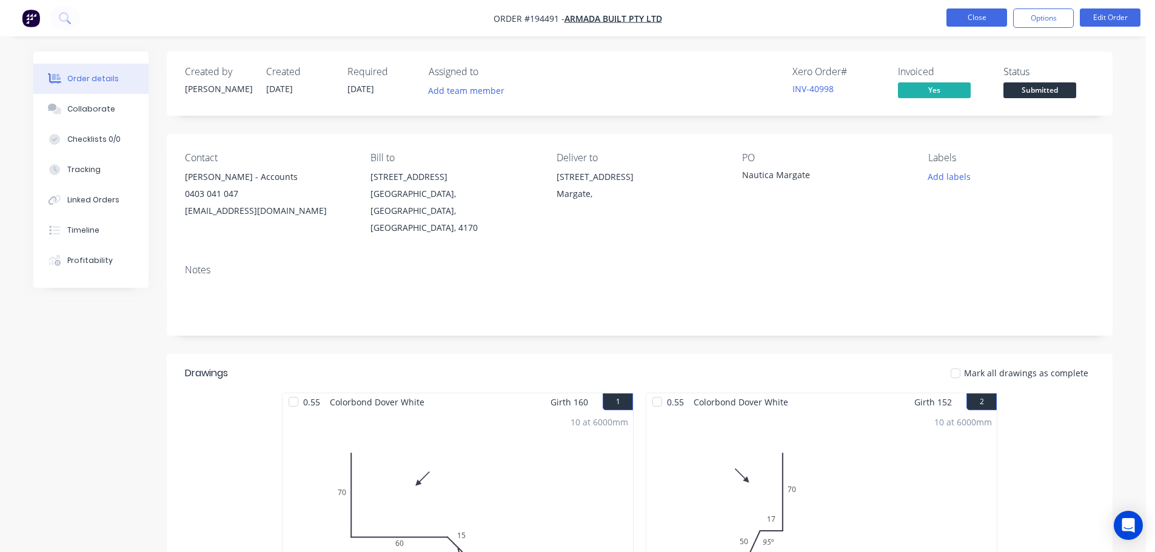
click at [989, 9] on button "Close" at bounding box center [976, 17] width 61 height 18
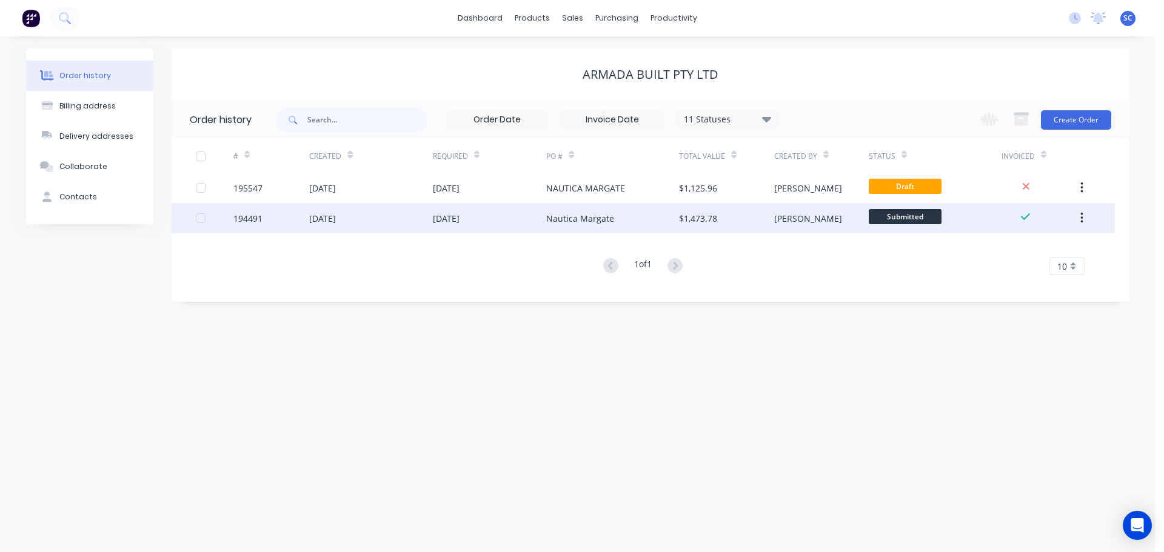
click at [518, 220] on div "03 Oct 2025" at bounding box center [490, 218] width 114 height 30
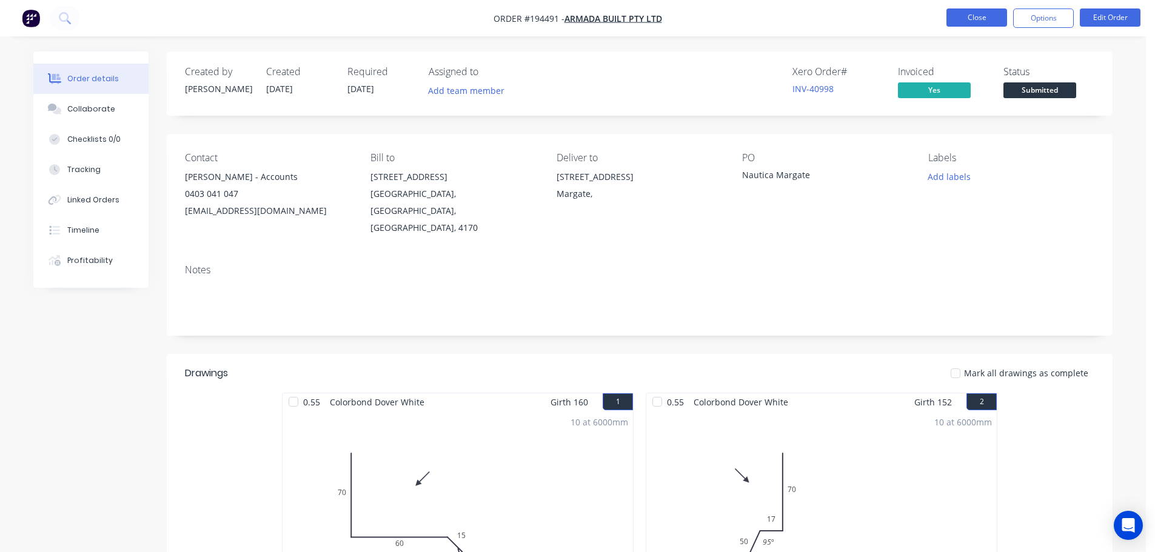
click at [971, 11] on button "Close" at bounding box center [976, 17] width 61 height 18
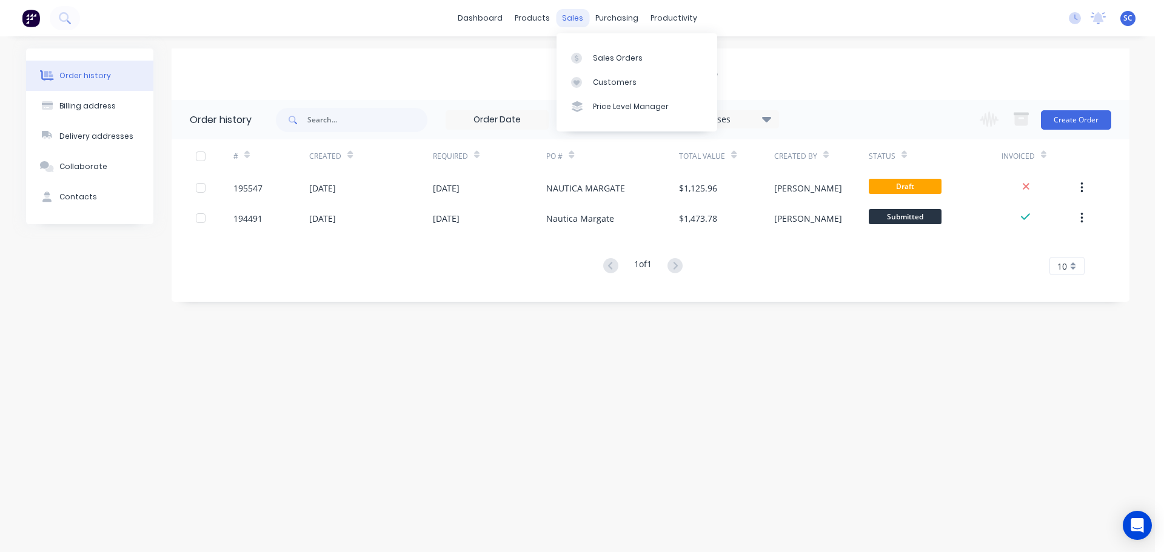
click at [575, 22] on div "sales" at bounding box center [572, 18] width 33 height 18
click at [612, 81] on div "Customers" at bounding box center [615, 82] width 44 height 11
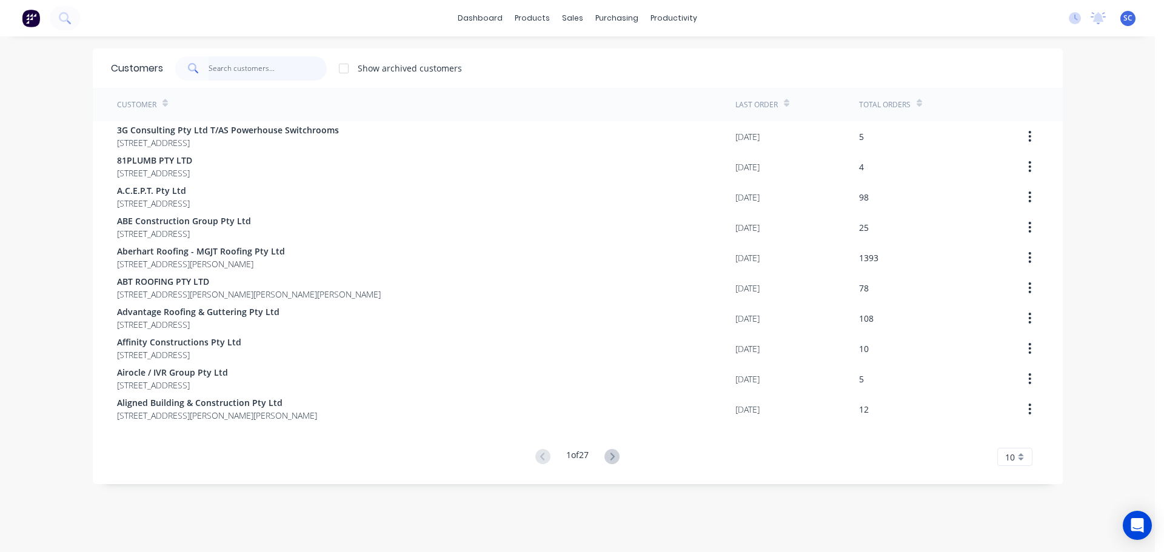
click at [225, 65] on input "text" at bounding box center [268, 68] width 118 height 24
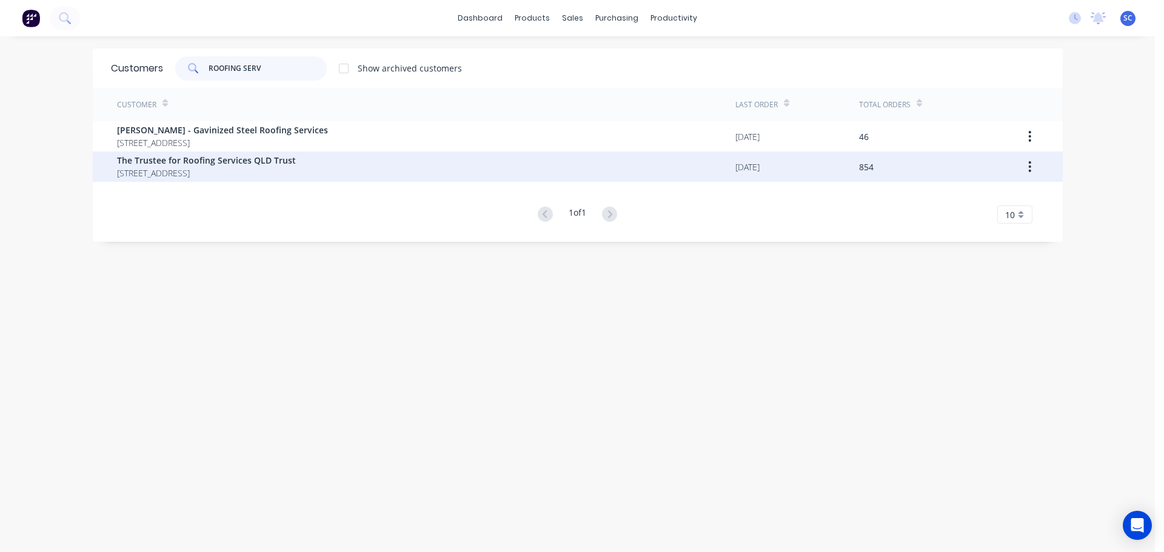
type input "ROOFING SERV"
click at [204, 172] on span "PO BOX 1510 Runaway Bay Queensland Australia 4216" at bounding box center [206, 173] width 179 height 13
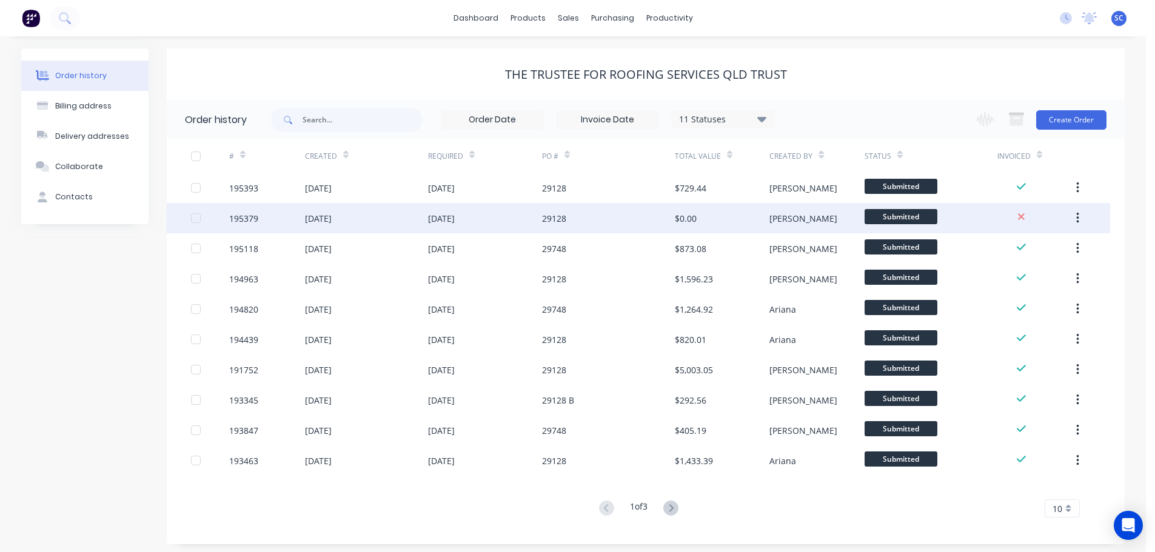
click at [308, 224] on div "13 Oct 2025" at bounding box center [318, 218] width 27 height 13
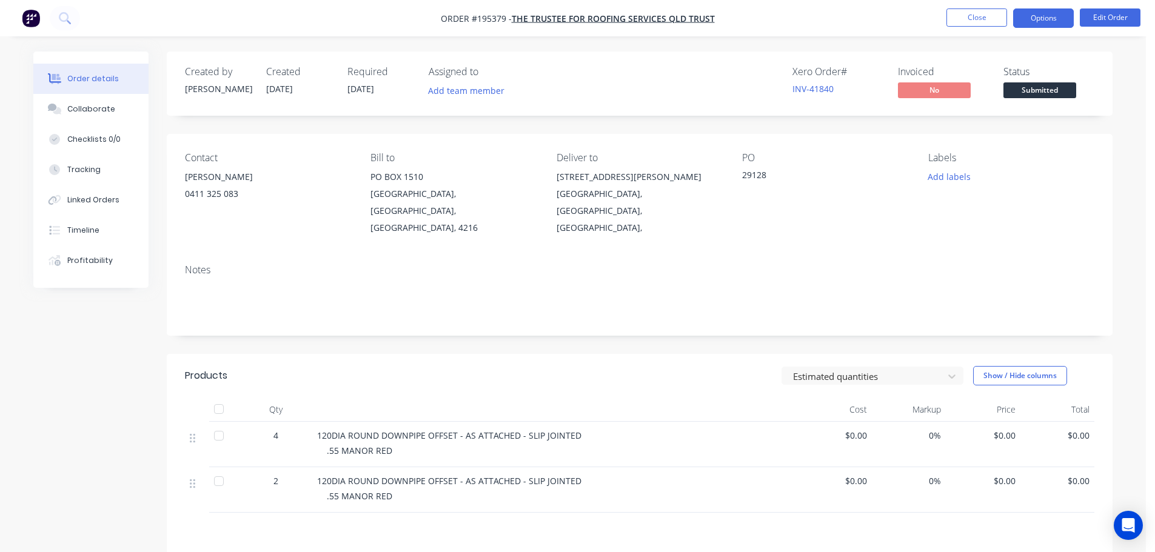
click at [1034, 16] on button "Options" at bounding box center [1043, 17] width 61 height 19
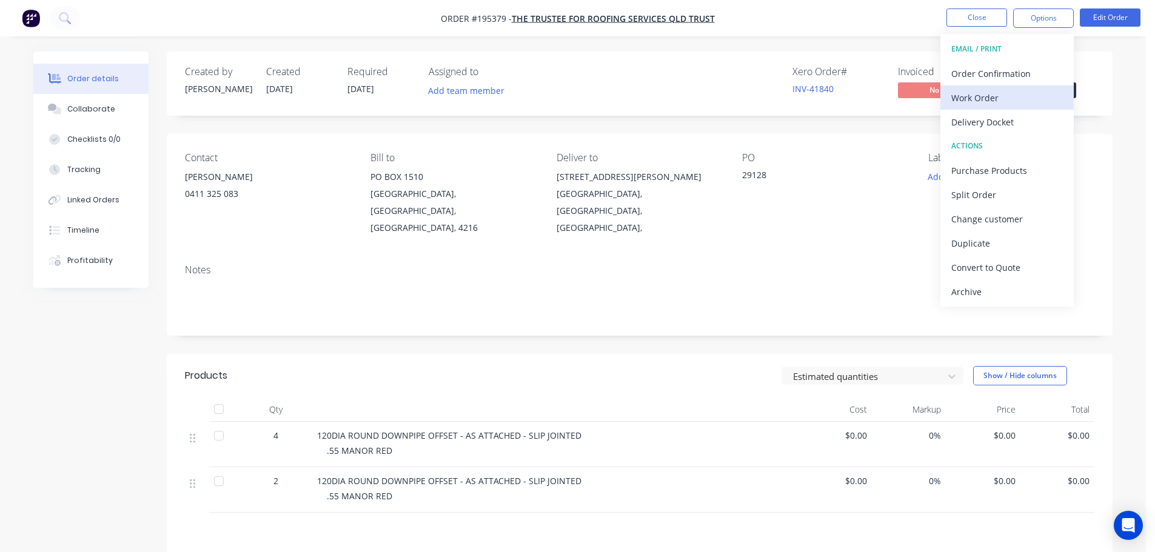
click at [1000, 95] on div "Work Order" at bounding box center [1007, 98] width 112 height 18
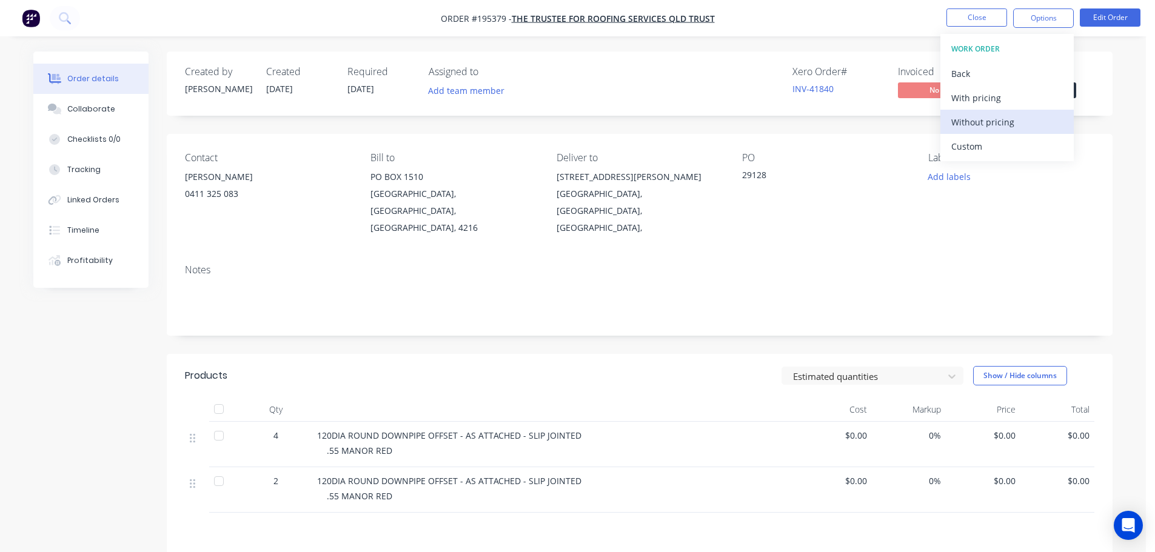
click at [991, 120] on div "Without pricing" at bounding box center [1007, 122] width 112 height 18
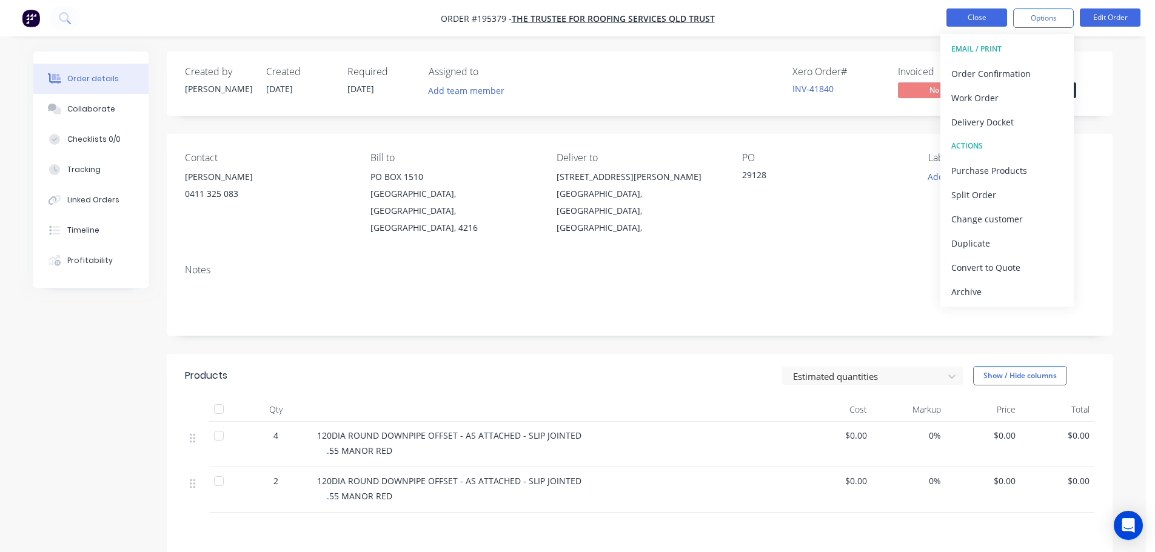
click at [987, 13] on button "Close" at bounding box center [976, 17] width 61 height 18
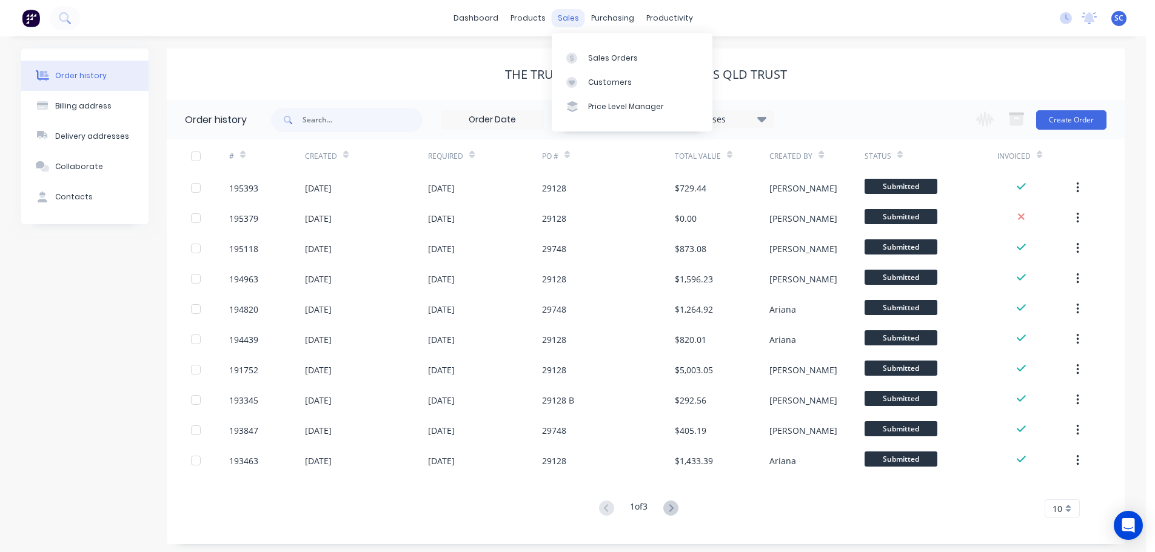
click at [571, 15] on div "sales" at bounding box center [568, 18] width 33 height 18
click at [613, 81] on div "Customers" at bounding box center [610, 82] width 44 height 11
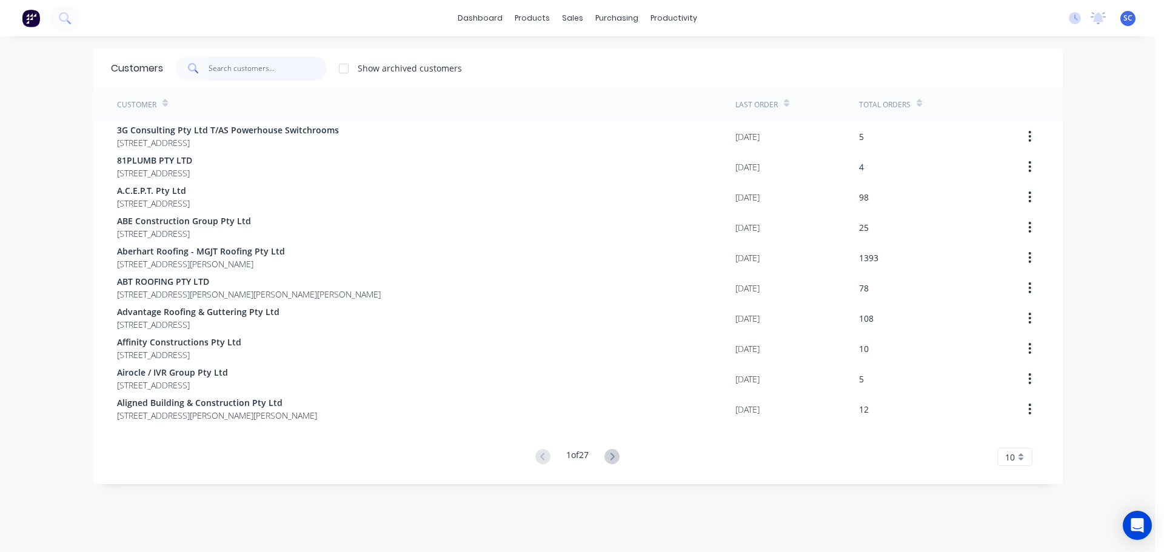
click at [249, 72] on input "text" at bounding box center [268, 68] width 118 height 24
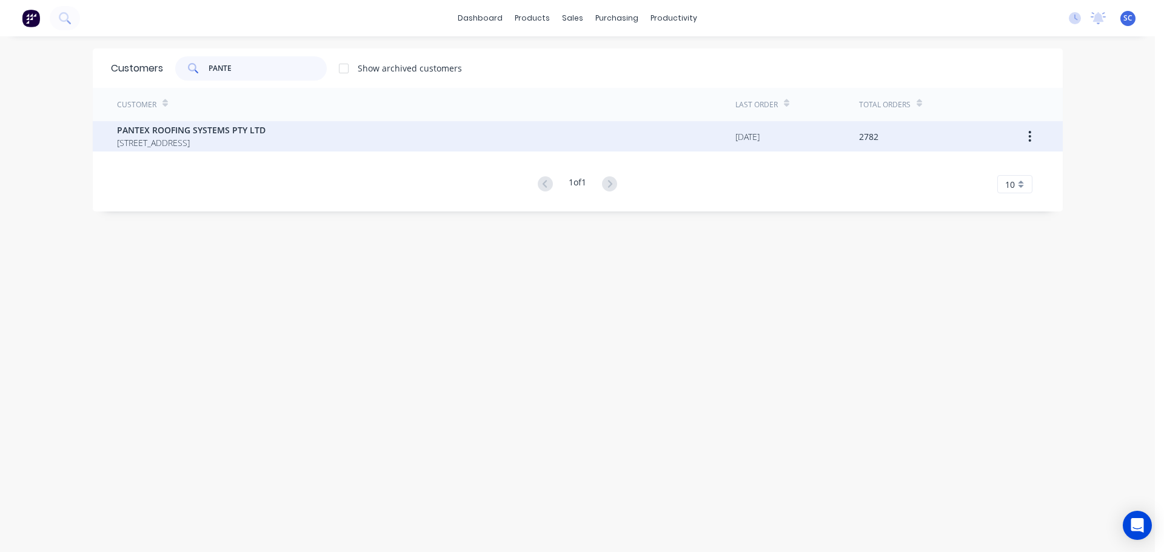
type input "PANTE"
click at [225, 130] on span "PANTEX ROOFING SYSTEMS PTY LTD" at bounding box center [191, 130] width 149 height 13
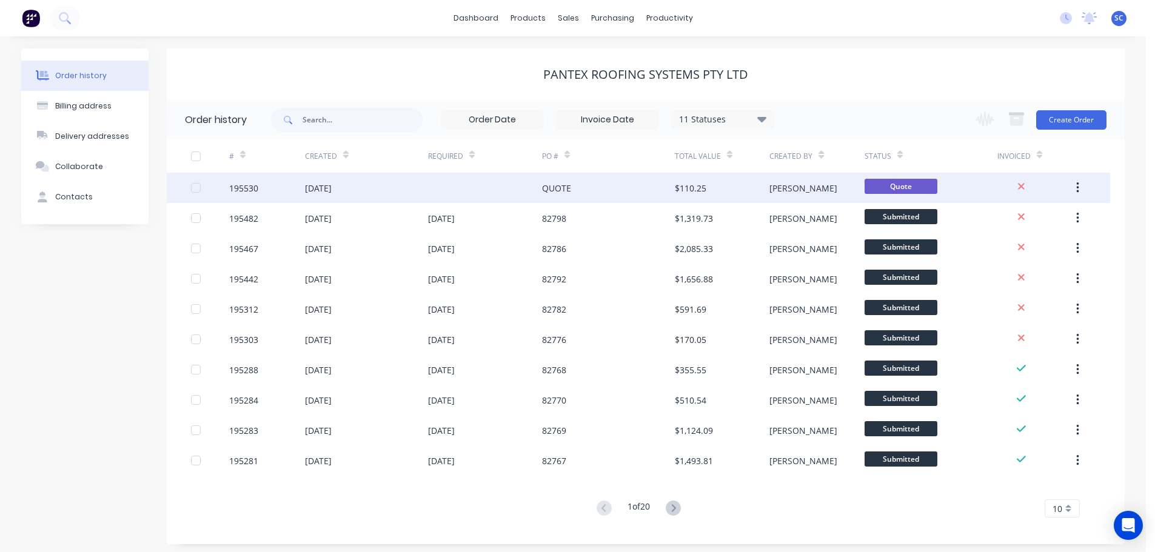
click at [331, 190] on div "14 Oct 2025" at bounding box center [318, 188] width 27 height 13
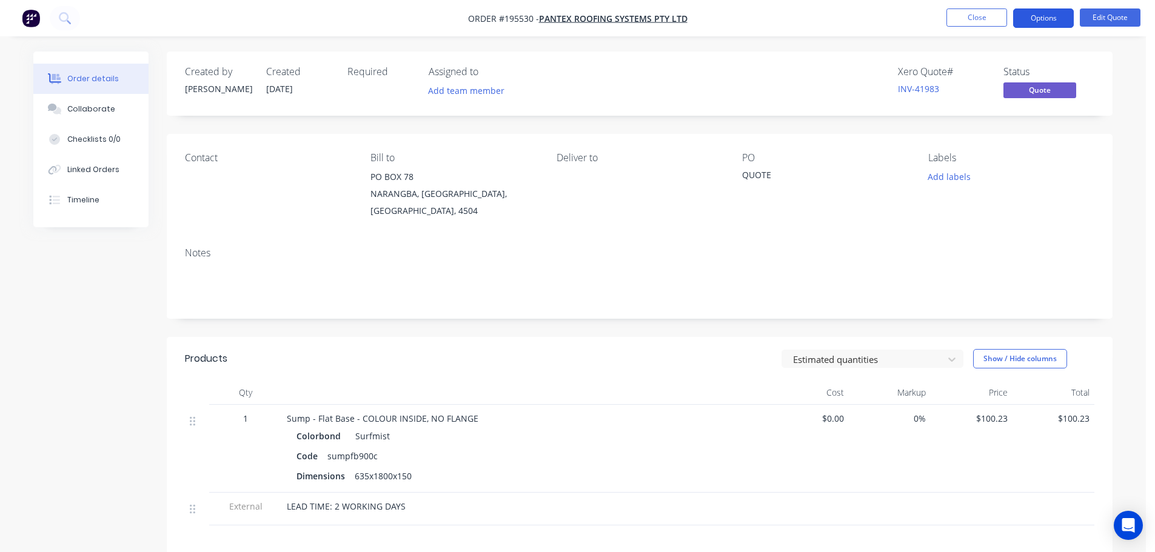
click at [1045, 13] on button "Options" at bounding box center [1043, 17] width 61 height 19
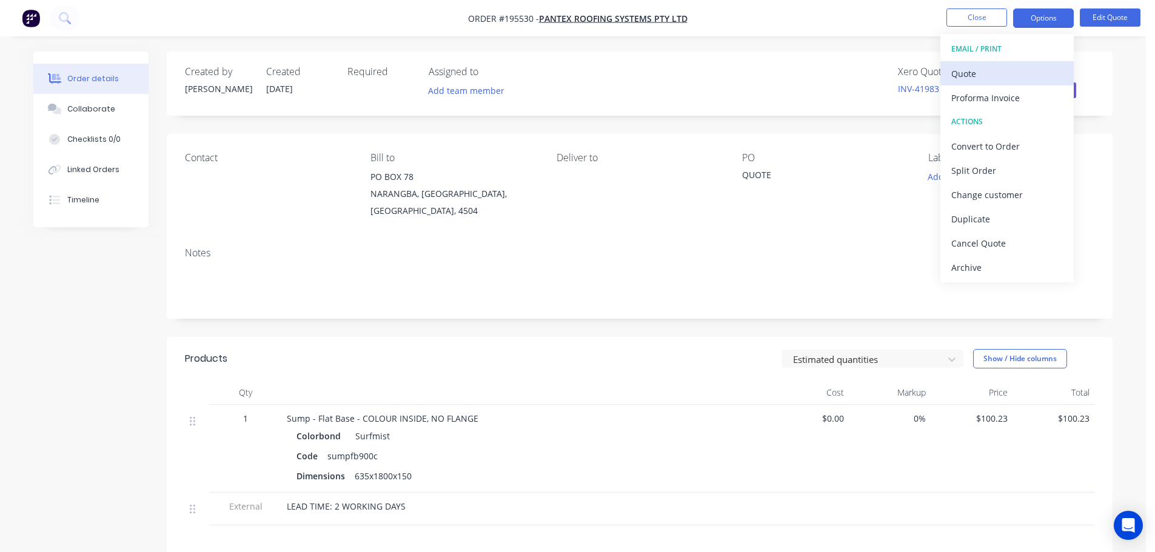
click at [981, 73] on div "Quote" at bounding box center [1007, 74] width 112 height 18
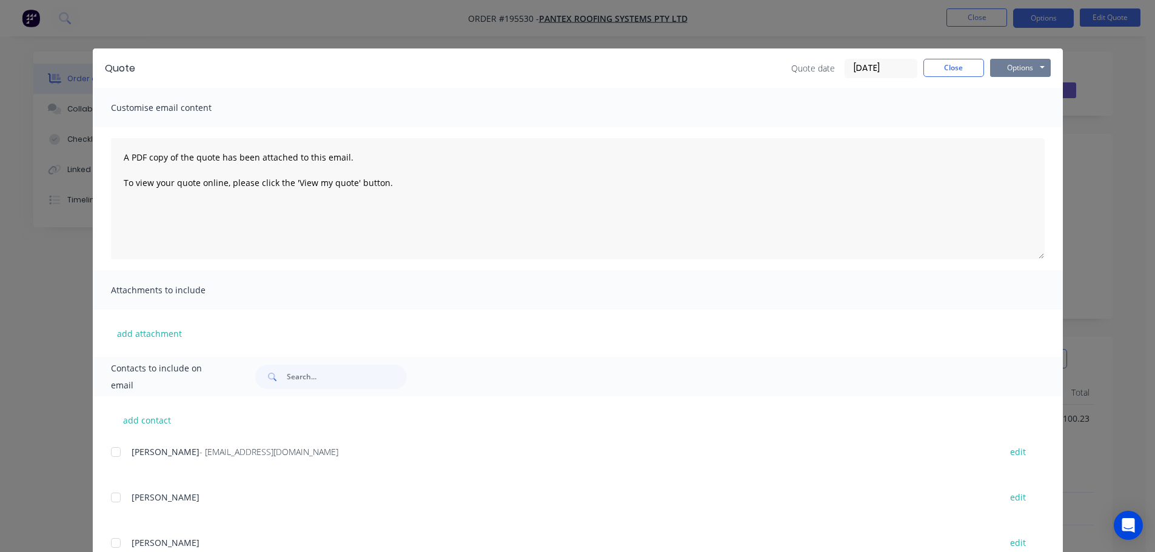
click at [1022, 70] on button "Options" at bounding box center [1020, 68] width 61 height 18
click at [1004, 102] on button "Print" at bounding box center [1029, 109] width 78 height 20
click at [967, 63] on button "Close" at bounding box center [953, 68] width 61 height 18
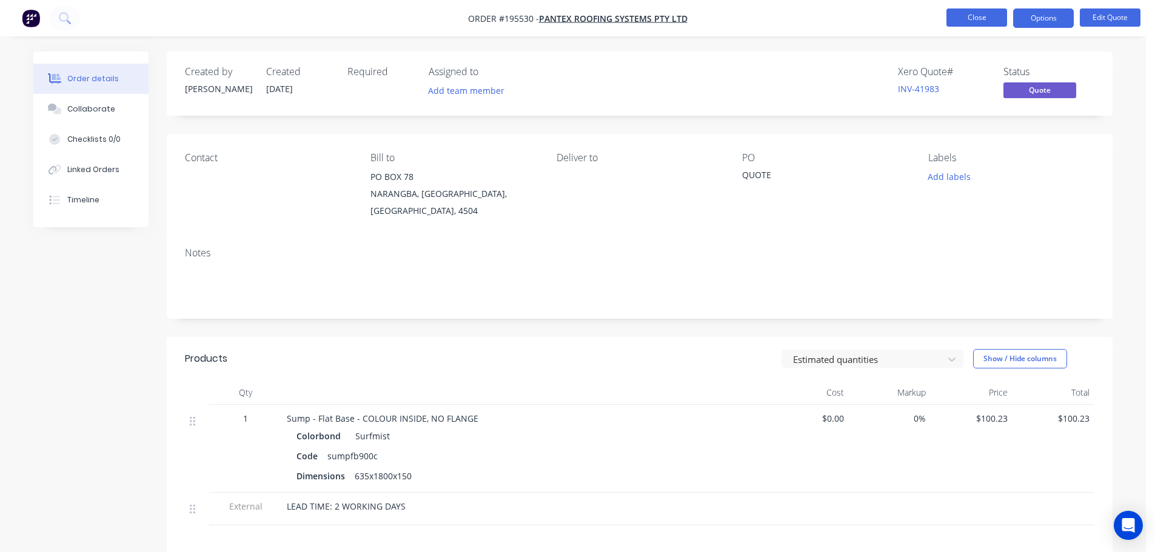
click at [971, 16] on button "Close" at bounding box center [976, 17] width 61 height 18
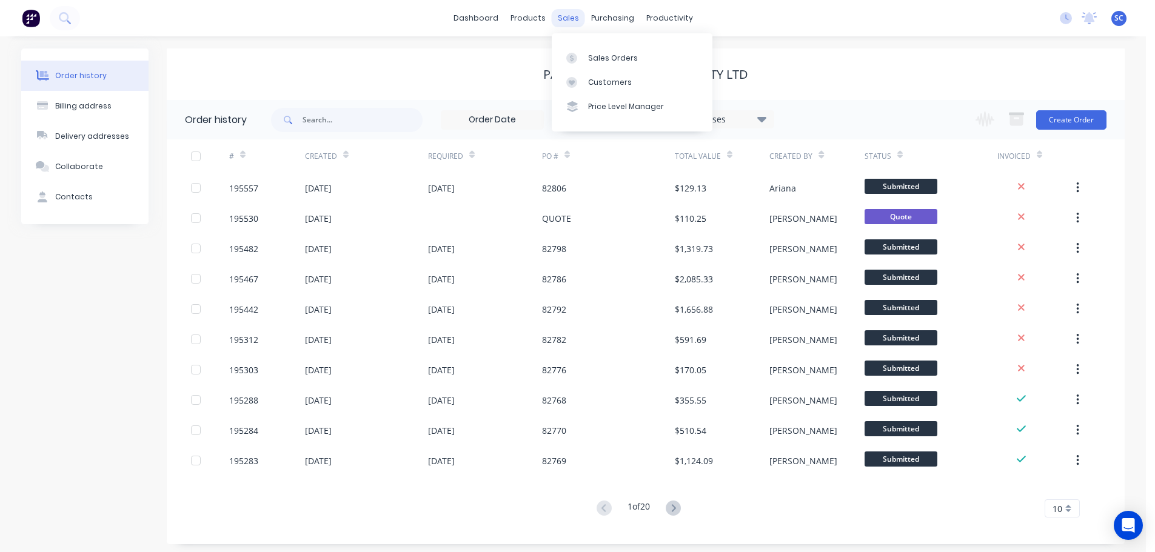
click at [571, 18] on div "sales" at bounding box center [568, 18] width 33 height 18
click at [600, 76] on link "Customers" at bounding box center [632, 82] width 161 height 24
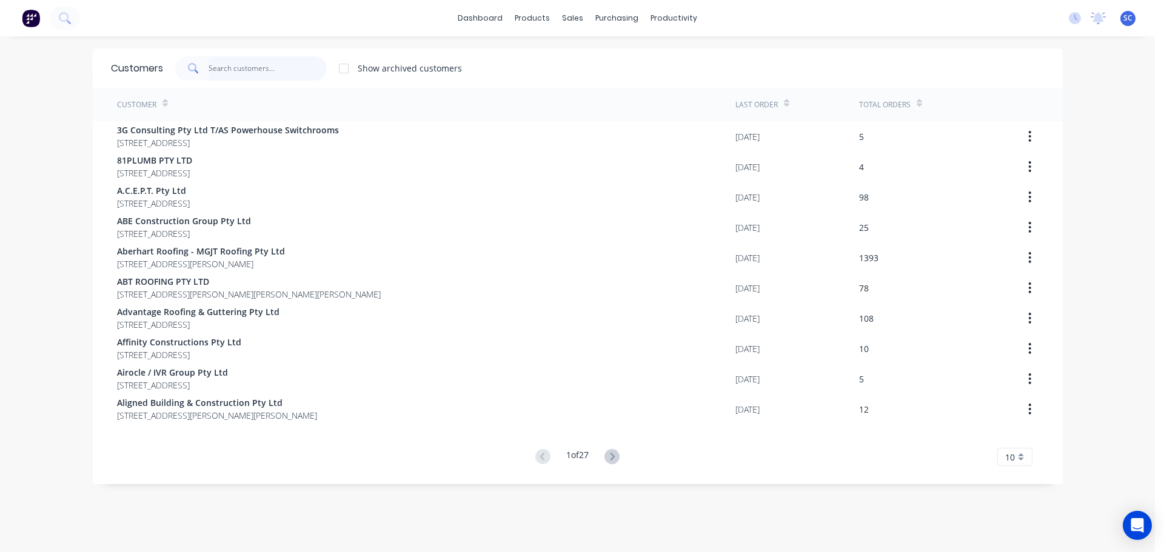
click at [242, 70] on input "text" at bounding box center [268, 68] width 118 height 24
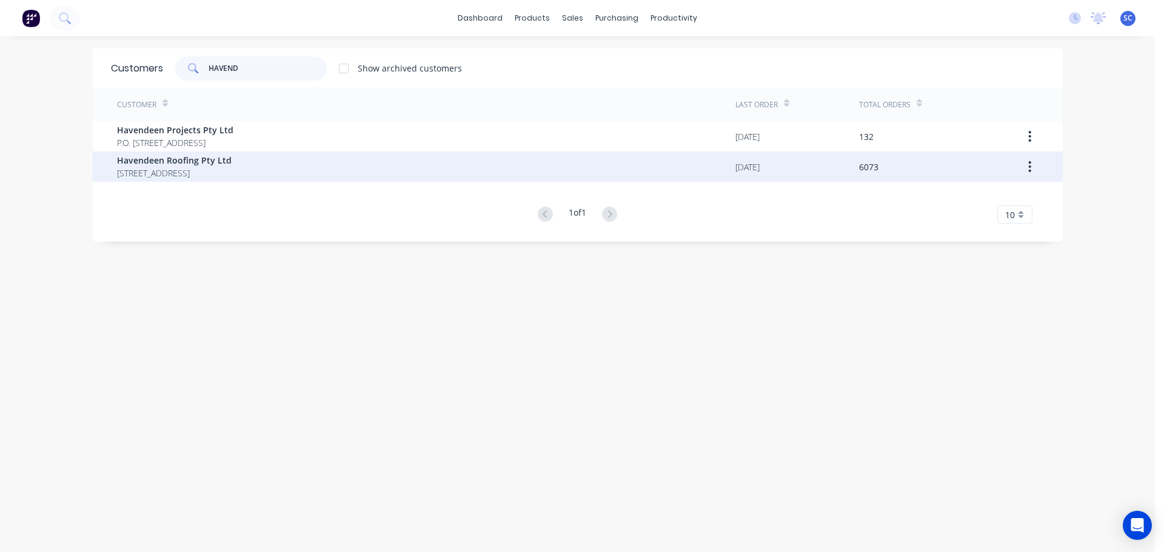
type input "HAVEND"
click at [187, 167] on span "PO BOX 7139 Southport Park Queensland Australia 4215" at bounding box center [174, 173] width 115 height 13
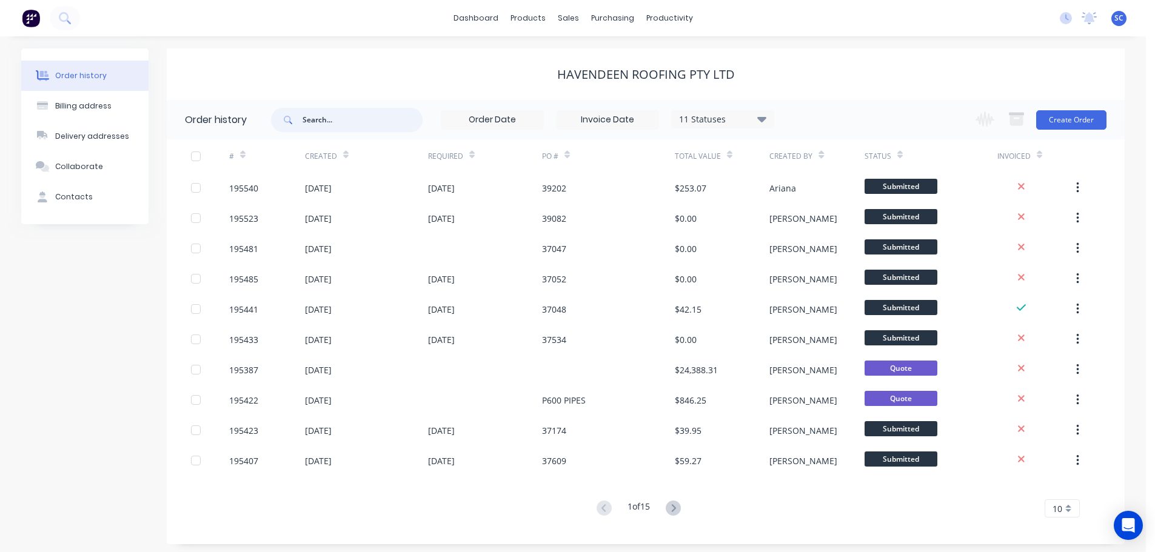
click at [338, 119] on input "text" at bounding box center [362, 120] width 120 height 24
type input "37535"
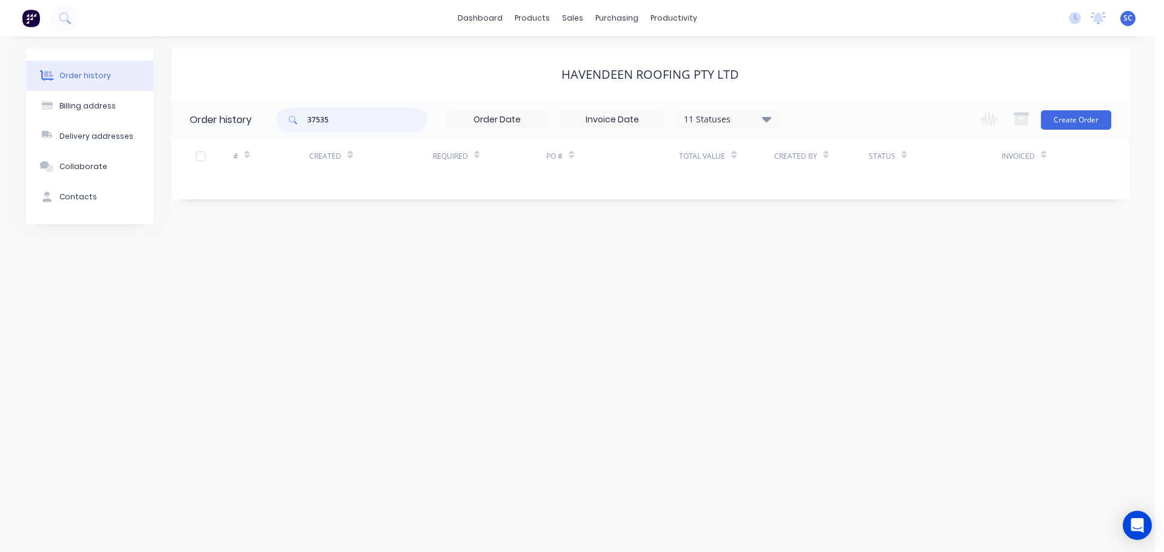
drag, startPoint x: 317, startPoint y: 124, endPoint x: 295, endPoint y: 125, distance: 22.5
click at [295, 125] on div "37535" at bounding box center [352, 120] width 152 height 24
drag, startPoint x: 325, startPoint y: 121, endPoint x: 284, endPoint y: 121, distance: 41.2
click at [284, 121] on div "37535" at bounding box center [352, 120] width 152 height 24
drag, startPoint x: 327, startPoint y: 116, endPoint x: 307, endPoint y: 118, distance: 20.6
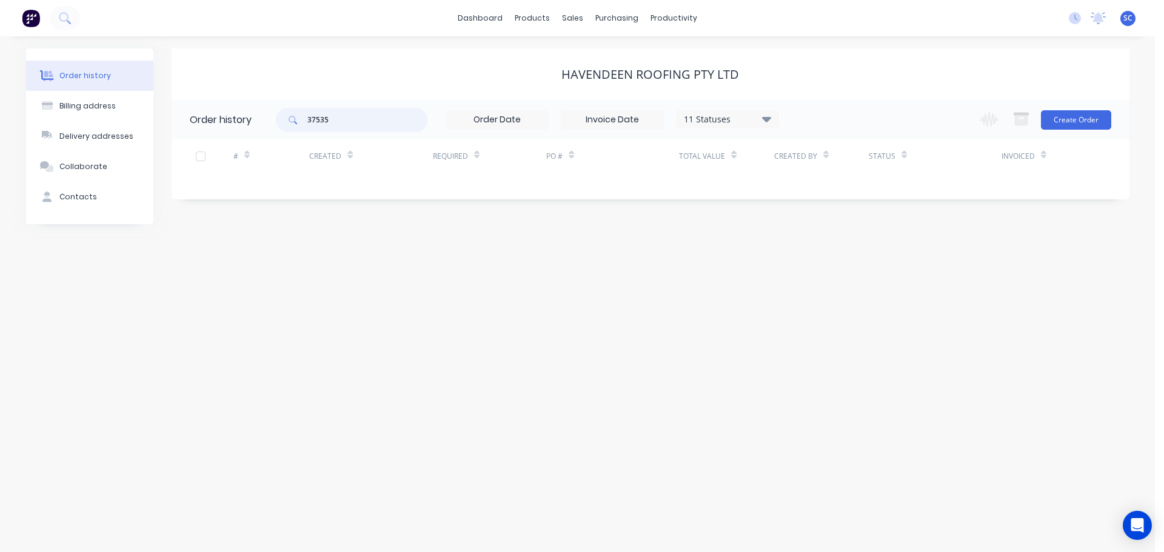
click at [307, 118] on div "37535" at bounding box center [352, 120] width 152 height 24
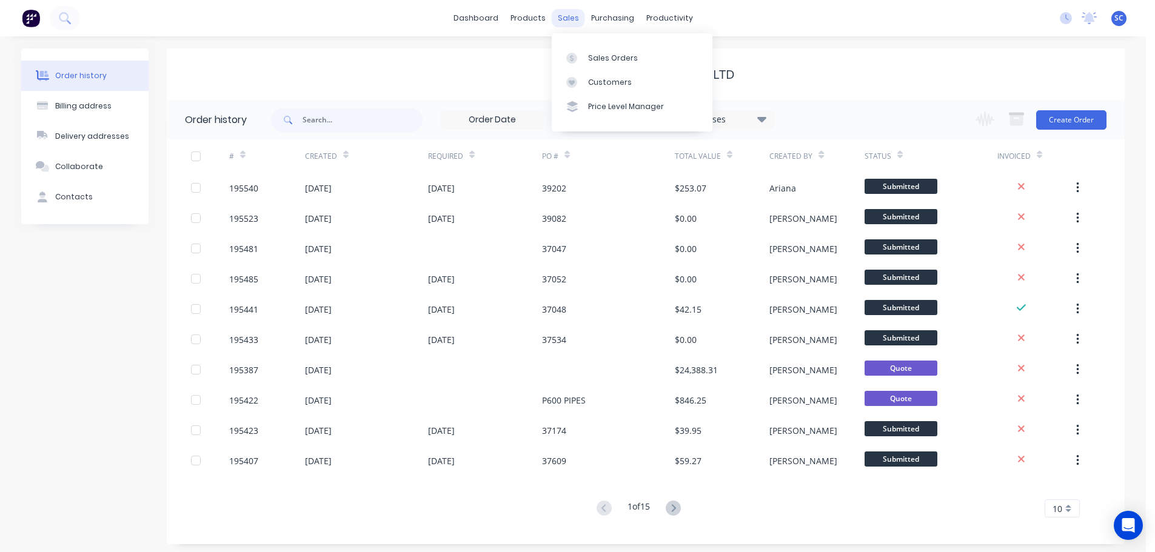
drag, startPoint x: 572, startPoint y: 13, endPoint x: 576, endPoint y: 19, distance: 7.3
click at [572, 13] on div "sales" at bounding box center [568, 18] width 33 height 18
click at [606, 79] on div "Customers" at bounding box center [610, 82] width 44 height 11
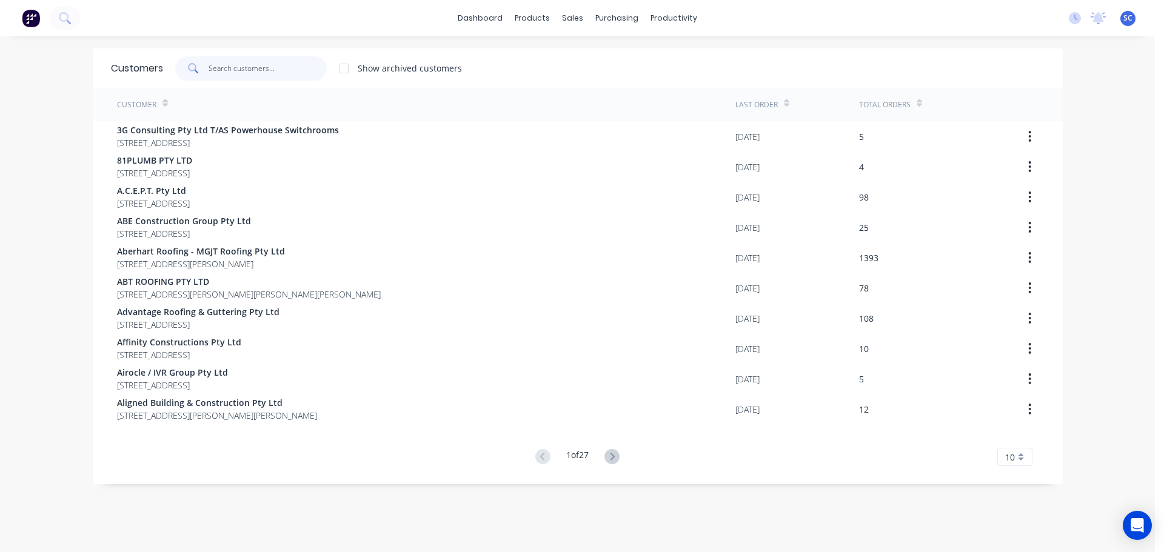
click at [220, 64] on input "text" at bounding box center [268, 68] width 118 height 24
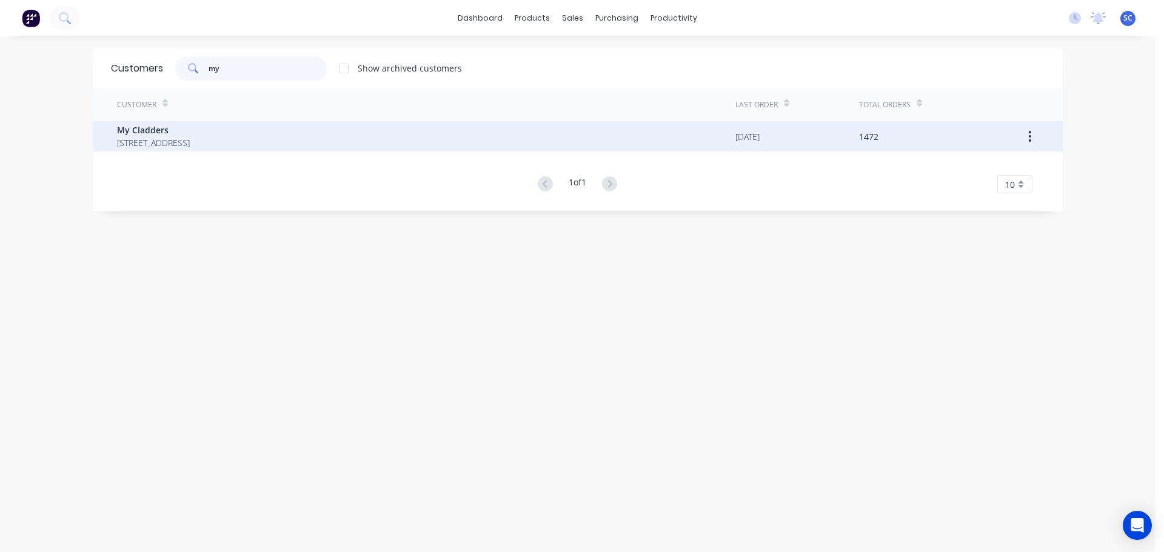
type input "my"
click at [158, 133] on span "My Cladders" at bounding box center [153, 130] width 73 height 13
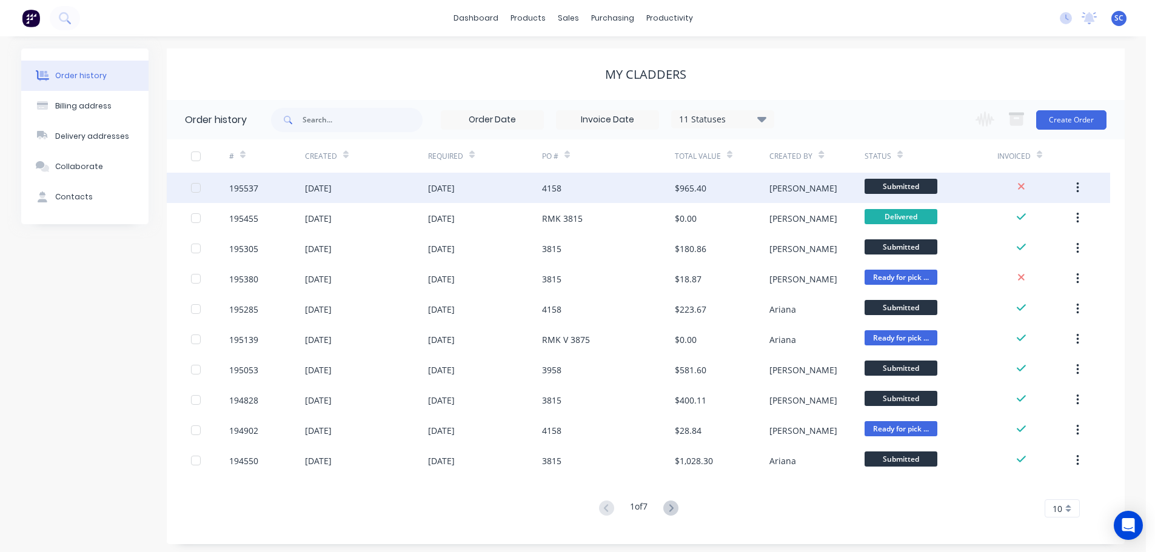
click at [438, 185] on div "15 Oct 2025" at bounding box center [441, 188] width 27 height 13
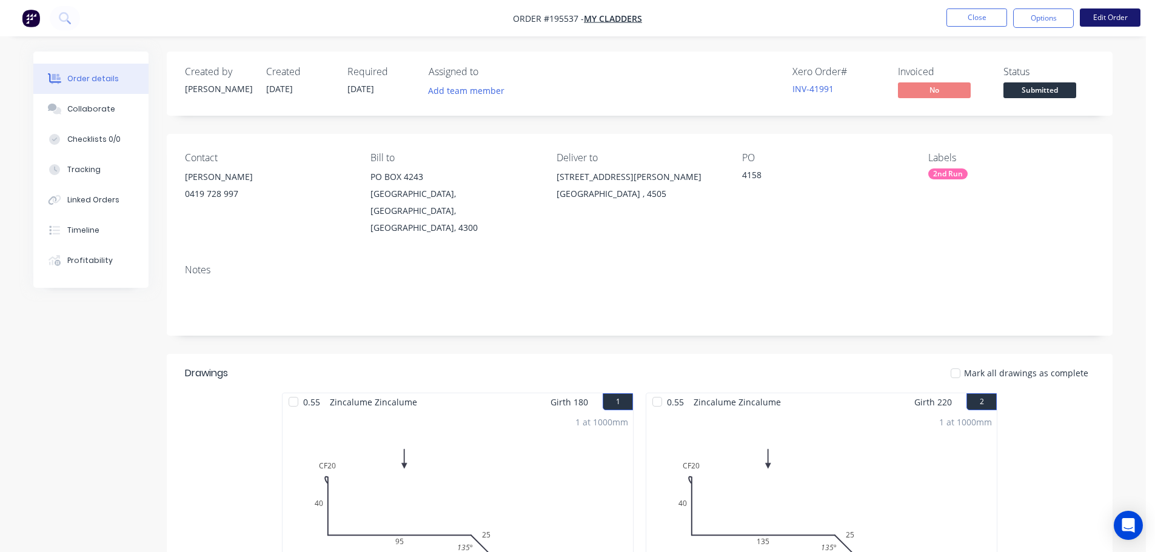
click at [1107, 17] on button "Edit Order" at bounding box center [1110, 17] width 61 height 18
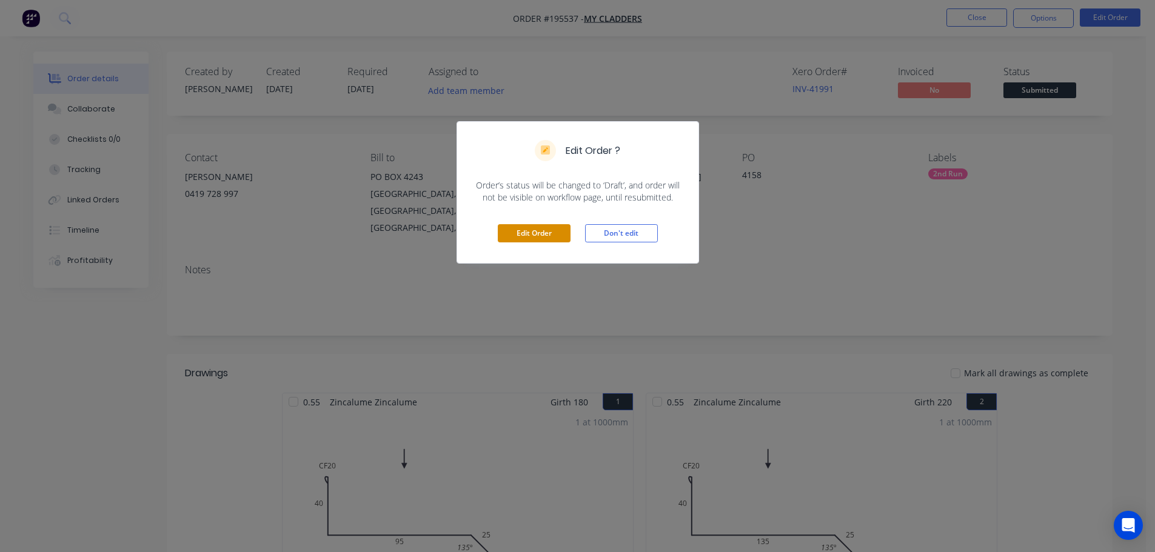
click at [530, 233] on button "Edit Order" at bounding box center [534, 233] width 73 height 18
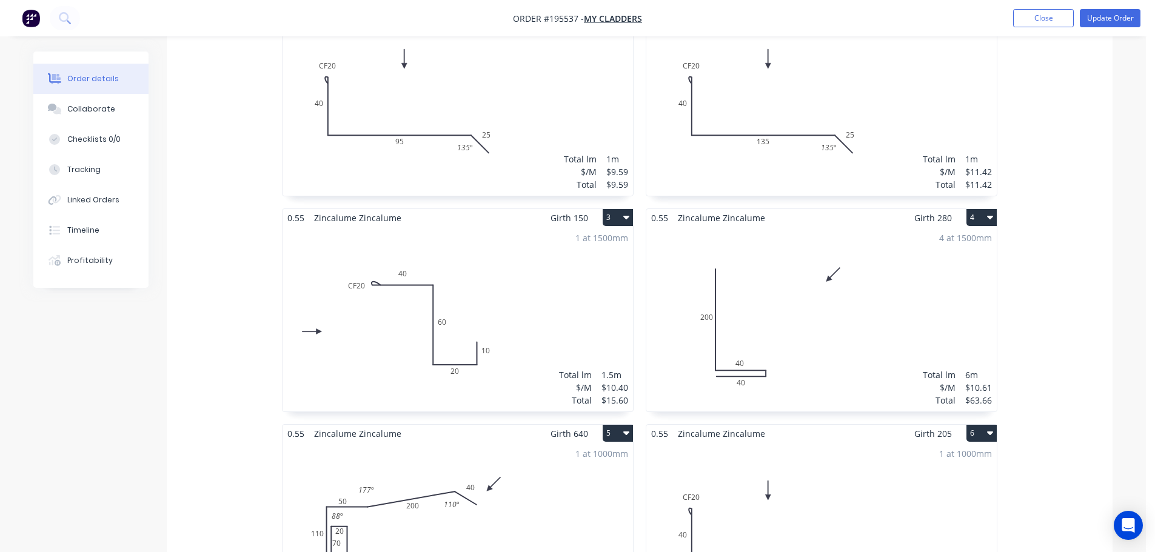
click at [719, 274] on div "4 at 1500mm Total lm $/M Total 6m $10.61 $63.66" at bounding box center [821, 319] width 350 height 185
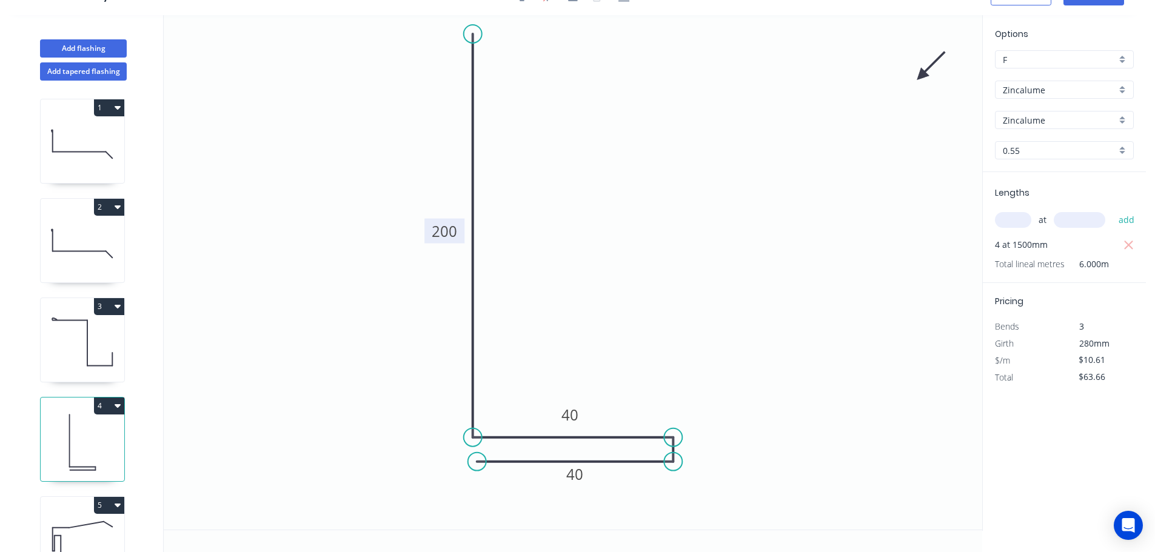
drag, startPoint x: 439, startPoint y: 239, endPoint x: 426, endPoint y: 241, distance: 12.9
click at [426, 241] on rect at bounding box center [444, 231] width 40 height 25
click at [447, 232] on tspan "200" at bounding box center [441, 232] width 25 height 20
click at [669, 217] on icon "0 300 40 40" at bounding box center [573, 272] width 818 height 515
type input "$12.43"
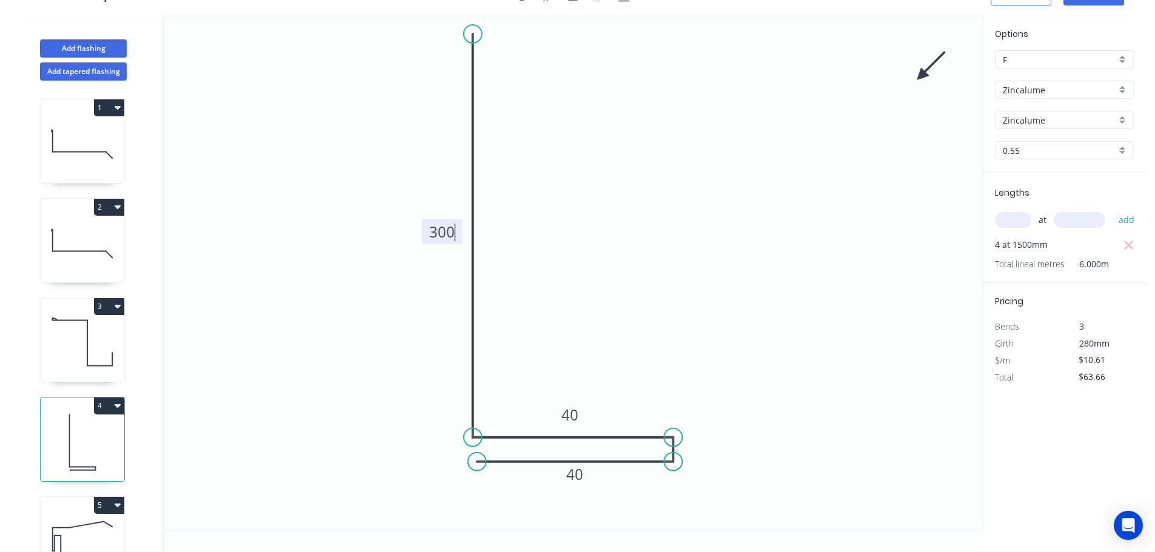
type input "$74.58"
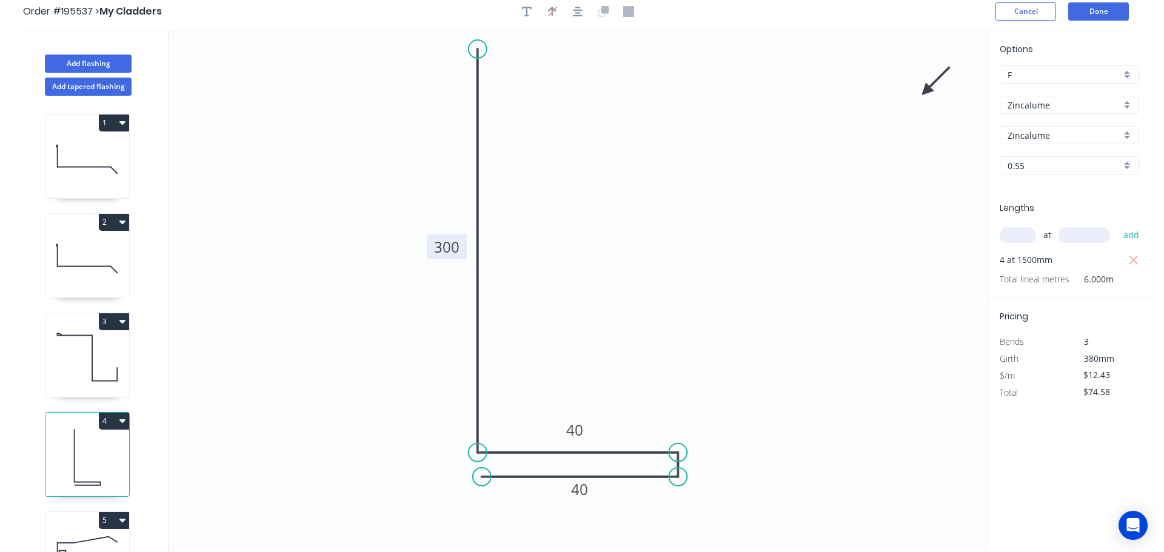
scroll to position [0, 0]
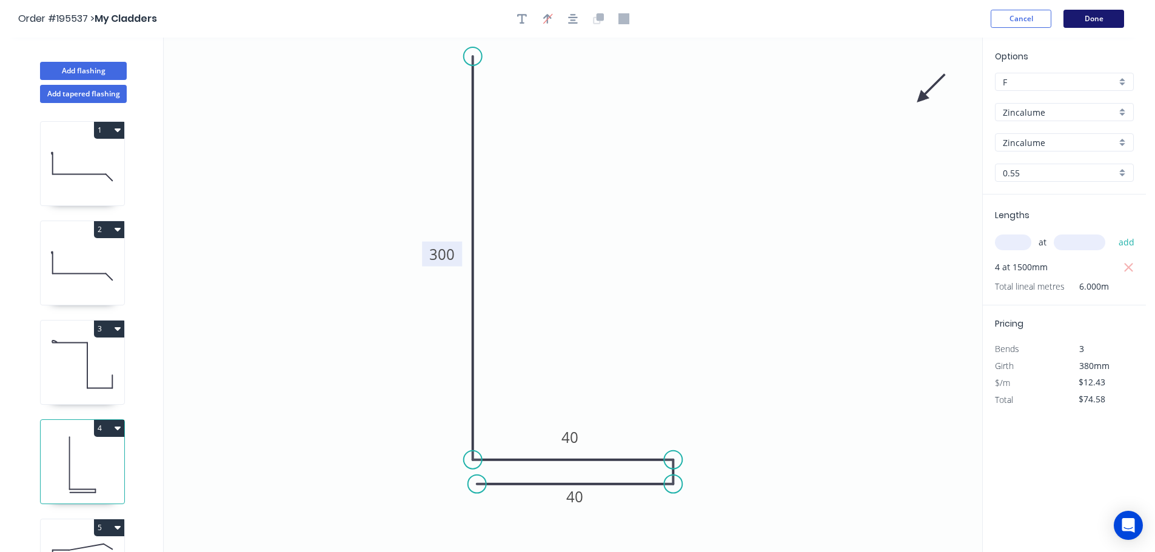
click at [1093, 16] on button "Done" at bounding box center [1093, 19] width 61 height 18
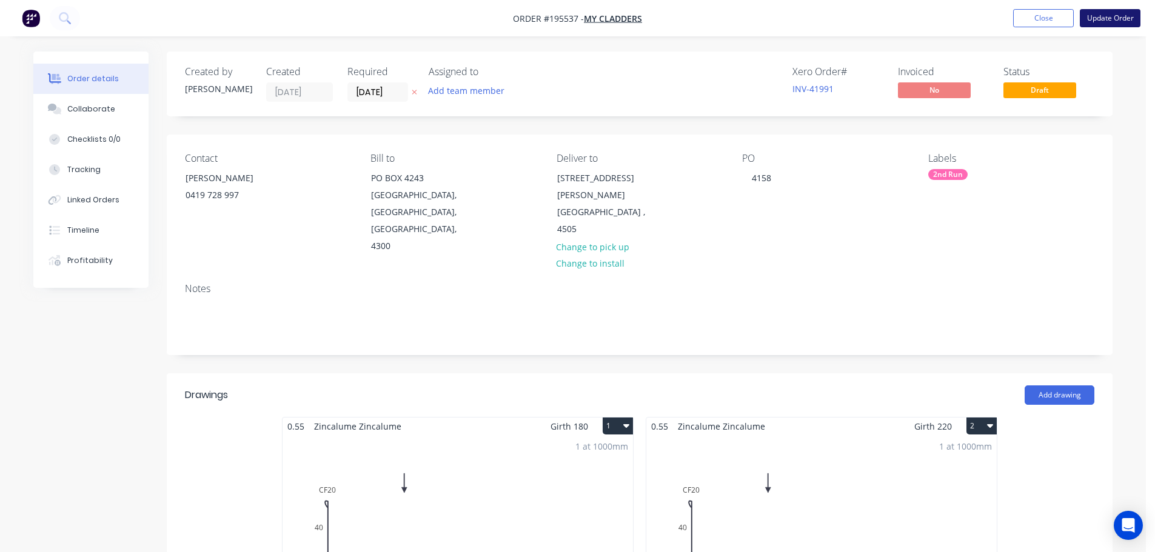
click at [1097, 17] on button "Update Order" at bounding box center [1110, 18] width 61 height 18
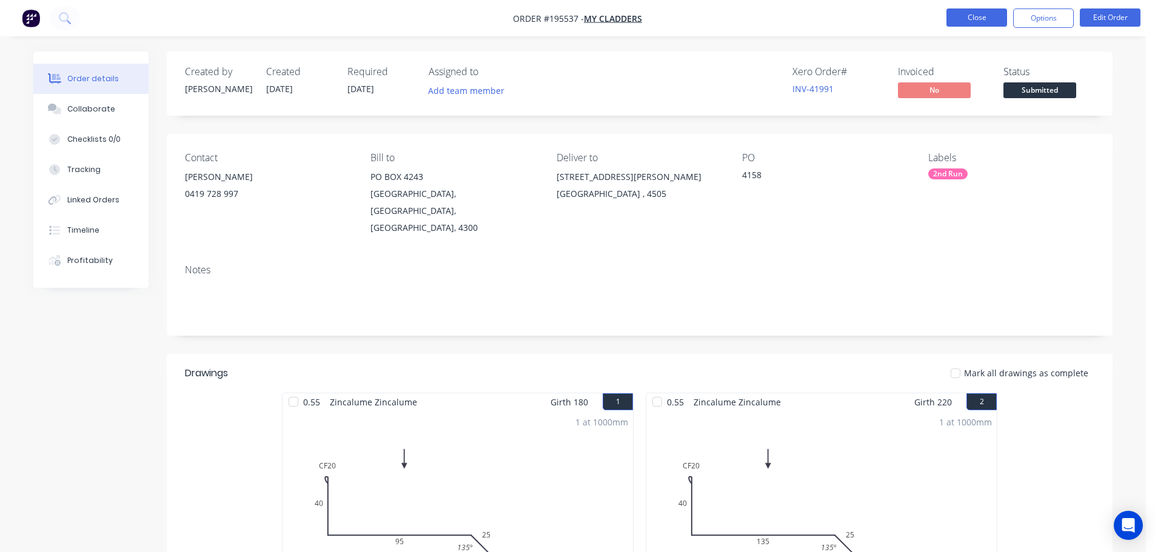
click at [966, 19] on button "Close" at bounding box center [976, 17] width 61 height 18
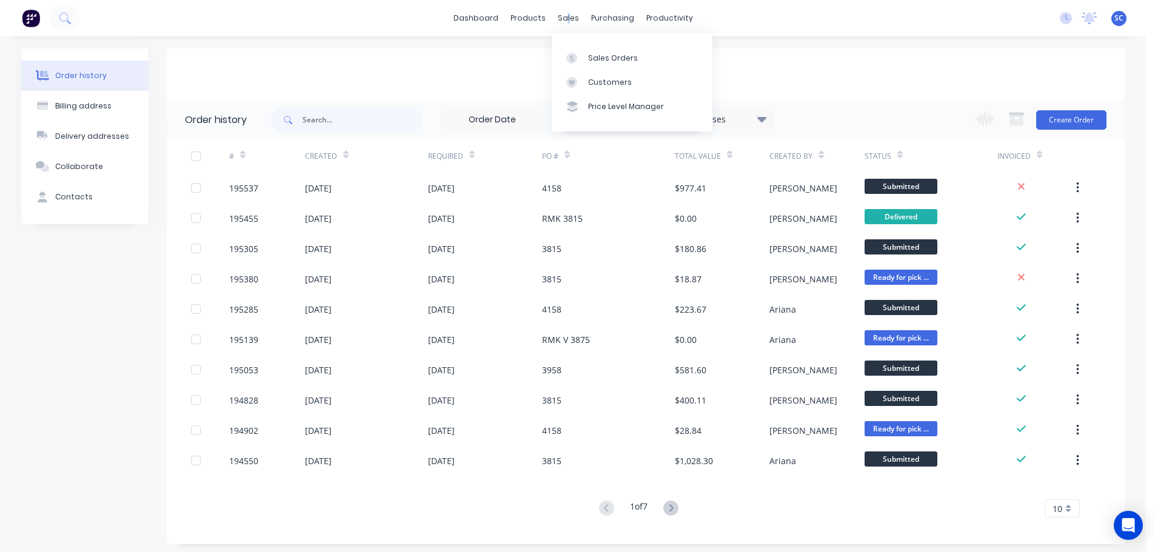
drag, startPoint x: 567, startPoint y: 16, endPoint x: 581, endPoint y: 38, distance: 26.1
click at [568, 15] on div "sales" at bounding box center [568, 18] width 33 height 18
click at [608, 83] on div "Customers" at bounding box center [610, 82] width 44 height 11
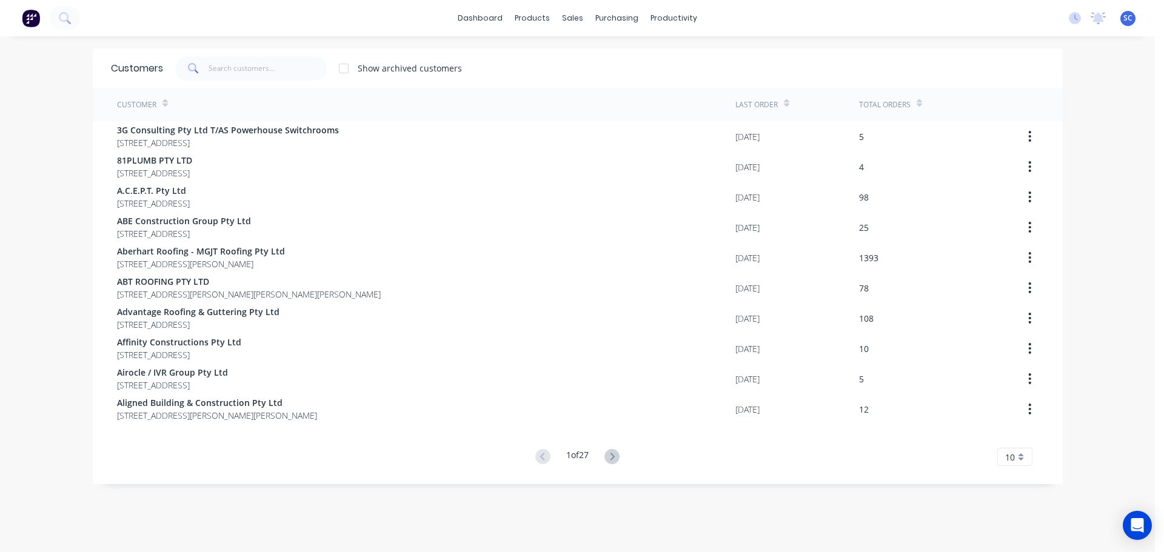
click at [247, 54] on div "Customers Show archived customers" at bounding box center [578, 67] width 970 height 39
click at [235, 66] on input "text" at bounding box center [268, 68] width 118 height 24
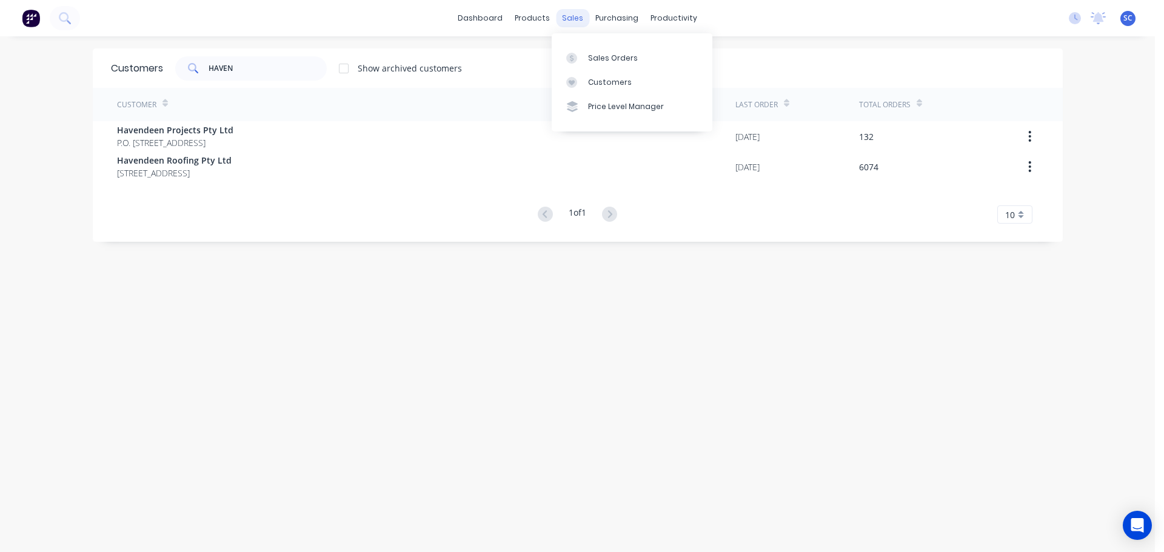
click at [568, 19] on div "sales" at bounding box center [572, 18] width 33 height 18
click at [604, 78] on div "Customers" at bounding box center [610, 82] width 44 height 11
drag, startPoint x: 199, startPoint y: 68, endPoint x: 183, endPoint y: 67, distance: 15.8
click at [183, 67] on div "HAVEN" at bounding box center [251, 68] width 152 height 24
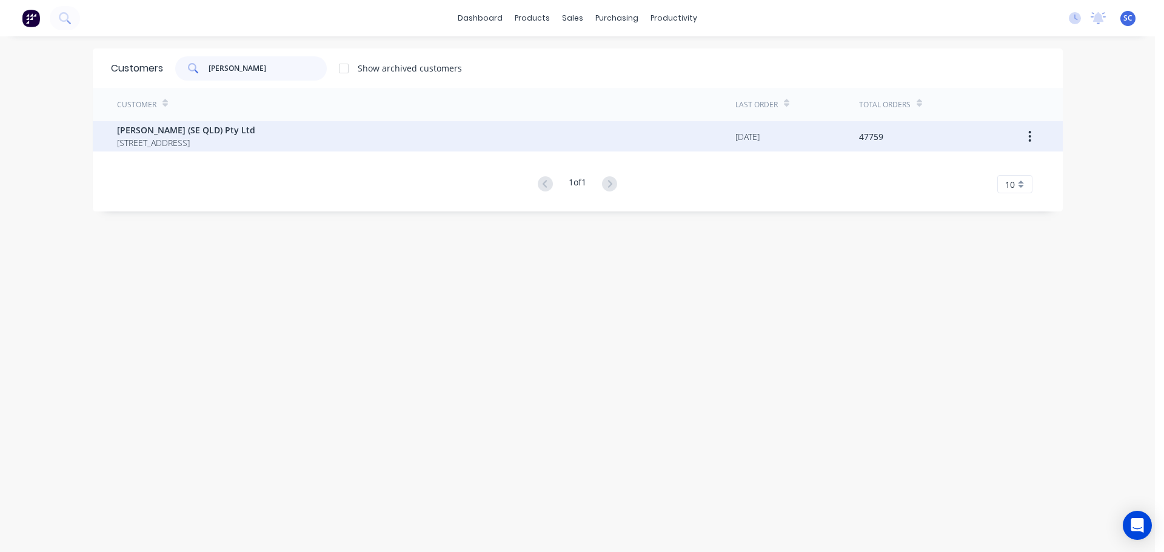
type input "STODDART"
click at [105, 137] on div "Stoddart (SE QLD) Pty Ltd PO Box 3171 MOUNT OMMANEY Queensland Australia 4074 0…" at bounding box center [578, 136] width 970 height 30
click at [173, 135] on span "Stoddart (SE QLD) Pty Ltd" at bounding box center [186, 130] width 138 height 13
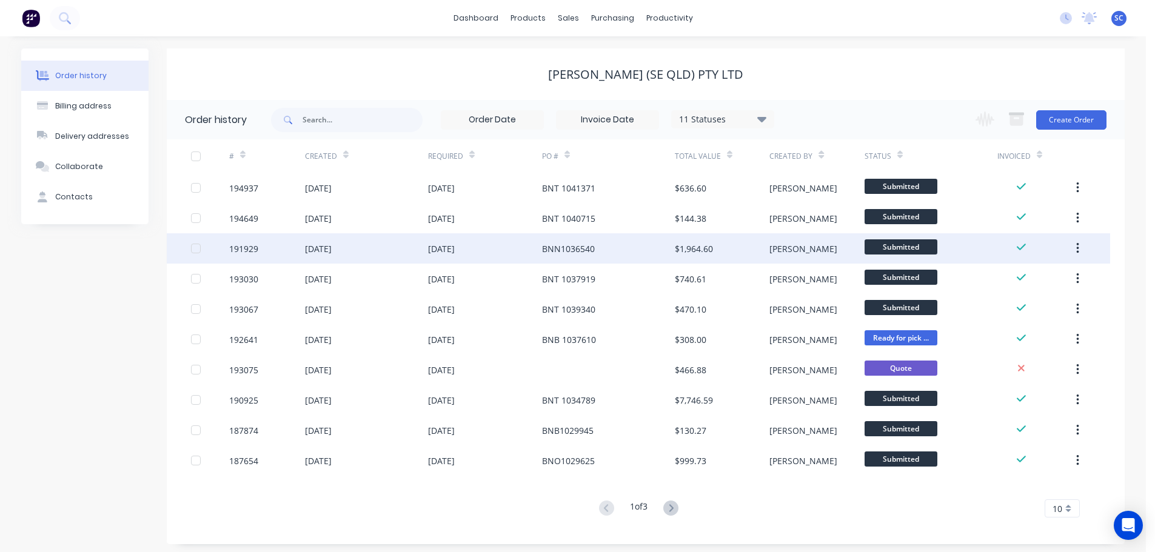
click at [437, 249] on div "30 Sep 2025" at bounding box center [441, 248] width 27 height 13
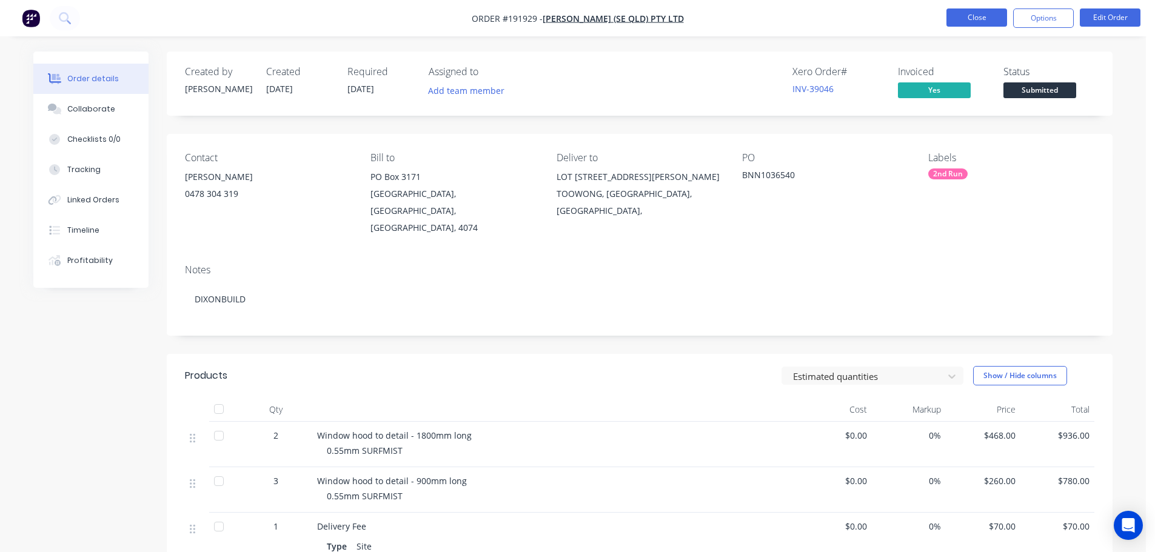
click at [969, 15] on button "Close" at bounding box center [976, 17] width 61 height 18
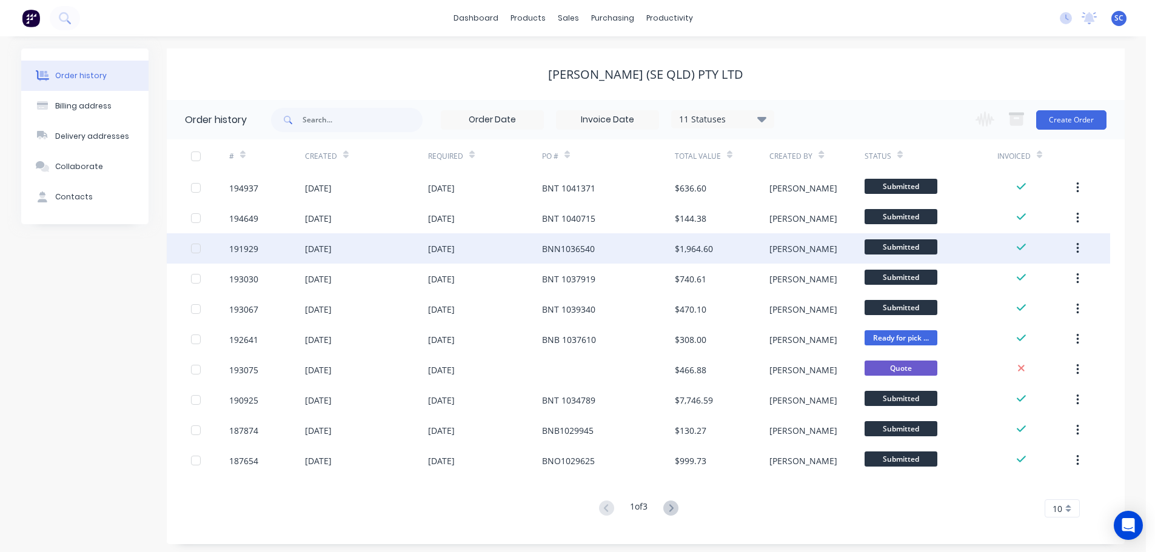
click at [359, 255] on div "11 Sep 2025" at bounding box center [366, 248] width 123 height 30
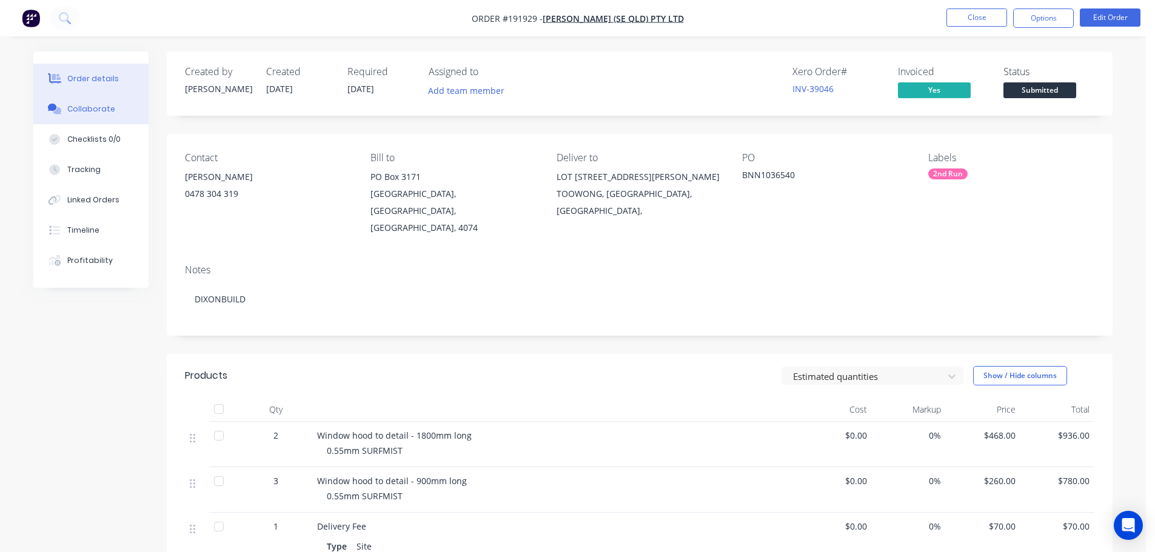
click at [78, 102] on button "Collaborate" at bounding box center [90, 109] width 115 height 30
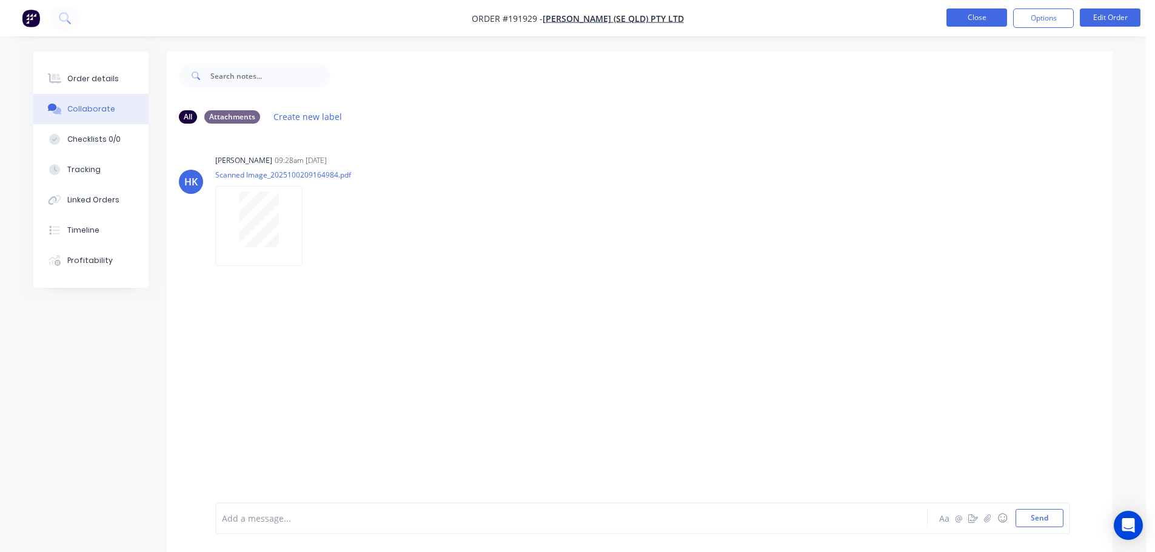
click at [971, 16] on button "Close" at bounding box center [976, 17] width 61 height 18
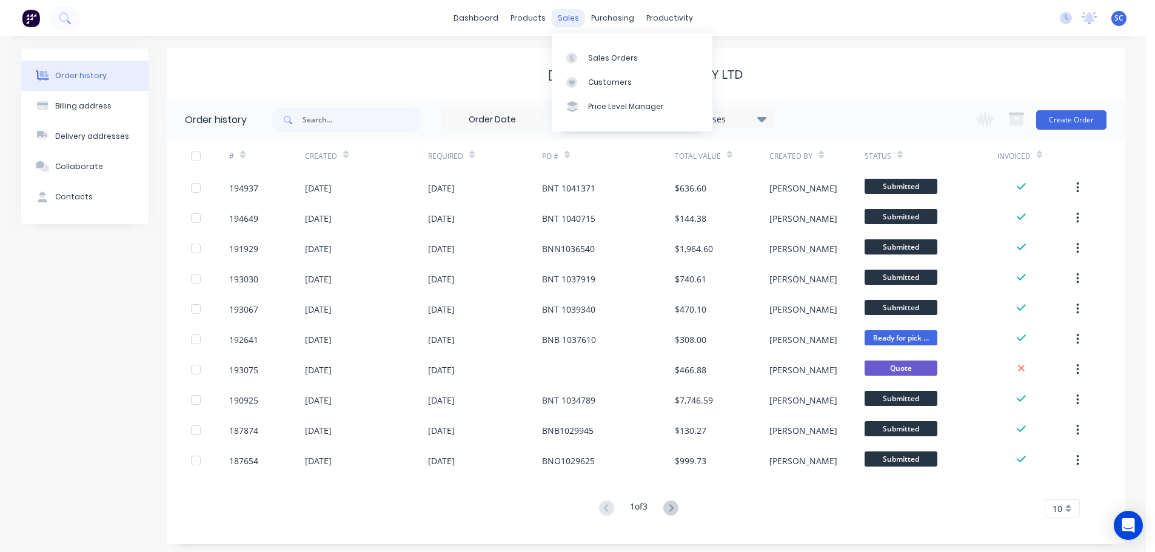
click at [564, 11] on div "sales" at bounding box center [568, 18] width 33 height 18
click at [605, 86] on div "Customers" at bounding box center [610, 82] width 44 height 11
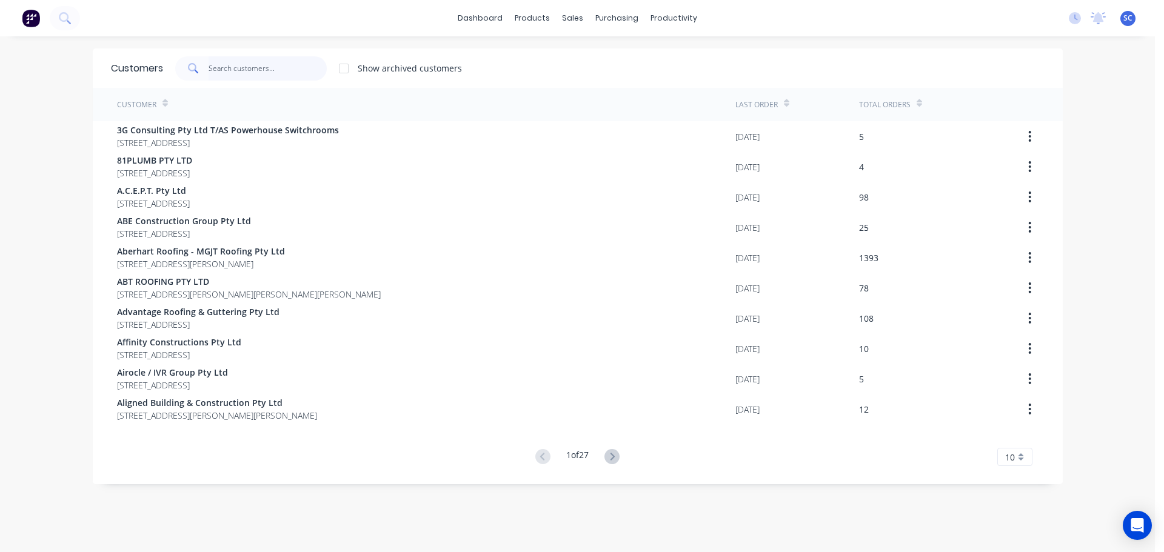
click at [222, 61] on input "text" at bounding box center [268, 68] width 118 height 24
click at [479, 18] on link "dashboard" at bounding box center [480, 18] width 57 height 18
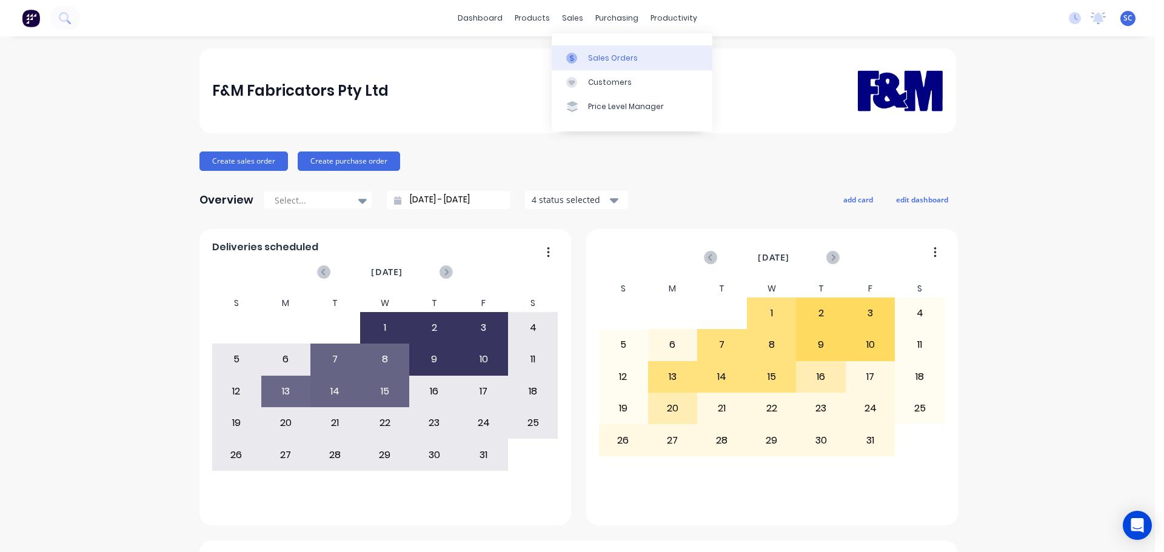
click at [602, 58] on div "Sales Orders" at bounding box center [613, 58] width 50 height 11
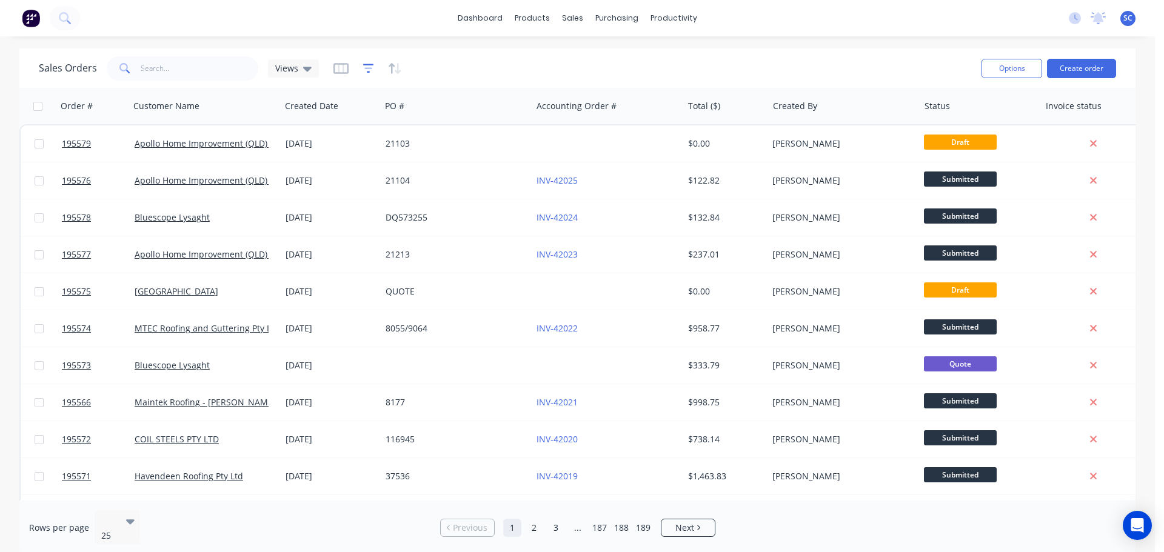
click at [365, 70] on icon "button" at bounding box center [368, 68] width 11 height 12
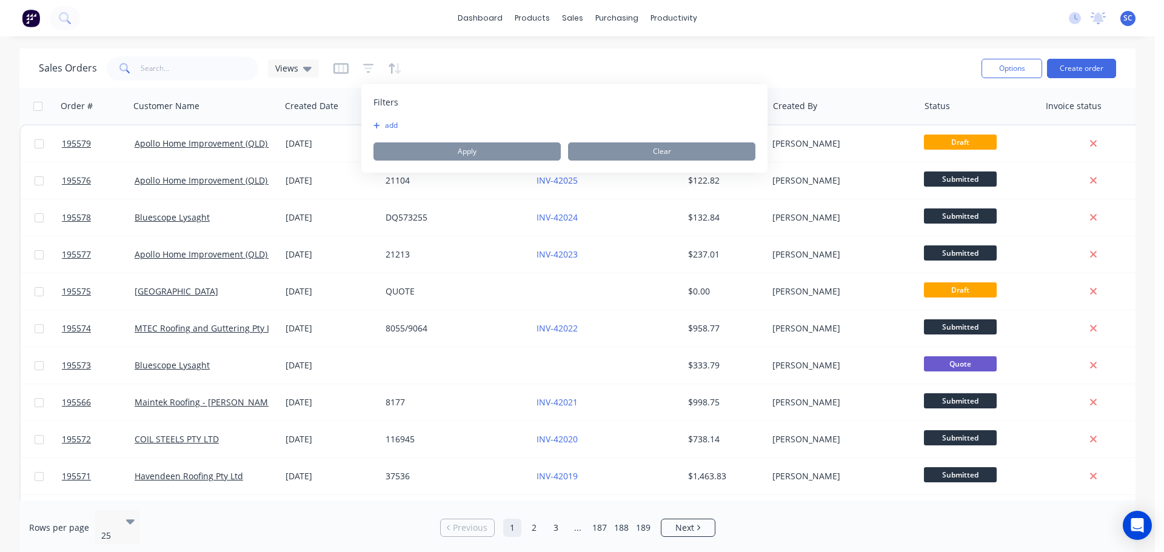
click at [389, 127] on button "add" at bounding box center [388, 126] width 30 height 10
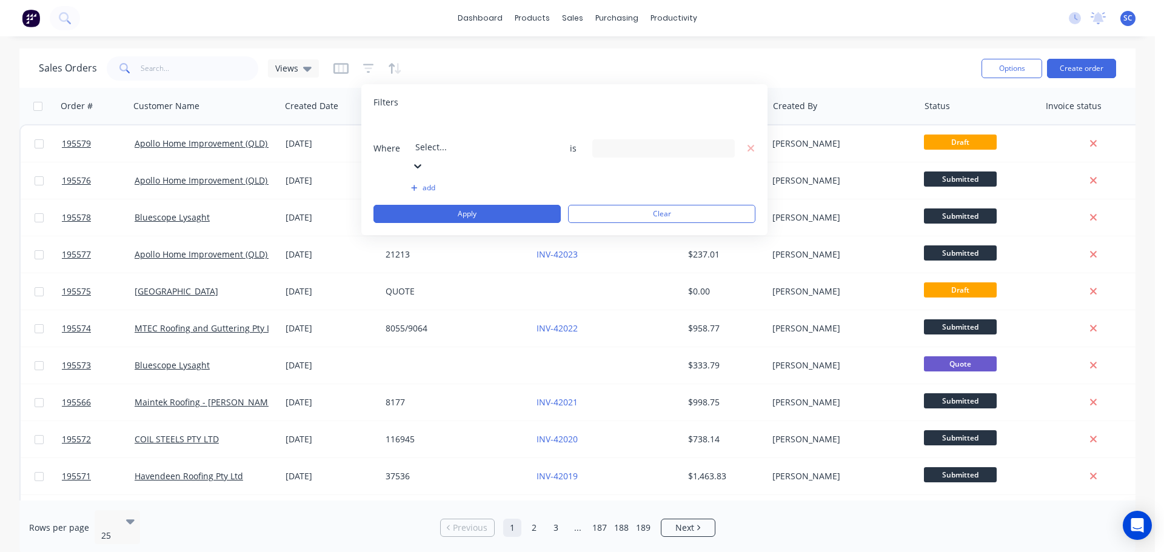
click at [421, 164] on icon at bounding box center [417, 166] width 7 height 4
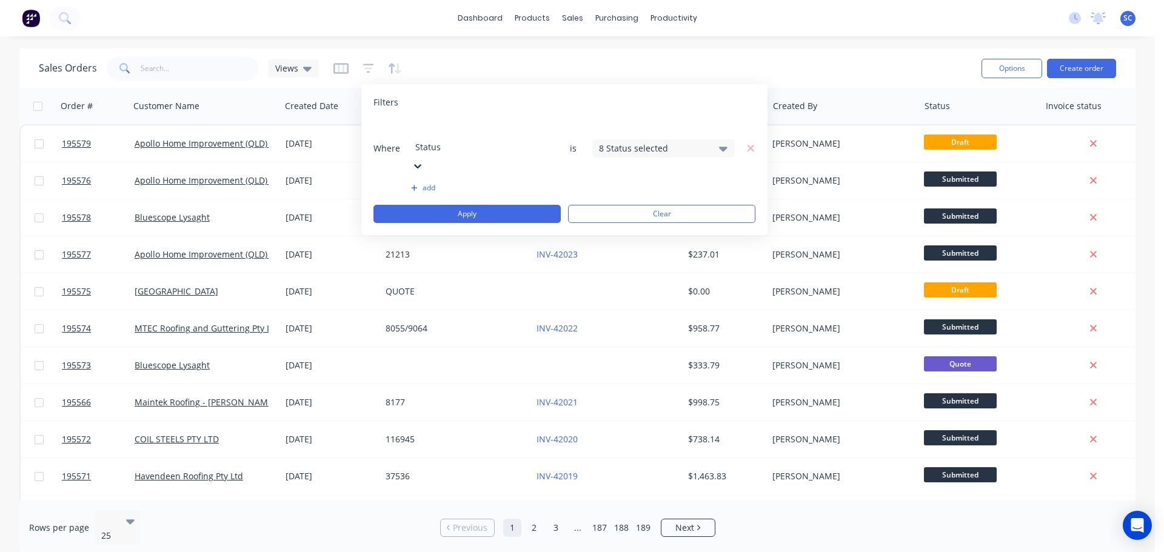
click at [721, 142] on icon at bounding box center [723, 148] width 8 height 13
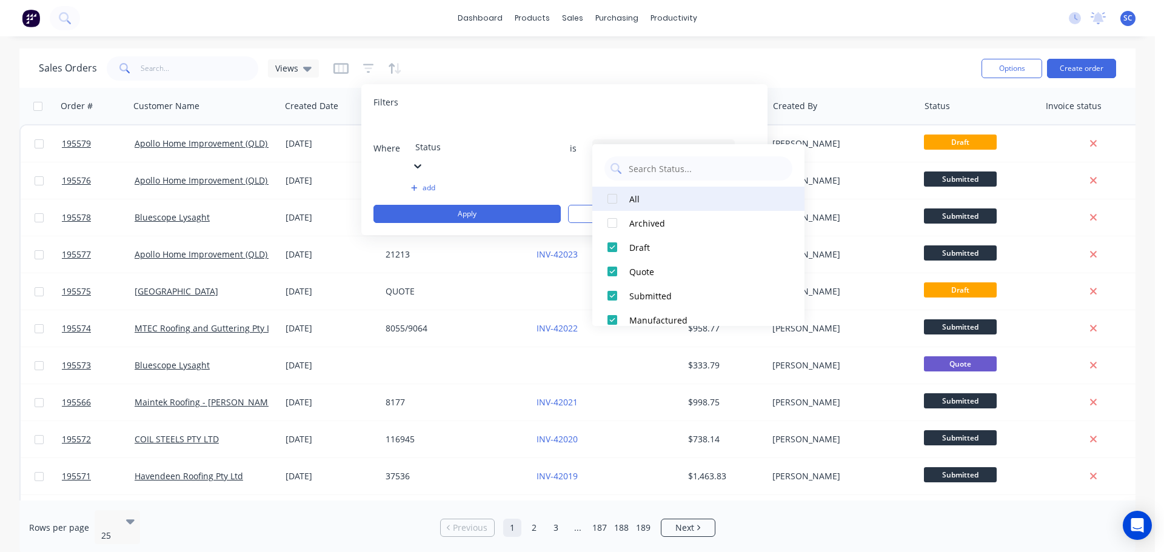
click at [614, 199] on div at bounding box center [612, 199] width 24 height 24
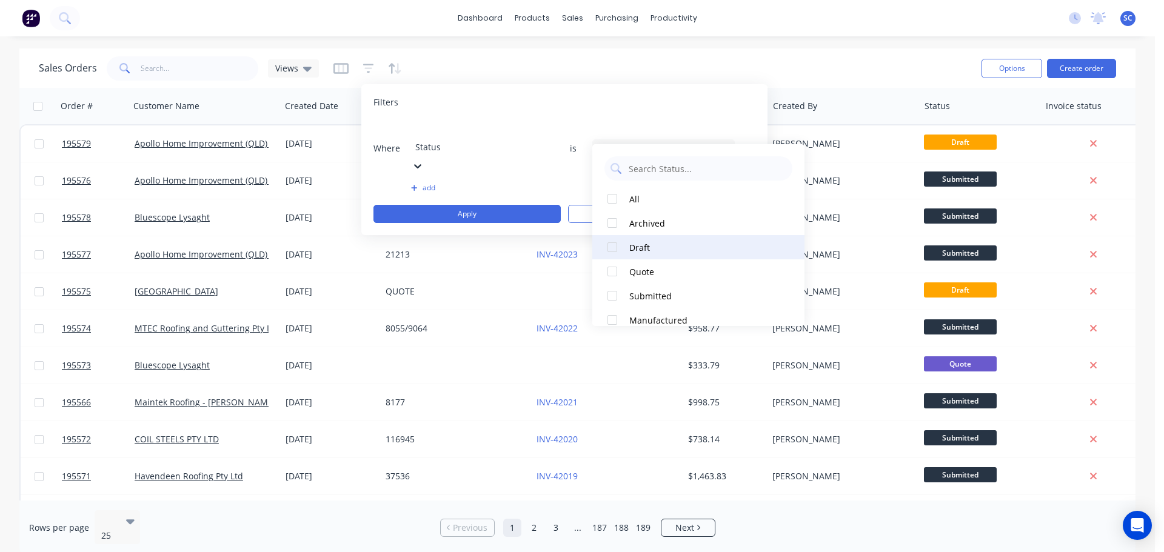
click at [610, 247] on div at bounding box center [612, 247] width 24 height 24
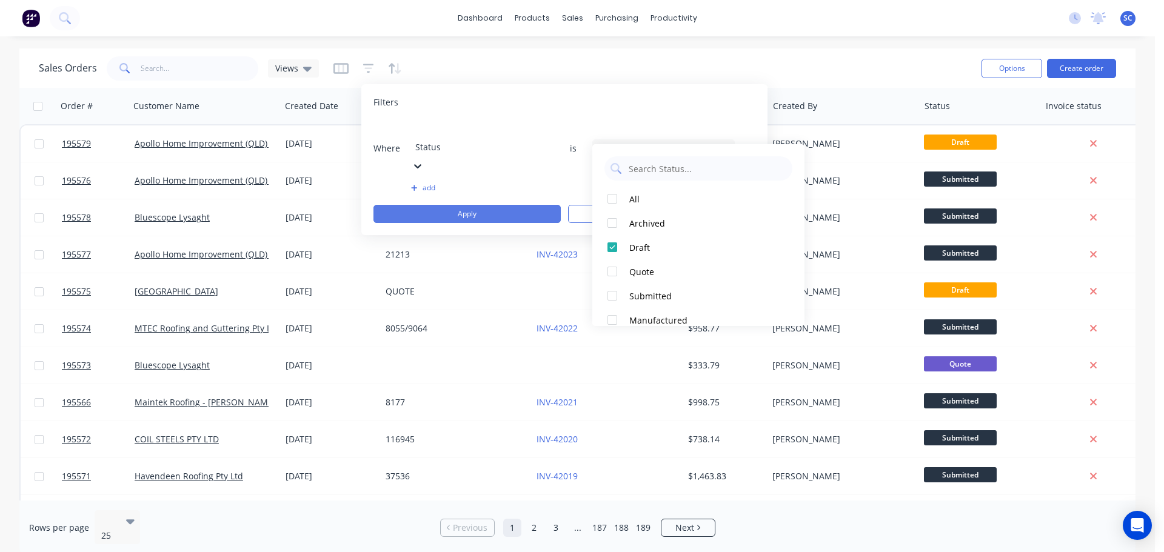
click at [452, 205] on button "Apply" at bounding box center [466, 214] width 187 height 18
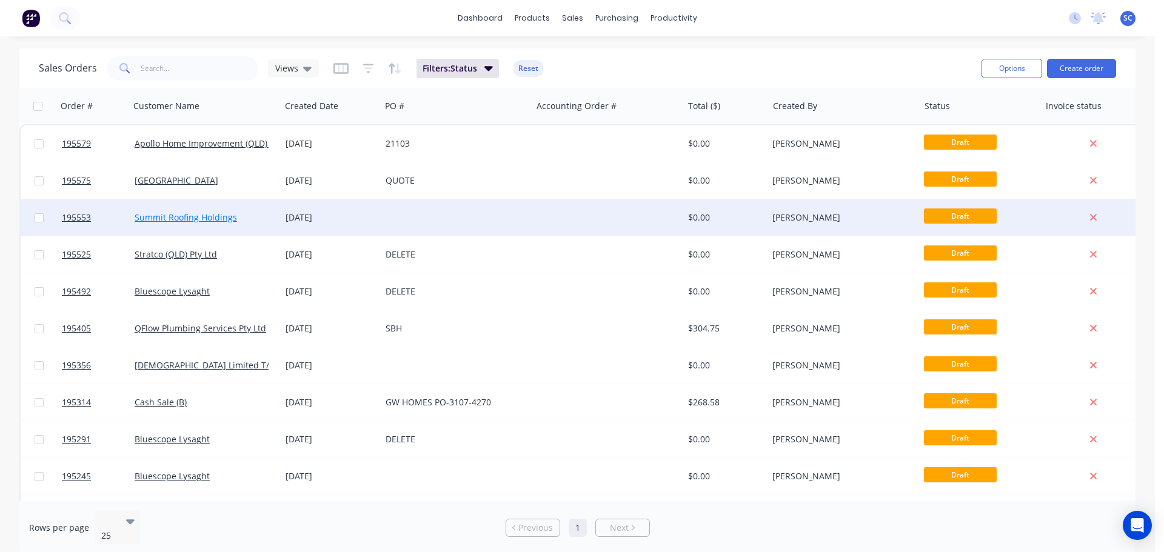
click at [221, 217] on link "Summit Roofing Holdings" at bounding box center [186, 218] width 102 height 12
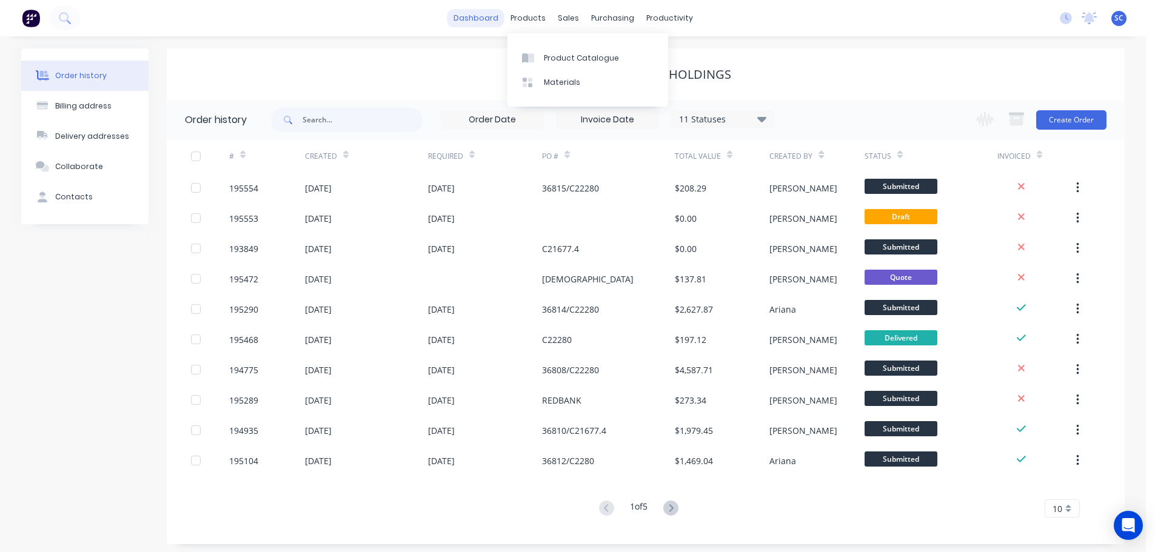
click at [478, 15] on link "dashboard" at bounding box center [475, 18] width 57 height 18
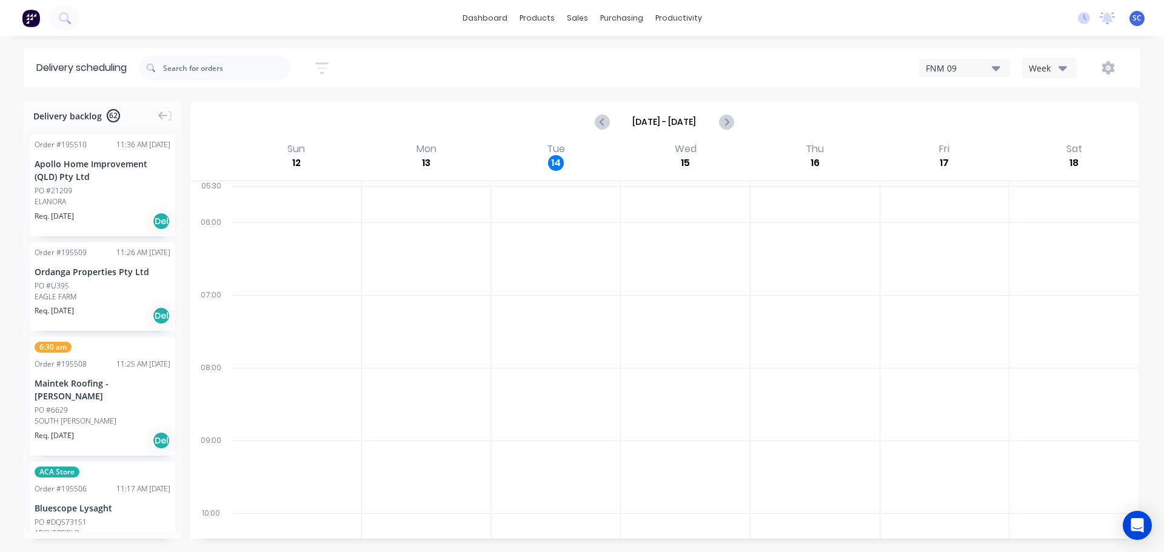
click at [329, 65] on icon "button" at bounding box center [321, 68] width 13 height 15
click at [313, 150] on icon at bounding box center [311, 151] width 8 height 13
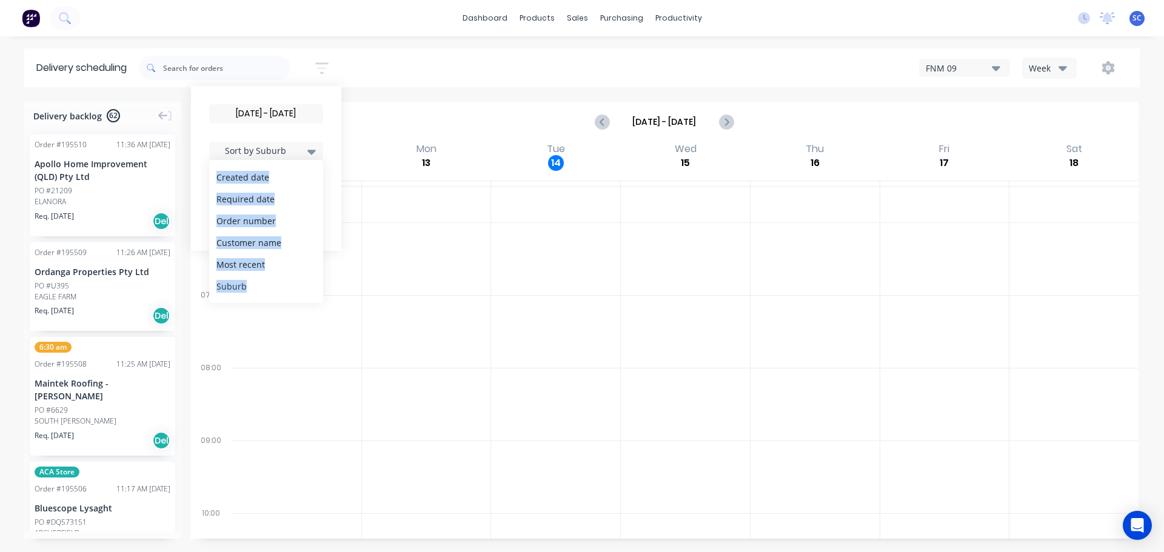
click at [239, 290] on div "Suburb" at bounding box center [266, 286] width 114 height 22
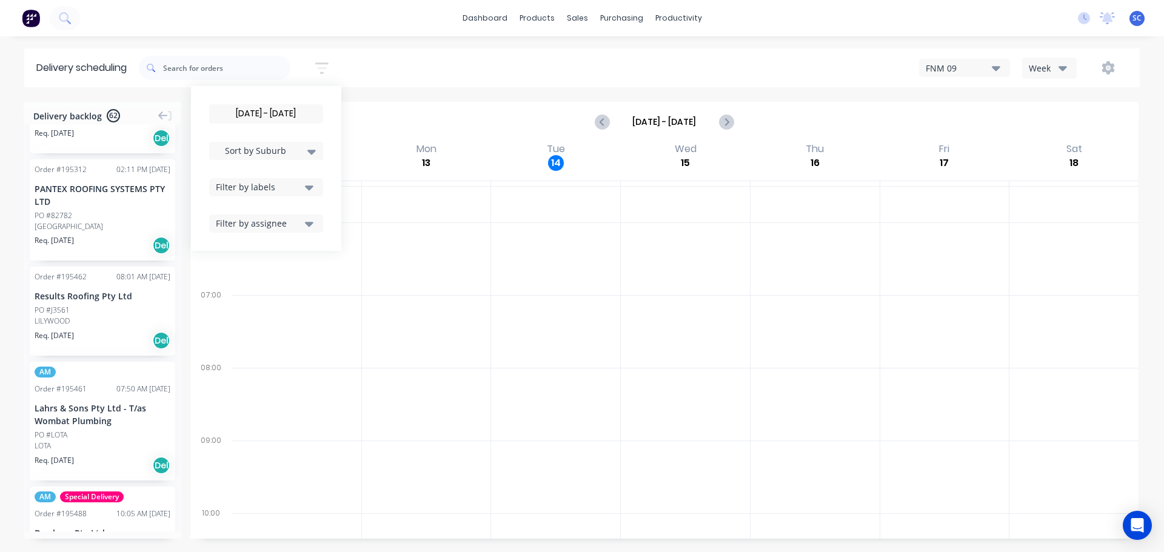
scroll to position [2546, 0]
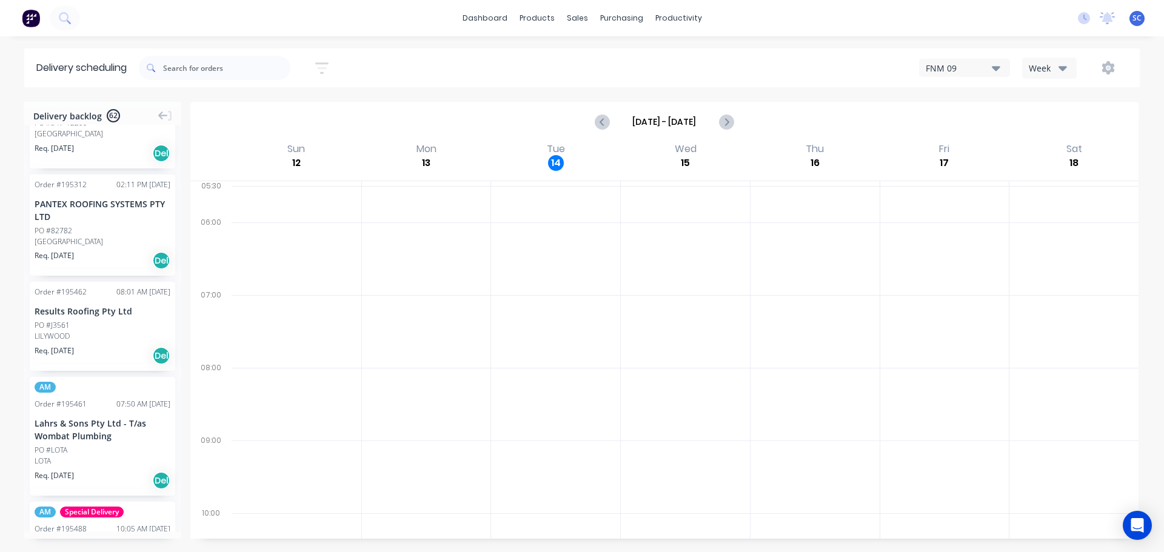
click at [54, 320] on div "PO #J3561" at bounding box center [52, 325] width 35 height 11
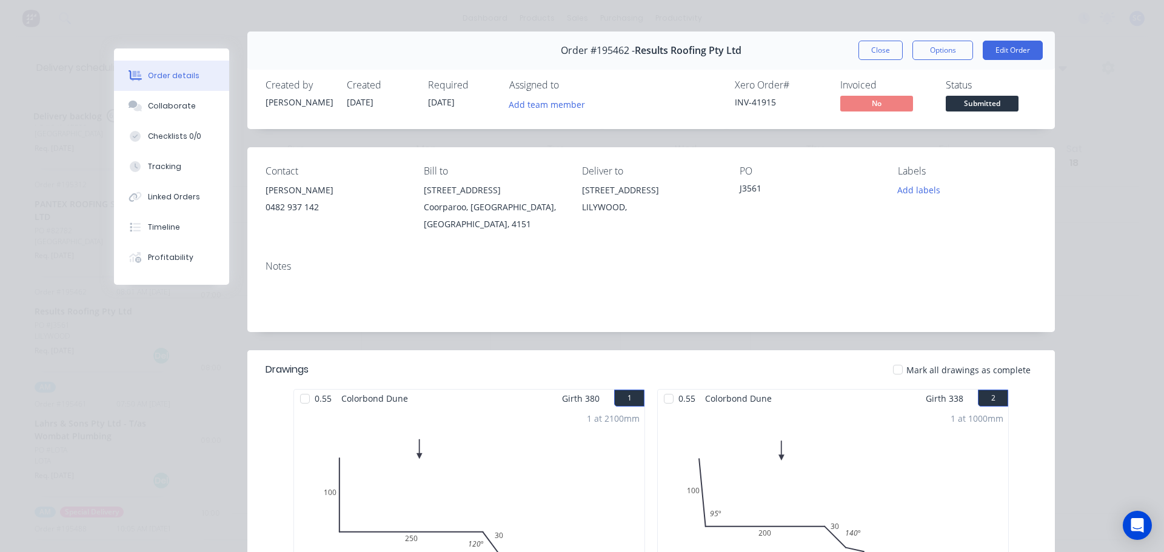
scroll to position [0, 0]
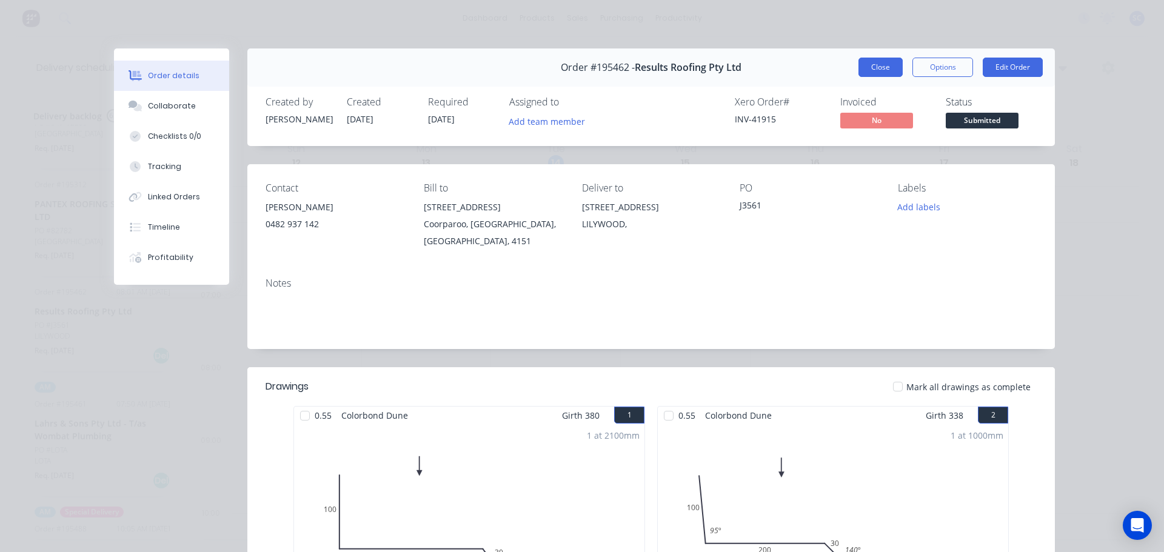
click at [868, 58] on button "Close" at bounding box center [880, 67] width 44 height 19
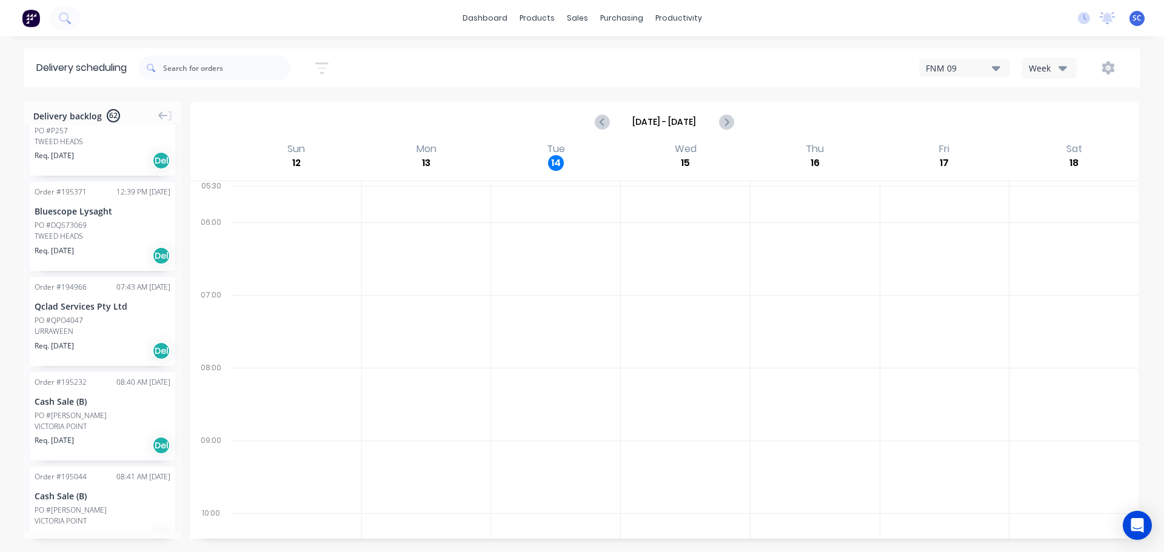
scroll to position [5759, 0]
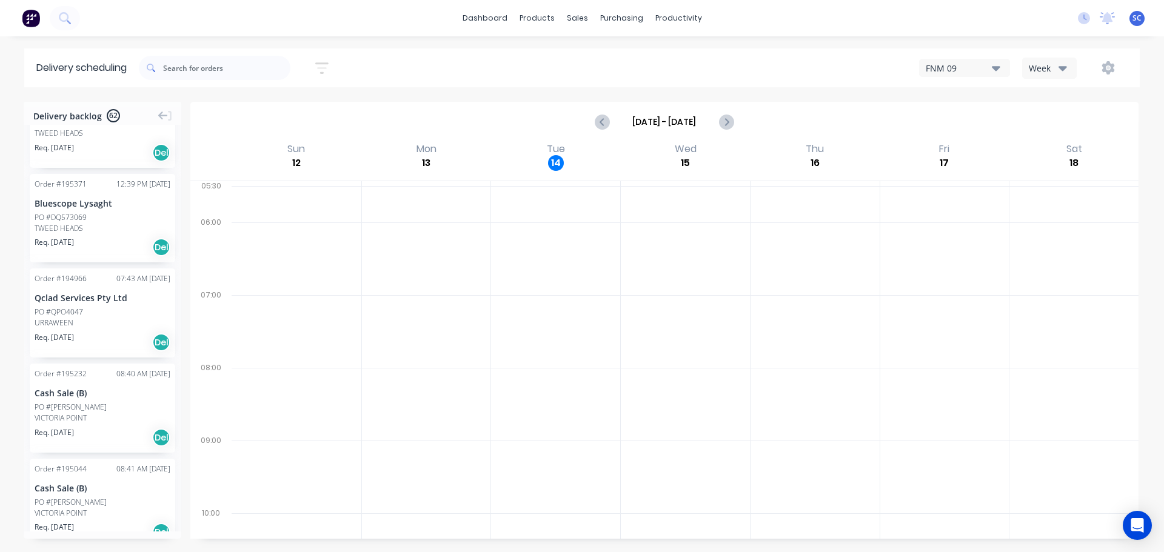
click at [68, 318] on div "PO #QPO4047" at bounding box center [59, 312] width 48 height 11
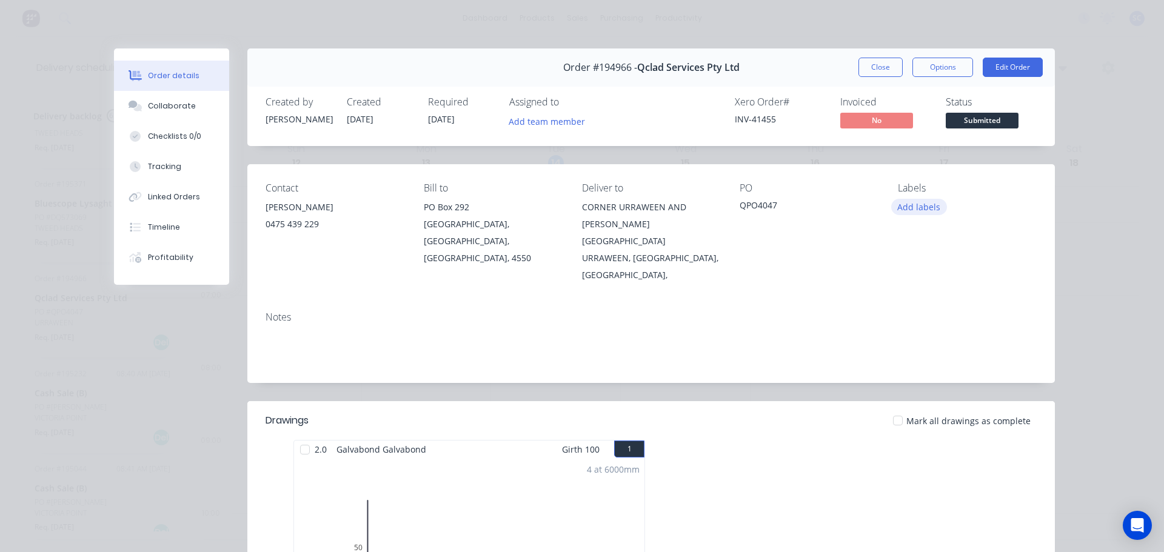
click at [915, 206] on button "Add labels" at bounding box center [919, 207] width 56 height 16
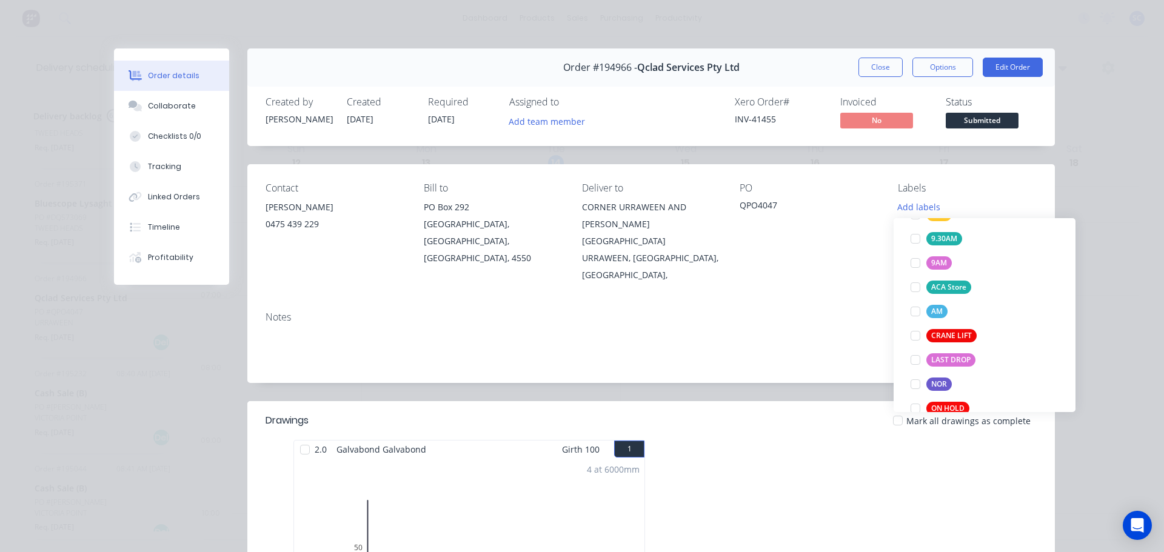
scroll to position [509, 0]
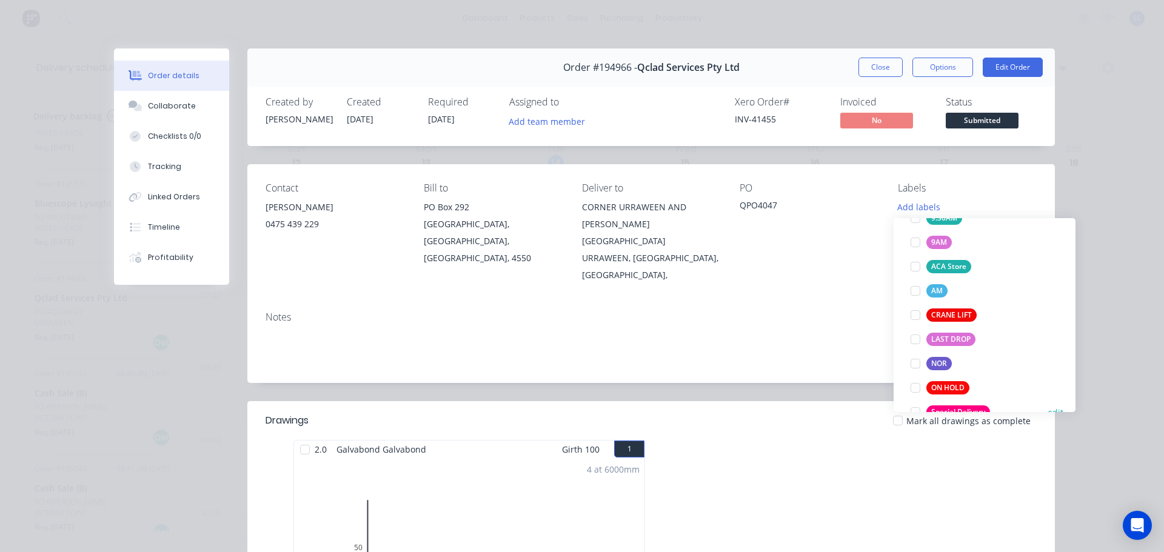
click at [968, 409] on div "Special Delivery" at bounding box center [958, 412] width 64 height 13
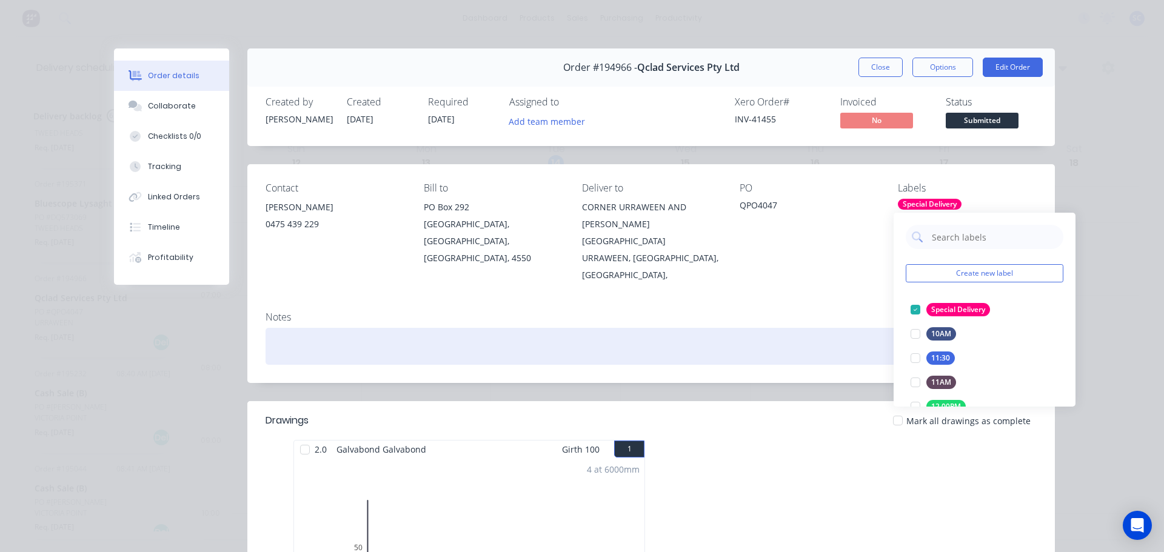
click at [772, 328] on div at bounding box center [651, 346] width 771 height 37
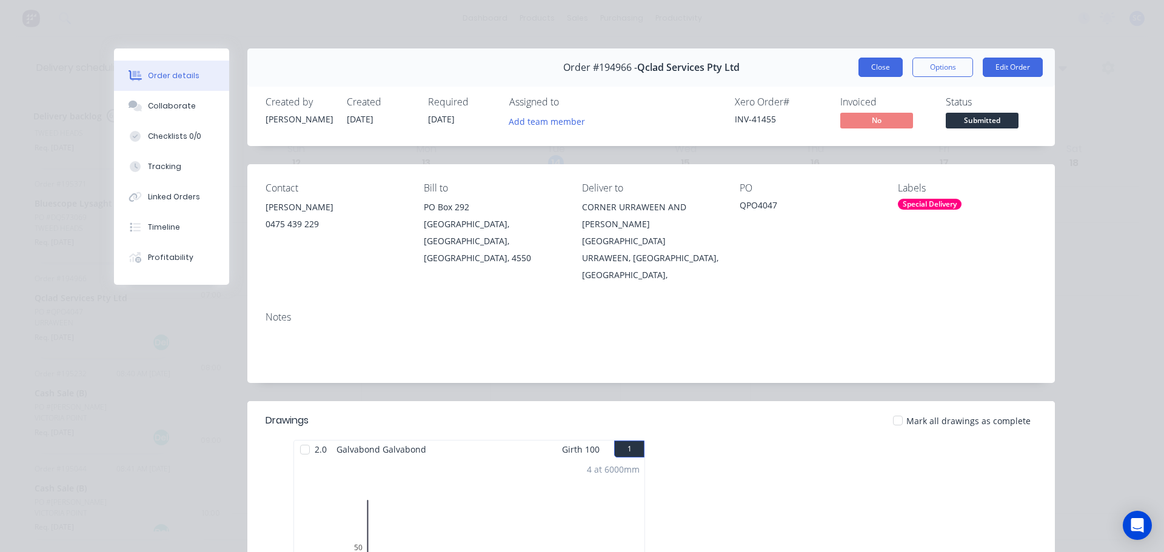
click at [888, 67] on button "Close" at bounding box center [880, 67] width 44 height 19
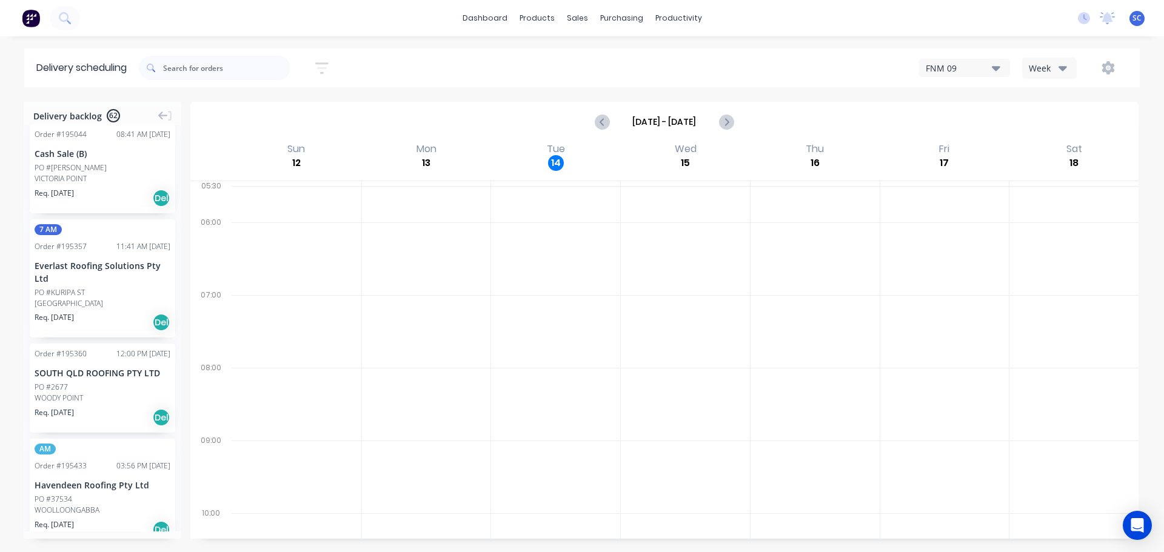
scroll to position [6191, 0]
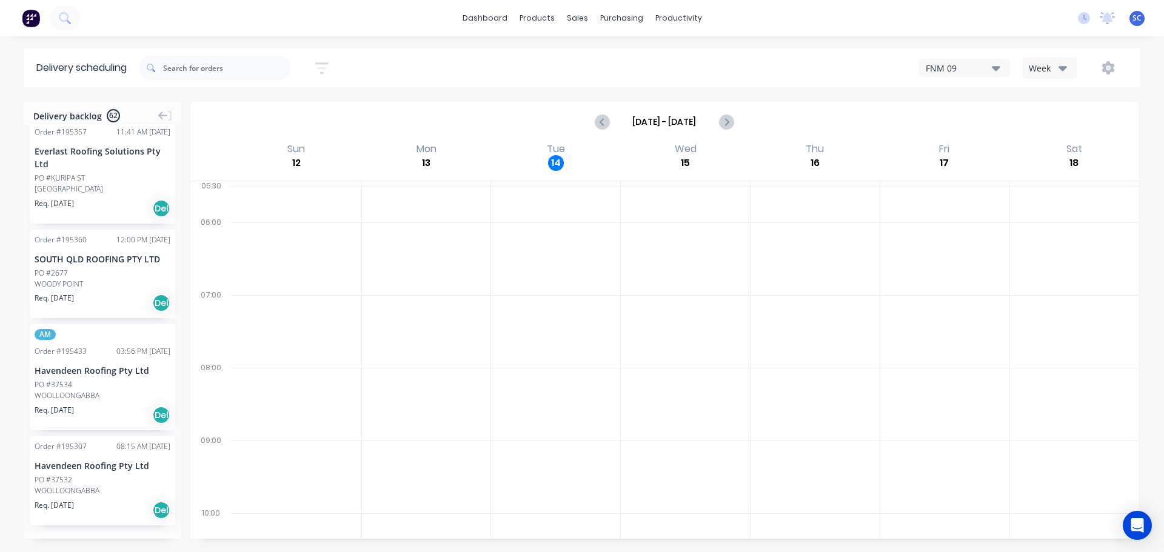
click at [466, 104] on div "[DATE] - [DATE]" at bounding box center [665, 122] width 946 height 38
